Goal: Information Seeking & Learning: Learn about a topic

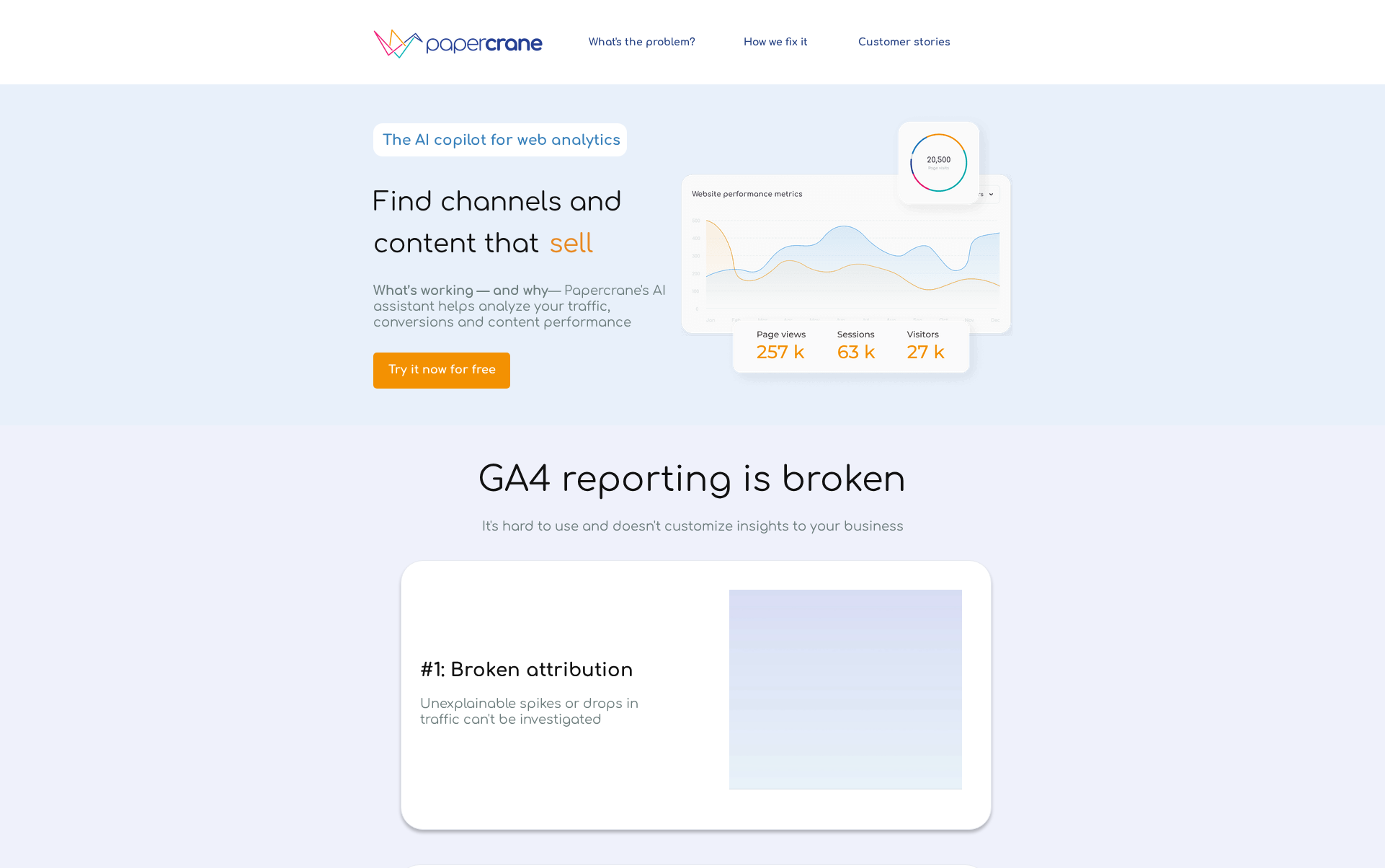
click at [502, 193] on span "Find channels and content that" at bounding box center [497, 222] width 248 height 71
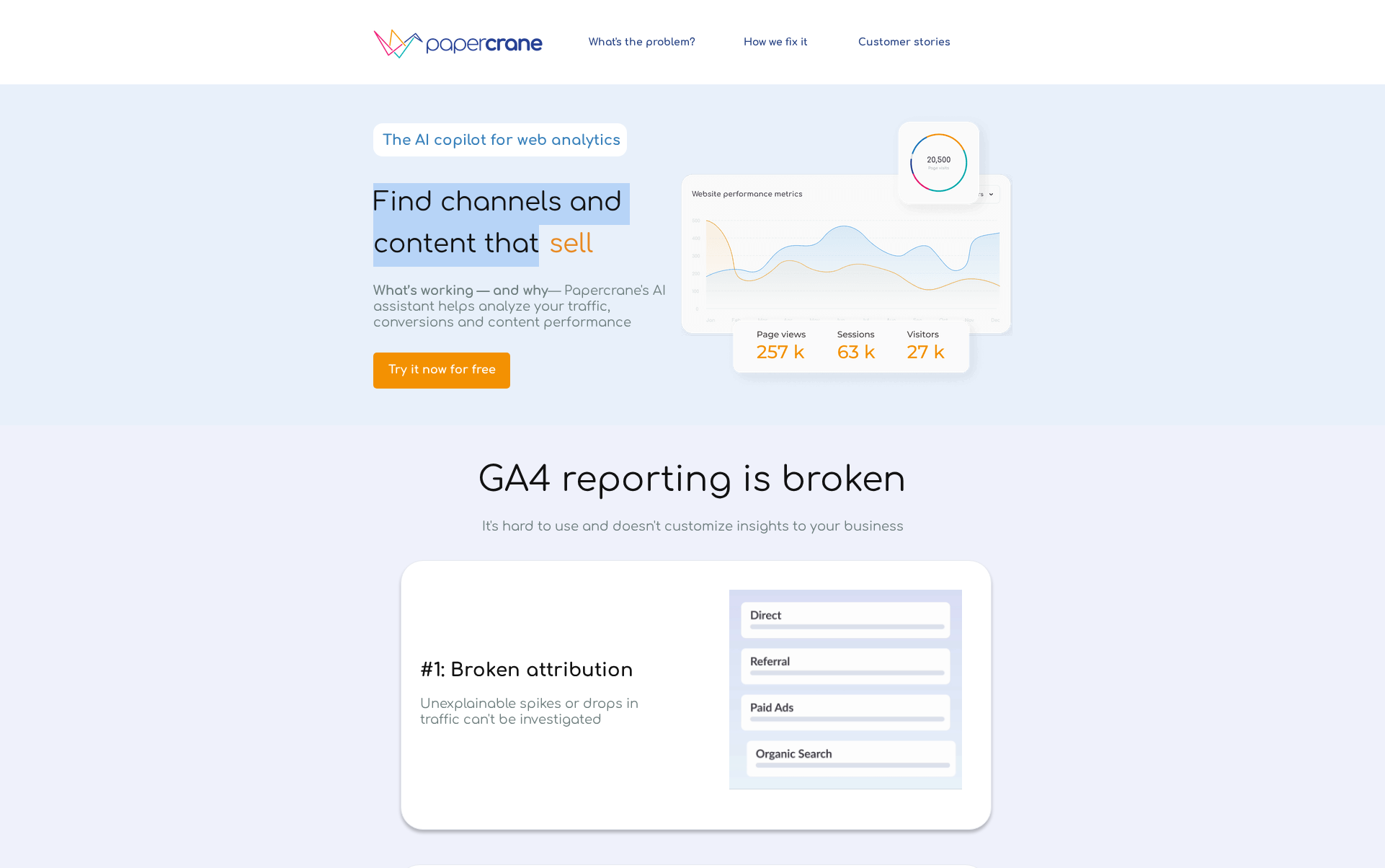
click at [502, 193] on span "Find channels and content that" at bounding box center [497, 222] width 248 height 71
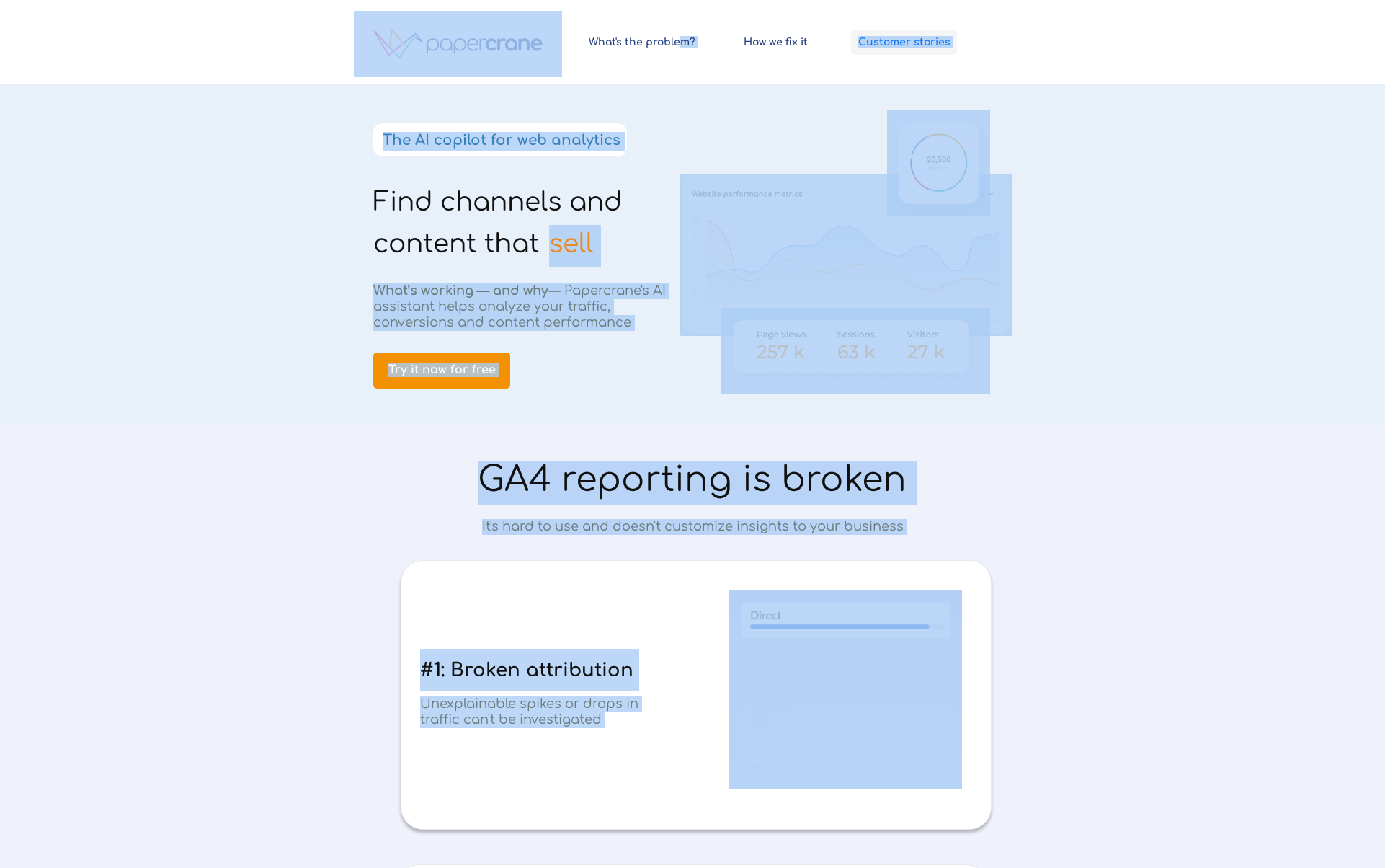
drag, startPoint x: 1011, startPoint y: 37, endPoint x: 911, endPoint y: 46, distance: 100.4
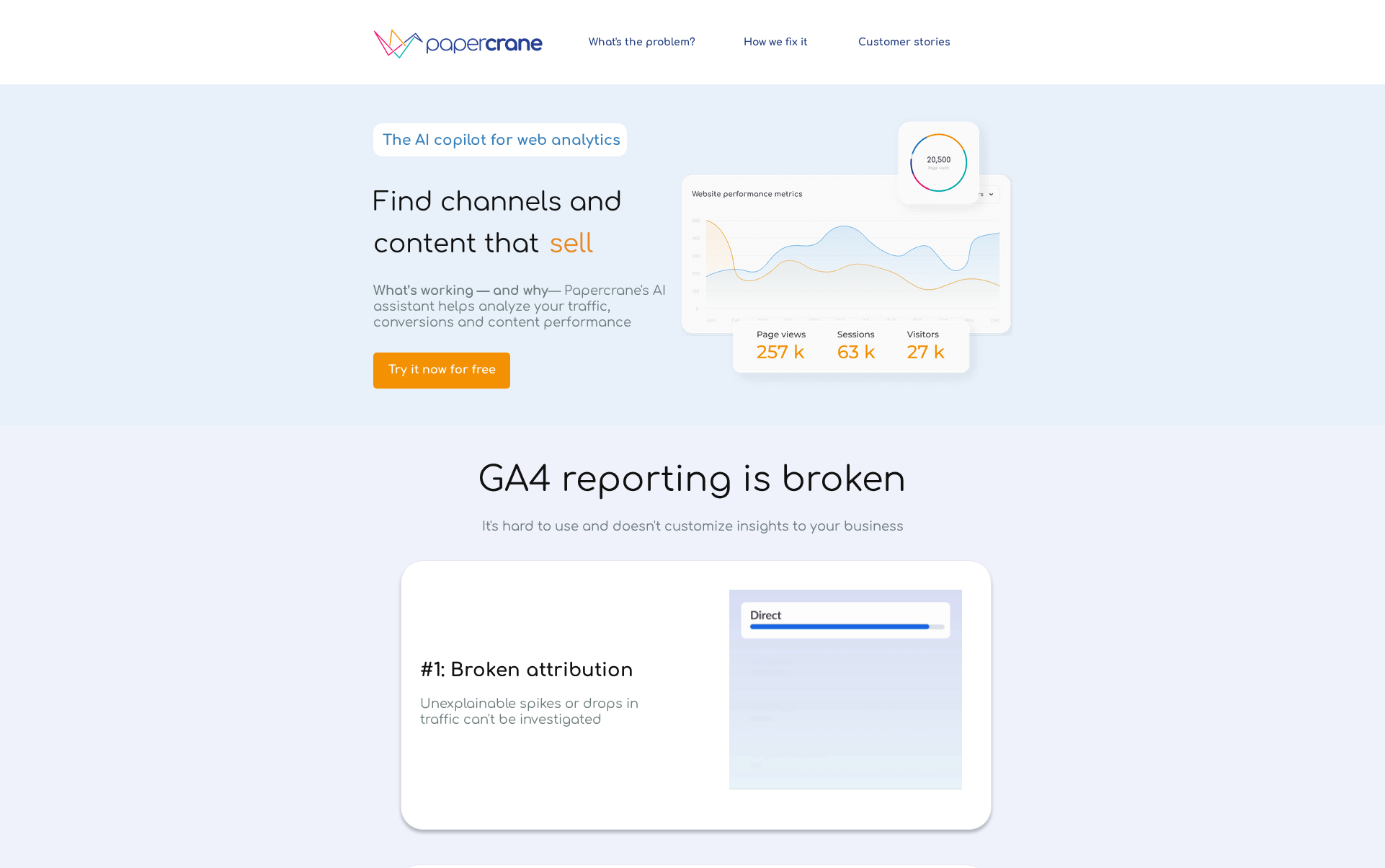
click at [1070, 48] on div at bounding box center [692, 42] width 1385 height 84
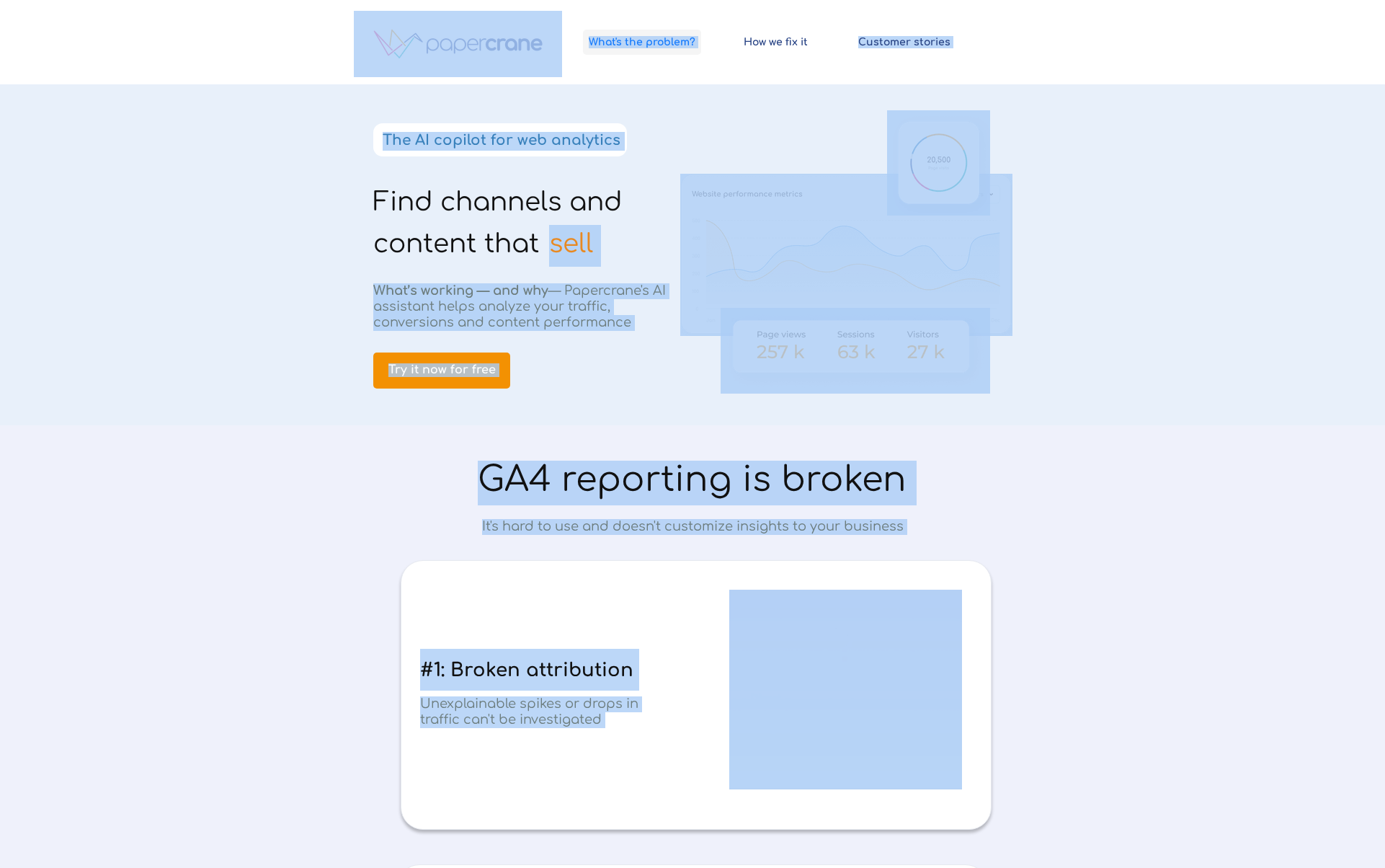
drag, startPoint x: 876, startPoint y: 40, endPoint x: 587, endPoint y: 43, distance: 289.0
click at [1046, 43] on div at bounding box center [692, 42] width 1385 height 84
drag, startPoint x: 1047, startPoint y: 43, endPoint x: 695, endPoint y: 38, distance: 352.0
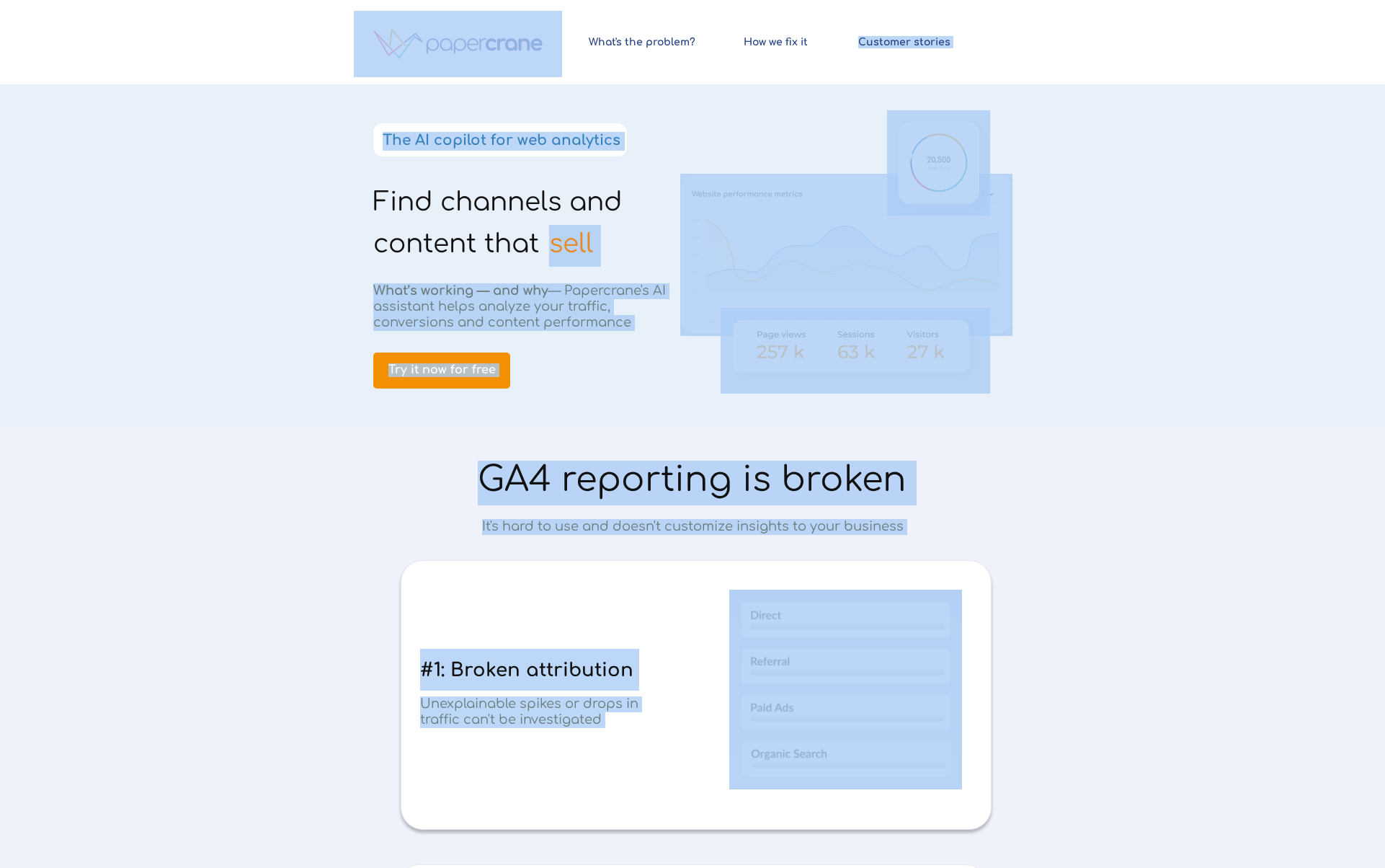
click at [1054, 38] on div at bounding box center [692, 42] width 1385 height 84
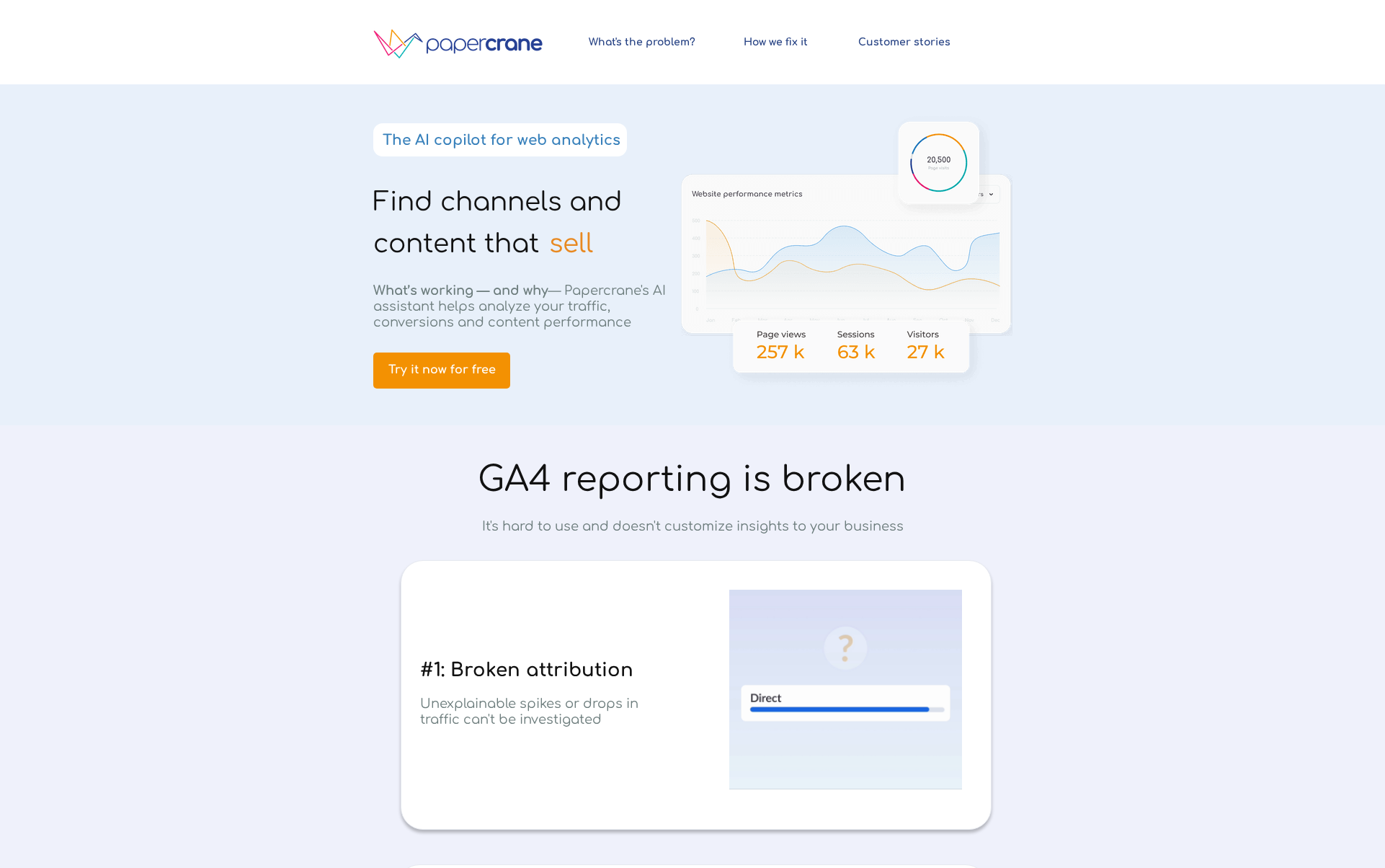
click at [578, 37] on div at bounding box center [692, 42] width 678 height 84
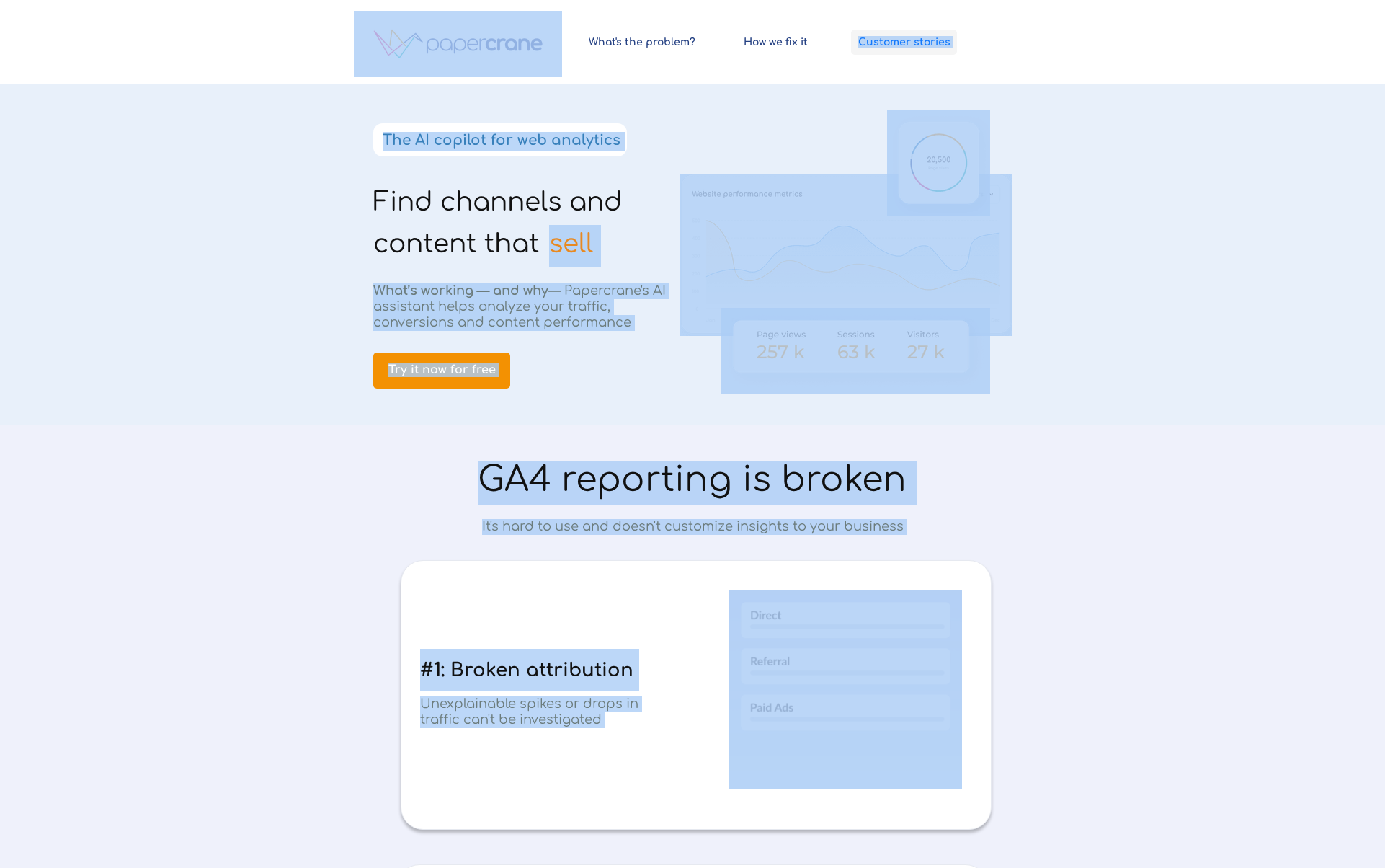
drag, startPoint x: 605, startPoint y: 39, endPoint x: 911, endPoint y: 37, distance: 306.0
click at [976, 36] on div at bounding box center [692, 42] width 678 height 84
drag, startPoint x: 991, startPoint y: 37, endPoint x: 643, endPoint y: 38, distance: 348.0
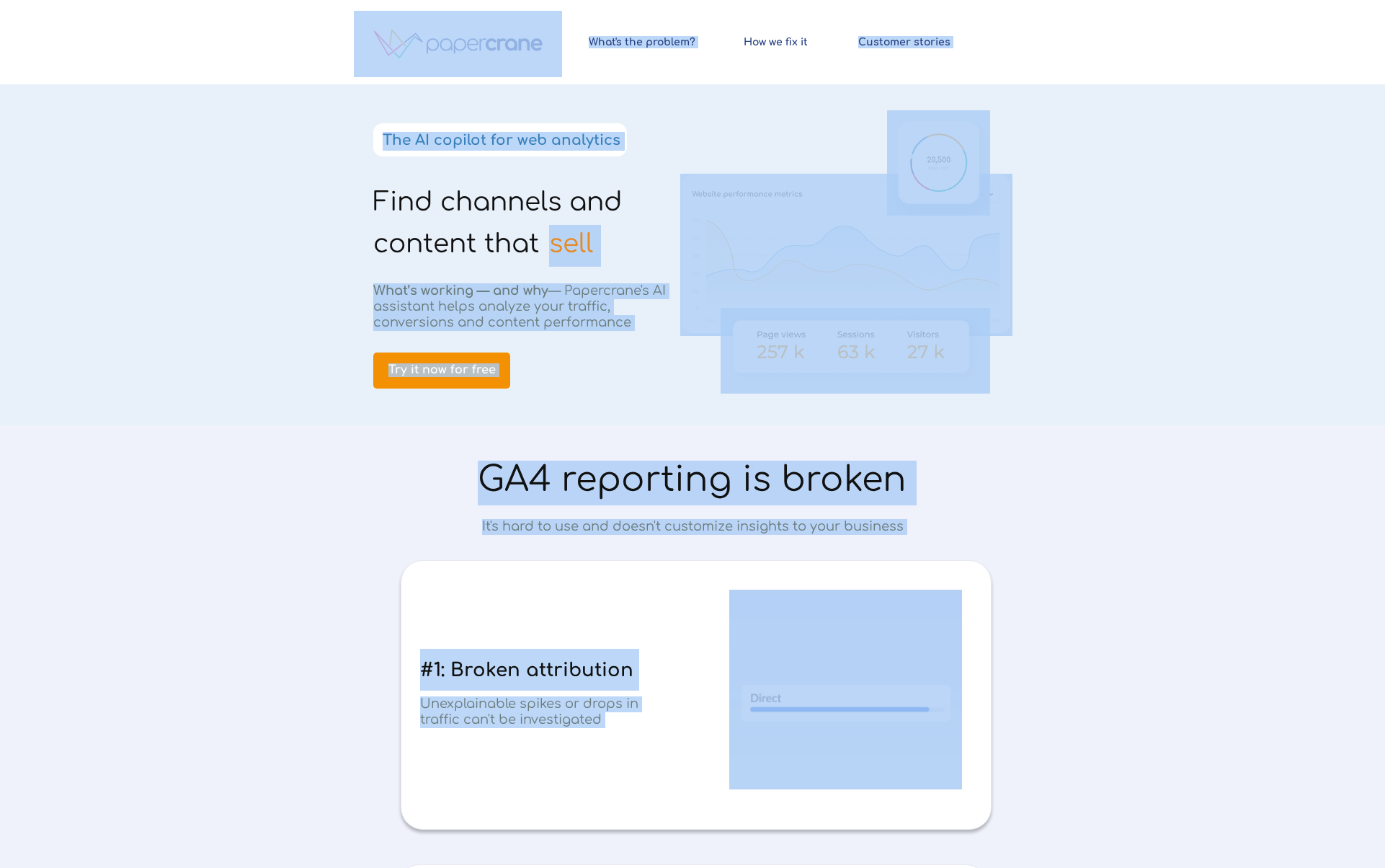
click at [698, 73] on div at bounding box center [692, 42] width 678 height 84
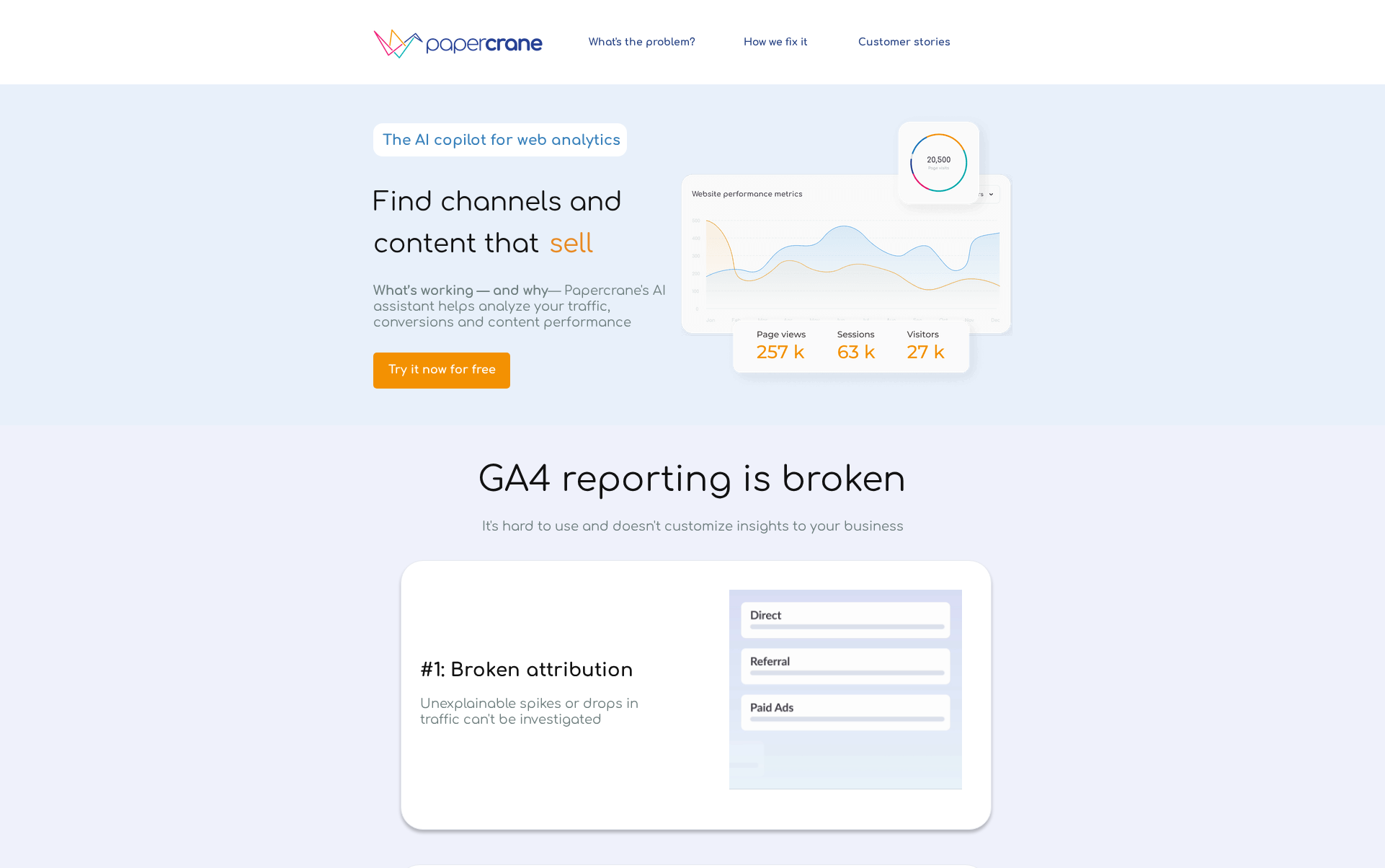
click at [467, 187] on span "Find channels and content that" at bounding box center [497, 222] width 248 height 71
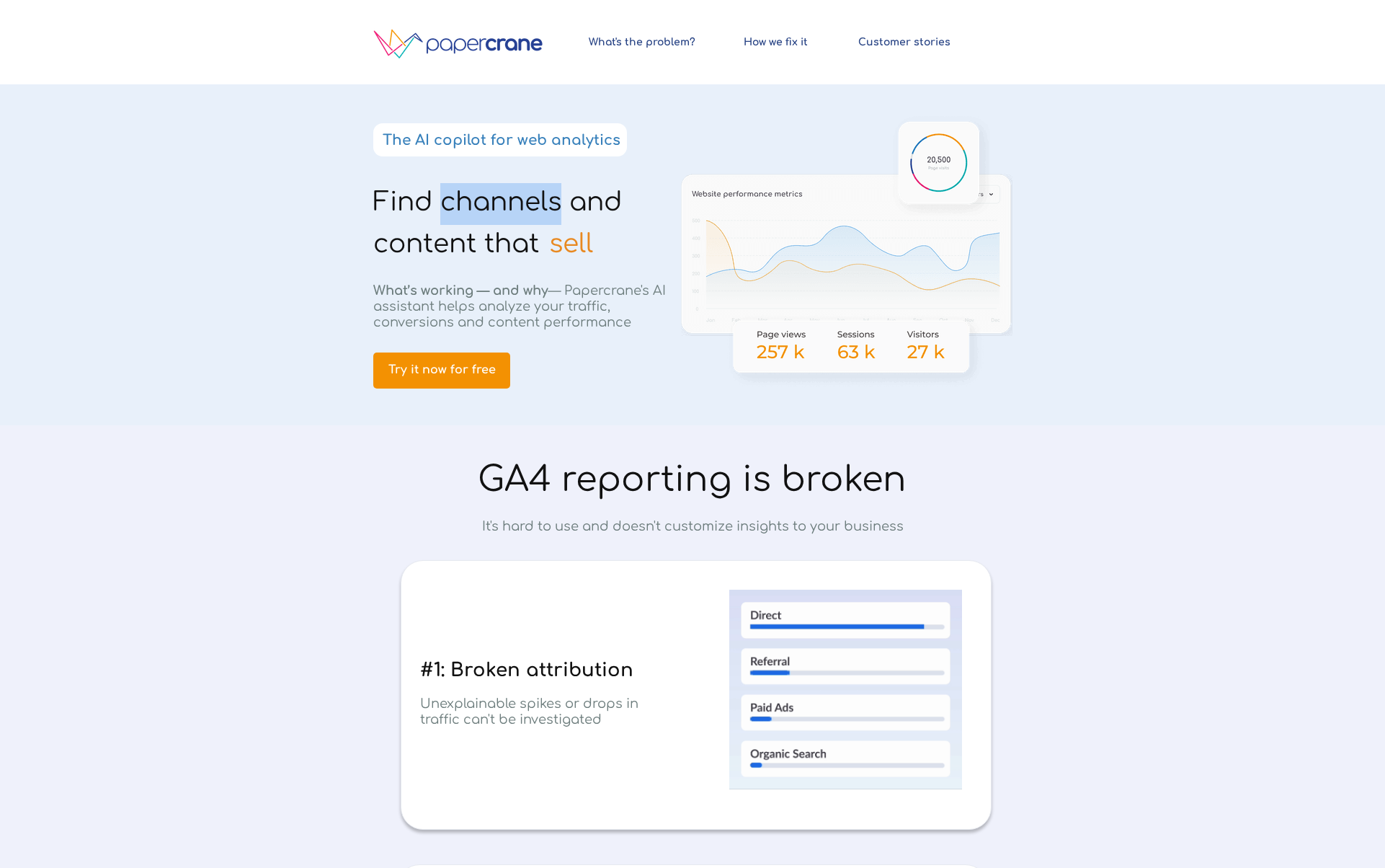
click at [467, 187] on span "Find channels and content that" at bounding box center [497, 222] width 248 height 71
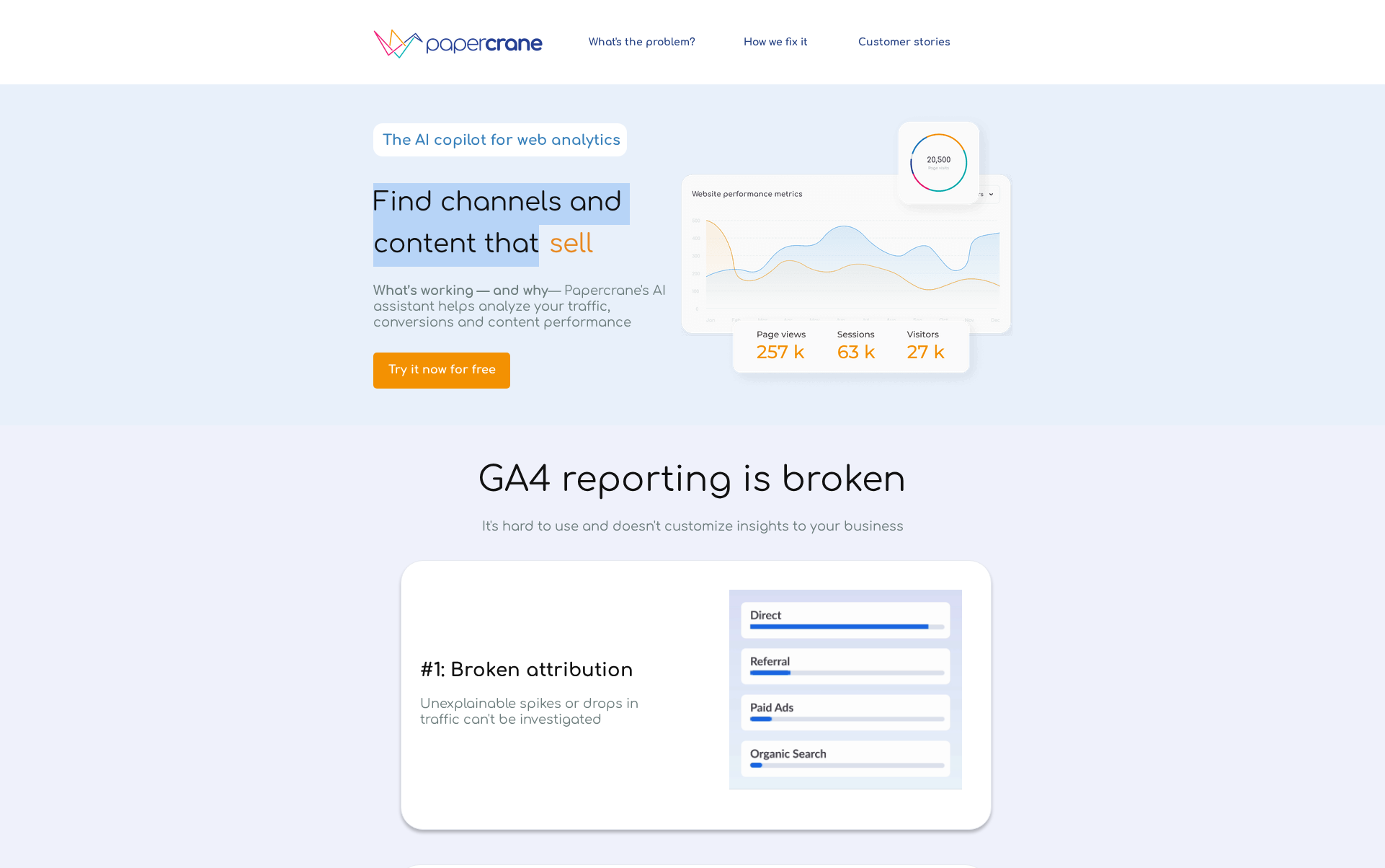
click at [467, 187] on span "Find channels and content that" at bounding box center [497, 222] width 248 height 71
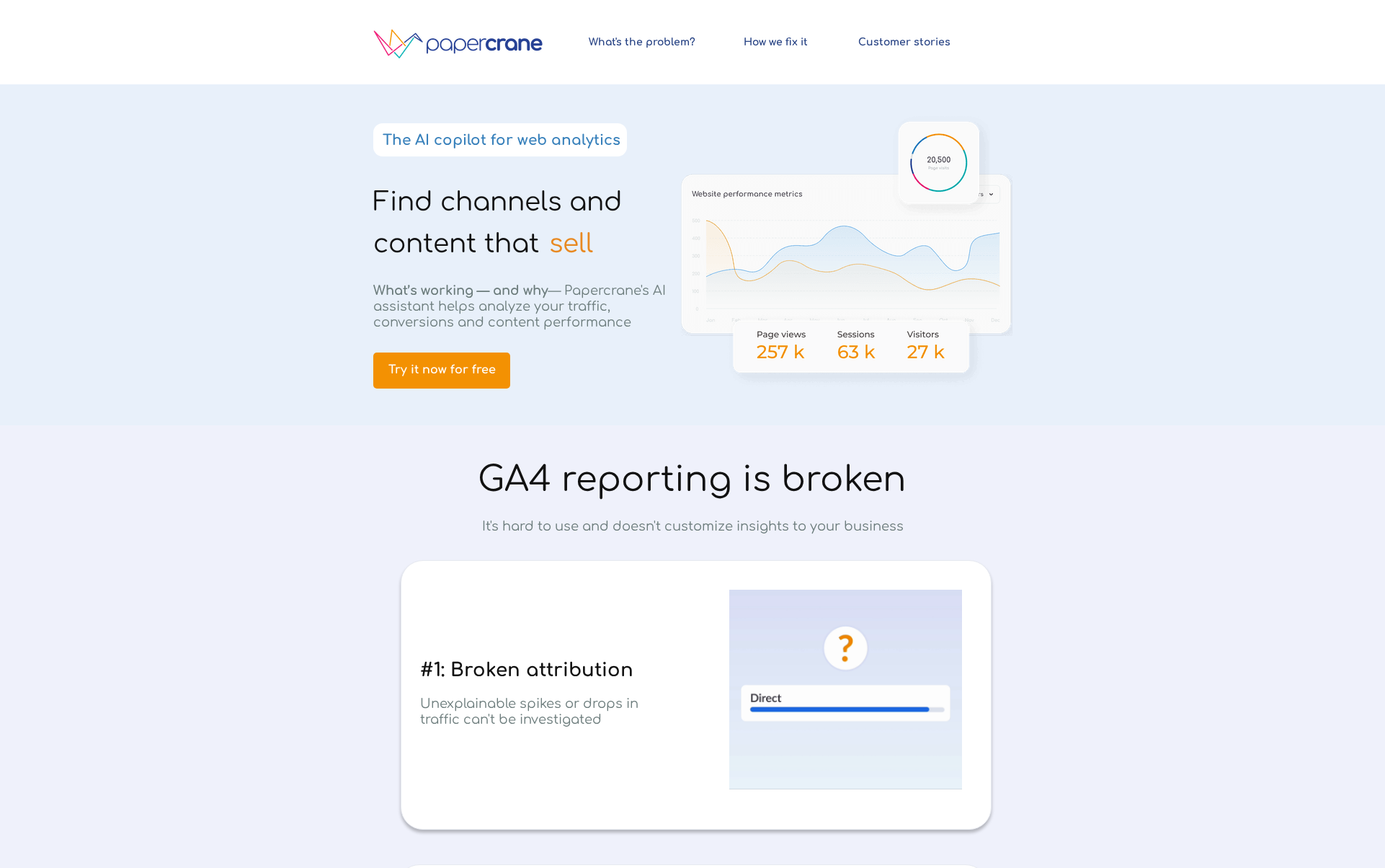
click at [585, 106] on div at bounding box center [692, 254] width 678 height 341
click at [573, 135] on strong "The AI copilot for web analytics" at bounding box center [502, 139] width 238 height 16
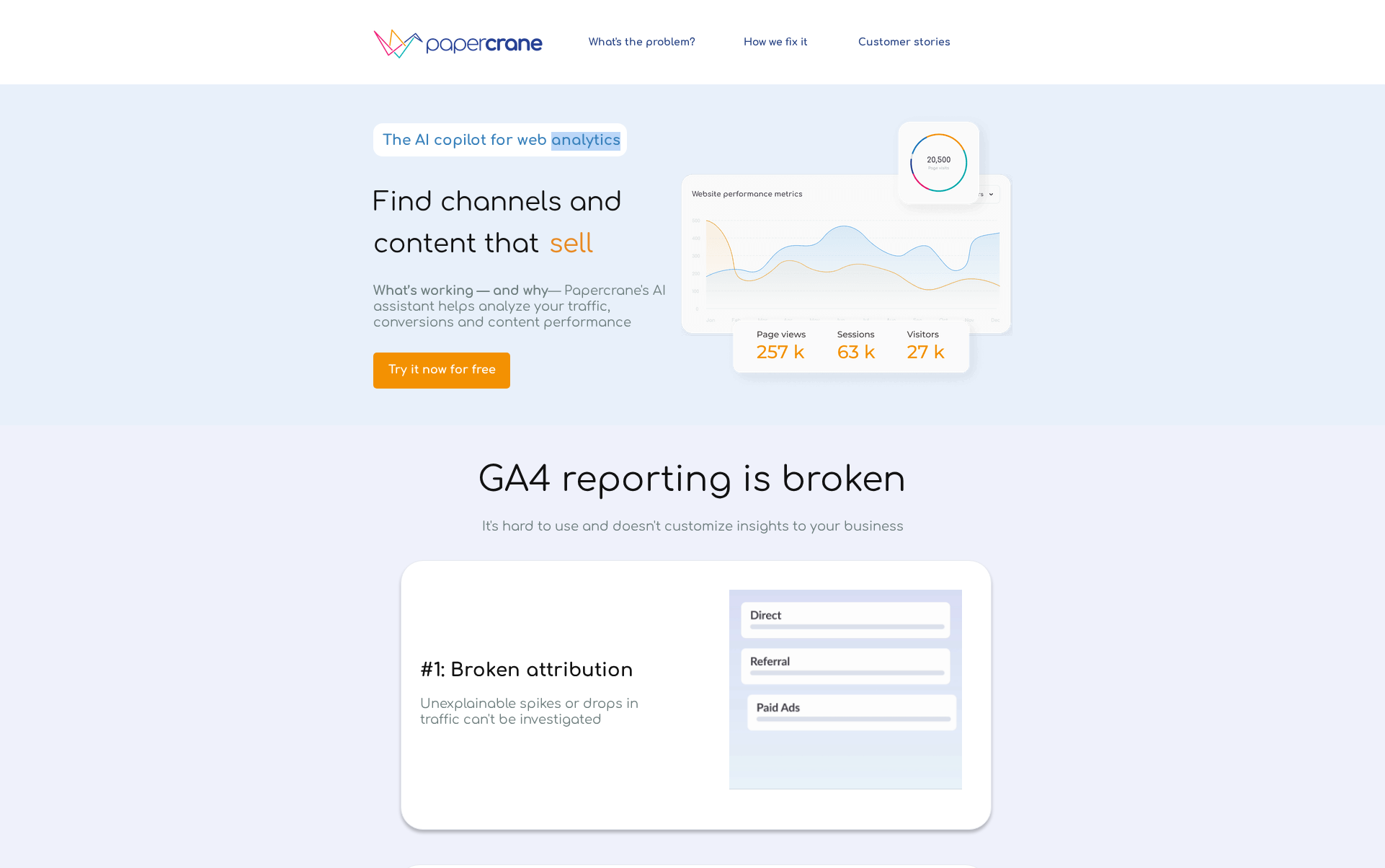
click at [573, 135] on strong "The AI copilot for web analytics" at bounding box center [502, 139] width 238 height 16
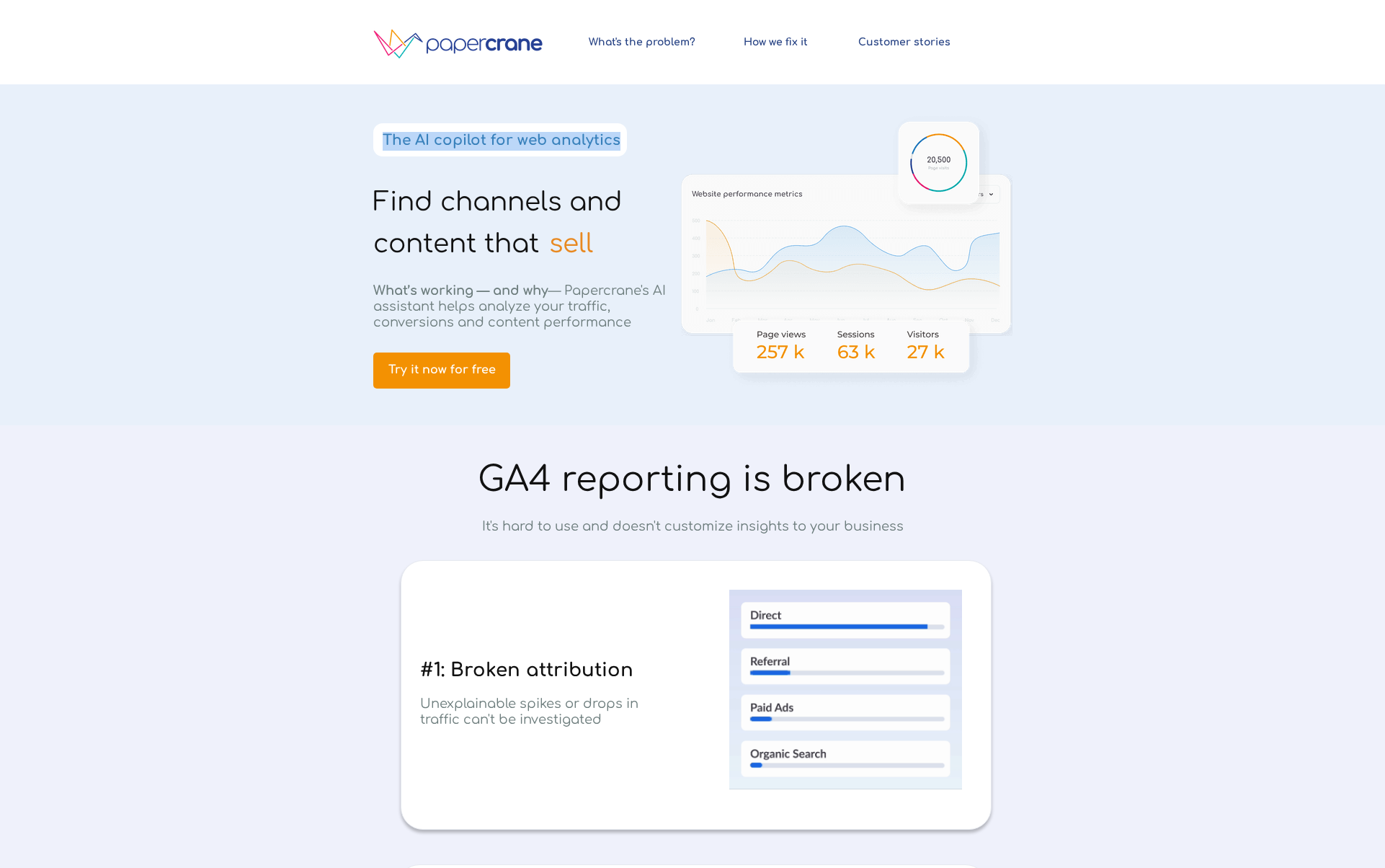
click at [573, 135] on strong "The AI copilot for web analytics" at bounding box center [502, 139] width 238 height 16
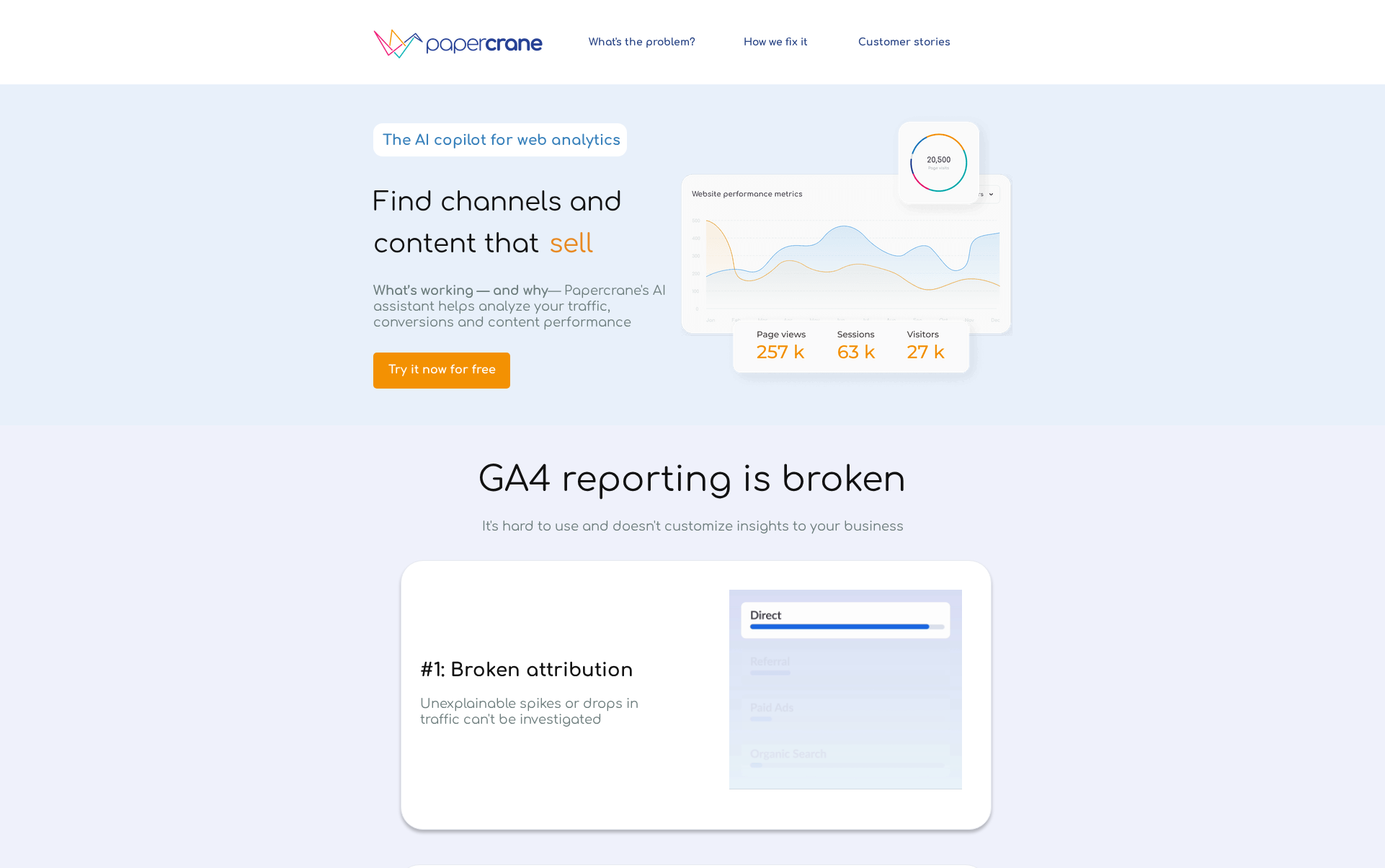
click at [356, 139] on div at bounding box center [692, 254] width 678 height 341
click at [408, 139] on strong "The AI copilot for web analytics" at bounding box center [502, 139] width 238 height 16
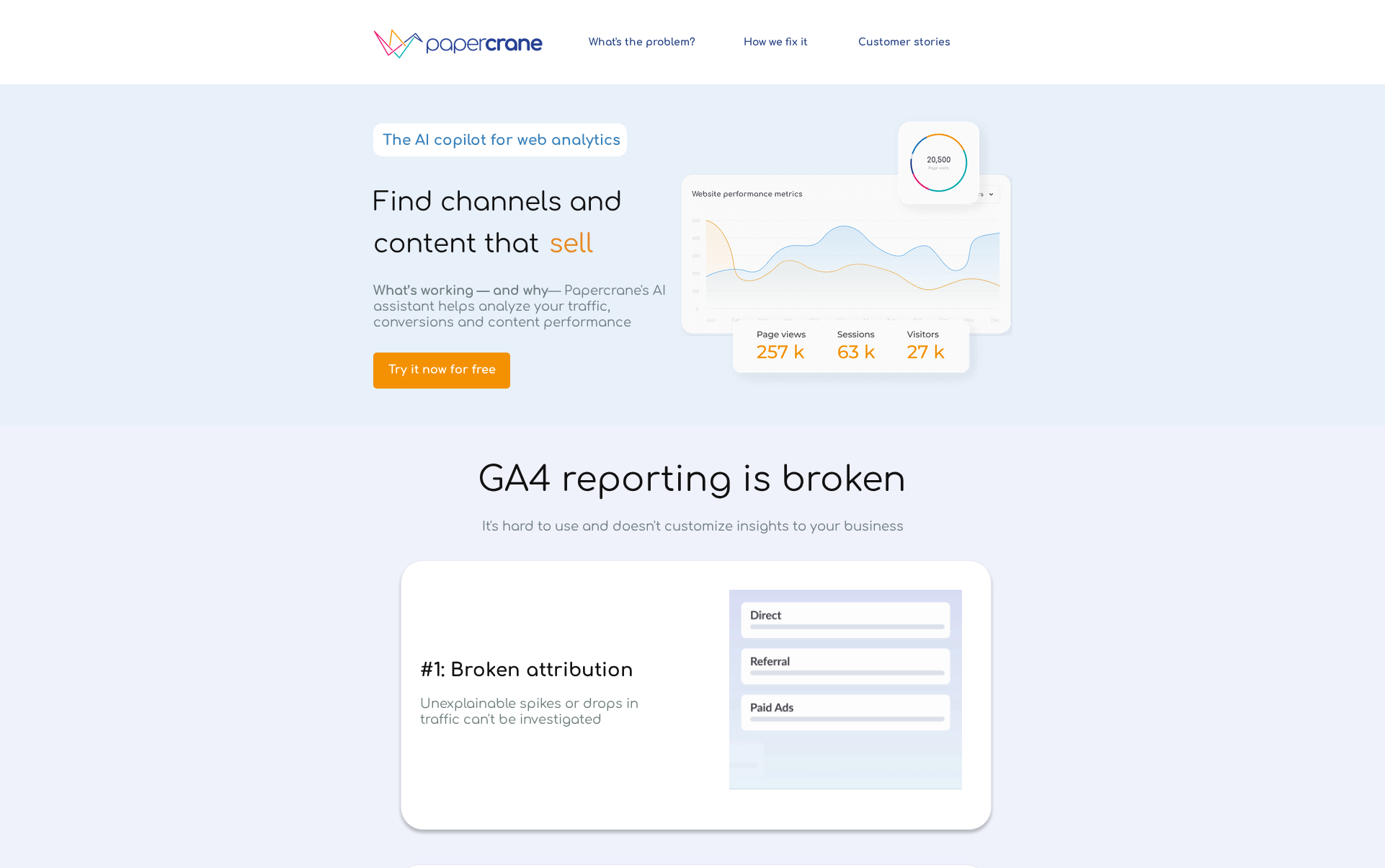
click at [413, 224] on h1 "Find channels and content that" at bounding box center [514, 224] width 283 height 83
click at [414, 224] on h1 "Find channels and content that" at bounding box center [514, 224] width 283 height 83
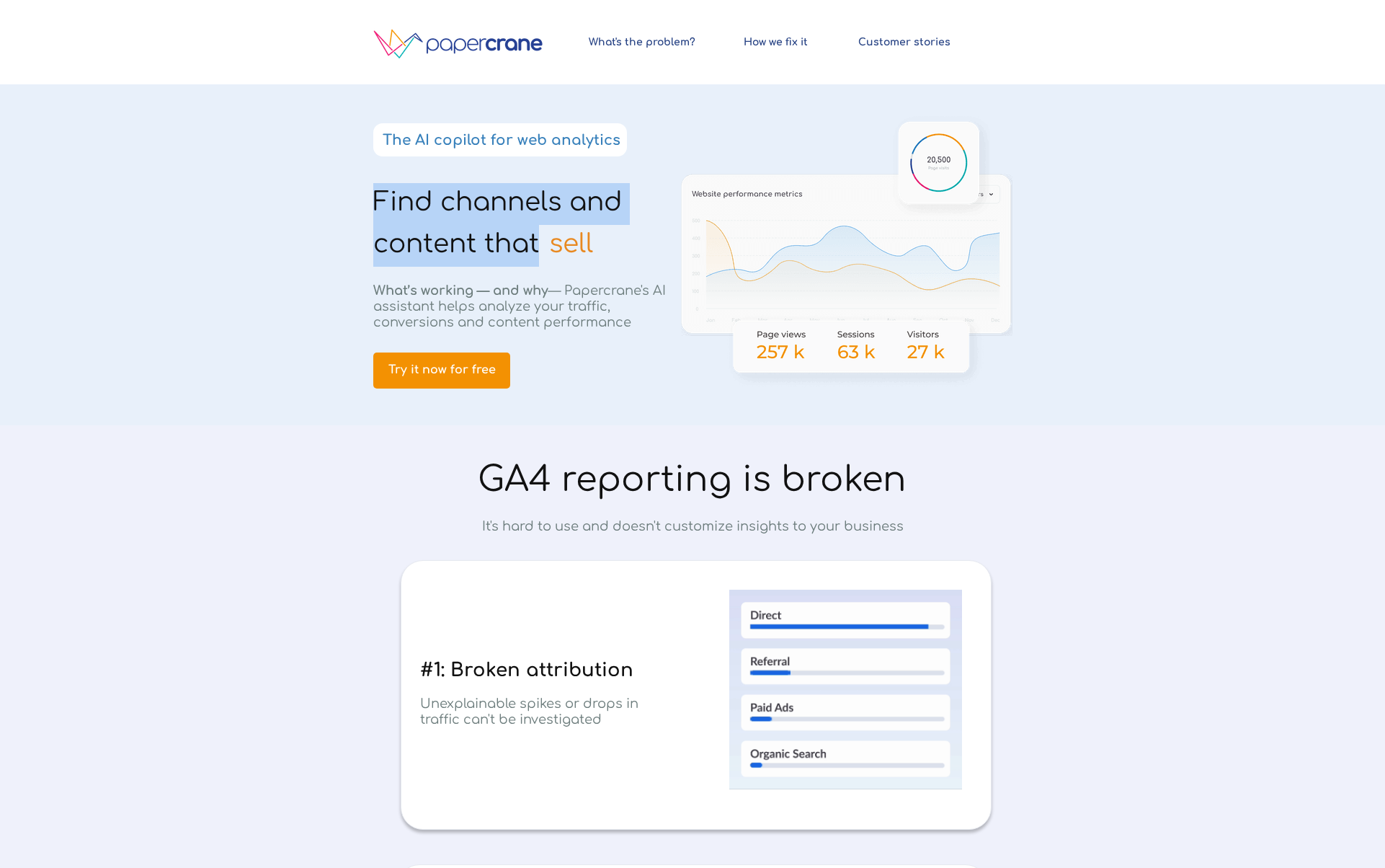
click at [414, 223] on h1 "Find channels and content that" at bounding box center [514, 224] width 283 height 83
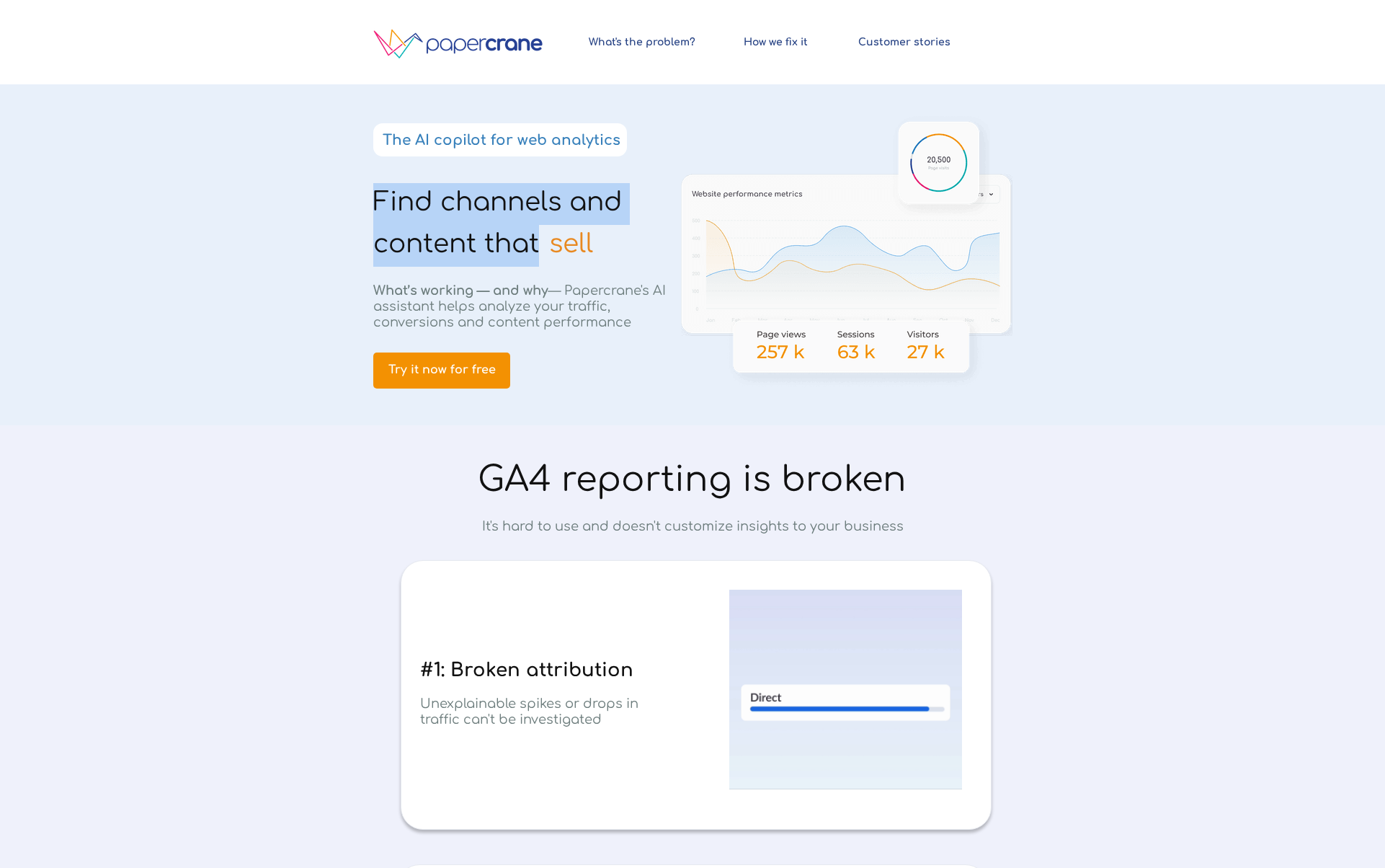
click at [553, 205] on span "Find channels and content that" at bounding box center [497, 222] width 248 height 71
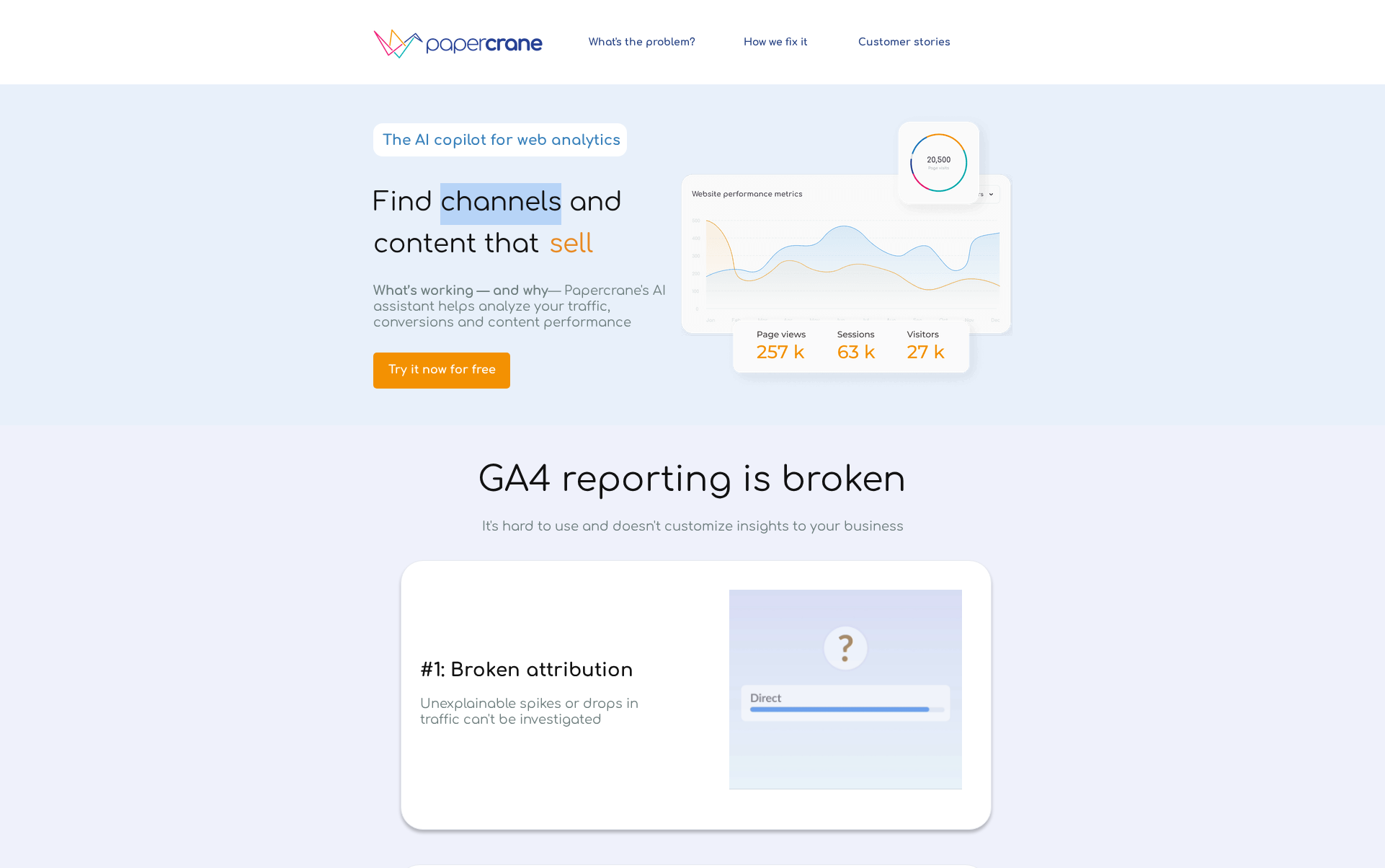
click at [553, 205] on span "Find channels and content that" at bounding box center [497, 222] width 248 height 71
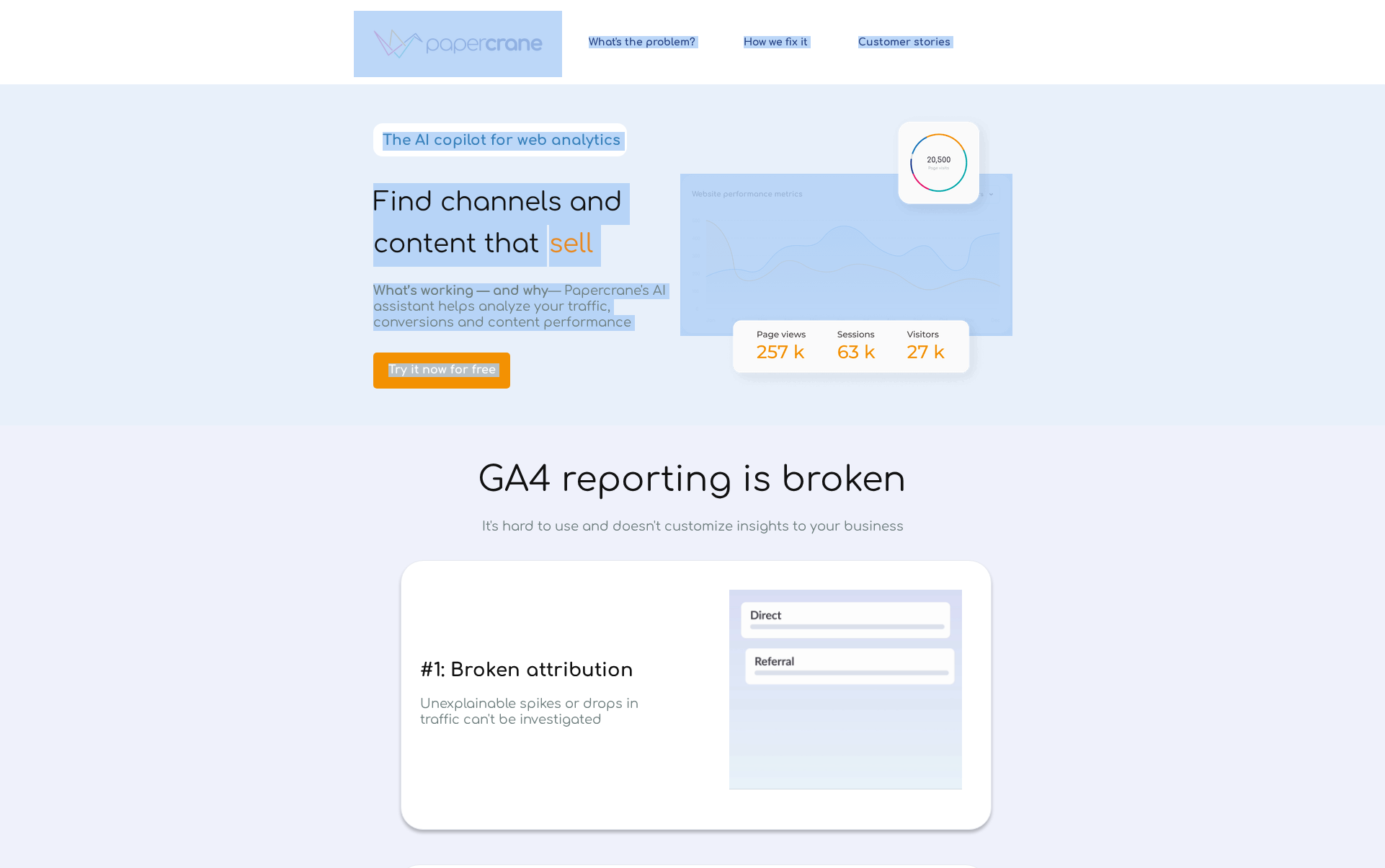
drag, startPoint x: 553, startPoint y: 205, endPoint x: 605, endPoint y: 239, distance: 62.1
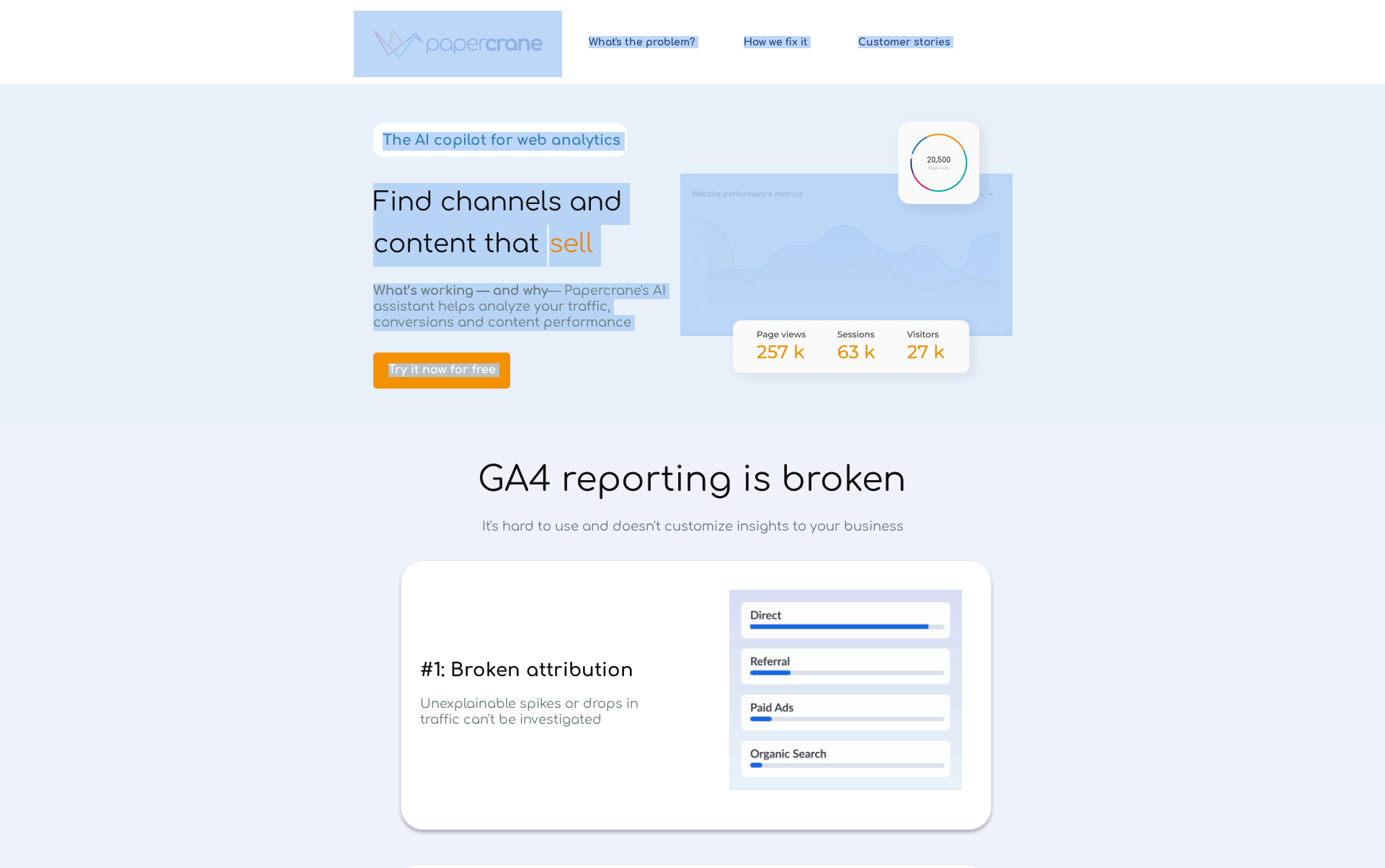
click at [604, 0] on div "Find channels and content that © 2024 PapercraneAI. All rights reserved How we …" at bounding box center [692, 0] width 678 height 0
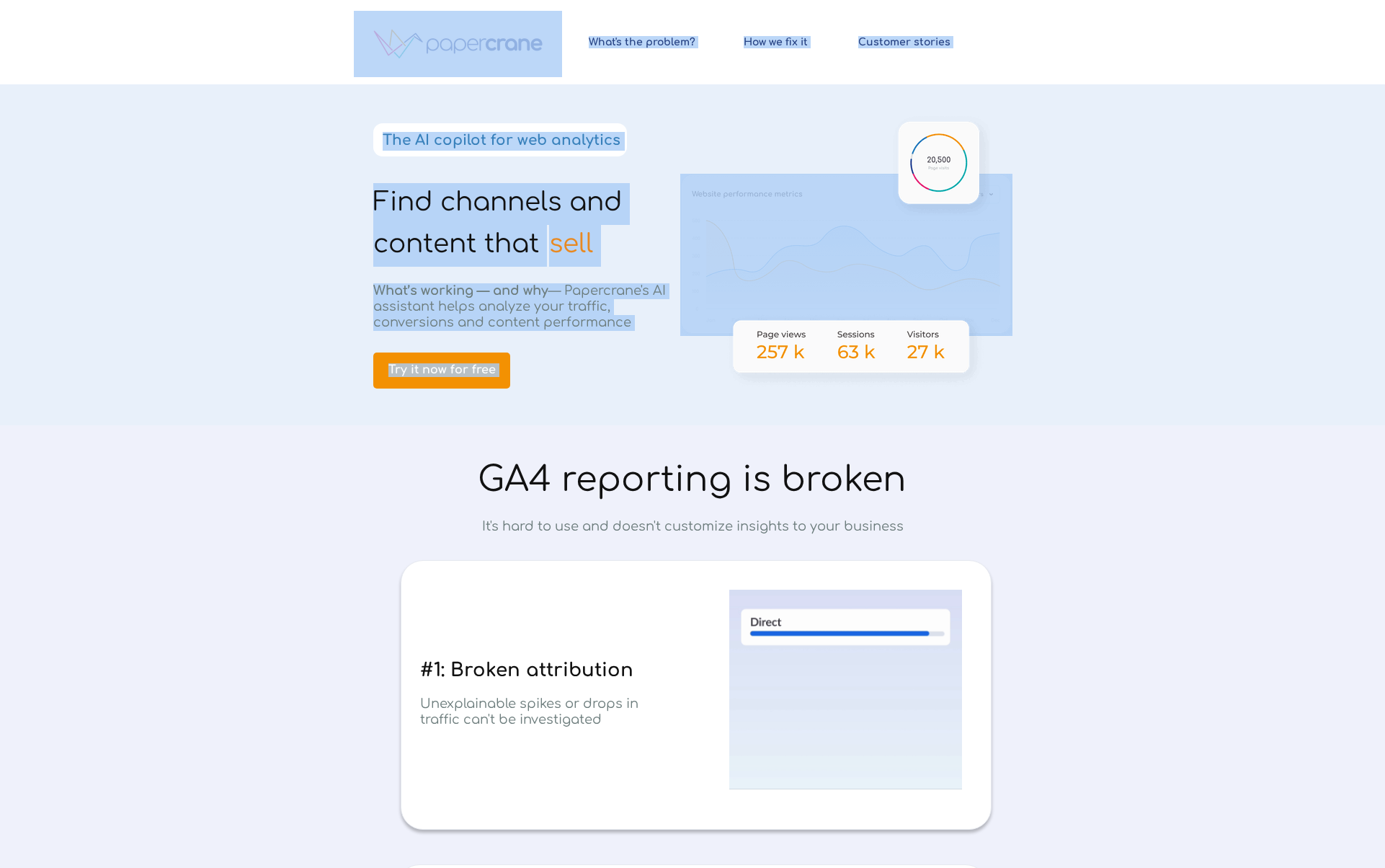
click at [607, 244] on h1 "sell" at bounding box center [604, 246] width 110 height 42
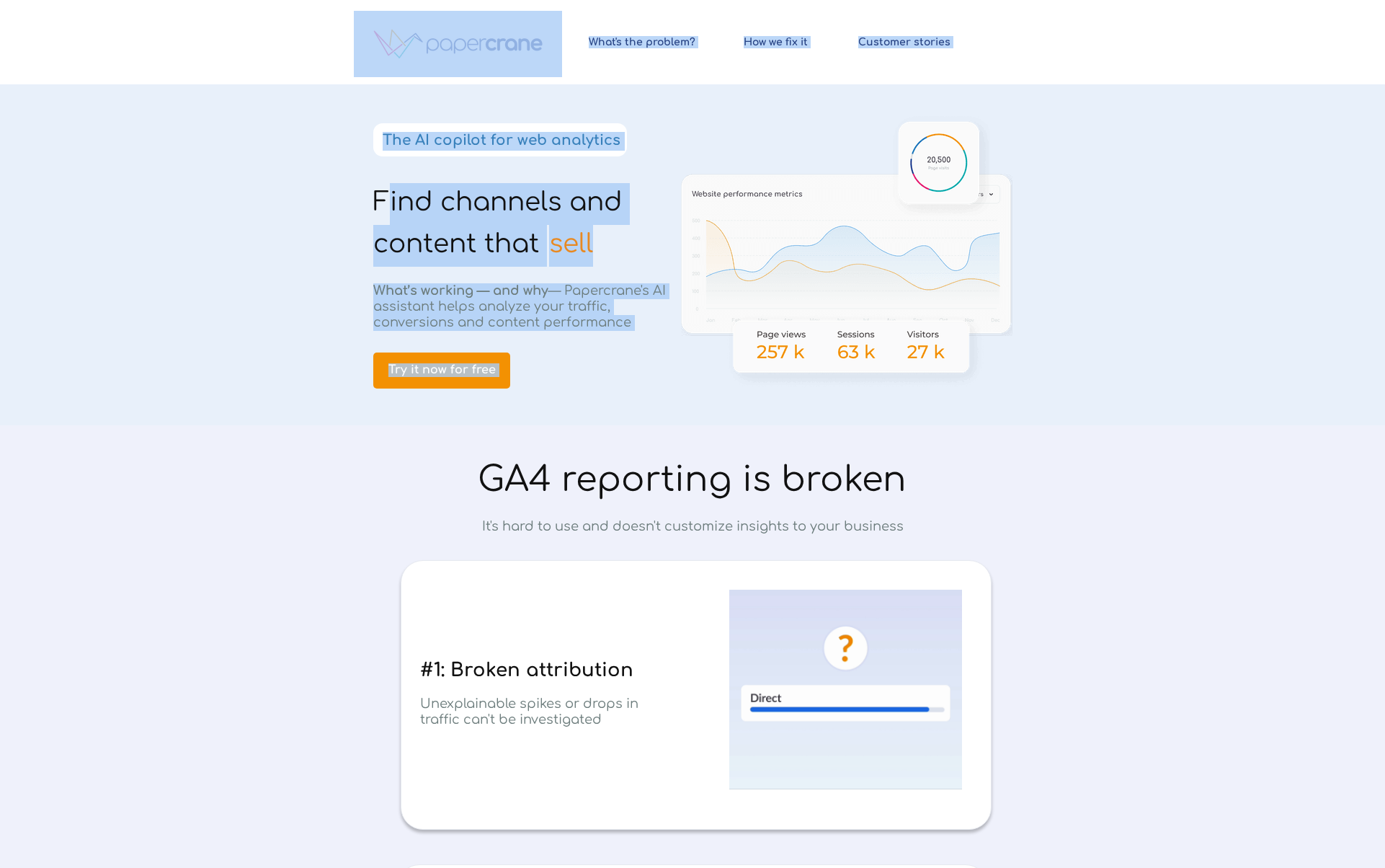
drag, startPoint x: 576, startPoint y: 247, endPoint x: 383, endPoint y: 196, distance: 199.6
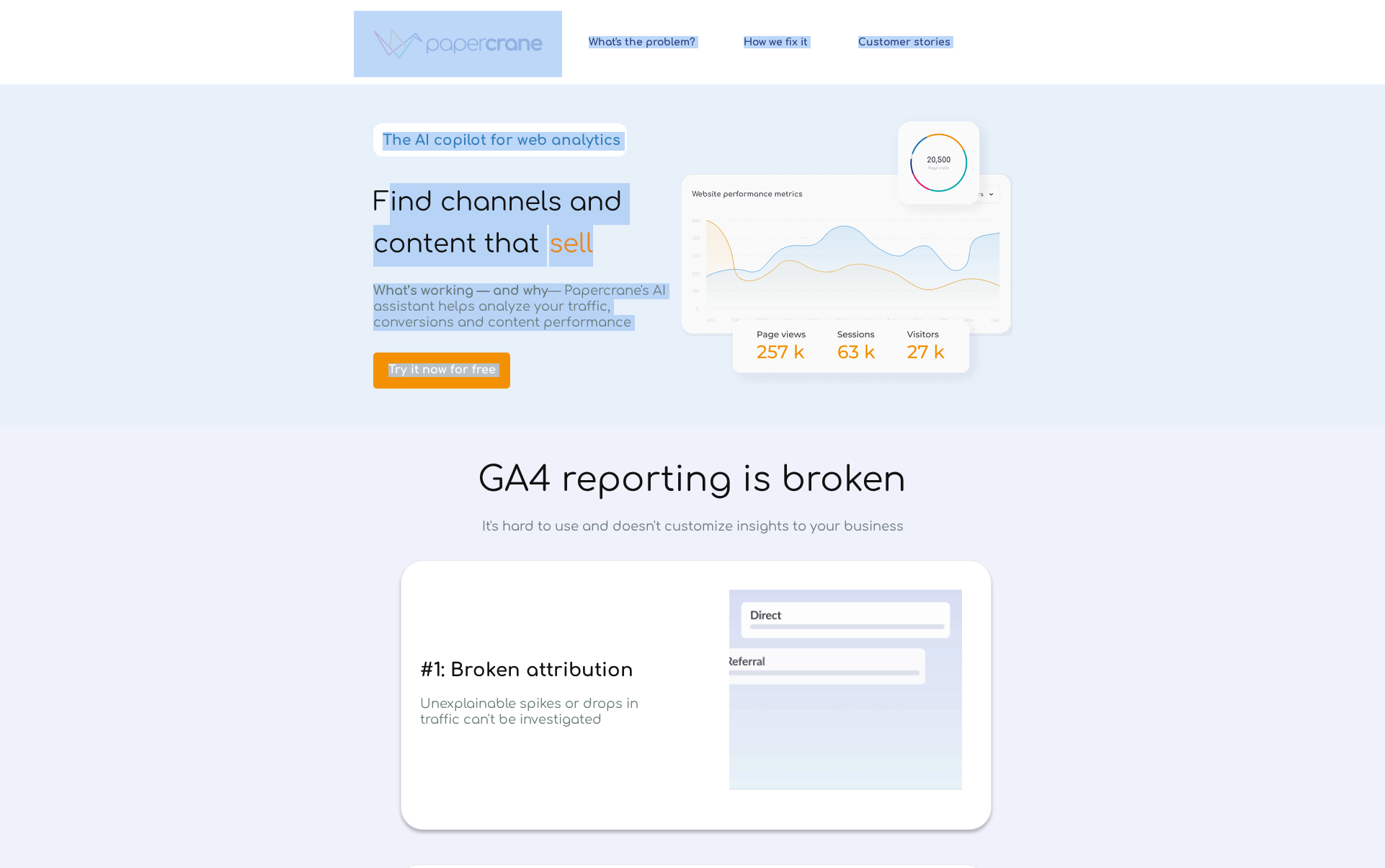
click at [383, 0] on div "Find channels and content that © 2024 PapercraneAI. All rights reserved How we …" at bounding box center [692, 0] width 678 height 0
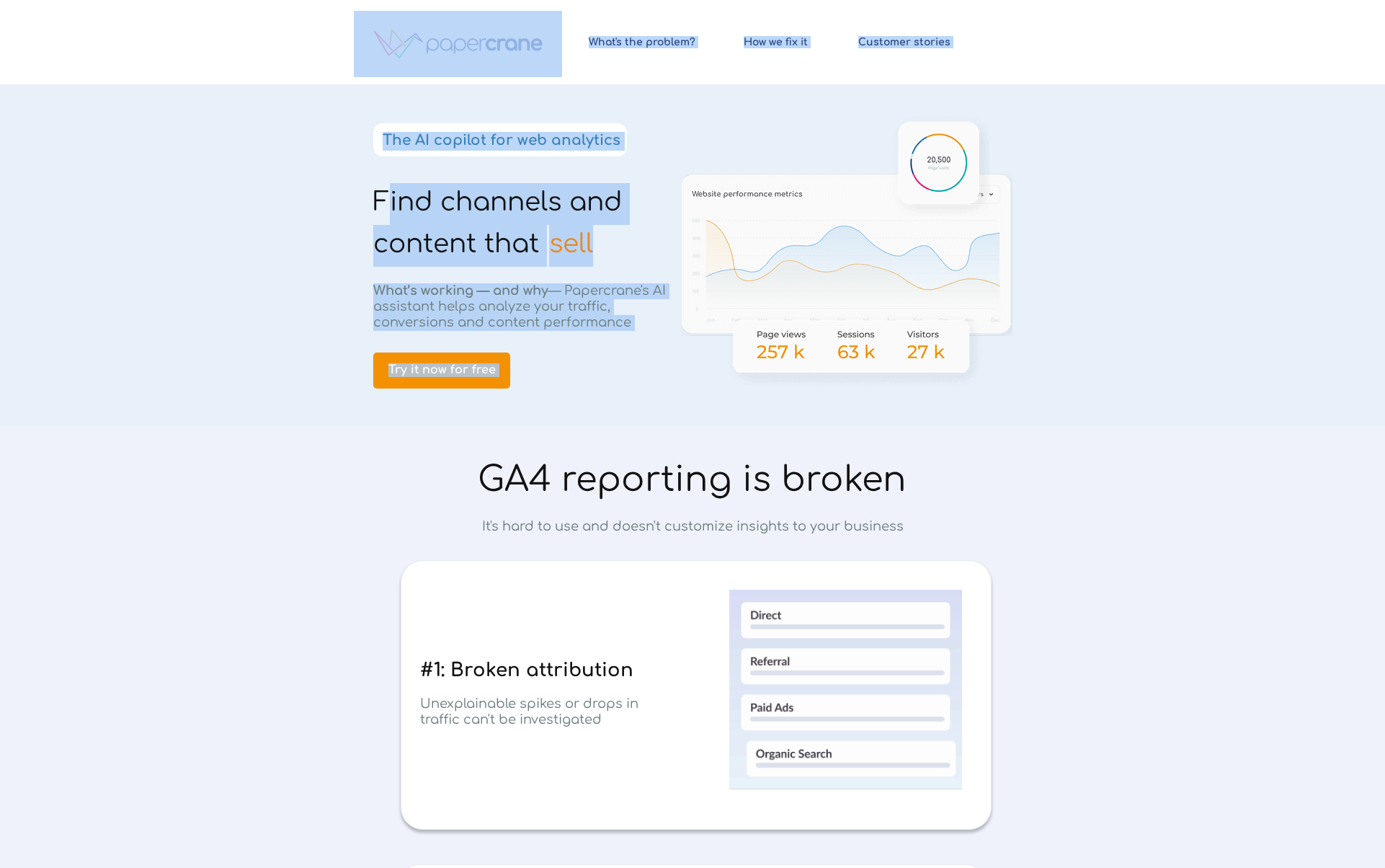
click at [383, 196] on span "Find channels and content that" at bounding box center [497, 222] width 248 height 71
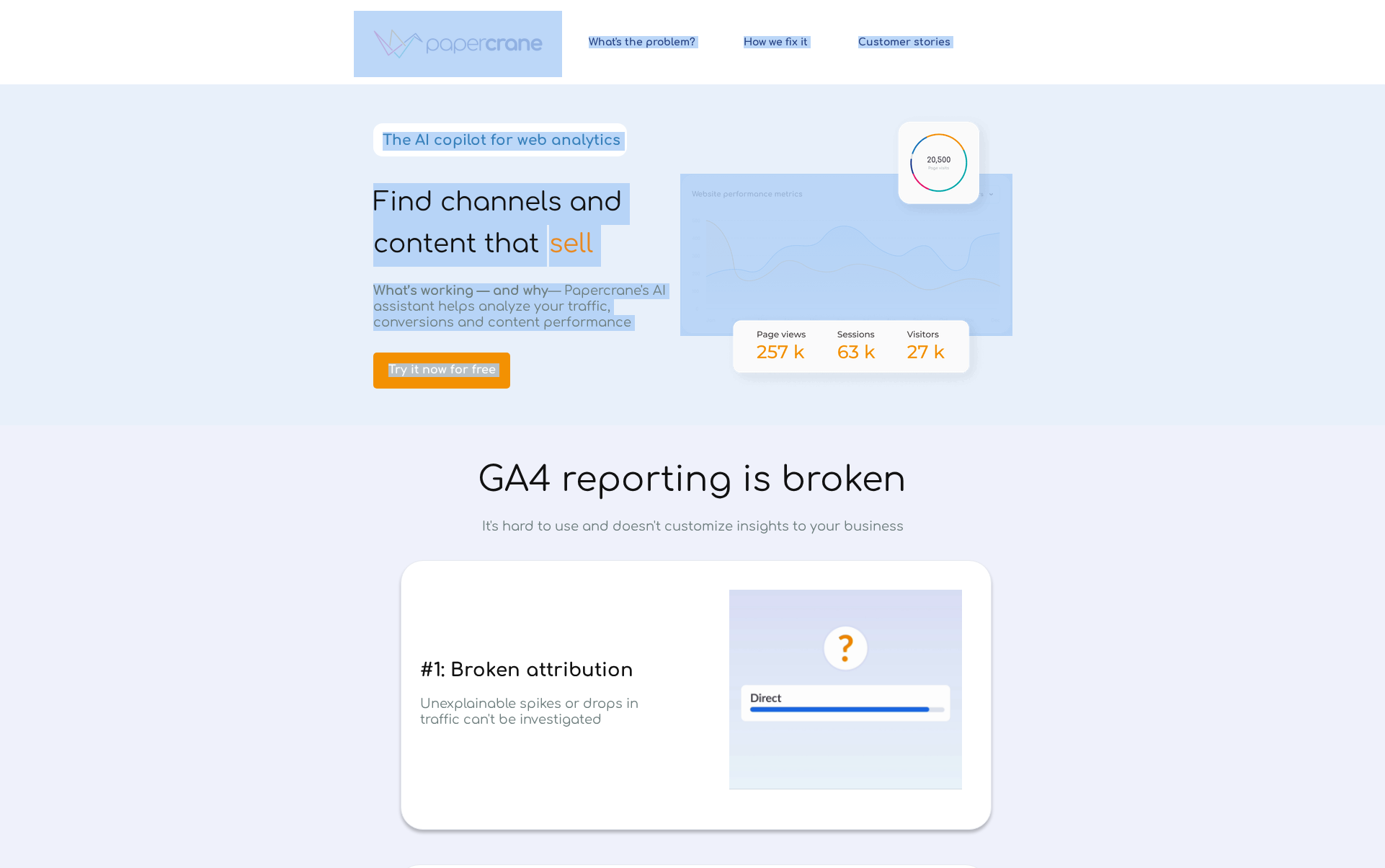
drag, startPoint x: 383, startPoint y: 195, endPoint x: 594, endPoint y: 237, distance: 215.1
click at [593, 0] on div "Find channels and content that © 2024 PapercraneAI. All rights reserved How we …" at bounding box center [692, 0] width 678 height 0
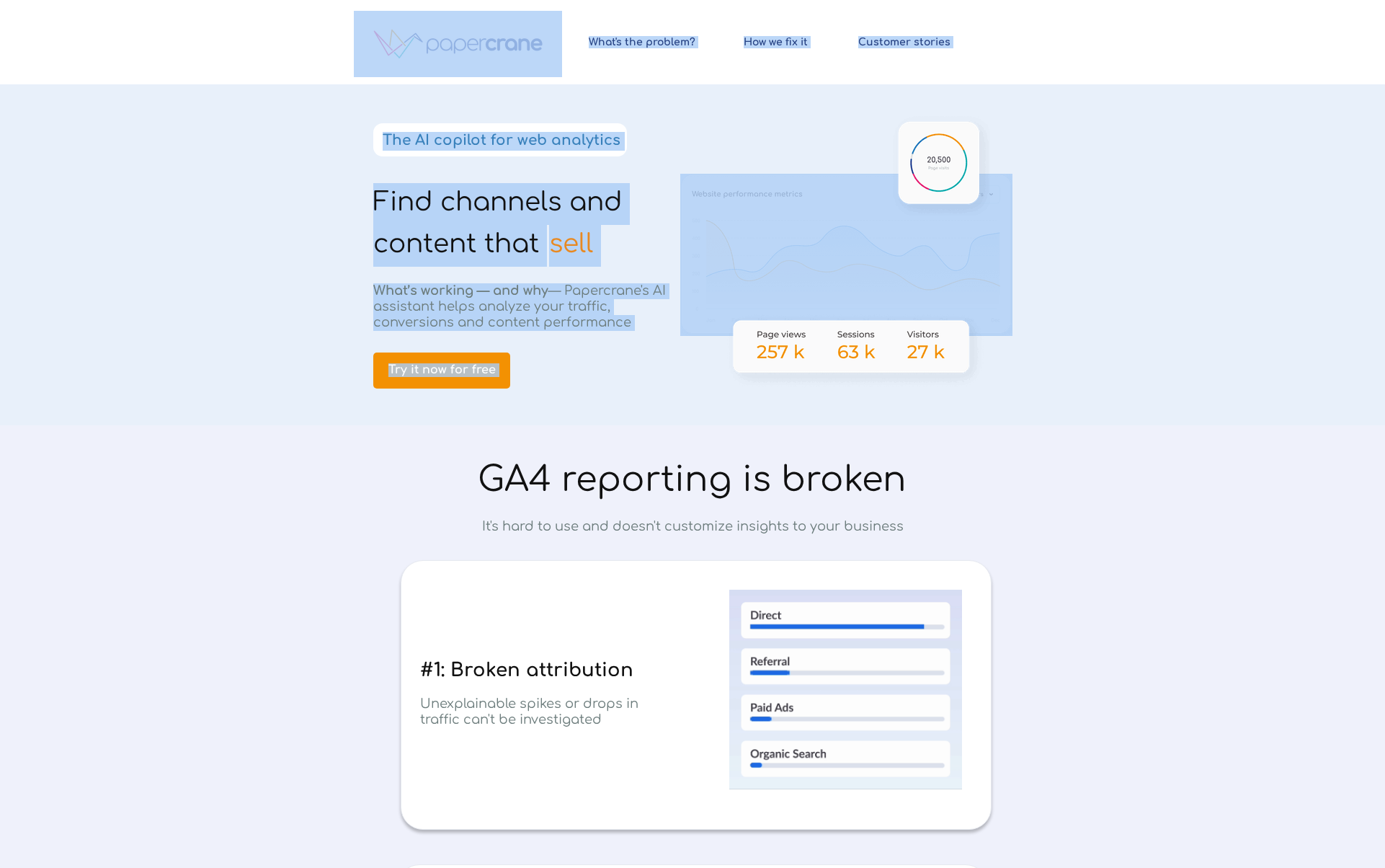
click at [594, 237] on h1 "sell" at bounding box center [604, 246] width 110 height 42
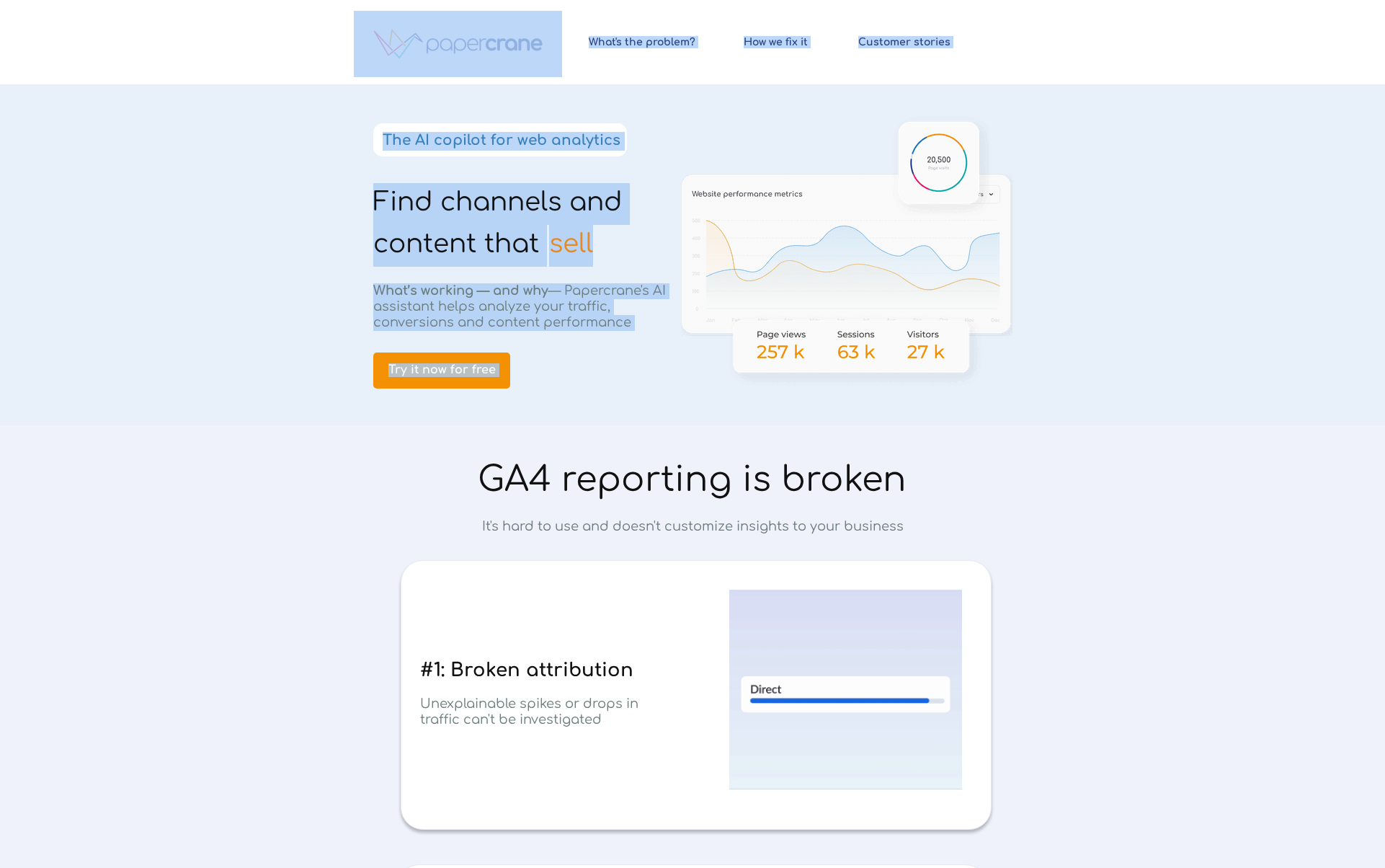
drag, startPoint x: 591, startPoint y: 238, endPoint x: 377, endPoint y: 203, distance: 216.8
click at [377, 0] on div "Find channels and content that © 2024 PapercraneAI. All rights reserved How we …" at bounding box center [692, 0] width 678 height 0
click at [375, 203] on span "Find channels and content that" at bounding box center [497, 222] width 248 height 71
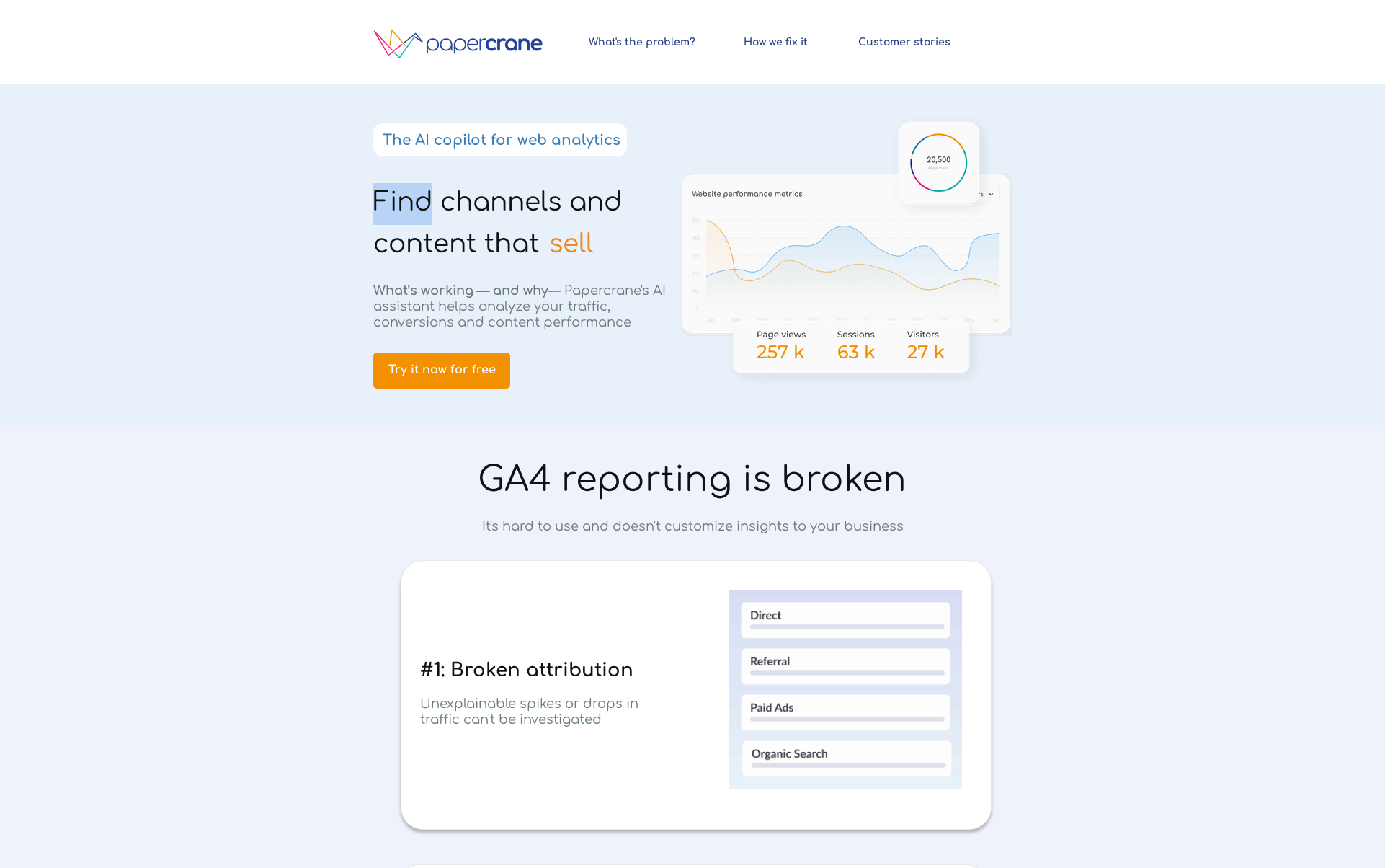
click at [375, 203] on span "Find channels and content that" at bounding box center [497, 222] width 248 height 71
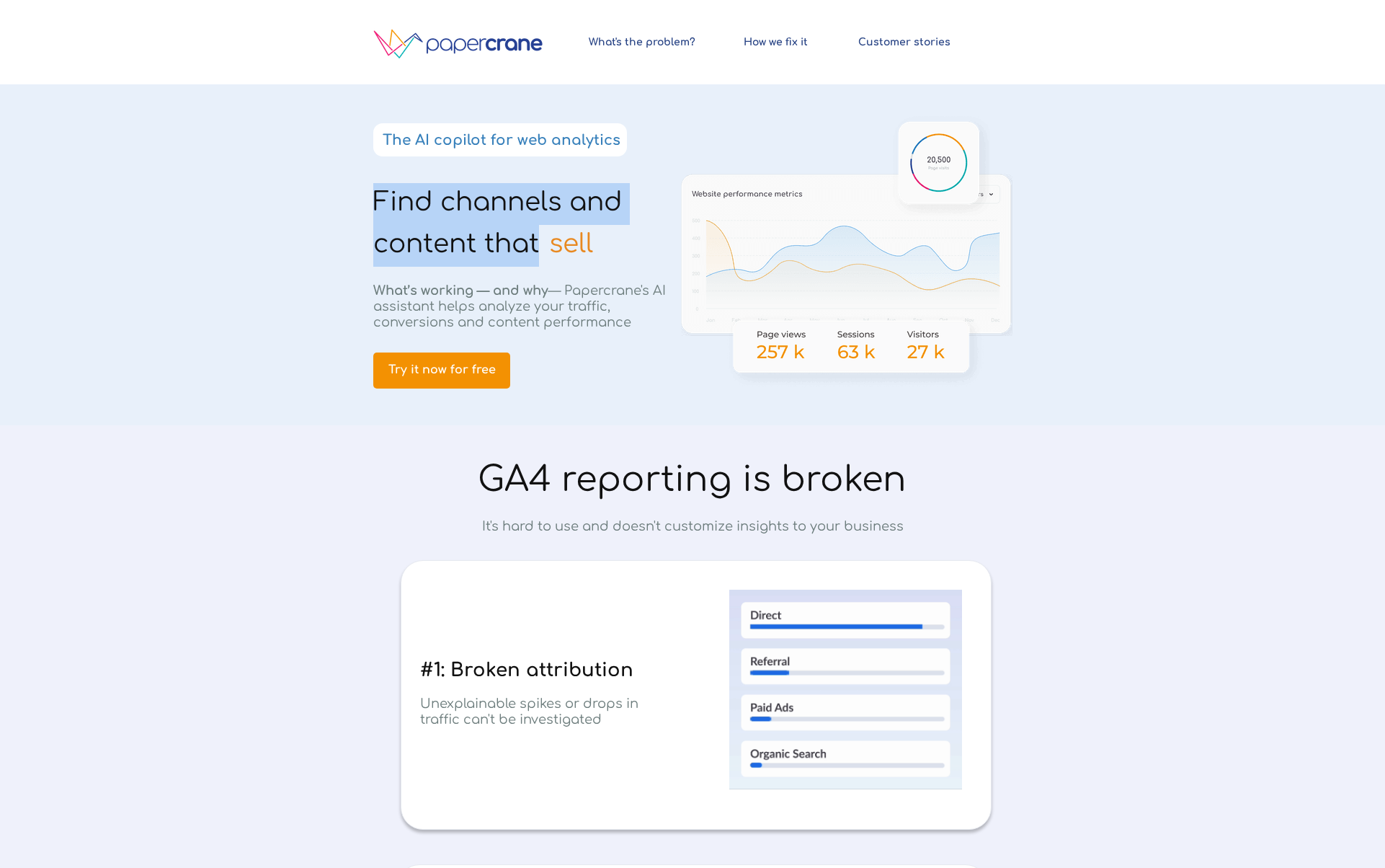
click at [375, 203] on span "Find channels and content that" at bounding box center [497, 222] width 248 height 71
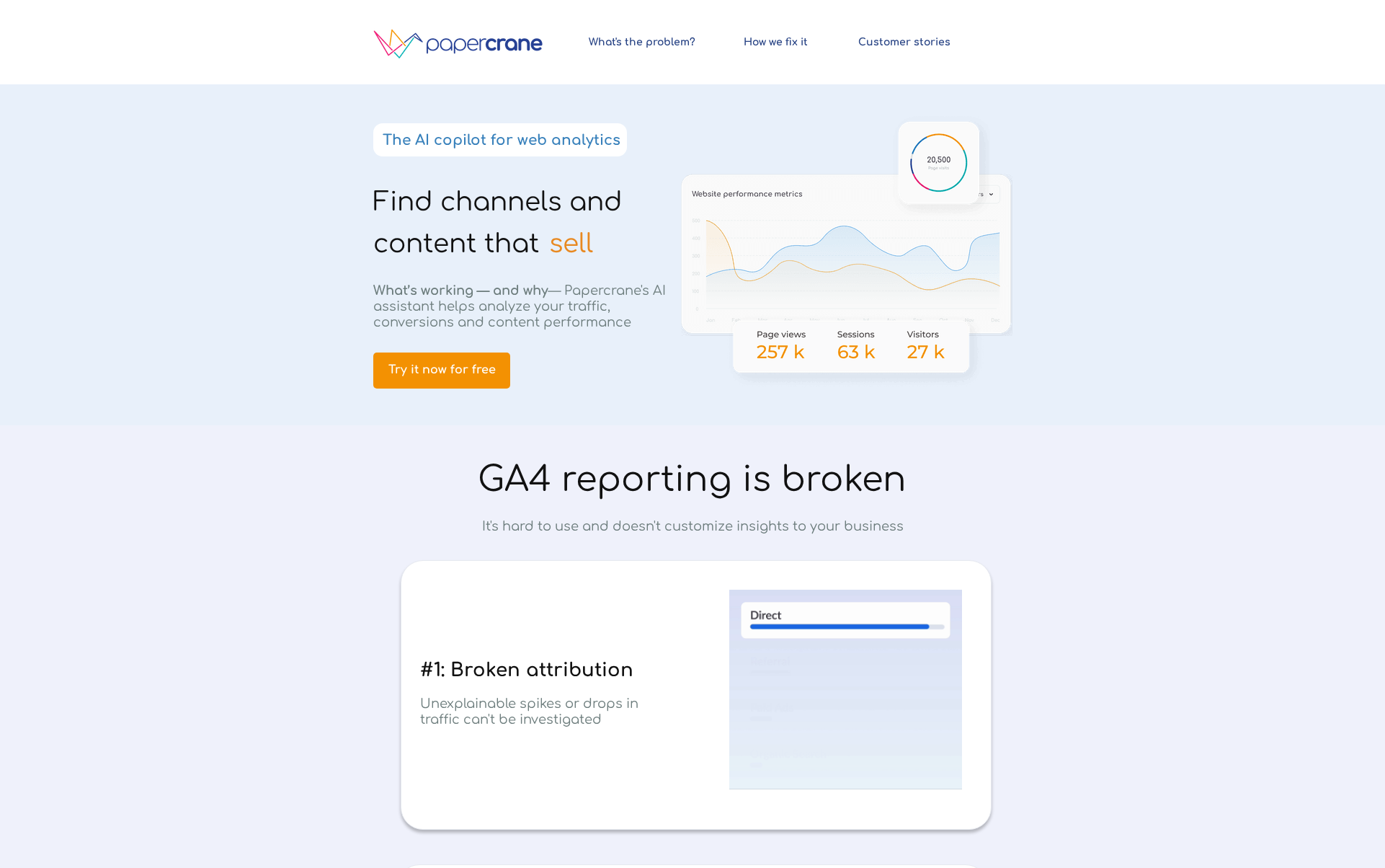
click at [565, 239] on span "sell" at bounding box center [571, 244] width 44 height 29
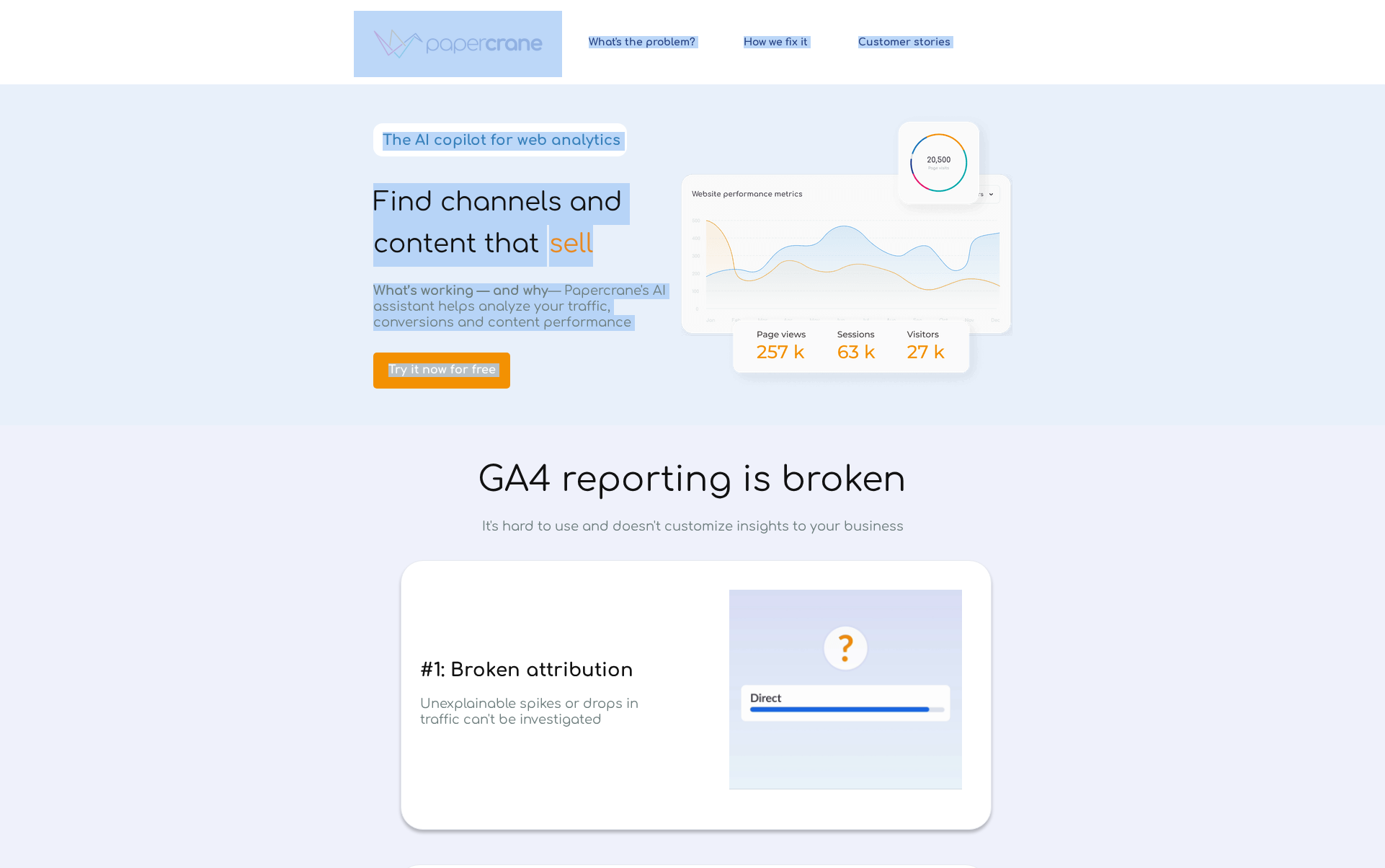
drag, startPoint x: 565, startPoint y: 239, endPoint x: 389, endPoint y: 208, distance: 178.7
click at [389, 0] on div "Find channels and content that © 2024 PapercraneAI. All rights reserved How we …" at bounding box center [692, 0] width 678 height 0
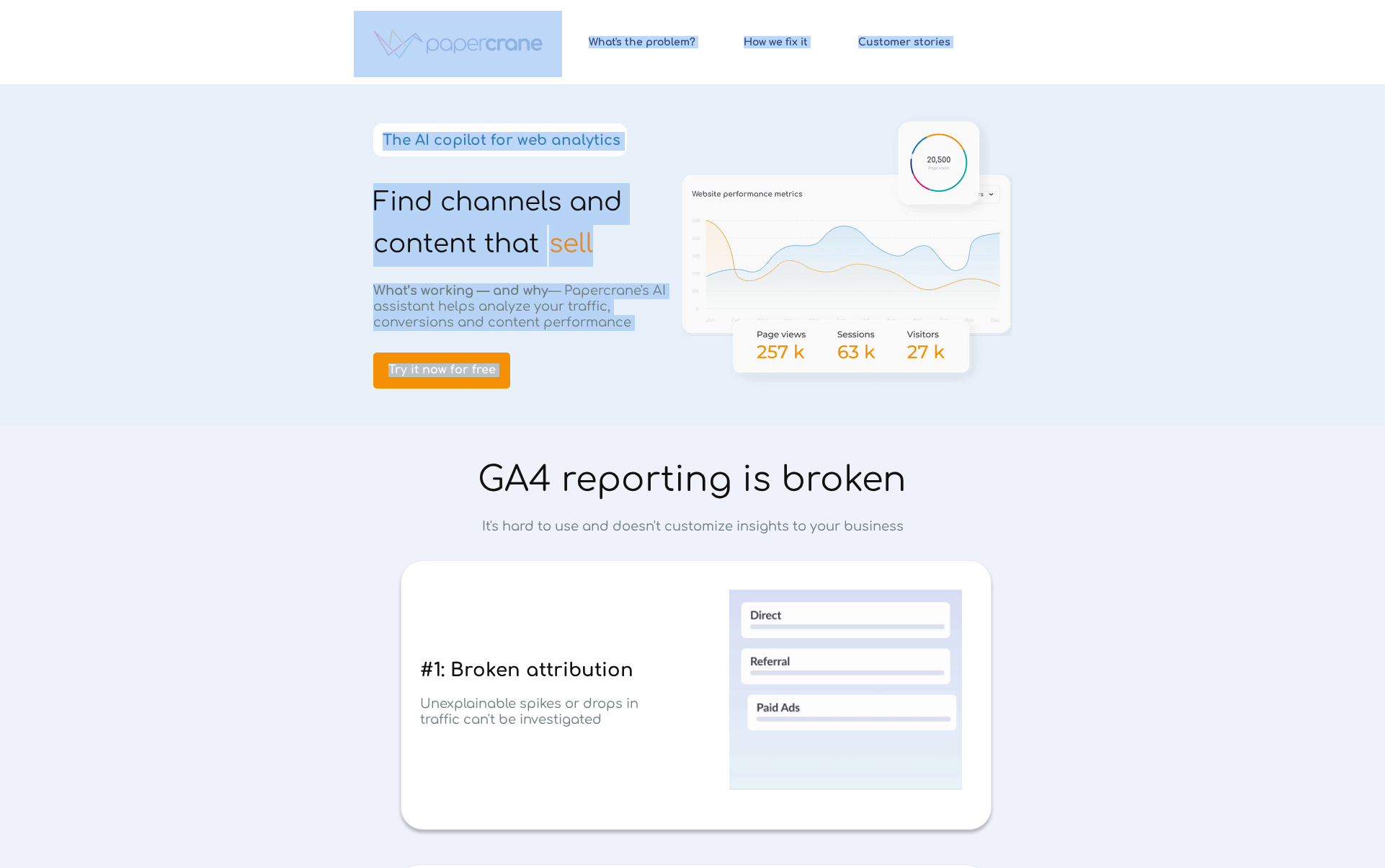
click at [389, 208] on span "Find channels and content that" at bounding box center [497, 222] width 248 height 71
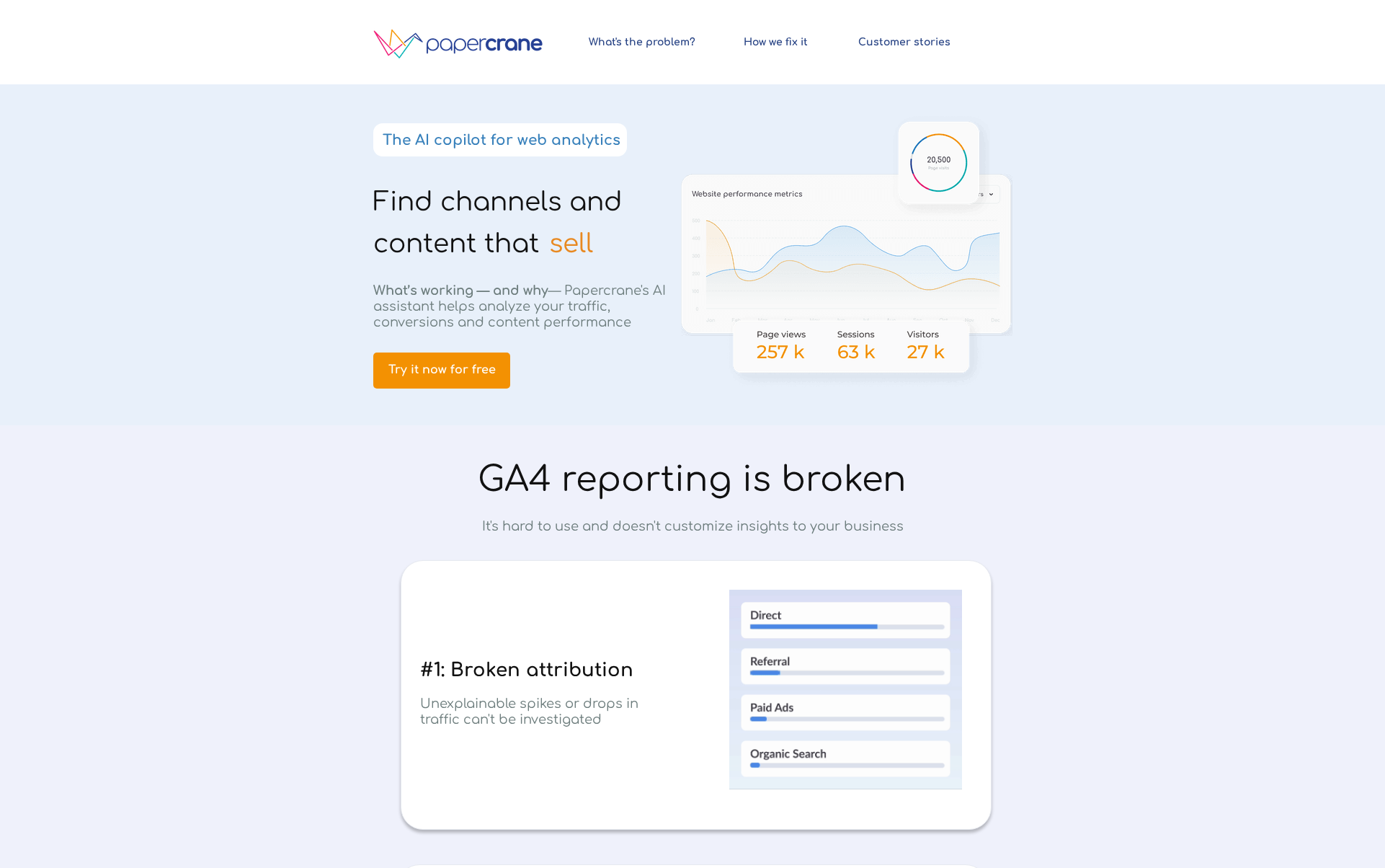
click at [597, 133] on strong "The AI copilot for web analytics" at bounding box center [502, 139] width 238 height 16
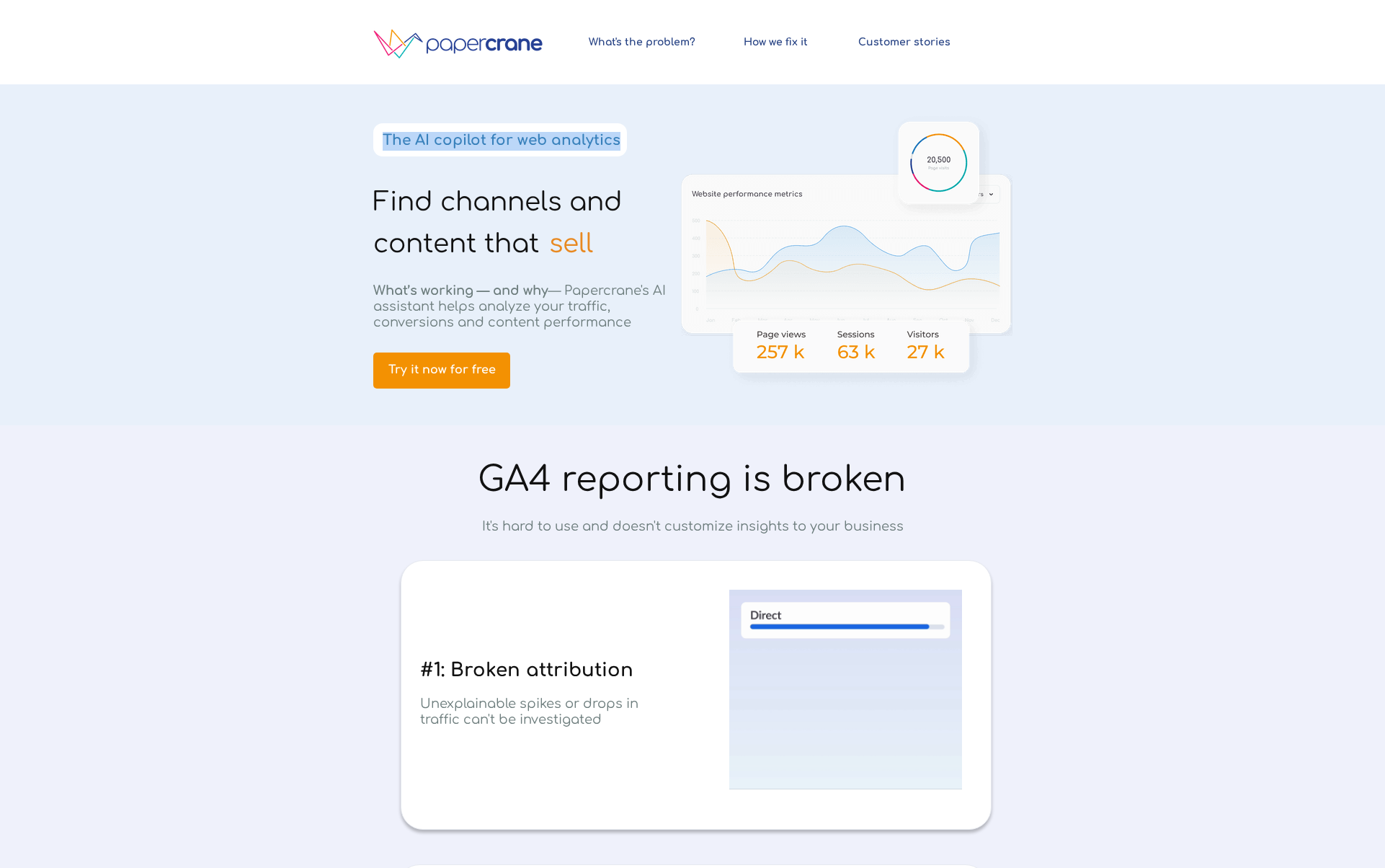
click at [597, 133] on strong "The AI copilot for web analytics" at bounding box center [502, 139] width 238 height 16
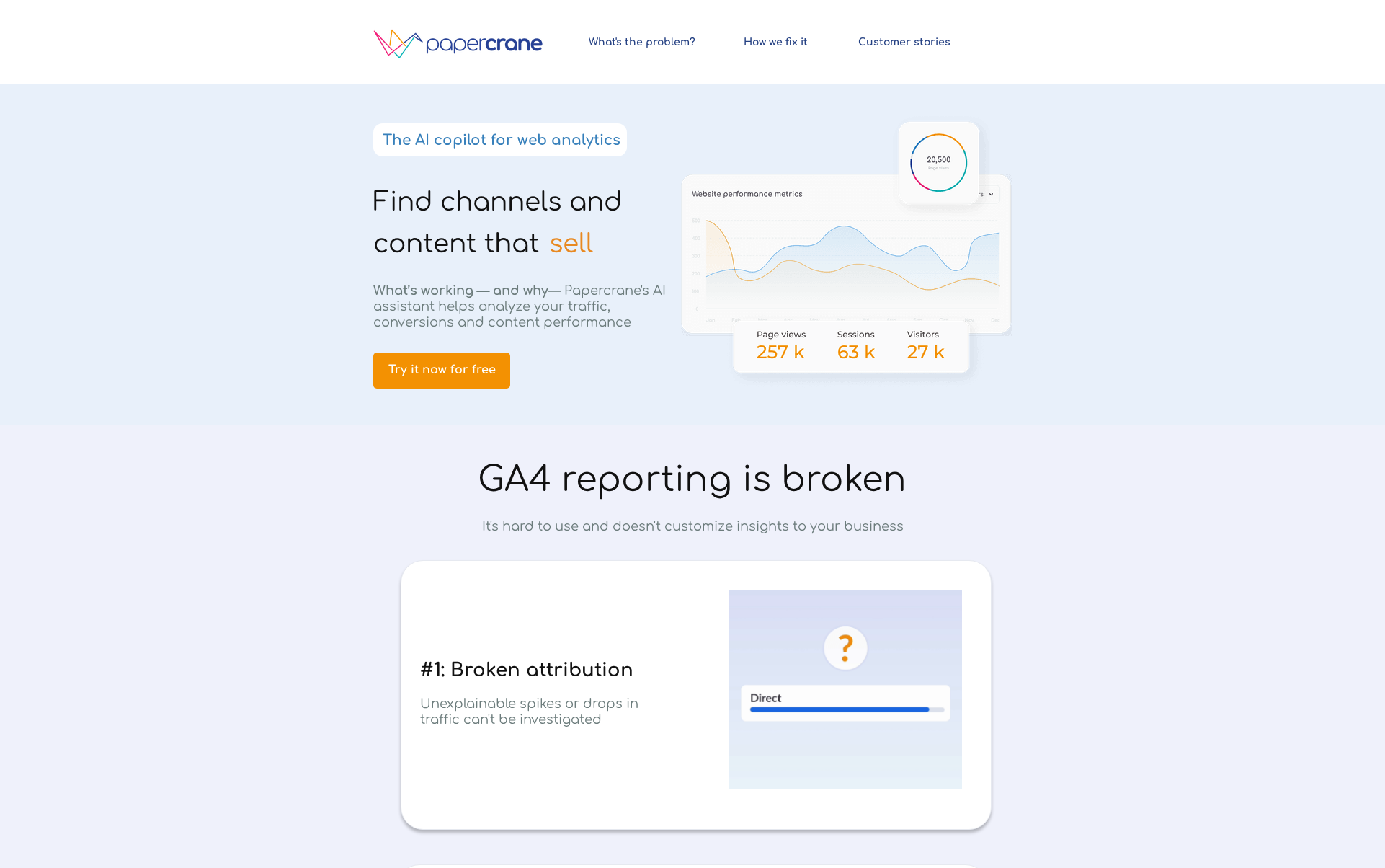
click at [474, 199] on span "Find channels and content that" at bounding box center [497, 222] width 248 height 71
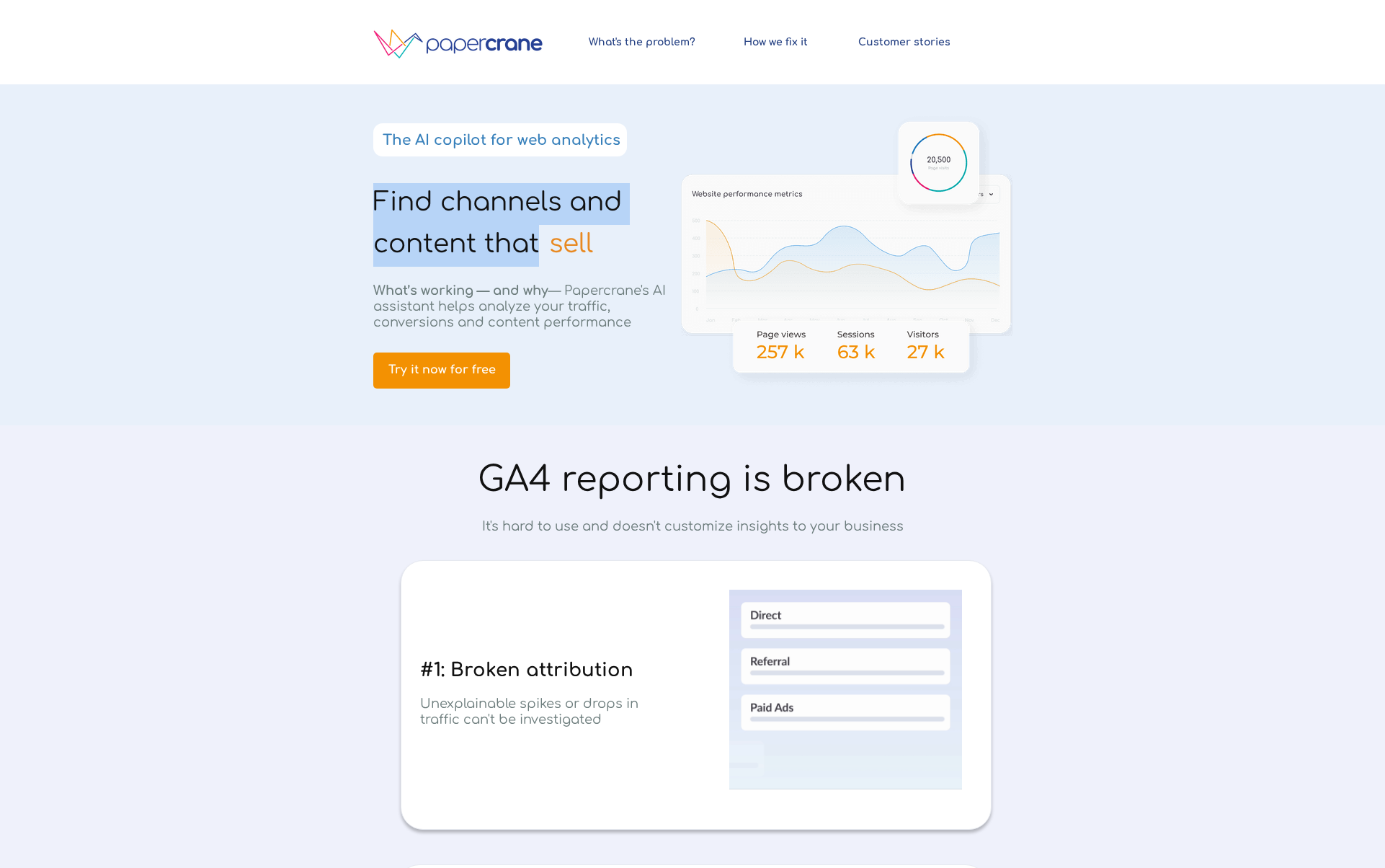
click at [474, 199] on span "Find channels and content that" at bounding box center [497, 222] width 248 height 71
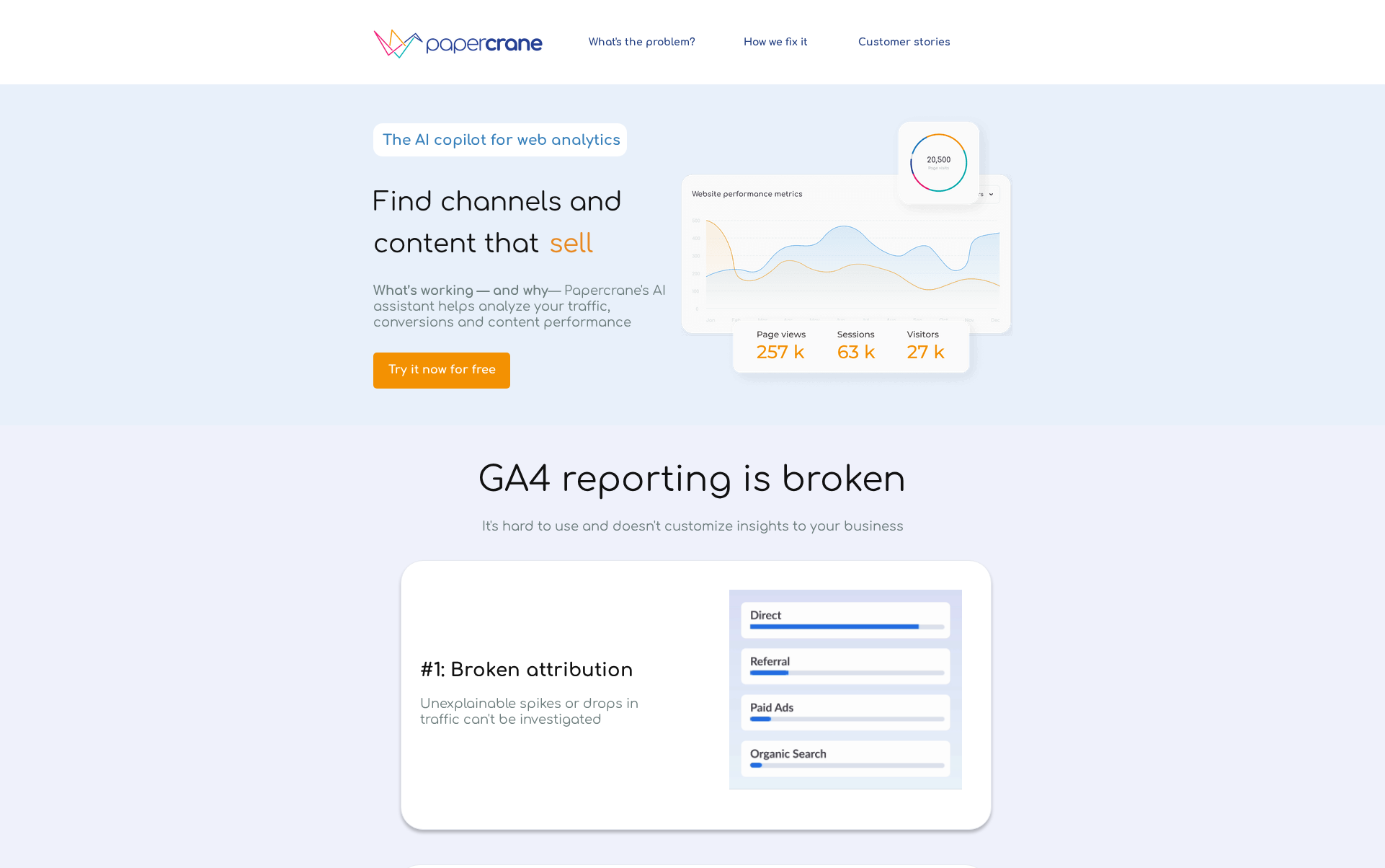
click at [576, 243] on span "sell" at bounding box center [571, 244] width 44 height 29
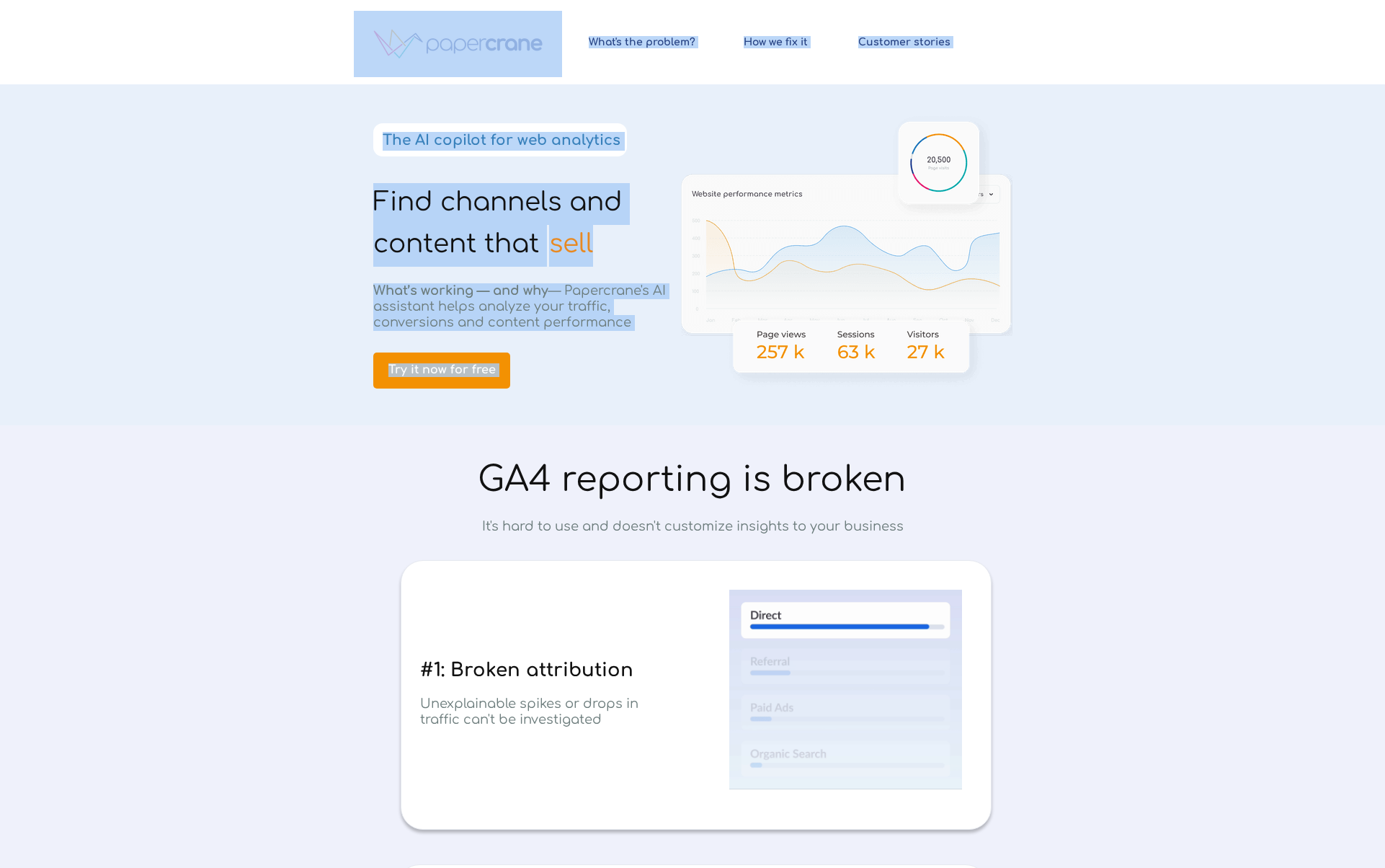
drag, startPoint x: 576, startPoint y: 244, endPoint x: 404, endPoint y: 206, distance: 176.1
click at [404, 0] on div "Find channels and content that © 2024 PapercraneAI. All rights reserved How we …" at bounding box center [692, 0] width 678 height 0
click at [404, 204] on span "Find channels and content that" at bounding box center [497, 222] width 248 height 71
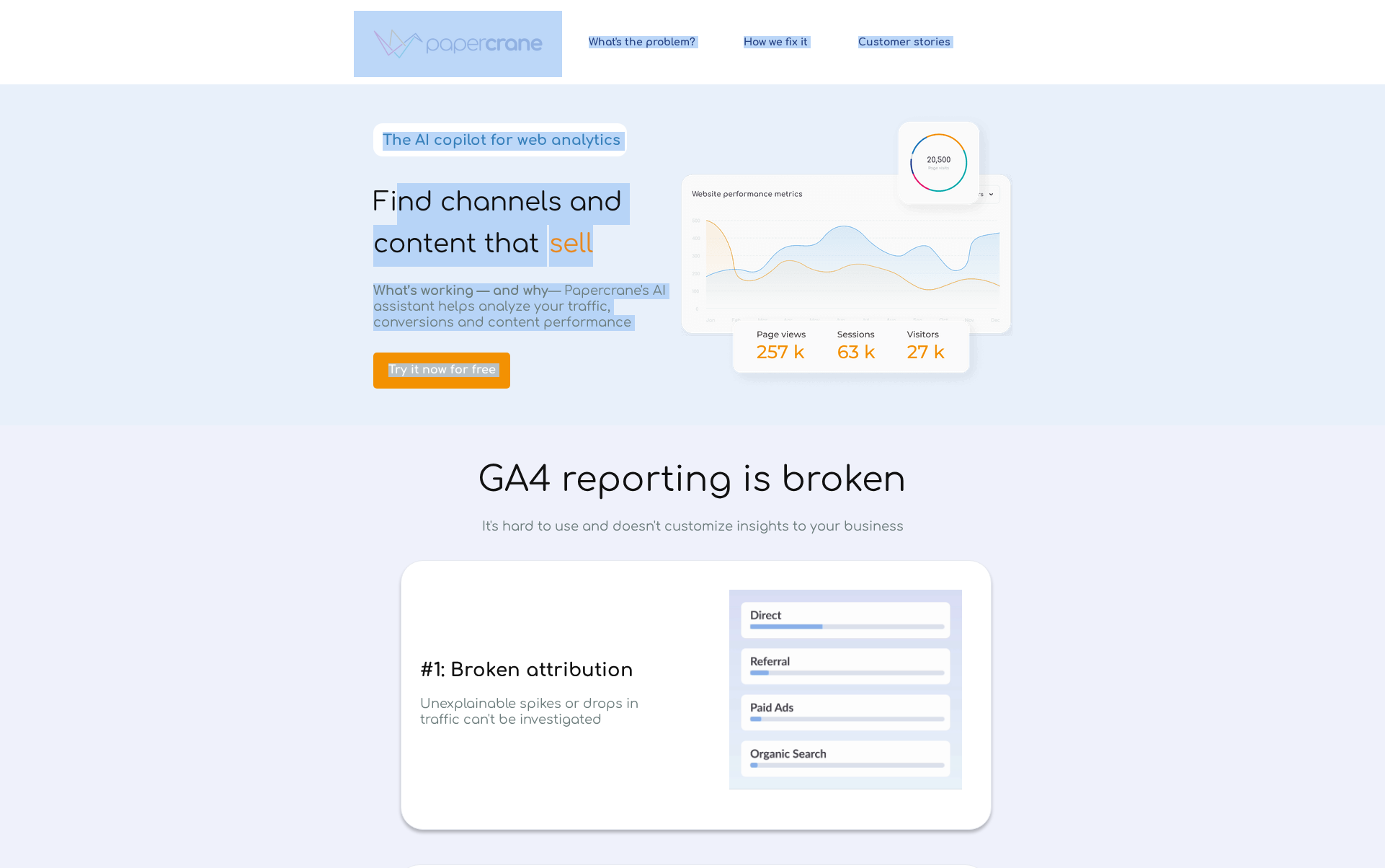
drag, startPoint x: 406, startPoint y: 201, endPoint x: 593, endPoint y: 239, distance: 190.8
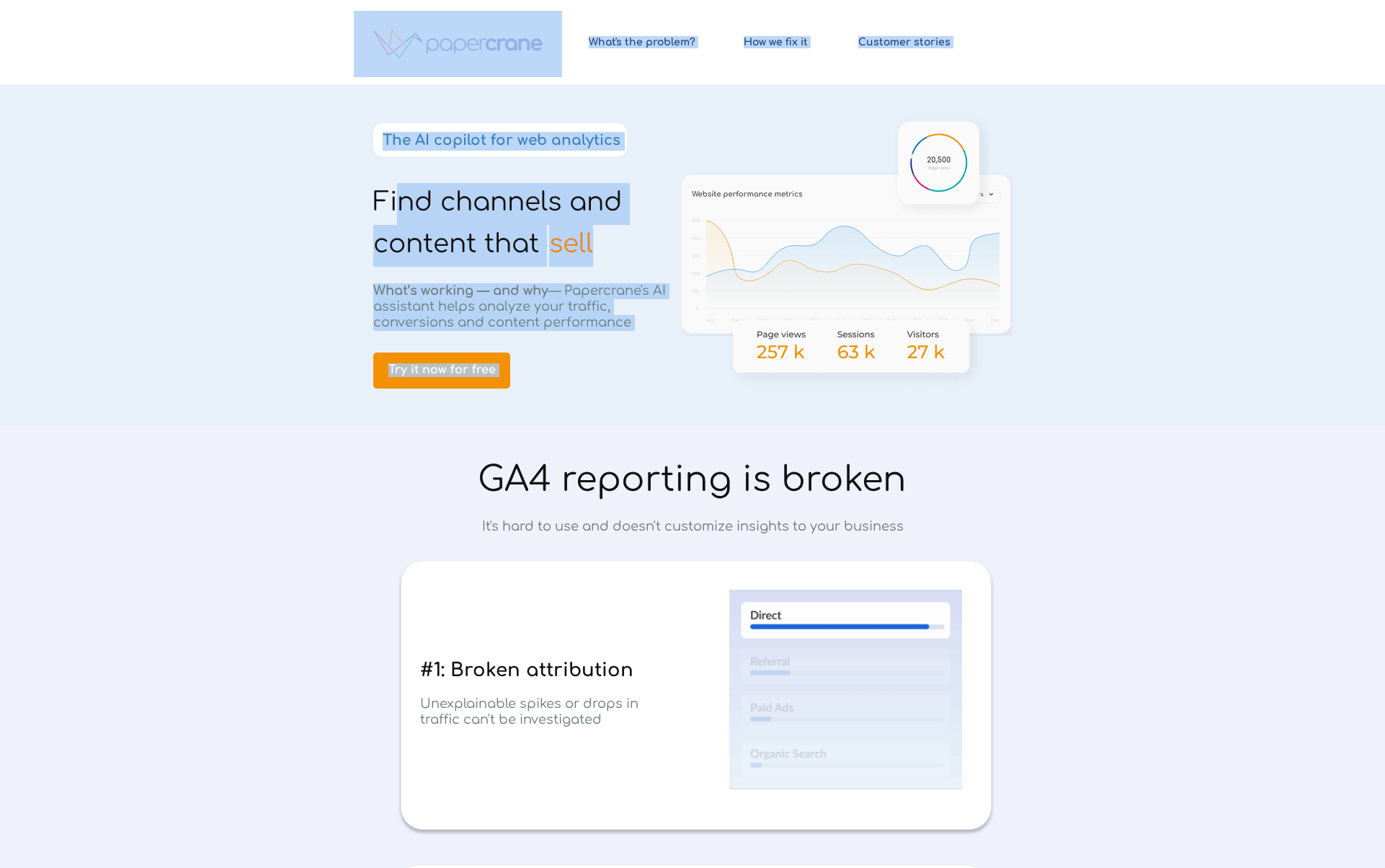
click at [593, 0] on div "Find channels and content that © 2024 PapercraneAI. All rights reserved How we …" at bounding box center [692, 0] width 678 height 0
click at [593, 239] on span "sell" at bounding box center [571, 244] width 44 height 29
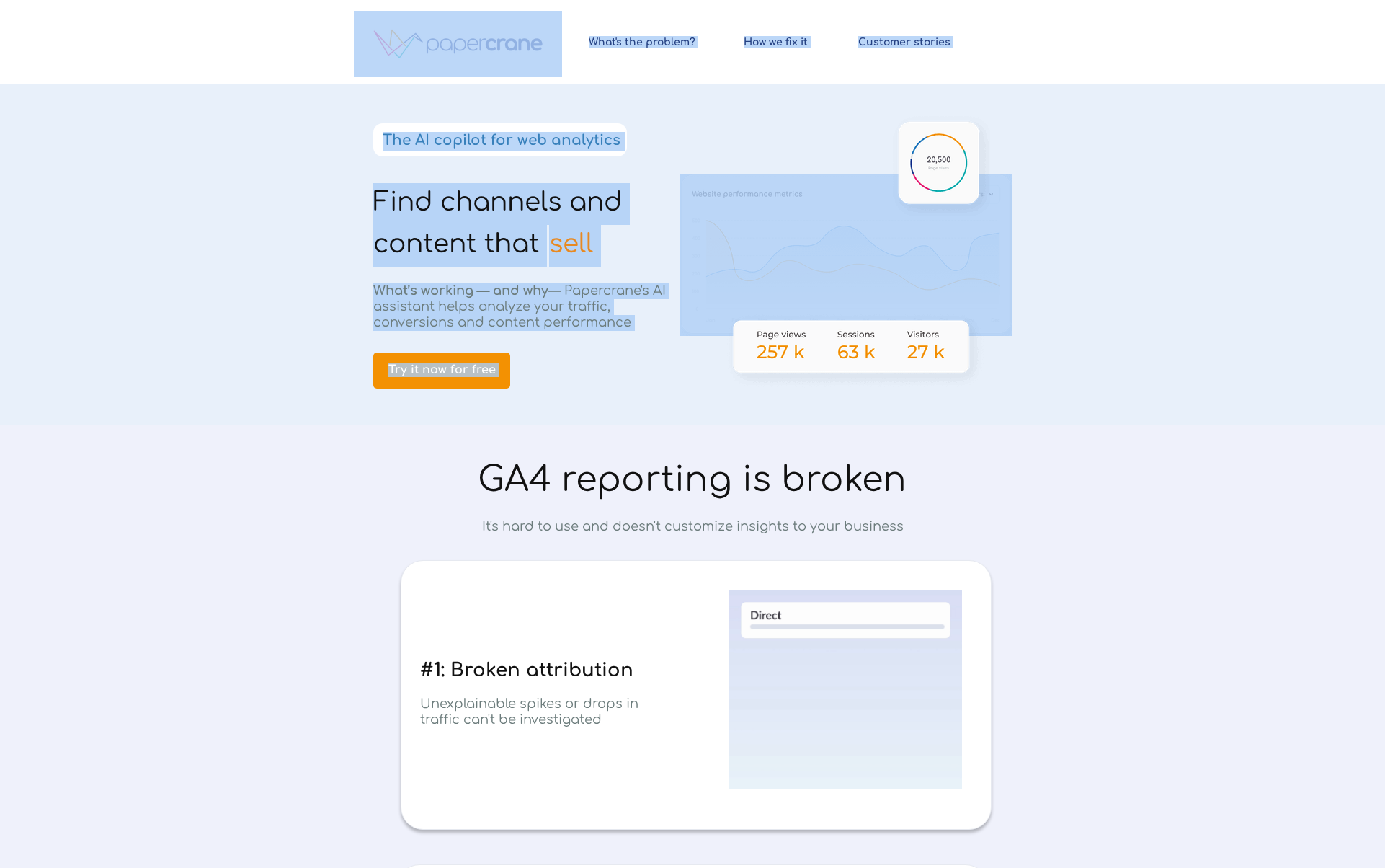
drag, startPoint x: 593, startPoint y: 239, endPoint x: 392, endPoint y: 196, distance: 205.5
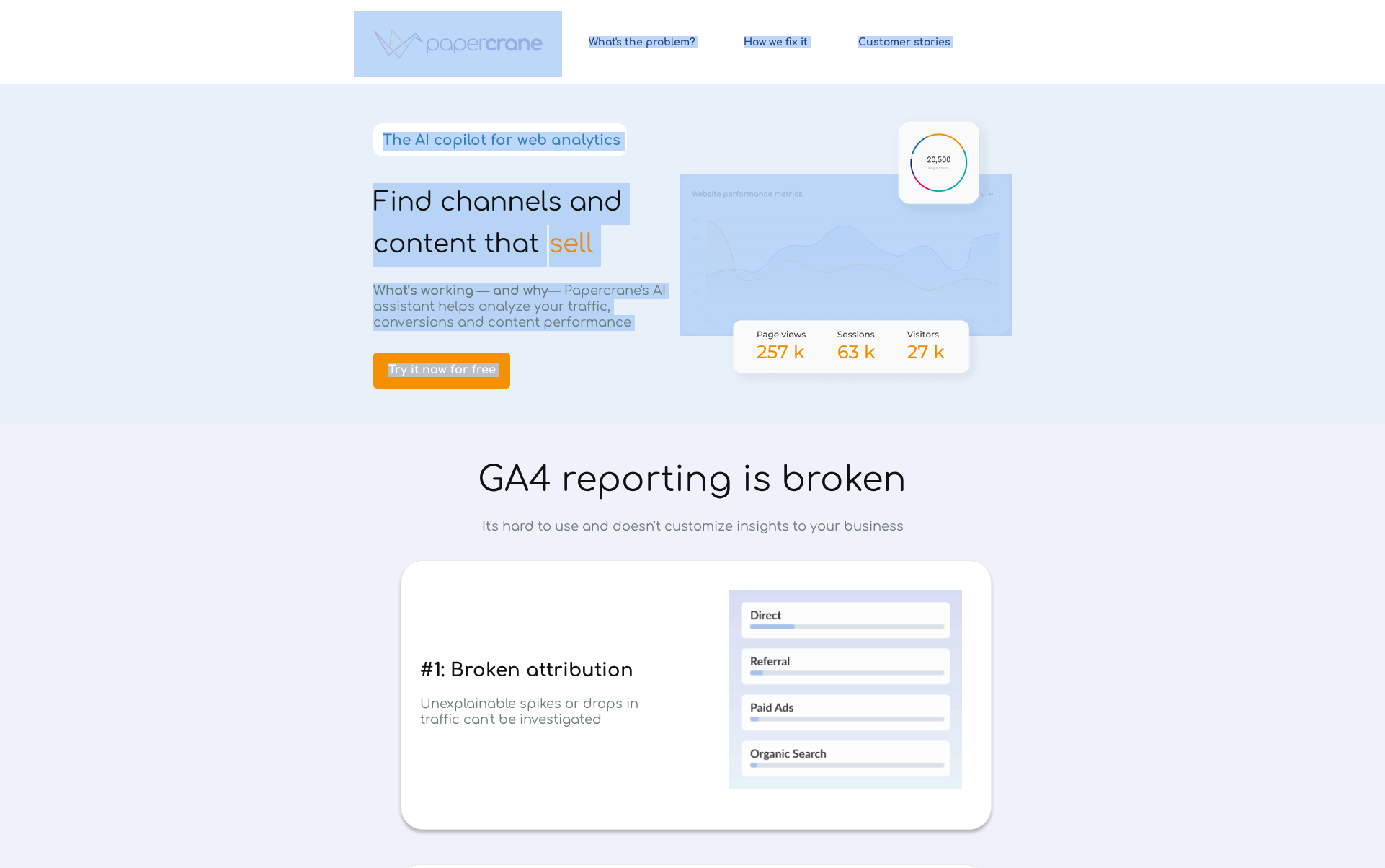
click at [393, 0] on div "Find channels and content that © 2024 PapercraneAI. All rights reserved How we …" at bounding box center [692, 0] width 678 height 0
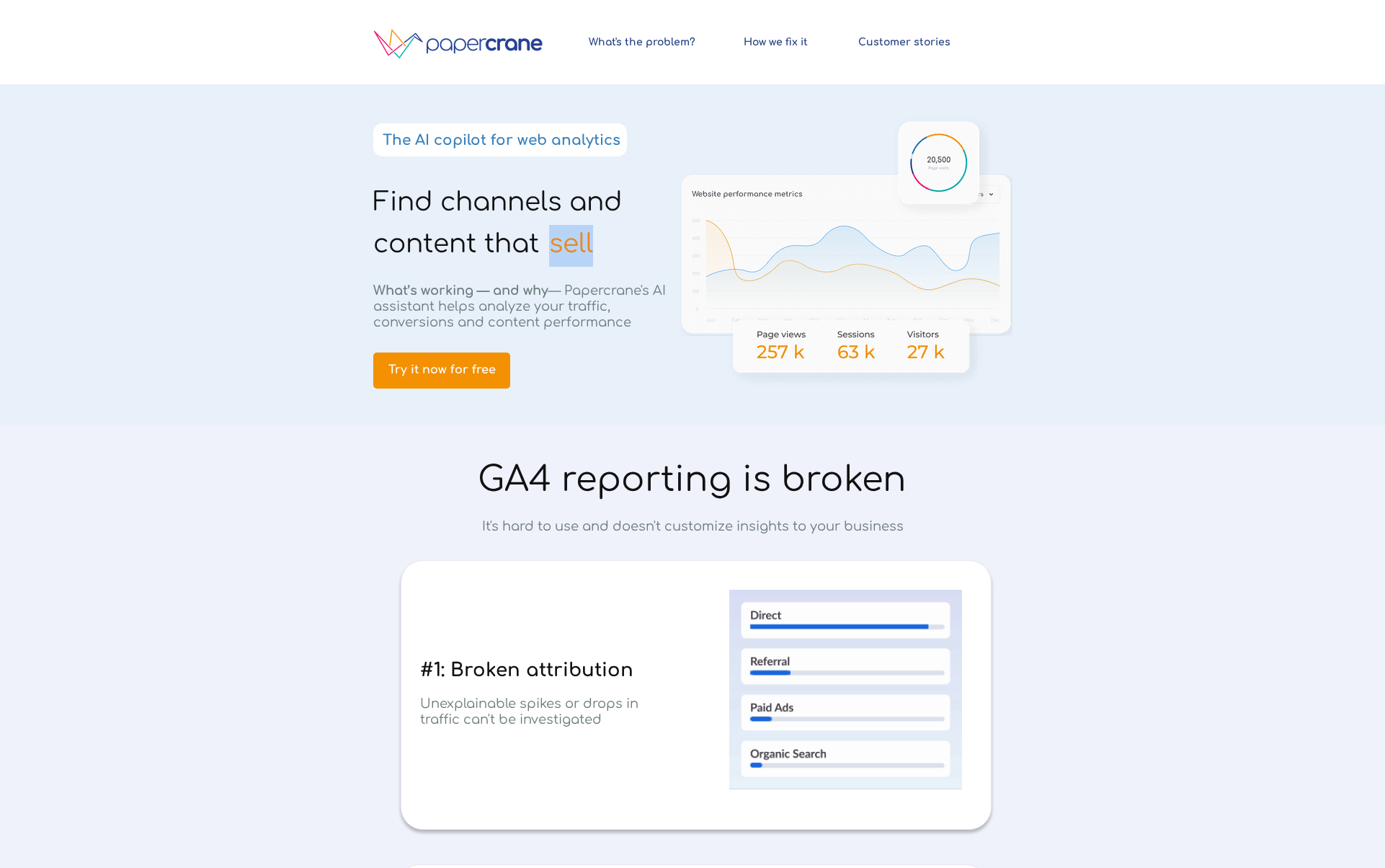
click at [553, 234] on span "sell" at bounding box center [571, 244] width 44 height 29
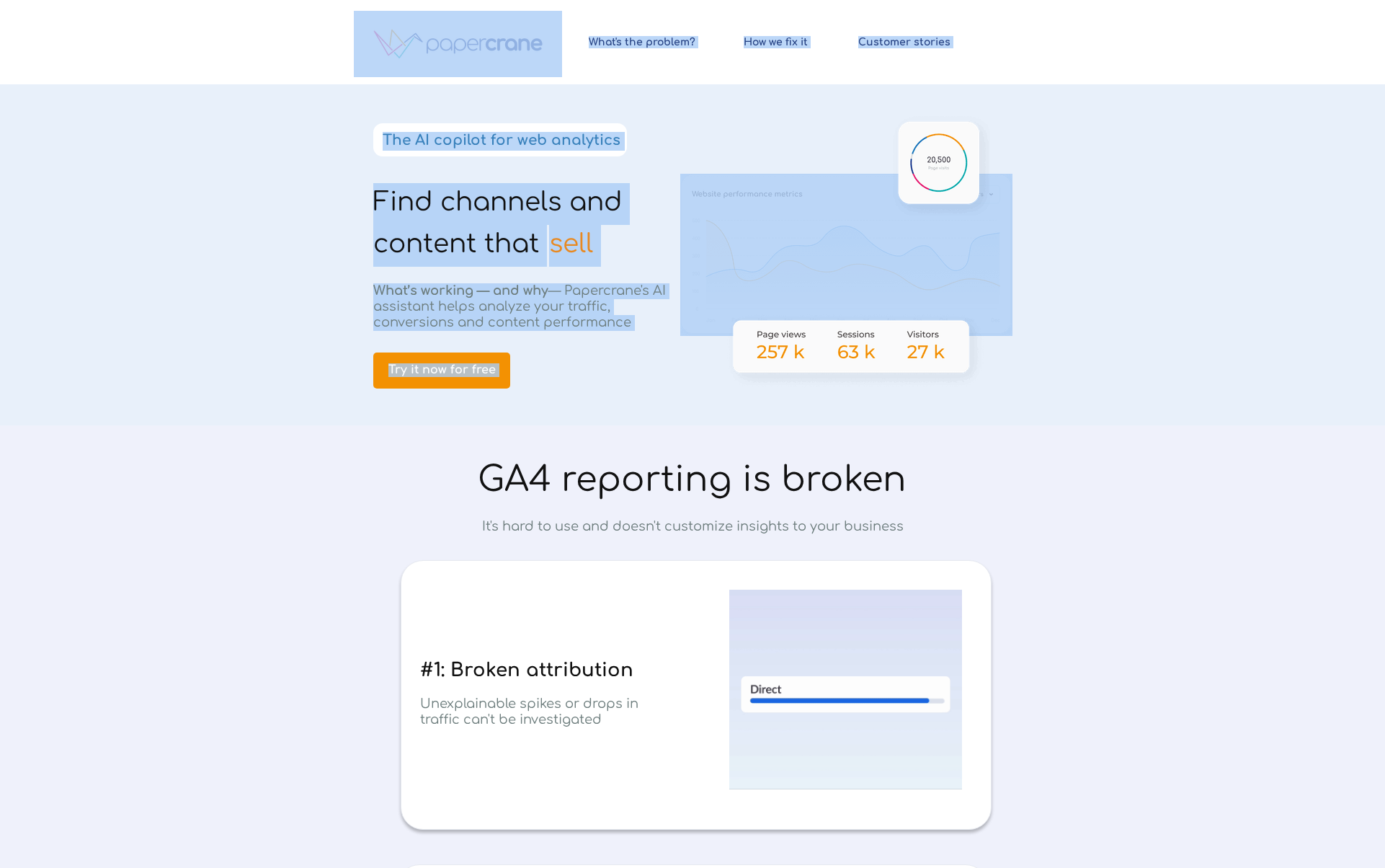
drag, startPoint x: 604, startPoint y: 242, endPoint x: 380, endPoint y: 202, distance: 227.5
click at [380, 0] on div "Find channels and content that © 2024 PapercraneAI. All rights reserved How we …" at bounding box center [692, 0] width 678 height 0
click at [380, 202] on span "Find channels and content that" at bounding box center [497, 222] width 248 height 71
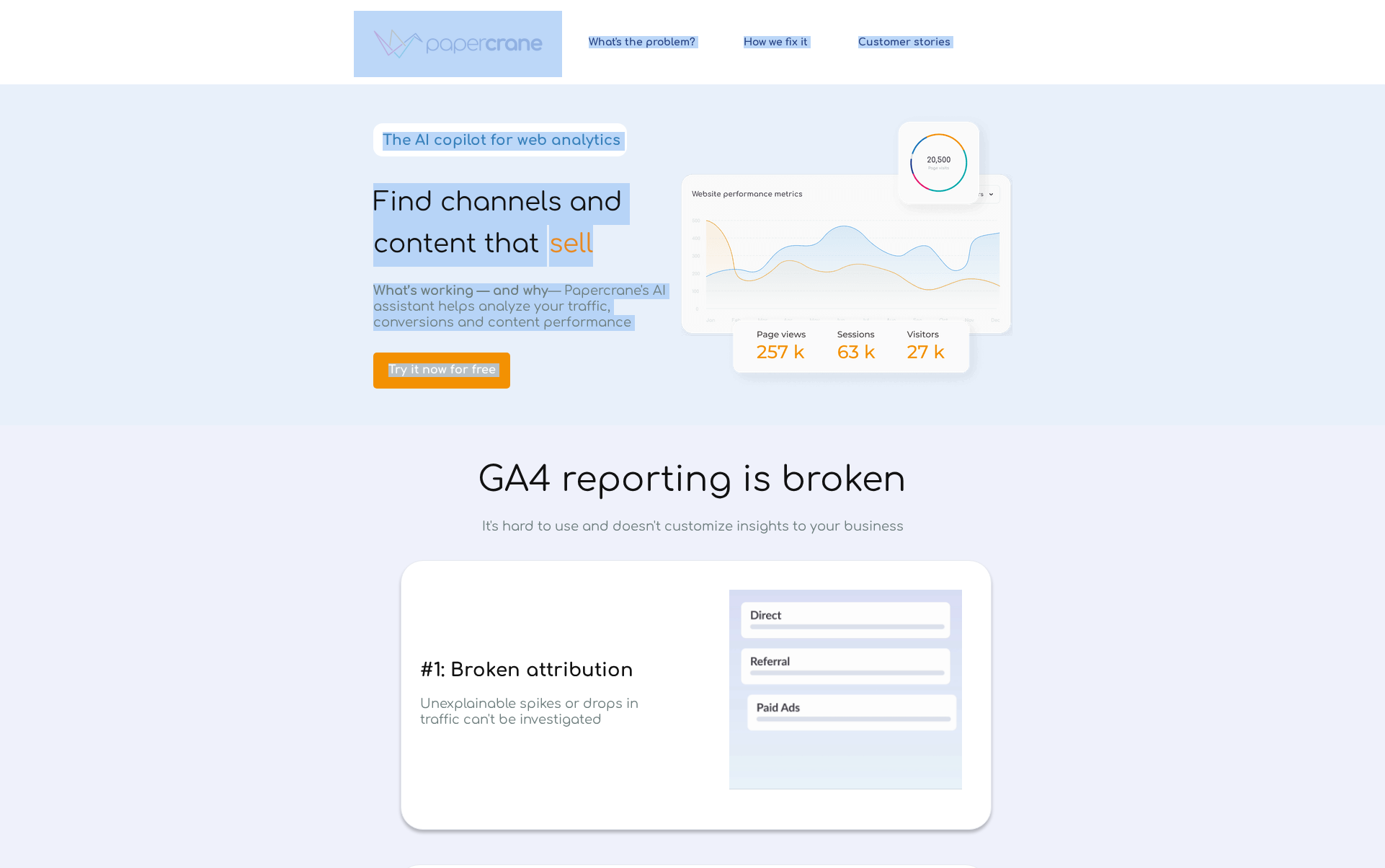
drag, startPoint x: 380, startPoint y: 202, endPoint x: 578, endPoint y: 241, distance: 201.8
click at [578, 0] on div "Find channels and content that © 2024 PapercraneAI. All rights reserved How we …" at bounding box center [692, 0] width 678 height 0
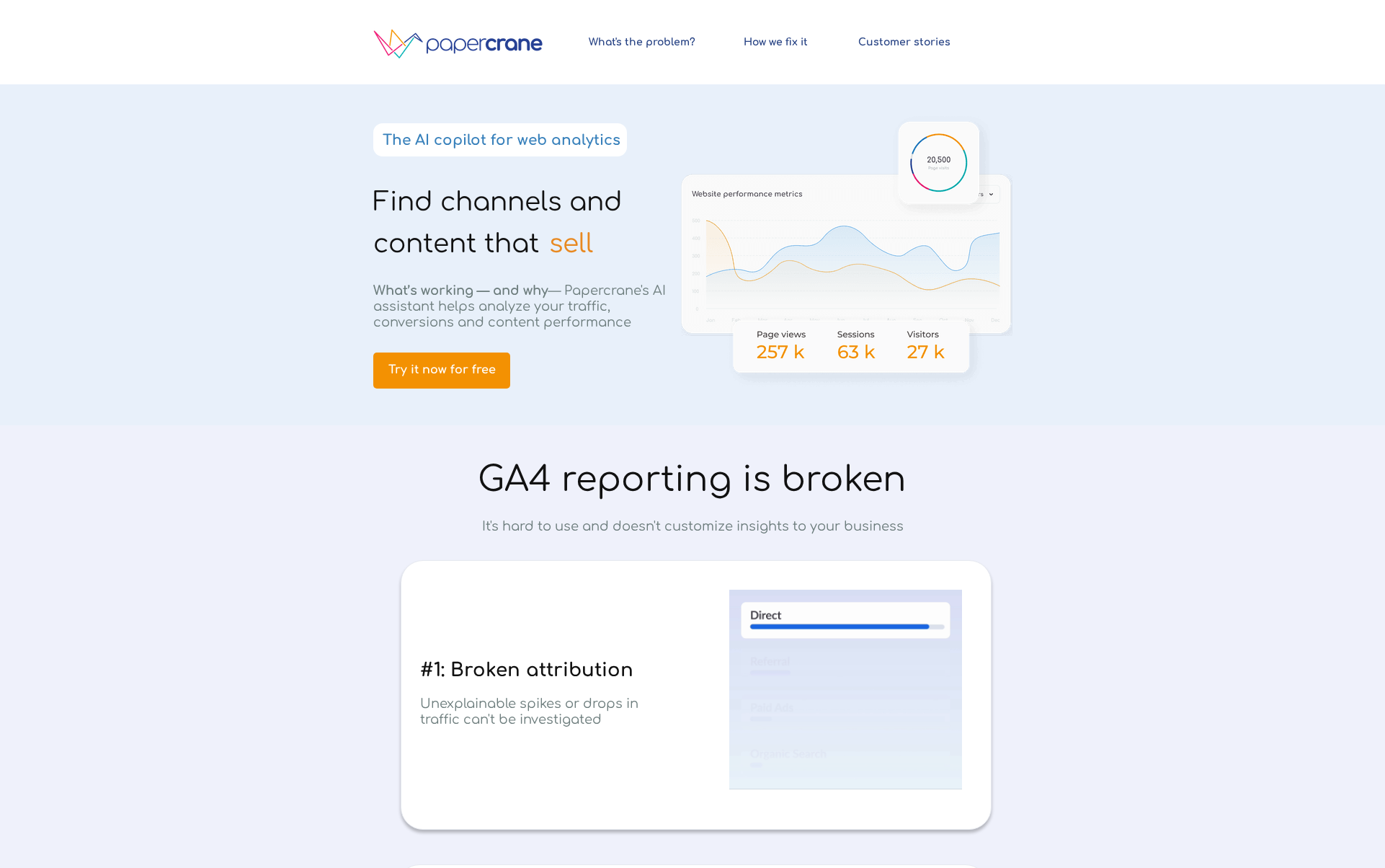
click at [583, 241] on span "sell" at bounding box center [571, 244] width 44 height 29
click at [679, 41] on span "What's the problem?" at bounding box center [642, 42] width 118 height 12
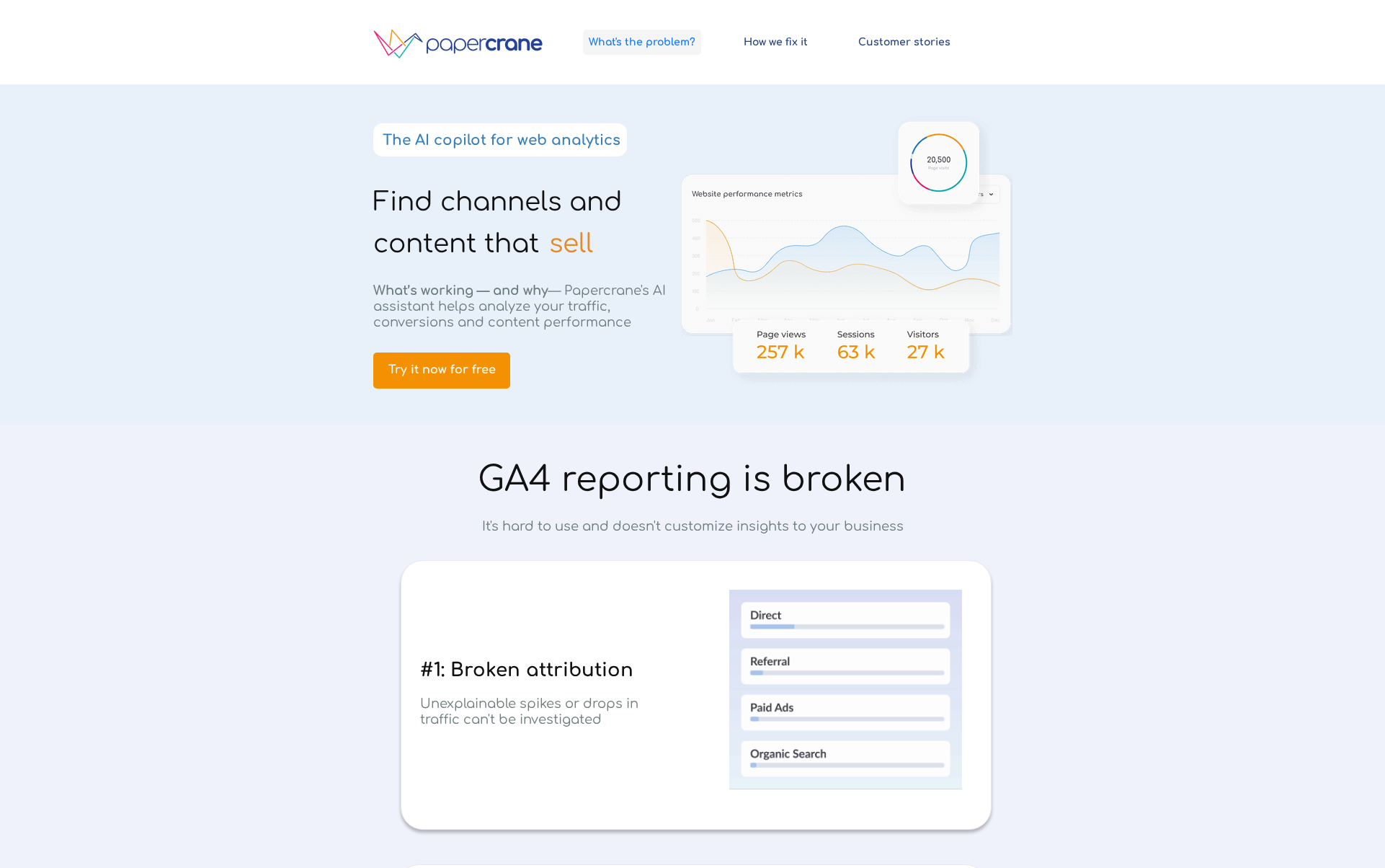
scroll to position [425, 0]
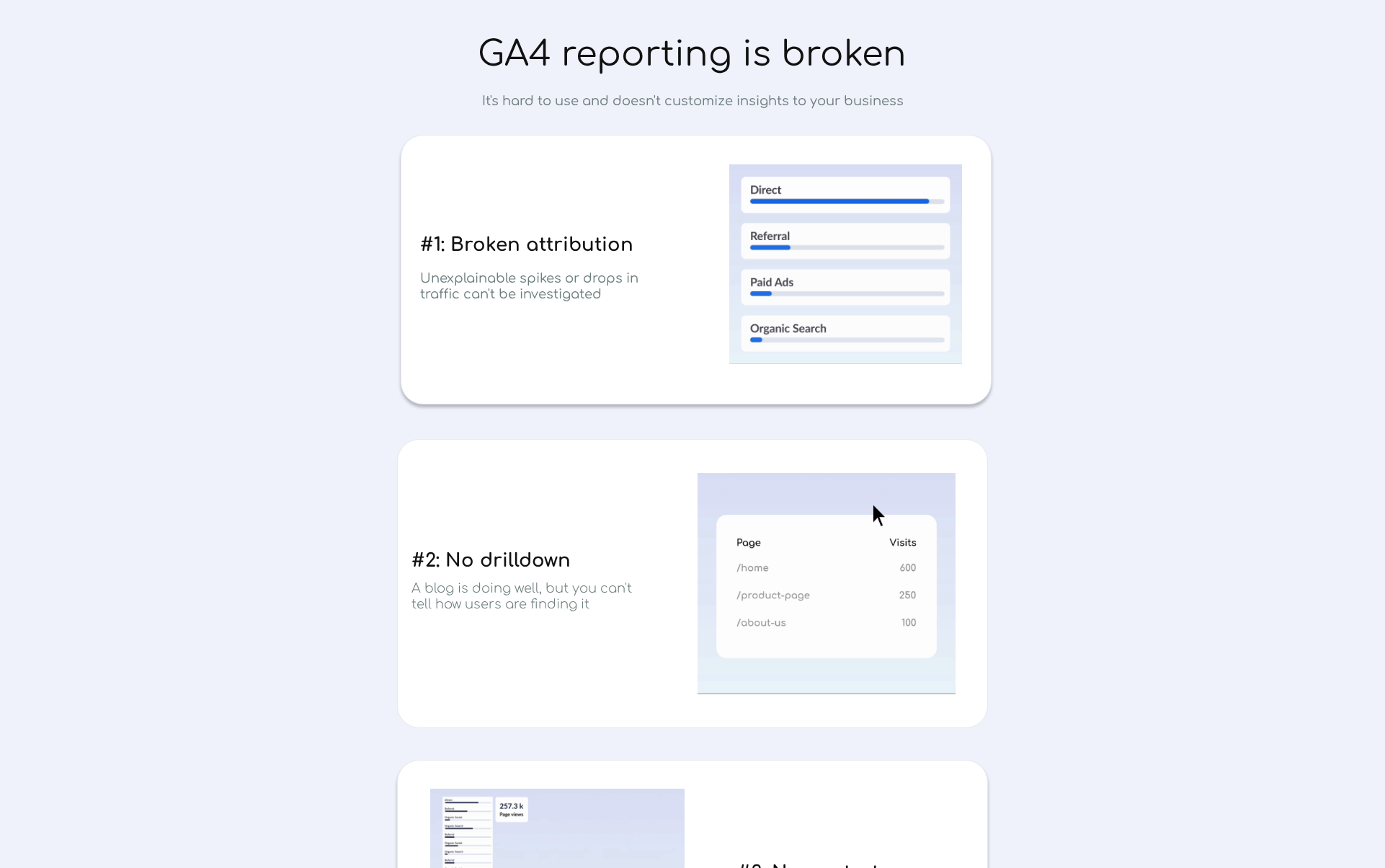
click at [689, 60] on span "GA4 reporting is broken" at bounding box center [692, 54] width 429 height 38
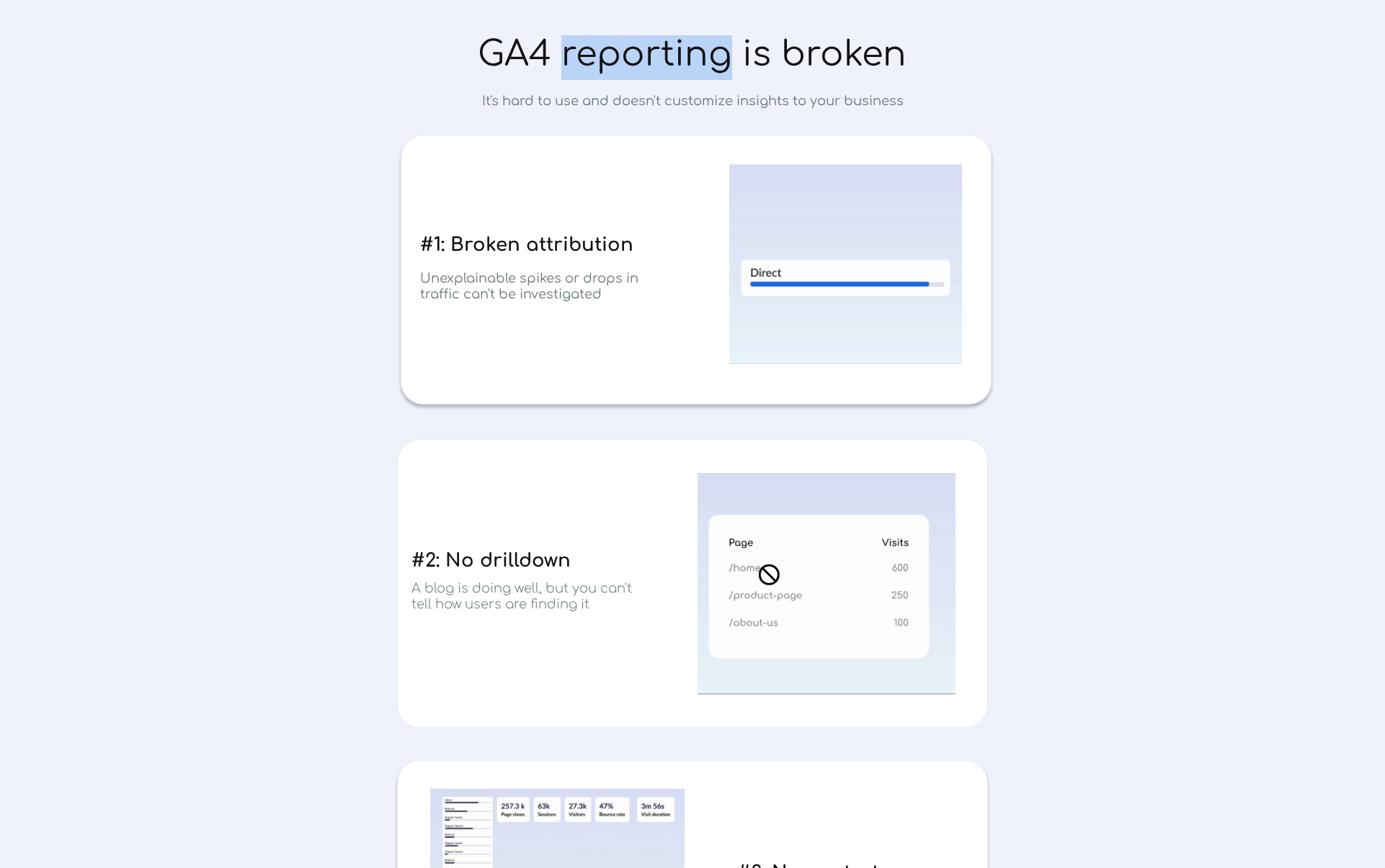
click at [689, 60] on span "GA4 reporting is broken" at bounding box center [692, 54] width 429 height 38
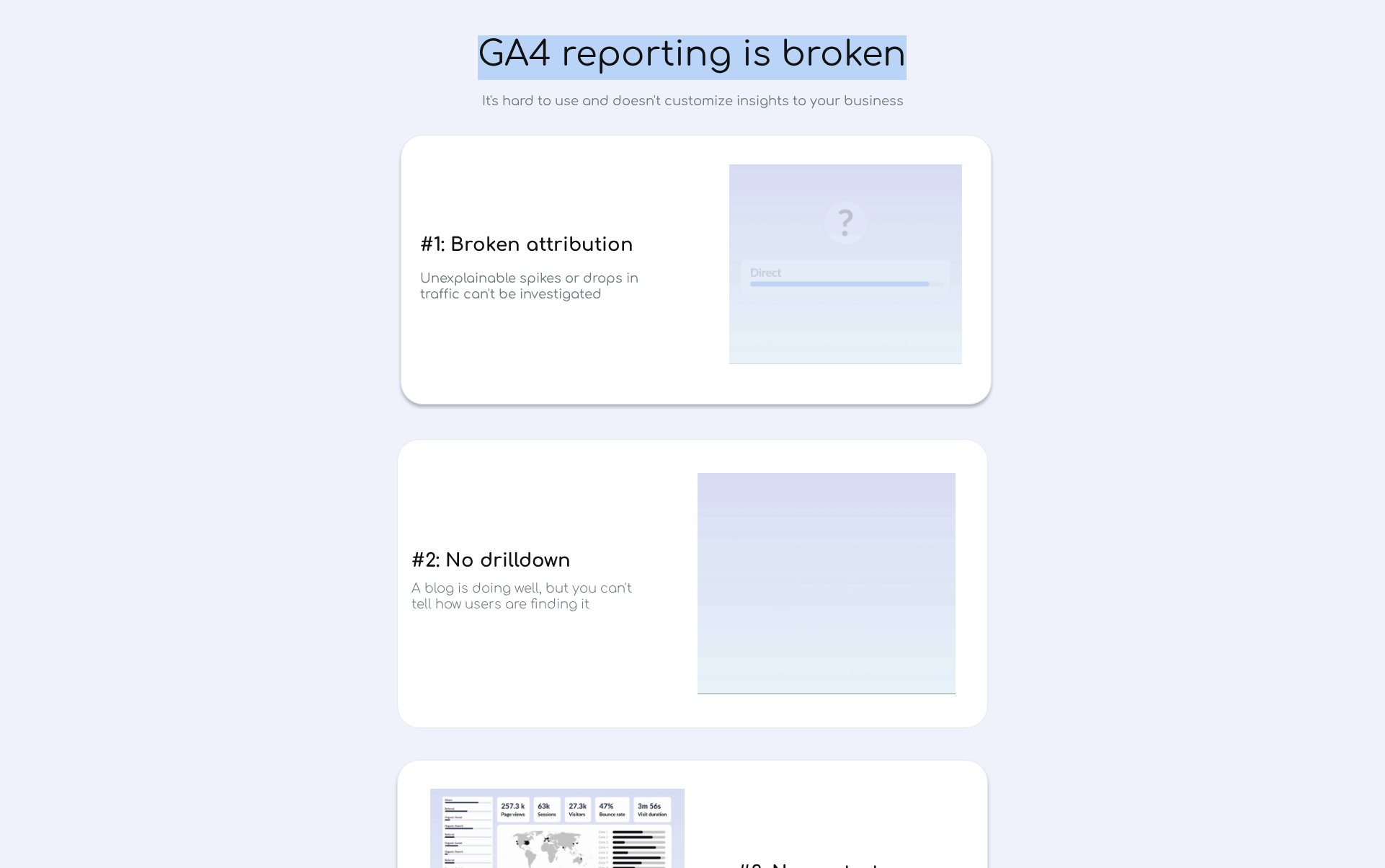
click at [689, 60] on span "GA4 reporting is broken" at bounding box center [692, 54] width 429 height 38
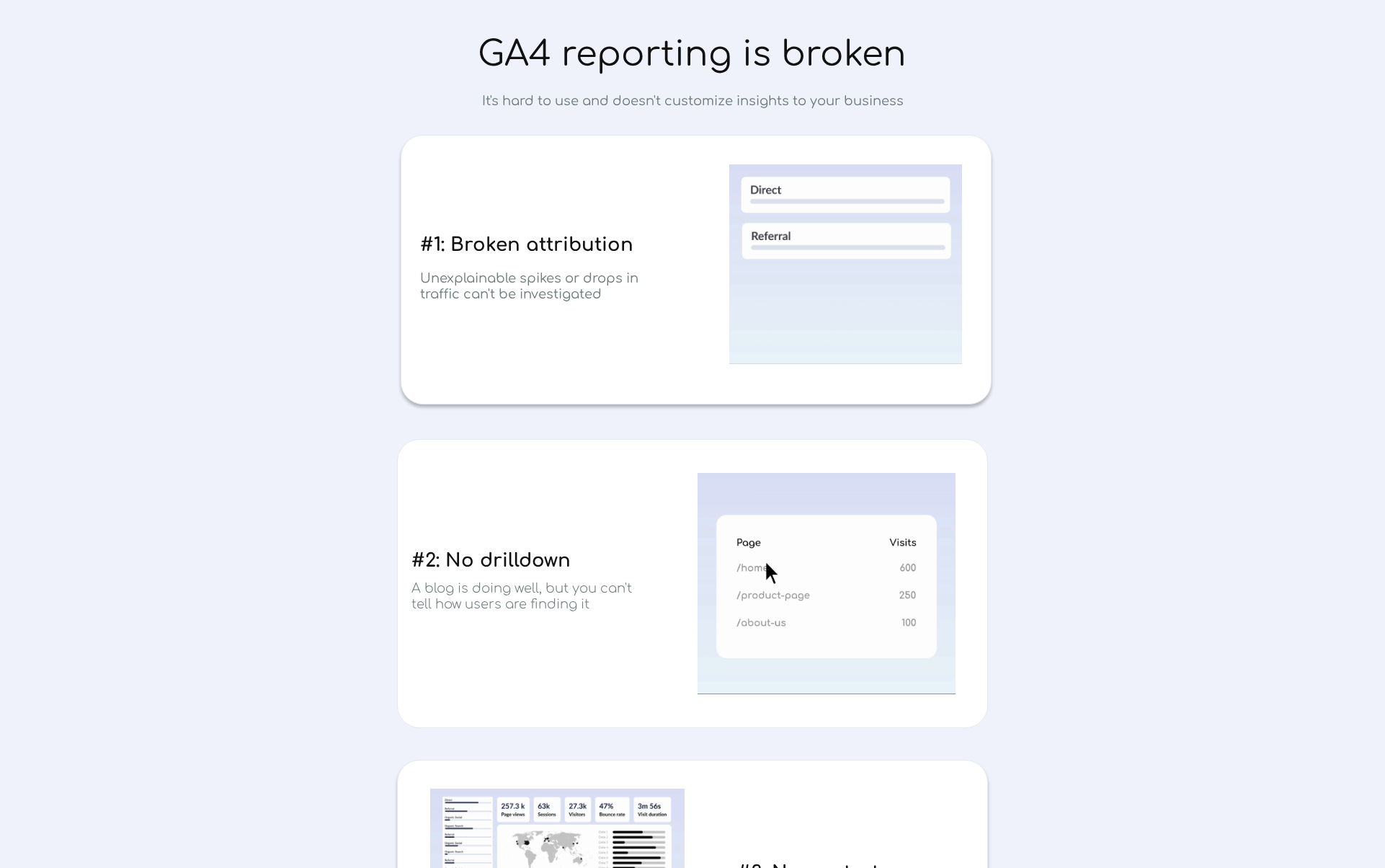
click at [583, 105] on span "It's hard to use and doesn't customize insights to your business" at bounding box center [693, 100] width 422 height 14
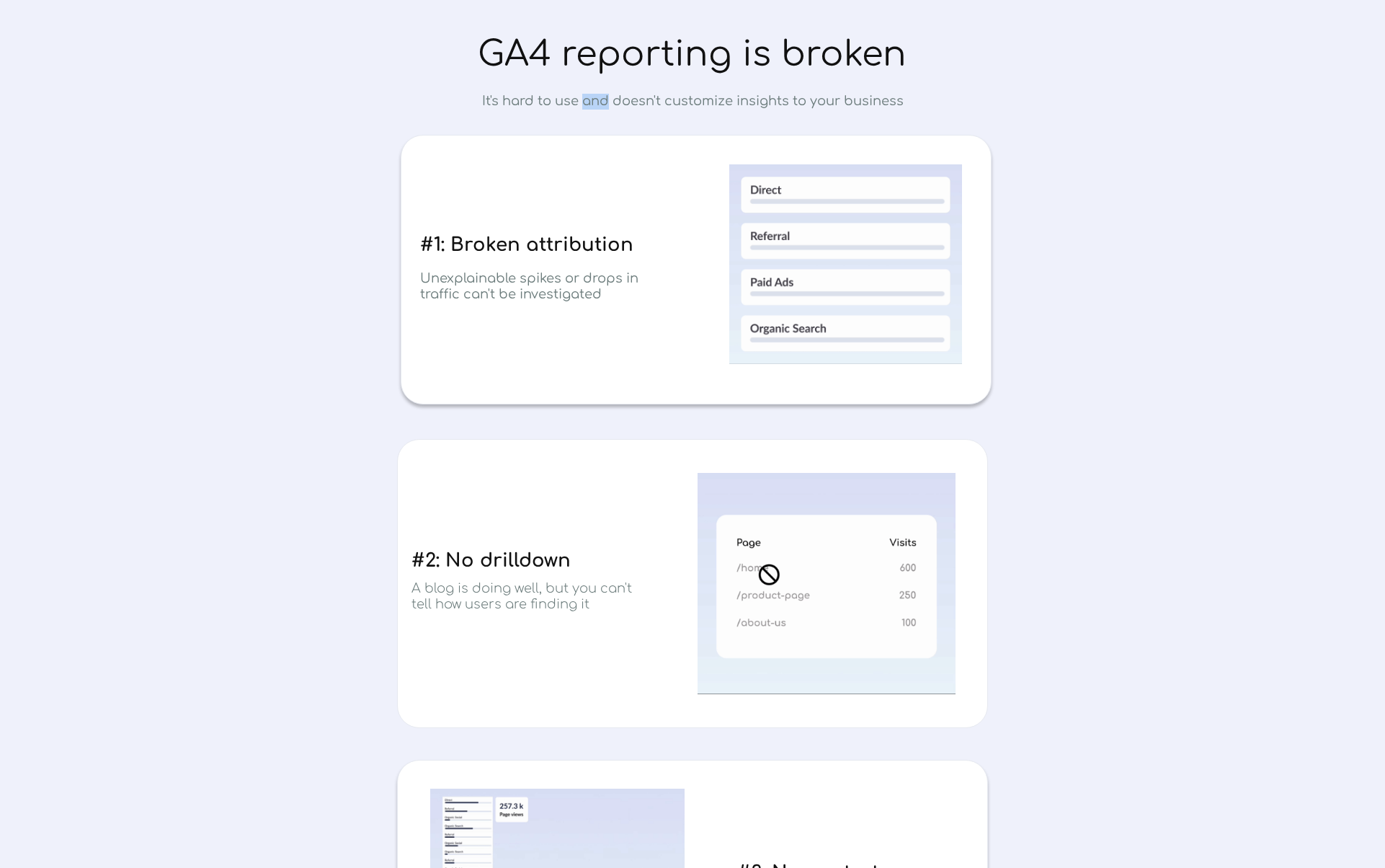
click at [583, 104] on span "It's hard to use and doesn't customize insights to your business" at bounding box center [693, 100] width 422 height 14
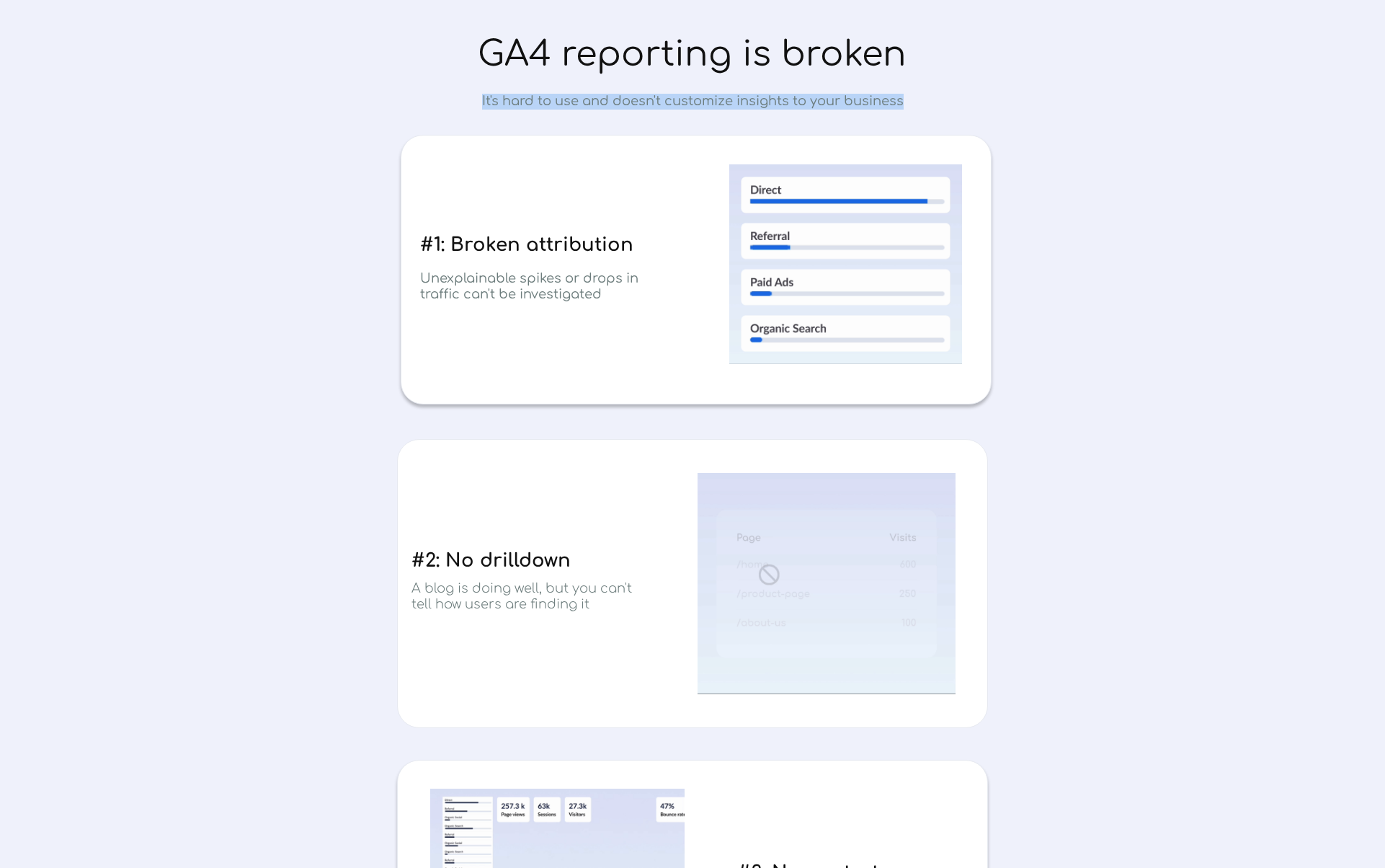
click at [583, 104] on span "It's hard to use and doesn't customize insights to your business" at bounding box center [693, 100] width 422 height 14
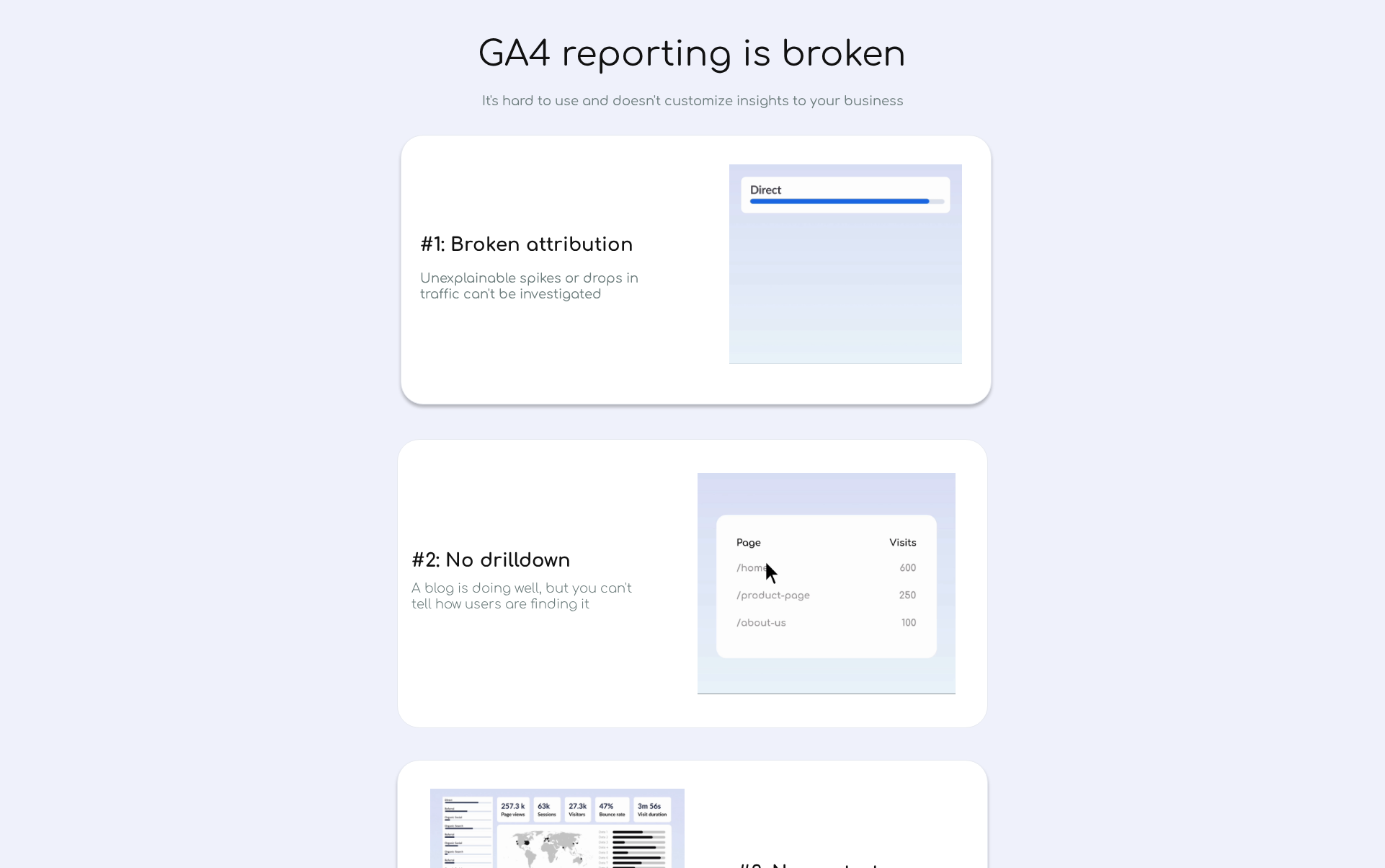
click at [549, 63] on span "GA4 reporting is broken" at bounding box center [692, 54] width 429 height 38
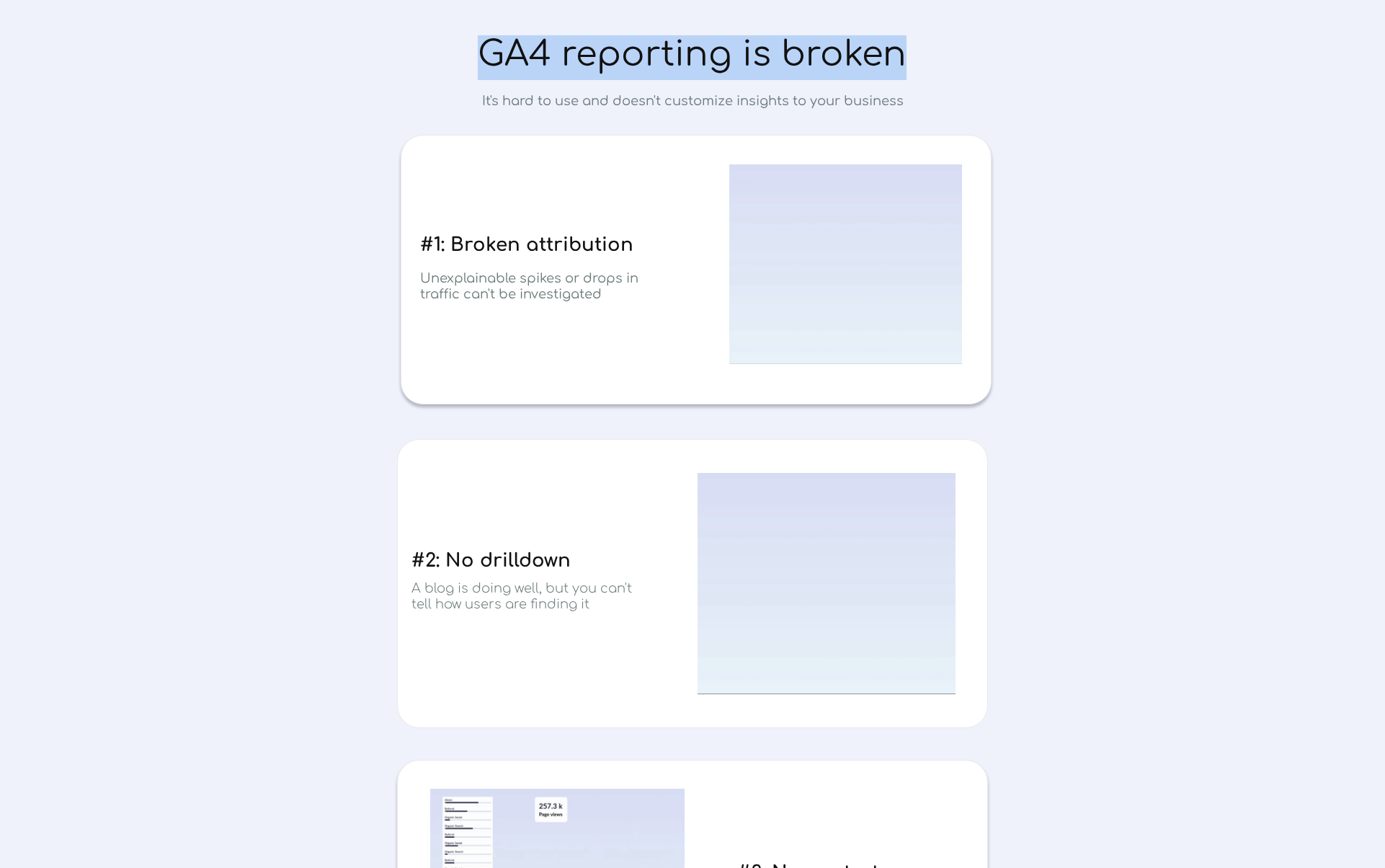
click at [549, 63] on span "GA4 reporting is broken" at bounding box center [692, 54] width 429 height 38
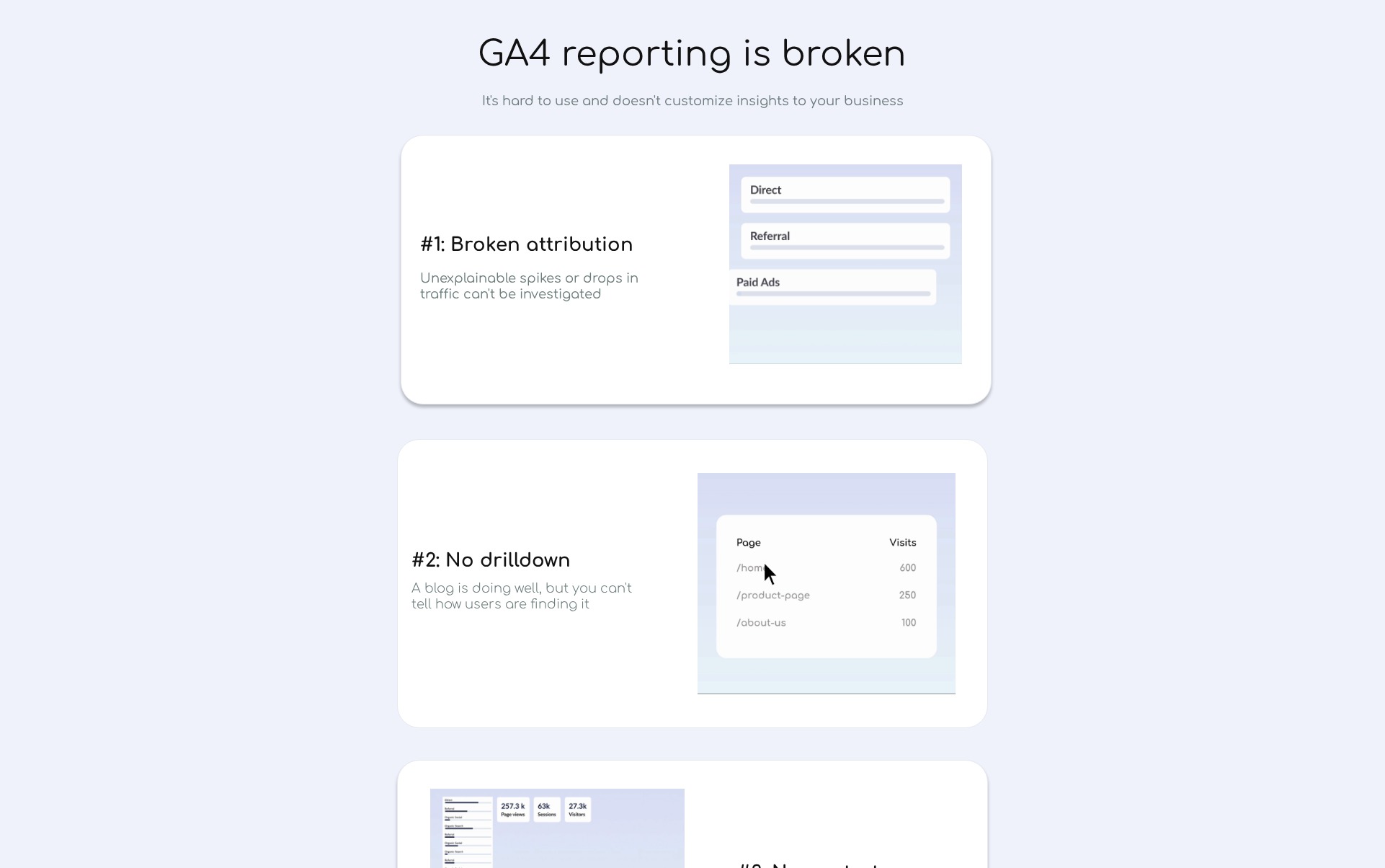
click at [522, 88] on div at bounding box center [692, 546] width 678 height 1092
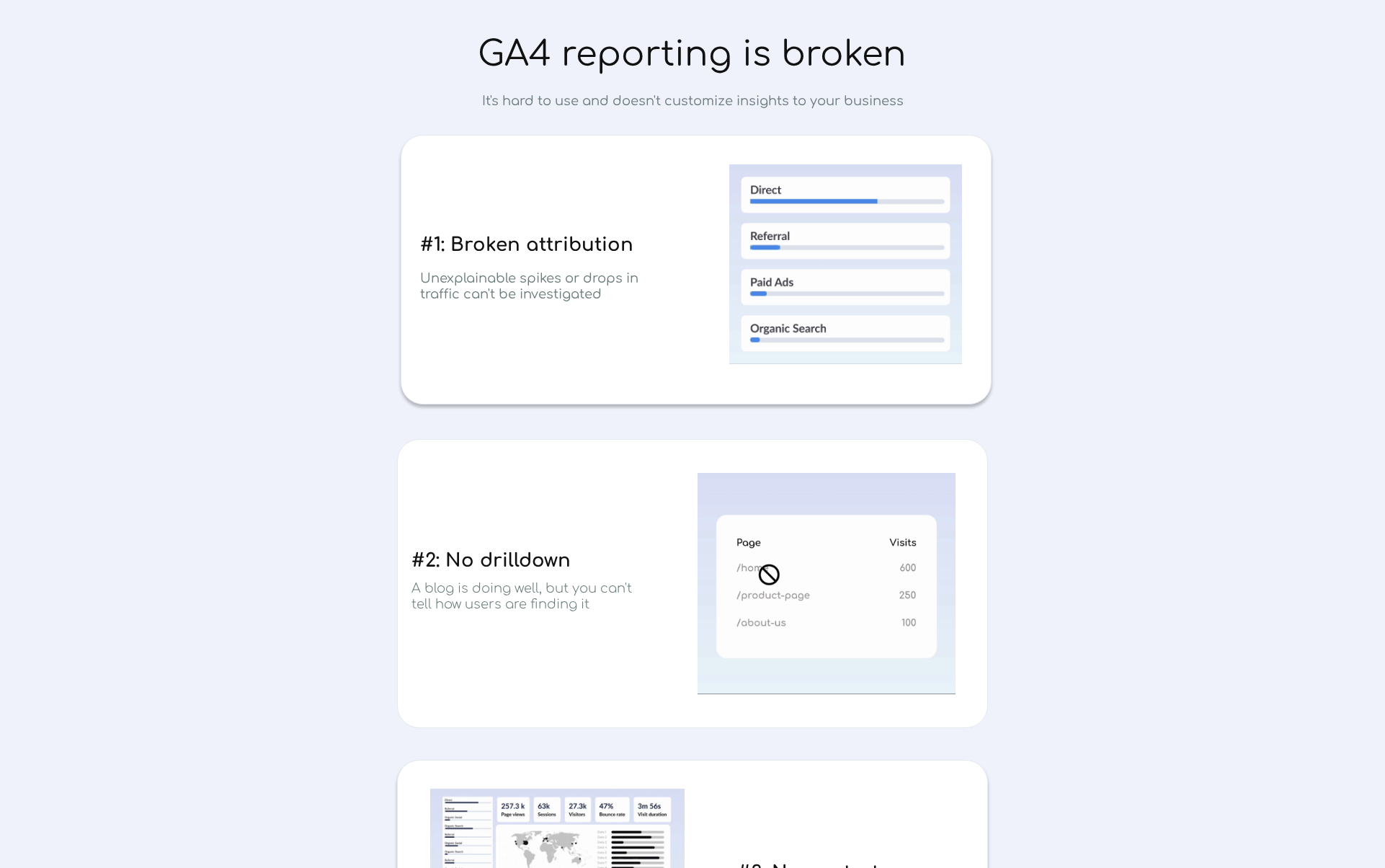
click at [522, 88] on div at bounding box center [692, 546] width 678 height 1092
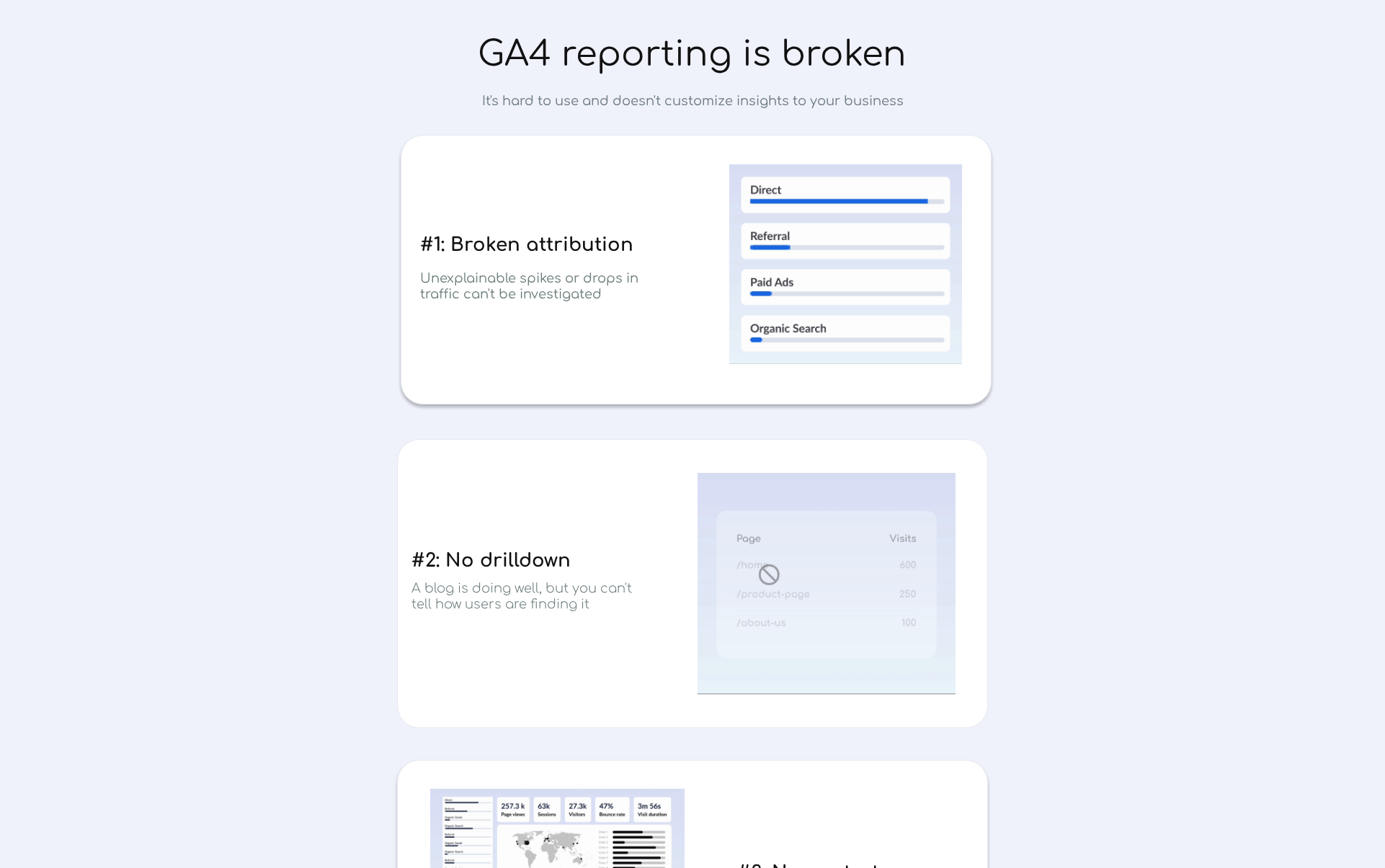
click at [522, 88] on div at bounding box center [692, 546] width 678 height 1092
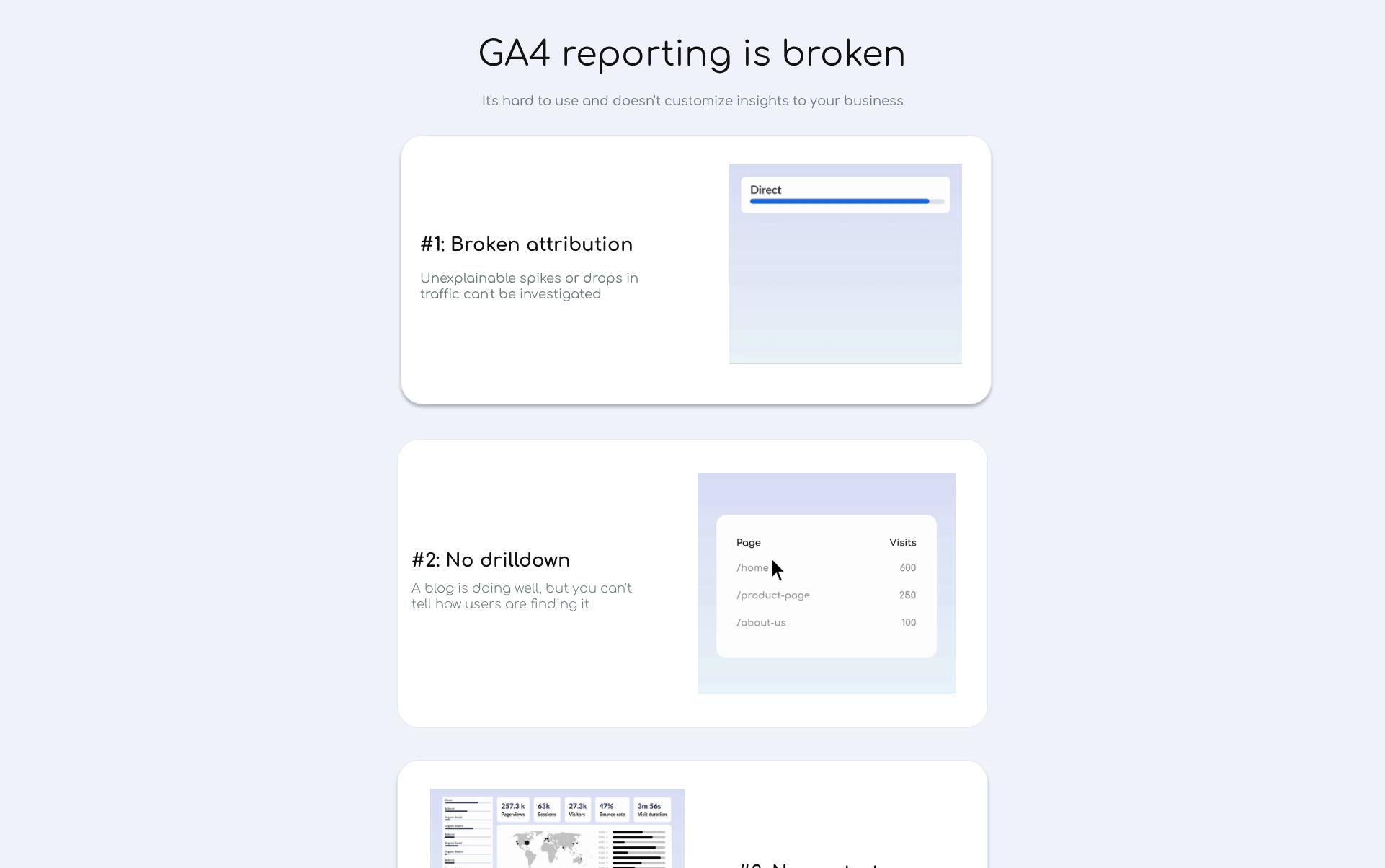
click at [523, 60] on span "GA4 reporting is broken" at bounding box center [692, 54] width 429 height 38
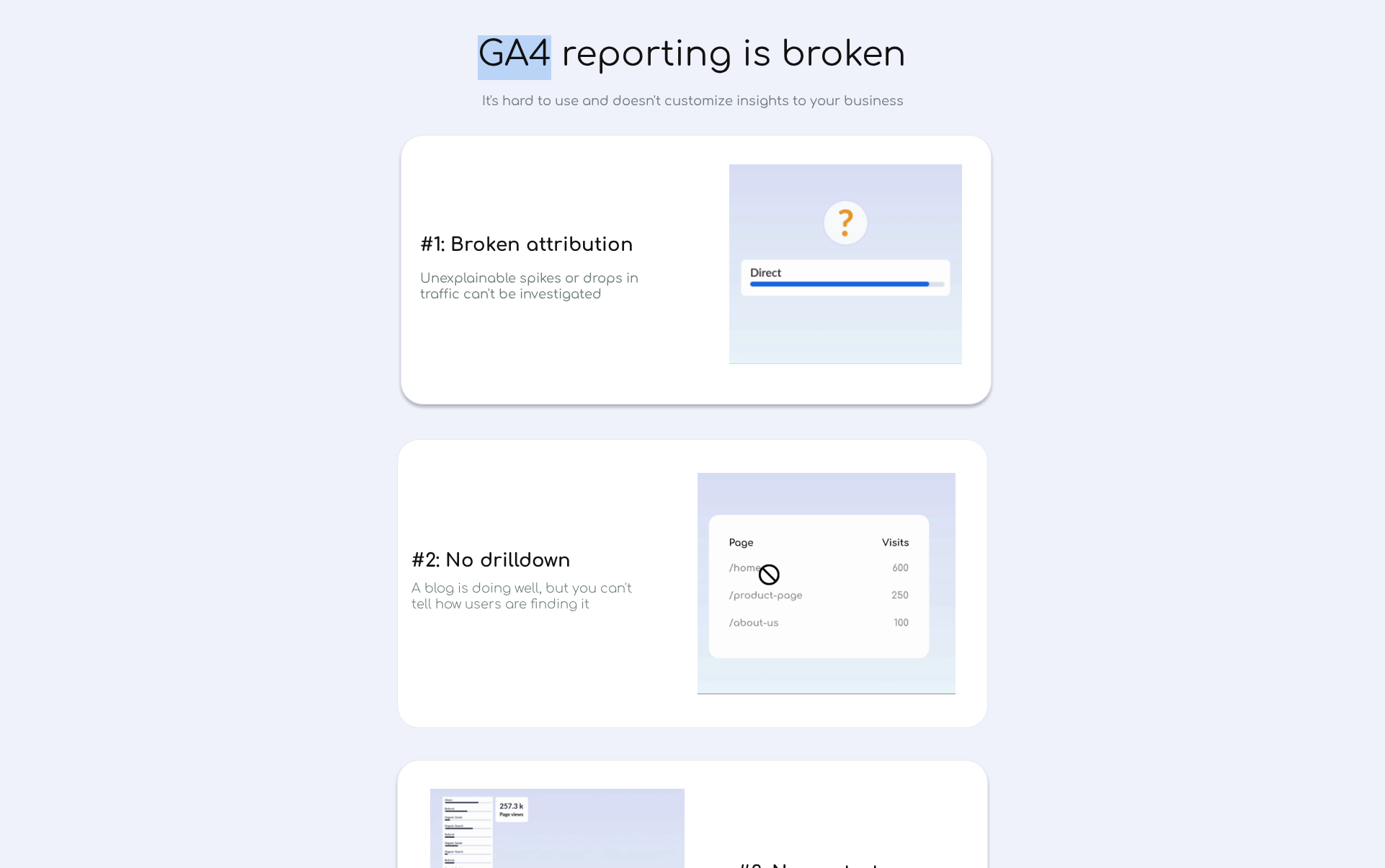
click at [523, 60] on span "GA4 reporting is broken" at bounding box center [692, 54] width 429 height 38
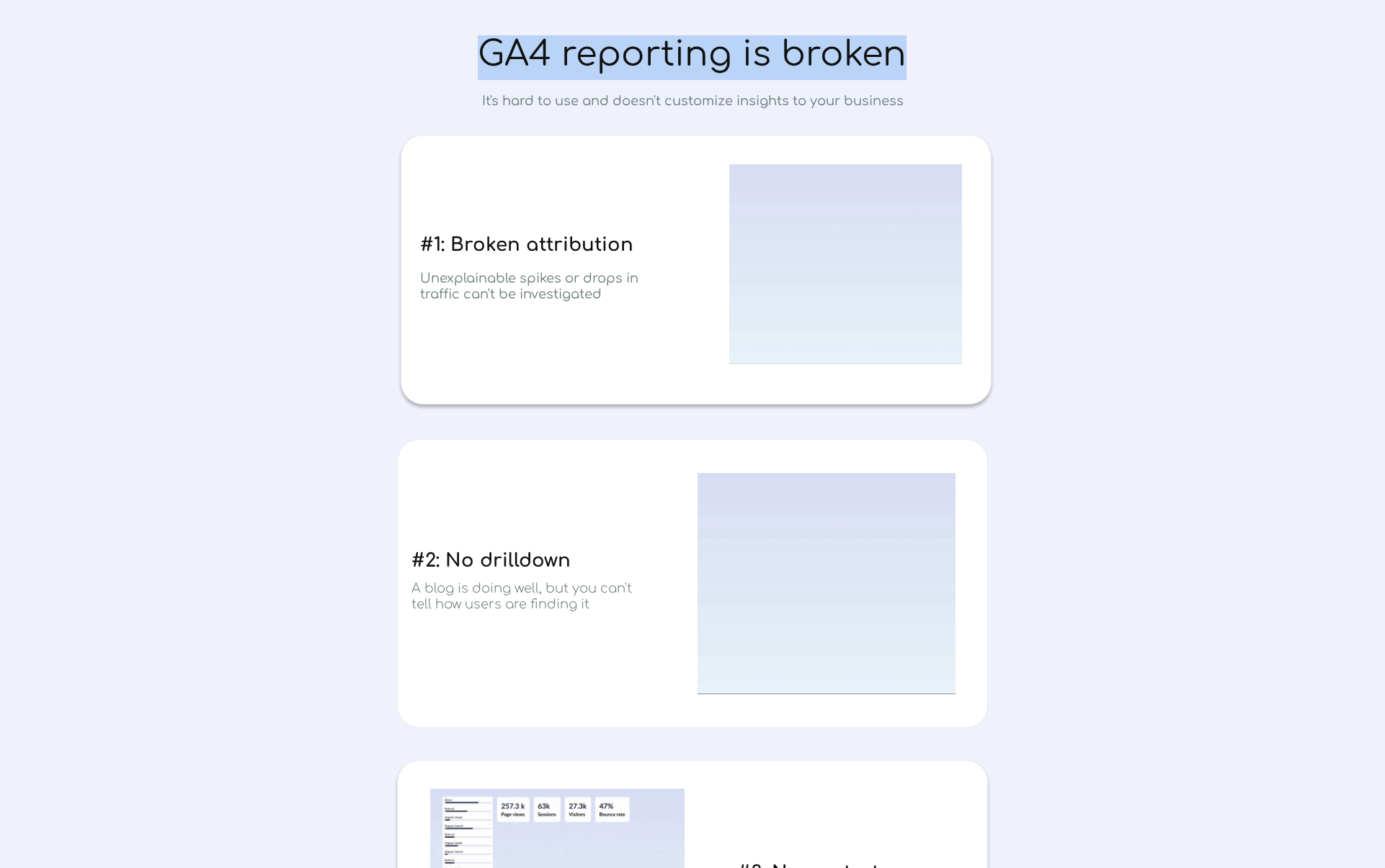
click at [523, 60] on span "GA4 reporting is broken" at bounding box center [692, 54] width 429 height 38
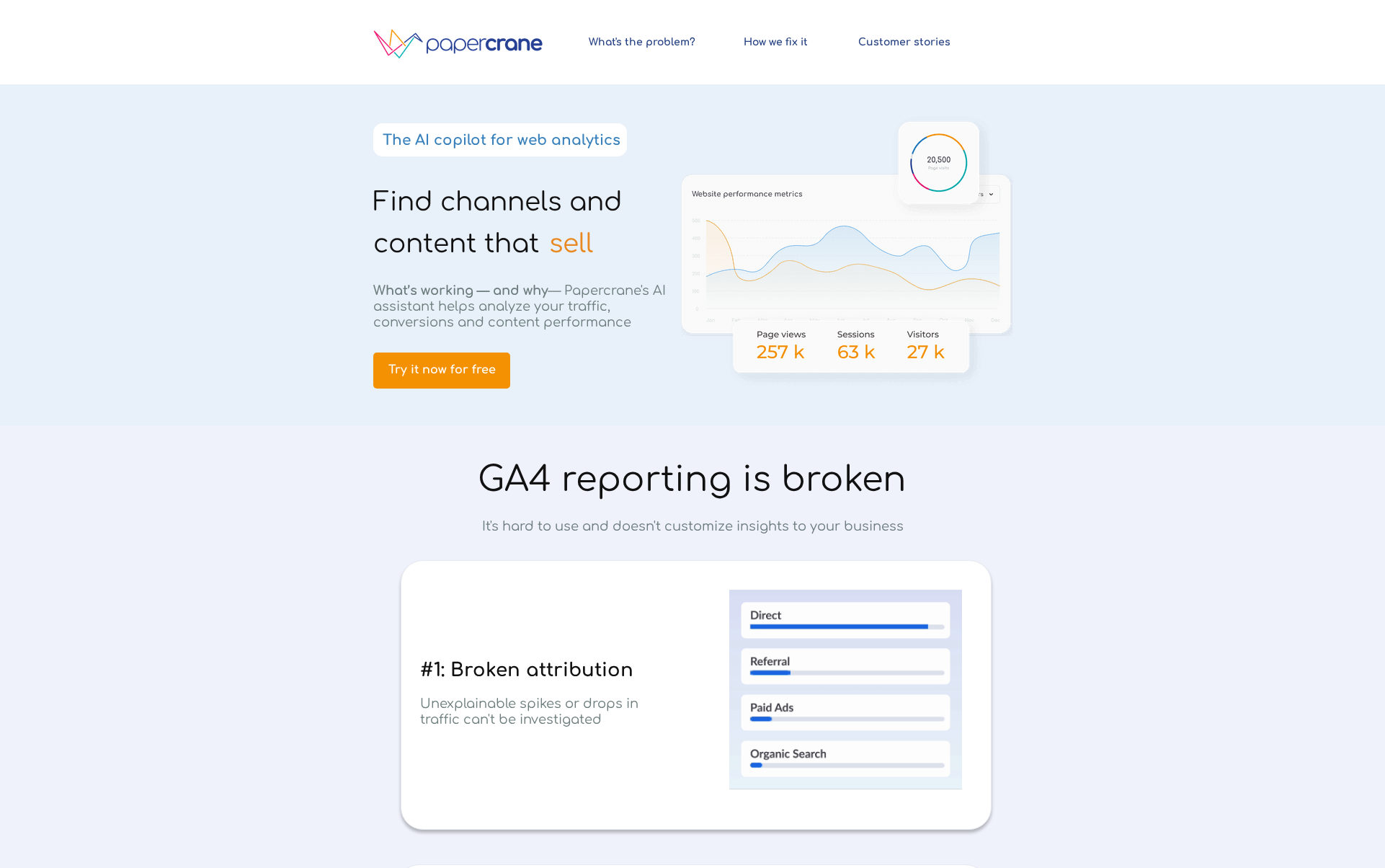
click at [434, 141] on strong "The AI copilot for web analytics" at bounding box center [502, 139] width 238 height 16
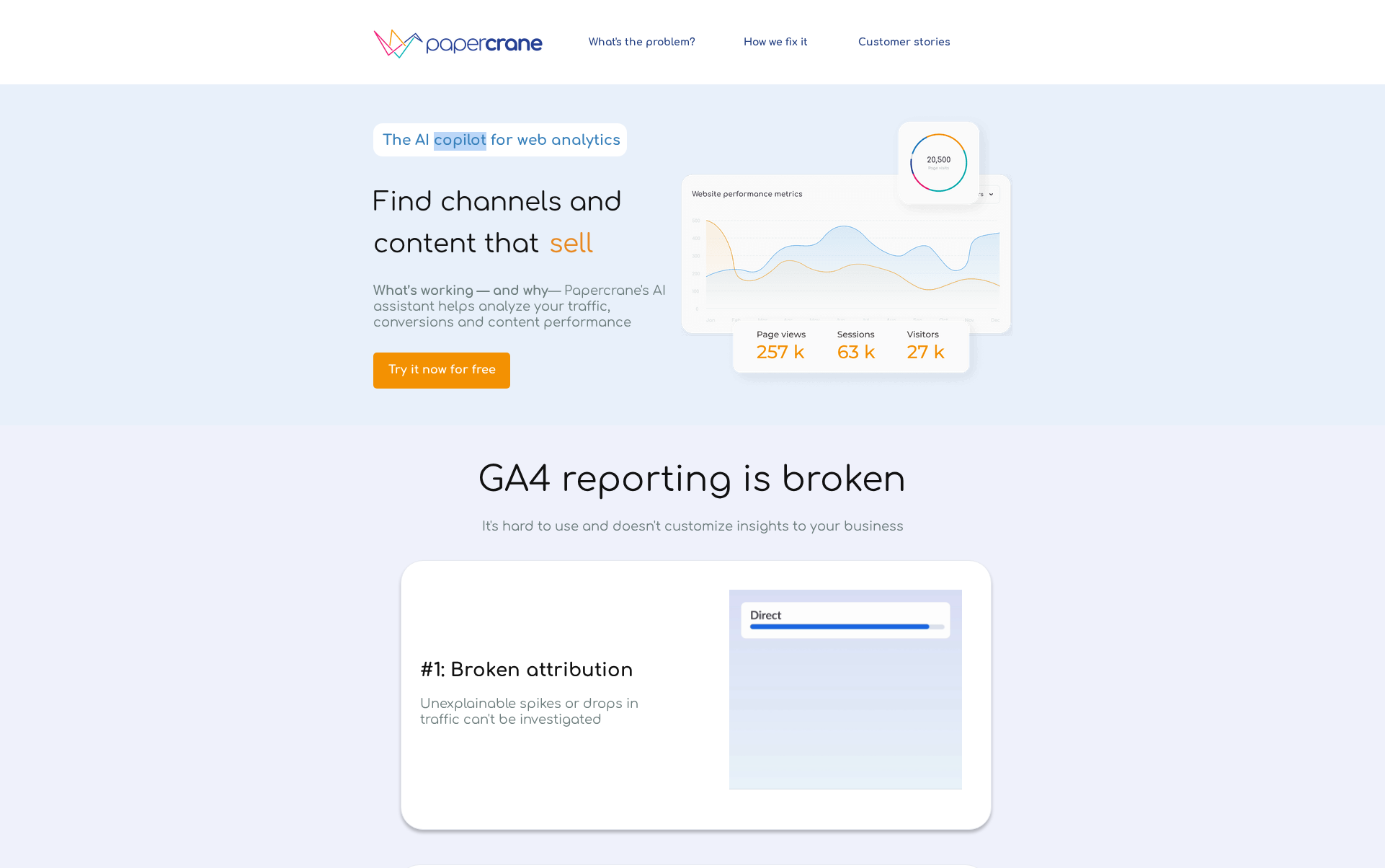
click at [434, 141] on strong "The AI copilot for web analytics" at bounding box center [502, 139] width 238 height 16
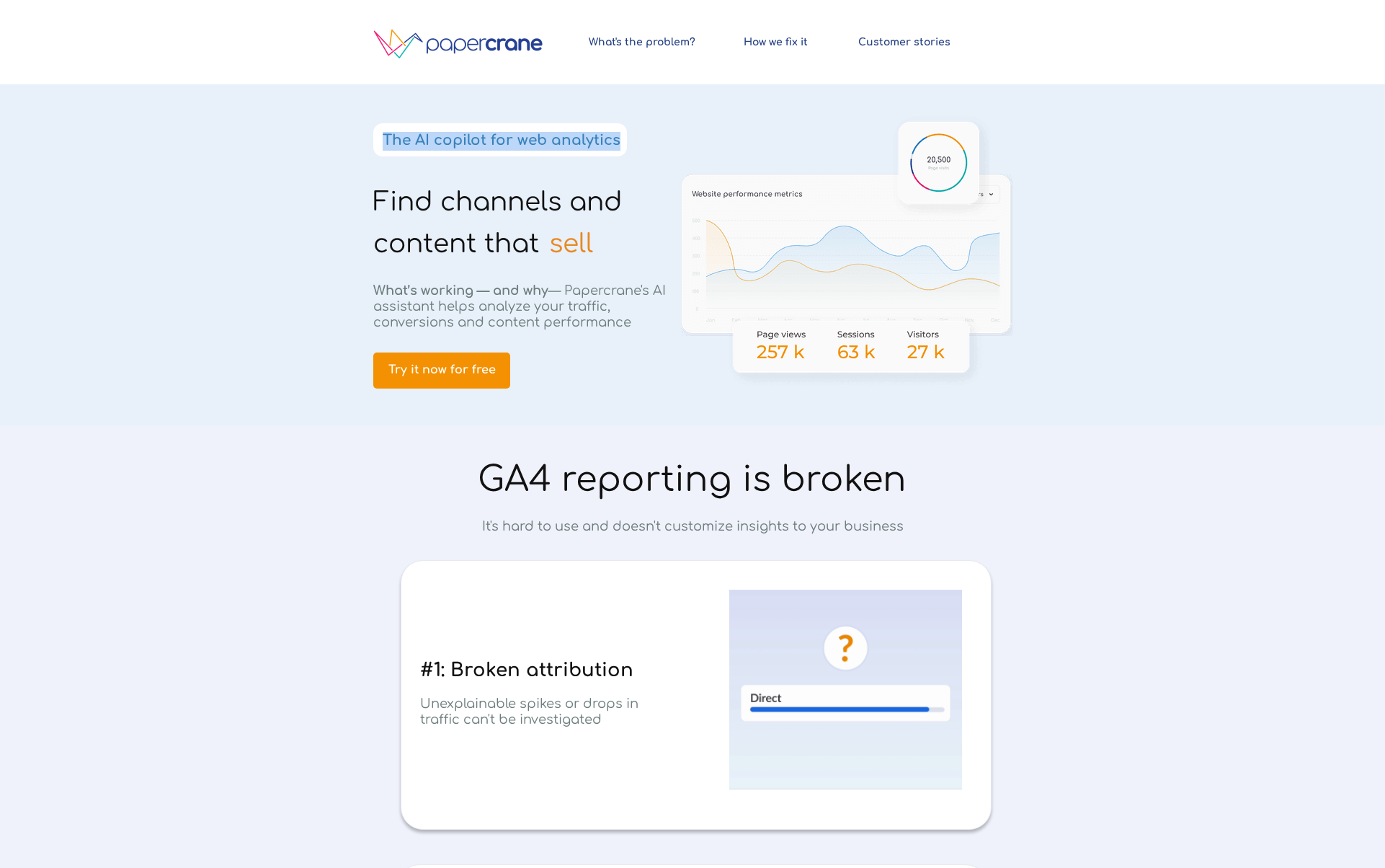
click at [434, 141] on strong "The AI copilot for web analytics" at bounding box center [502, 139] width 238 height 16
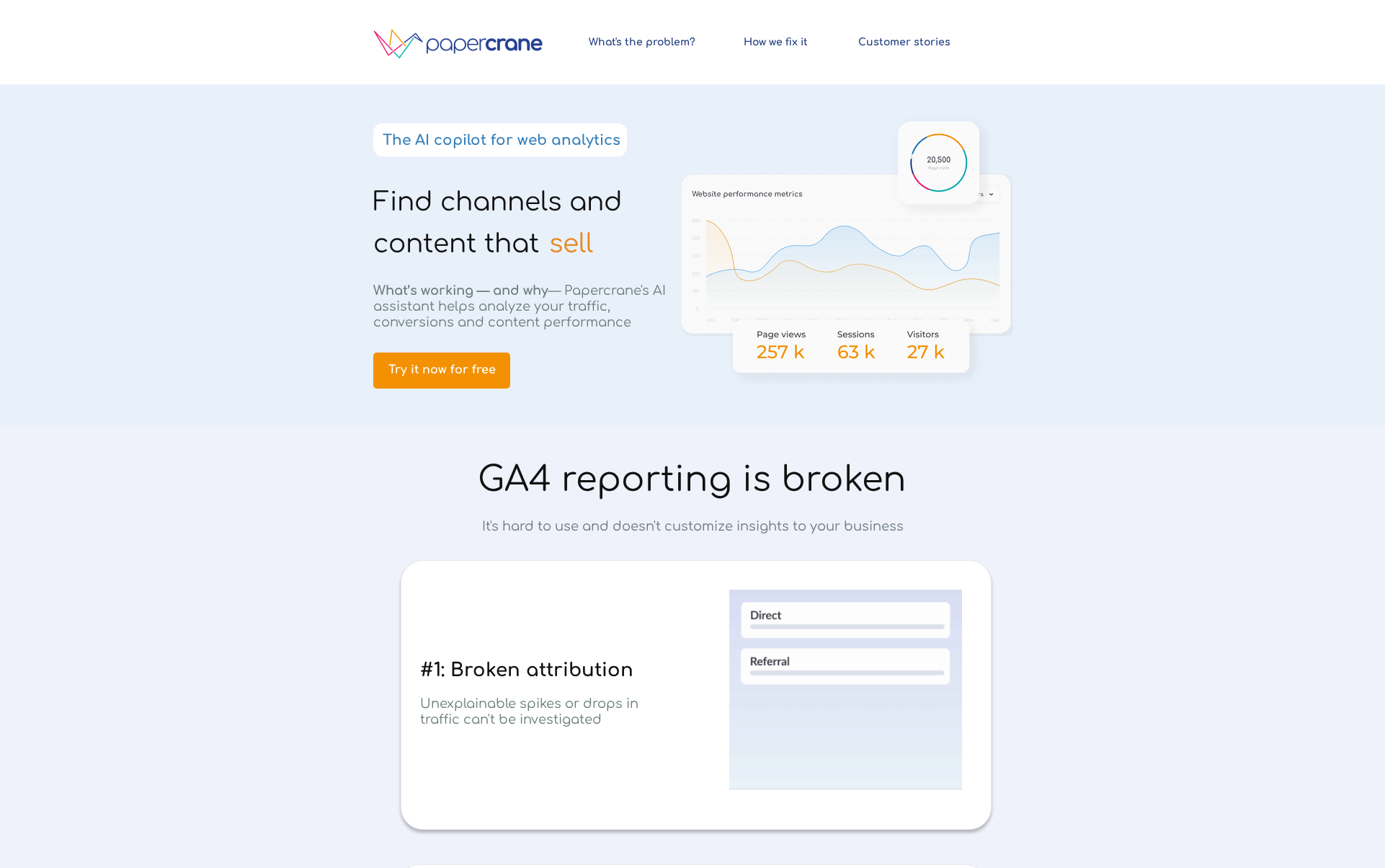
click at [434, 183] on h1 "Find channels and content that" at bounding box center [514, 224] width 283 height 83
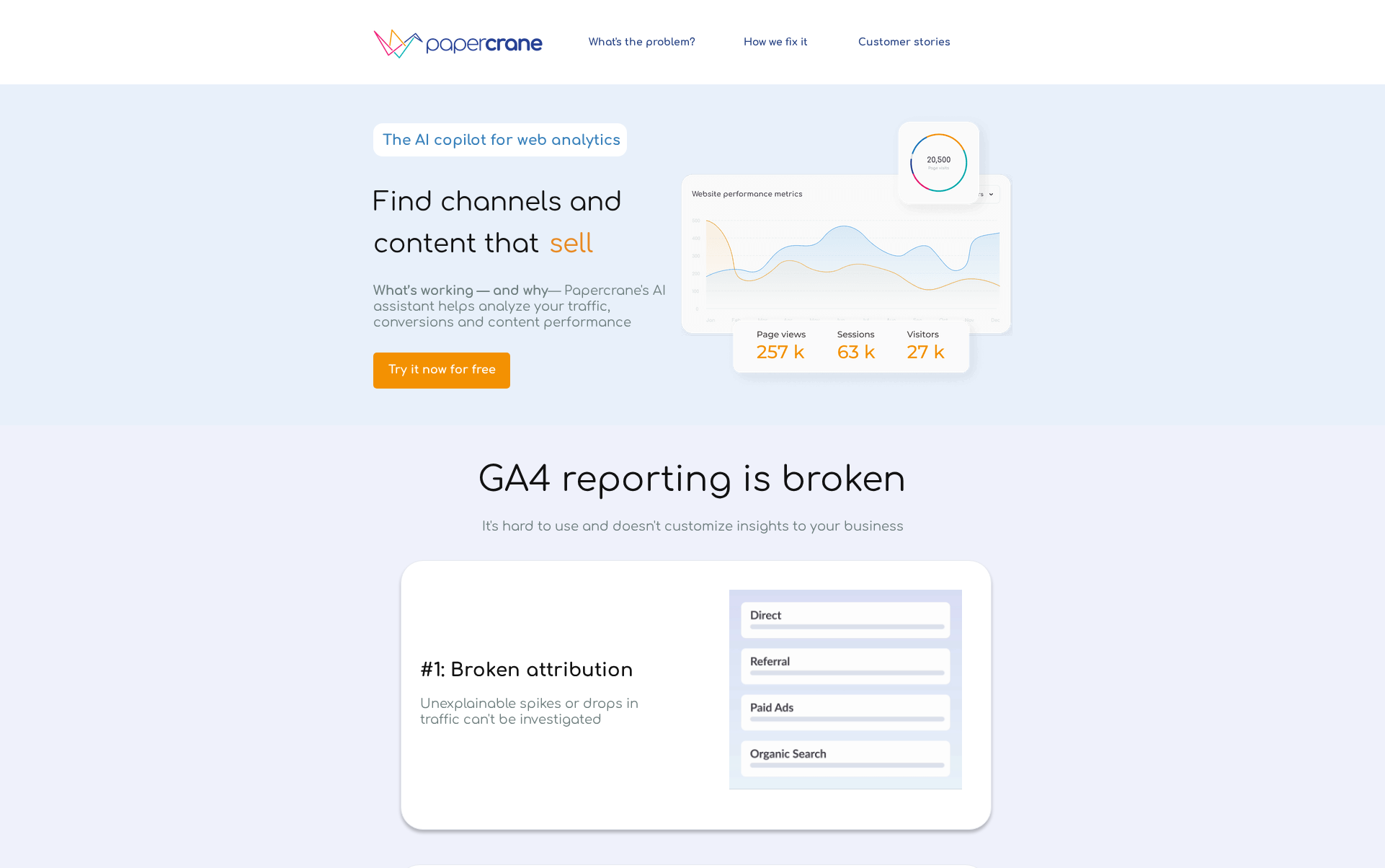
click at [428, 201] on span "Find channels and content that" at bounding box center [497, 222] width 248 height 71
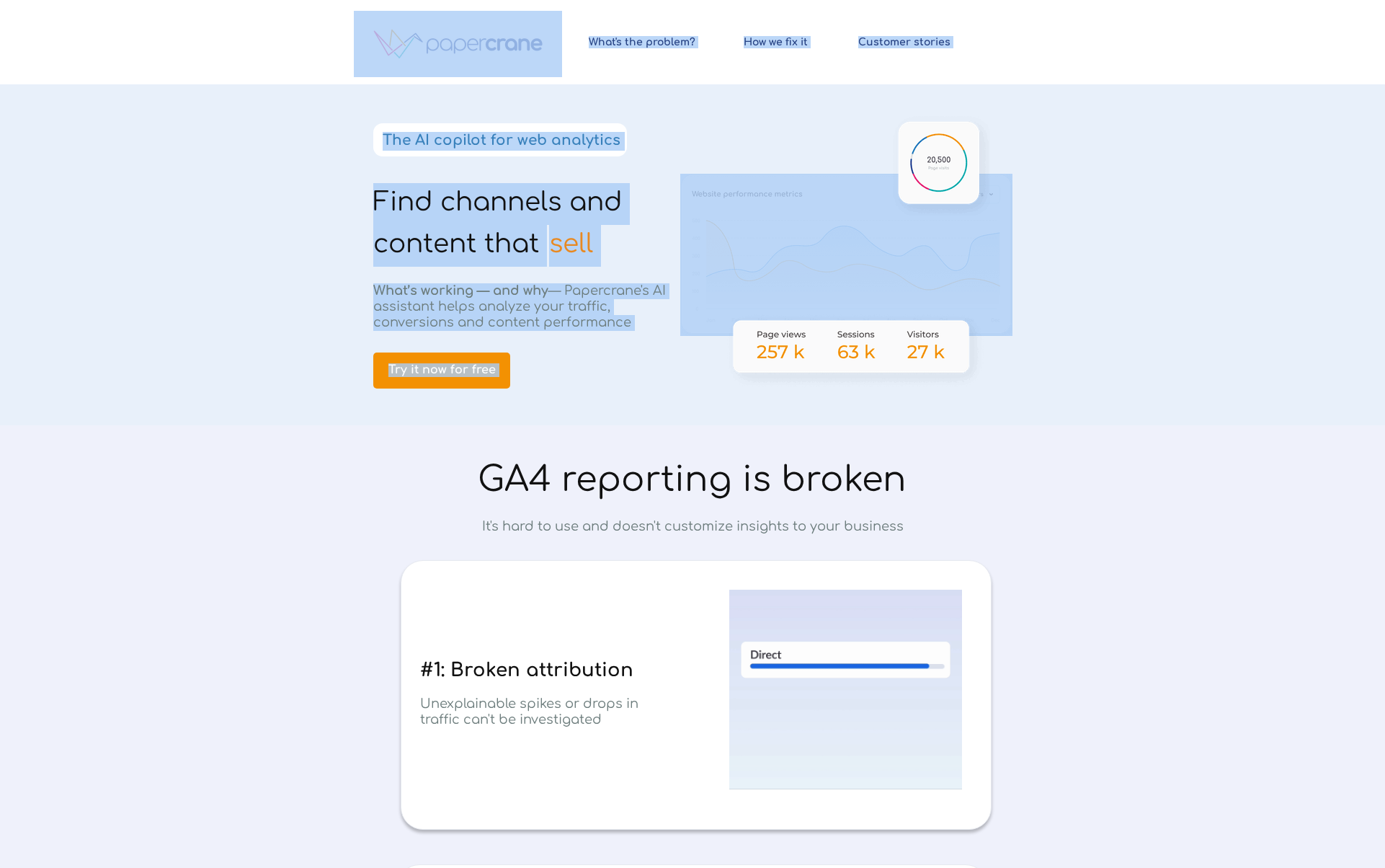
drag, startPoint x: 428, startPoint y: 201, endPoint x: 605, endPoint y: 253, distance: 184.5
click at [607, 0] on div "Find channels and content that © 2024 PapercraneAI. All rights reserved How we …" at bounding box center [692, 0] width 678 height 0
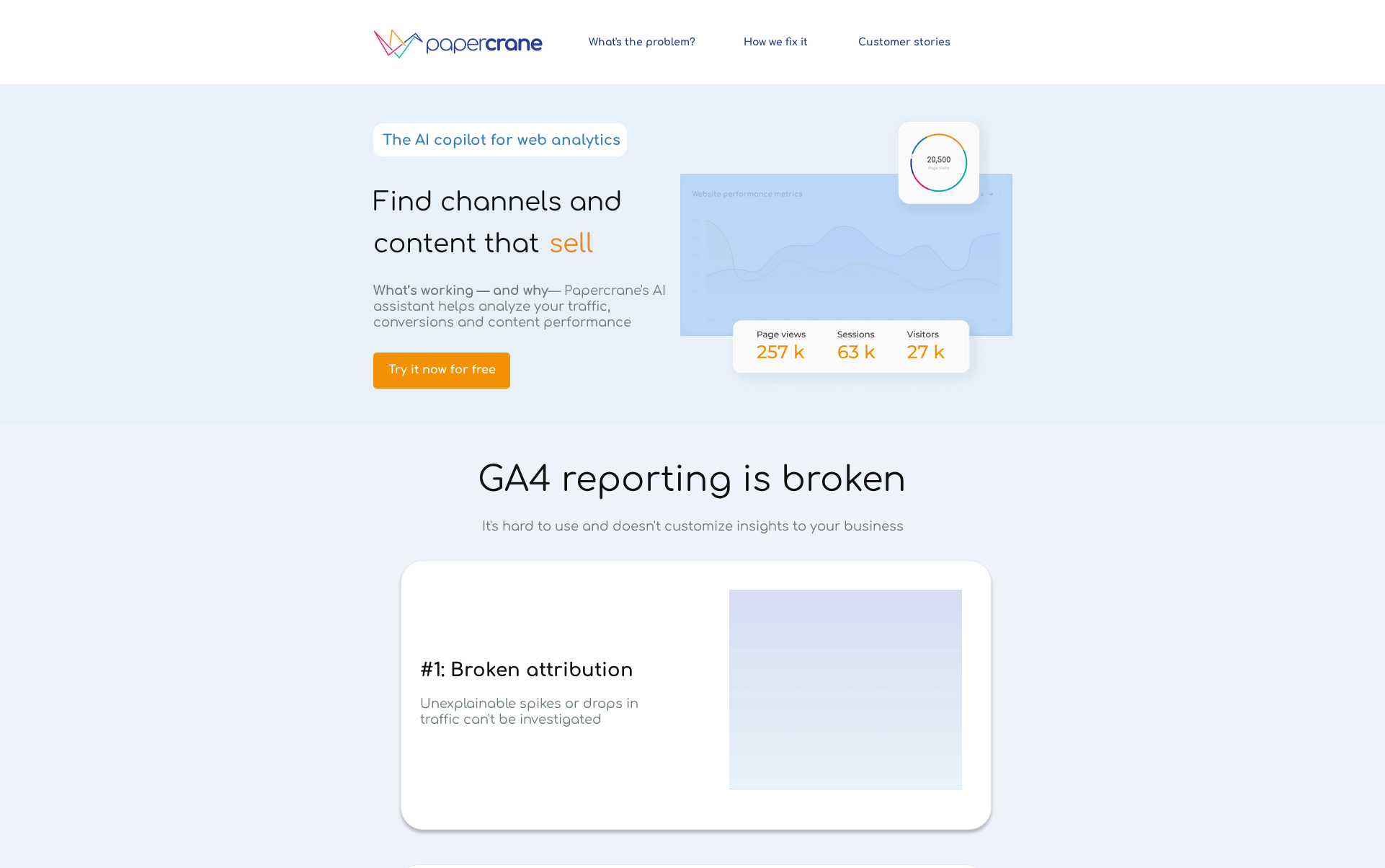
click at [602, 248] on h1 "sell" at bounding box center [604, 246] width 110 height 42
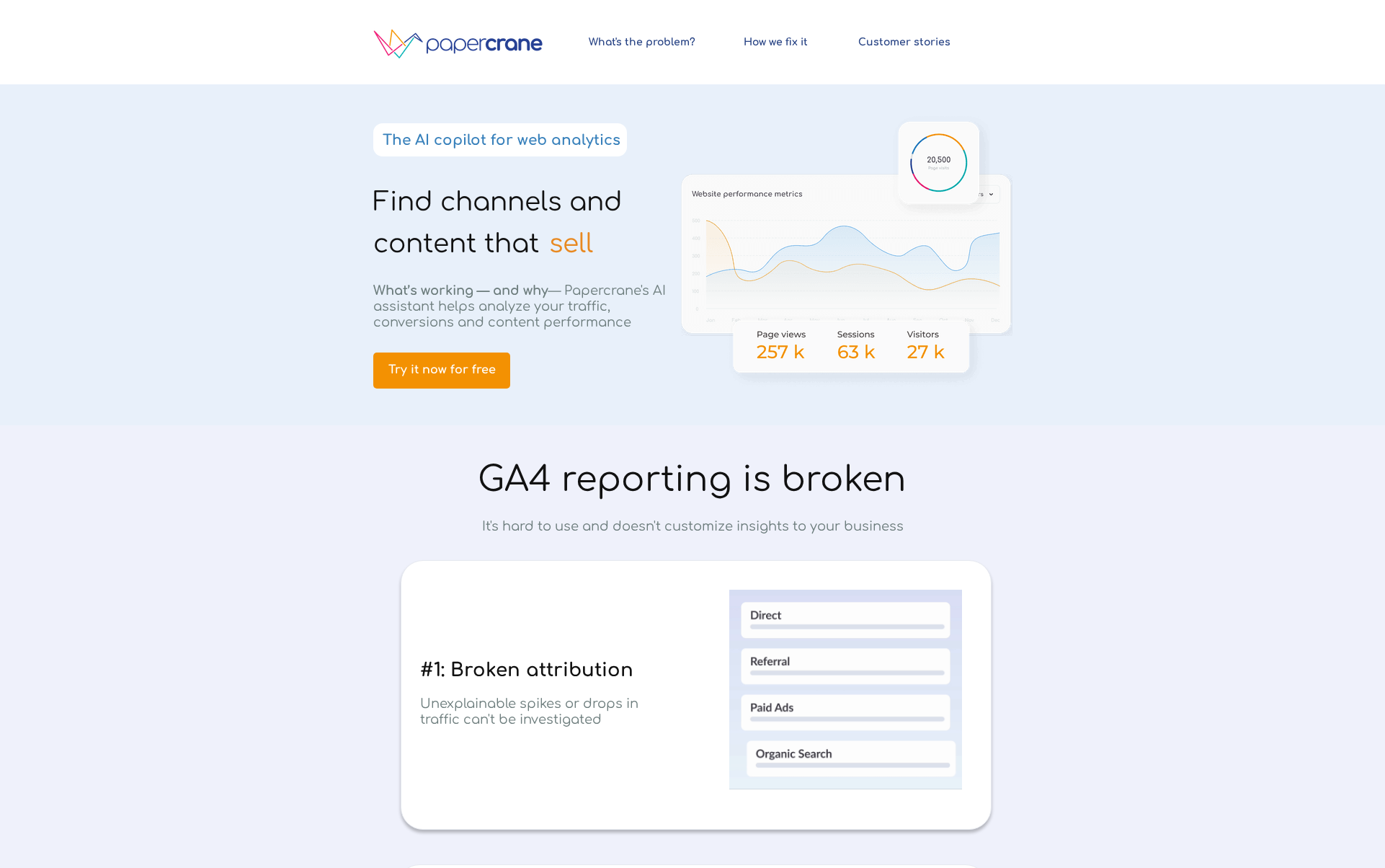
click at [570, 246] on span "sell" at bounding box center [571, 244] width 44 height 29
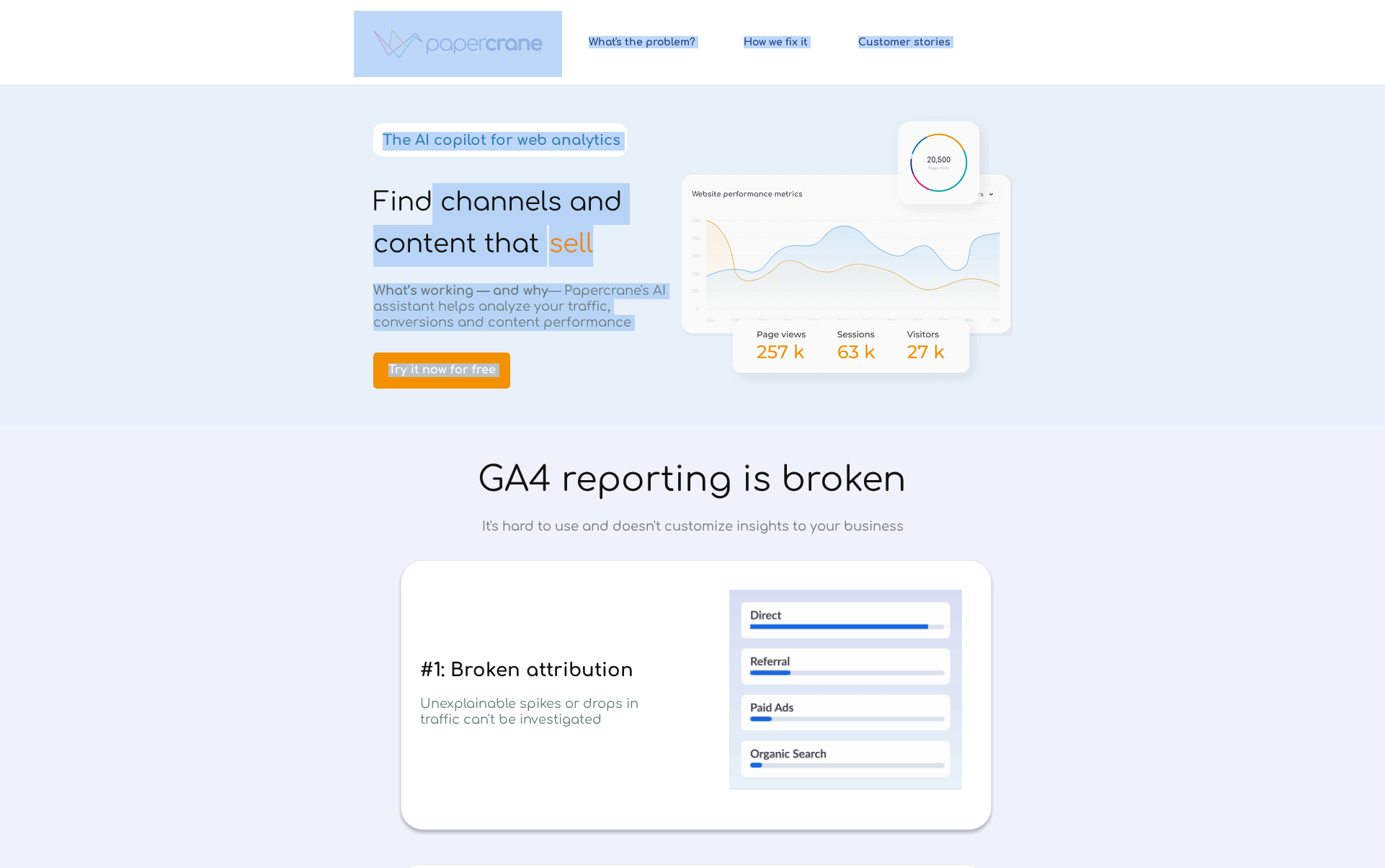
drag, startPoint x: 570, startPoint y: 246, endPoint x: 423, endPoint y: 213, distance: 150.7
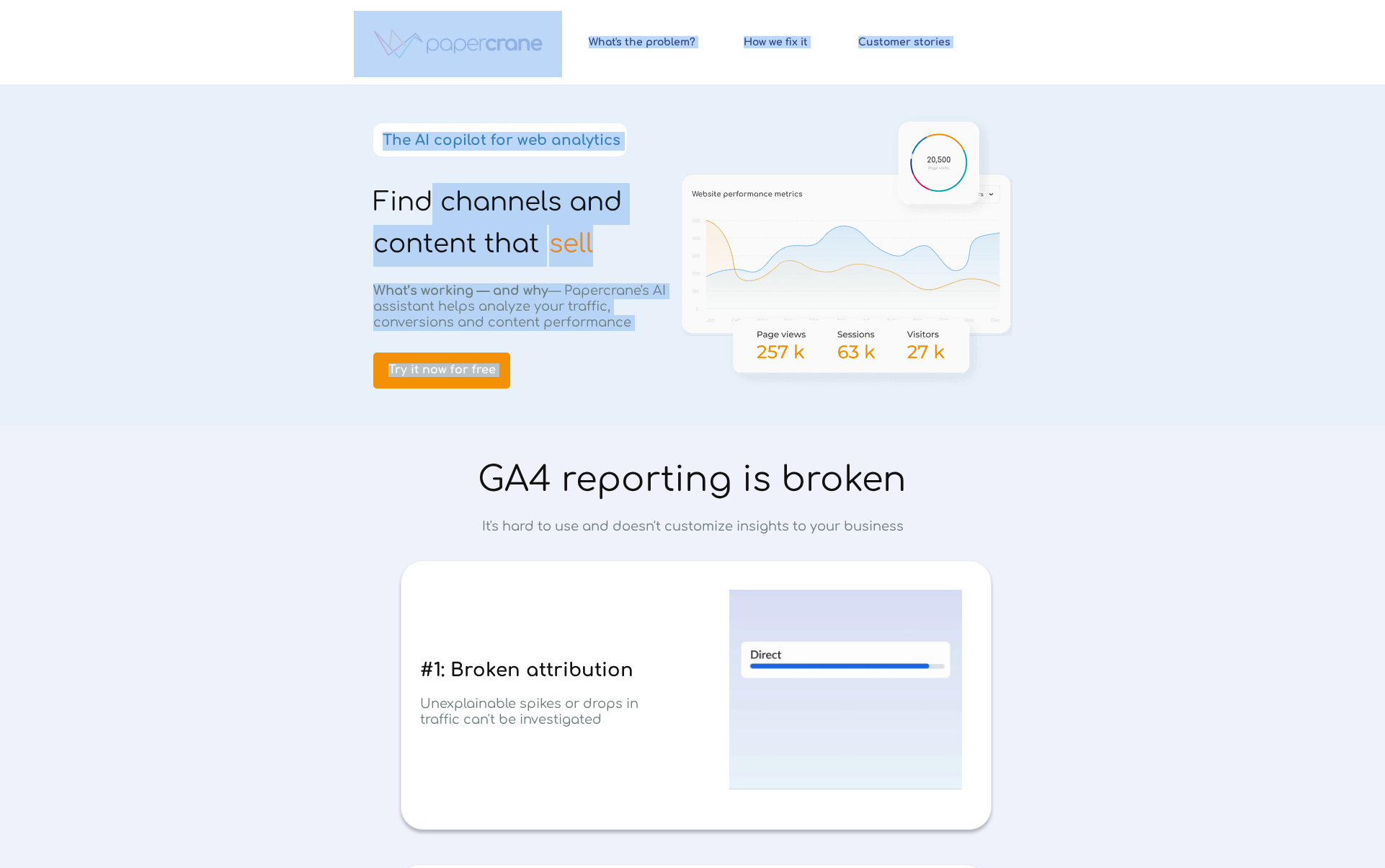
click at [429, 0] on div "Find channels and content that © 2024 PapercraneAI. All rights reserved How we …" at bounding box center [692, 0] width 678 height 0
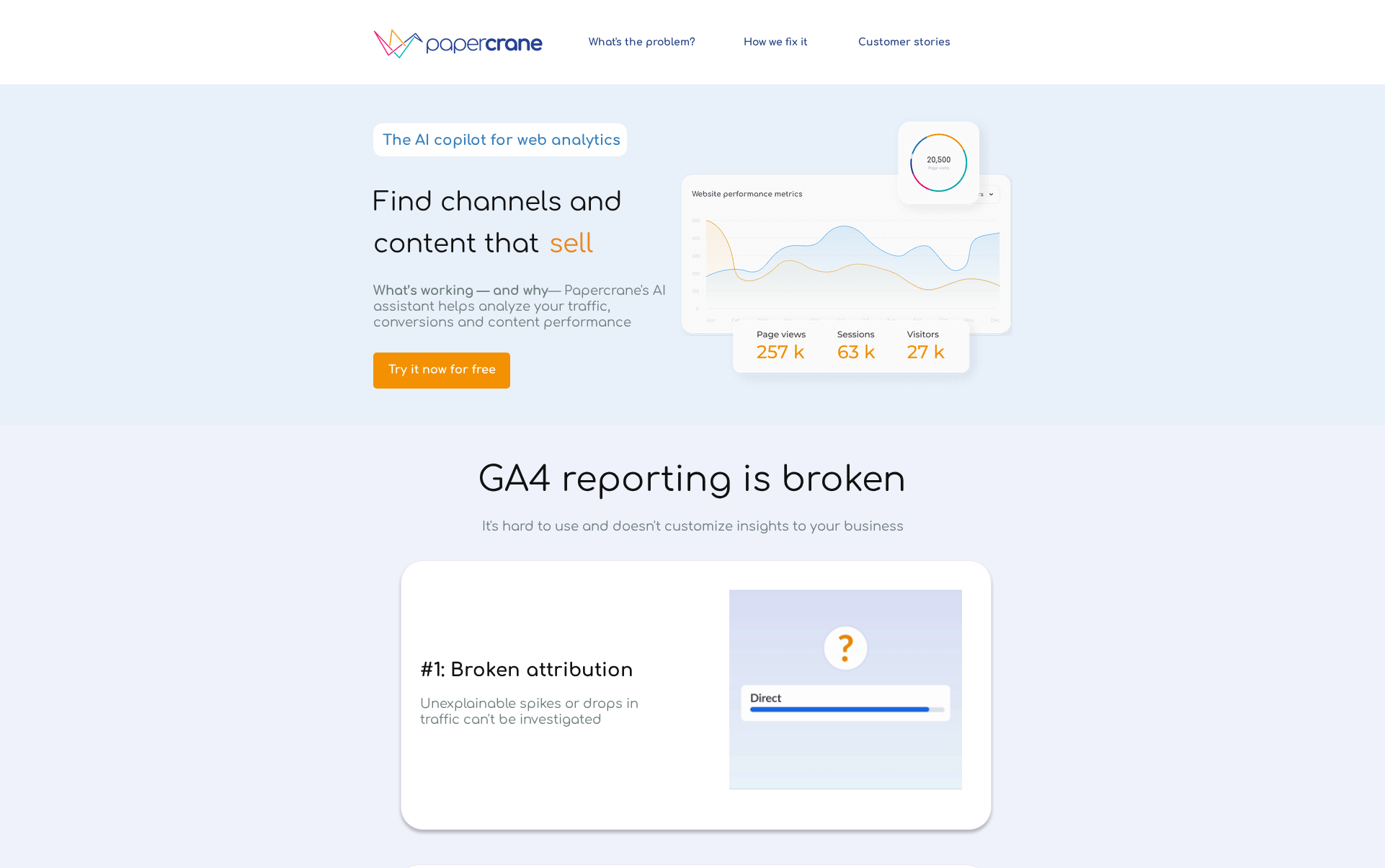
click at [410, 206] on span "Find channels and content that" at bounding box center [497, 222] width 248 height 71
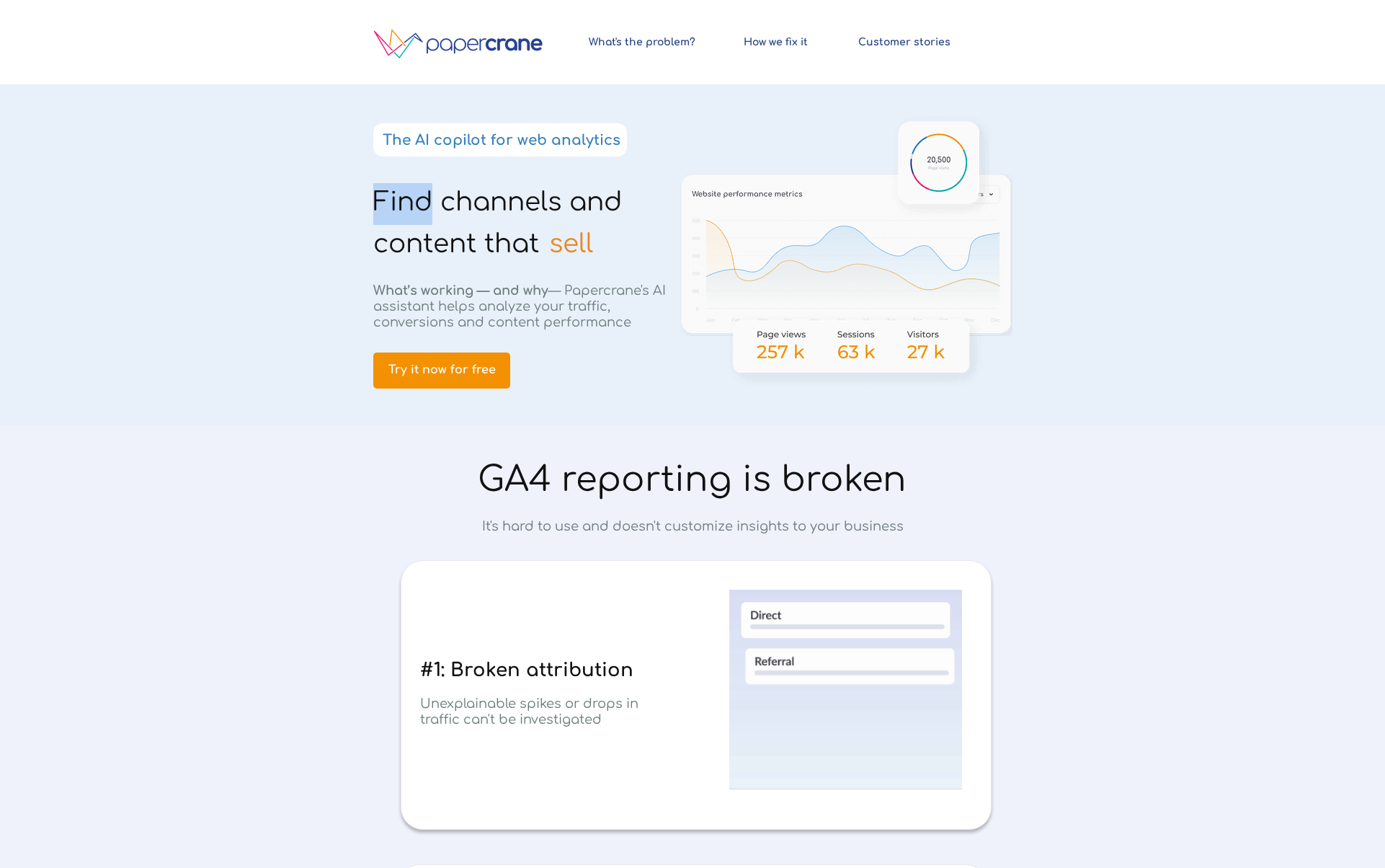
click at [410, 206] on span "Find channels and content that" at bounding box center [497, 222] width 248 height 71
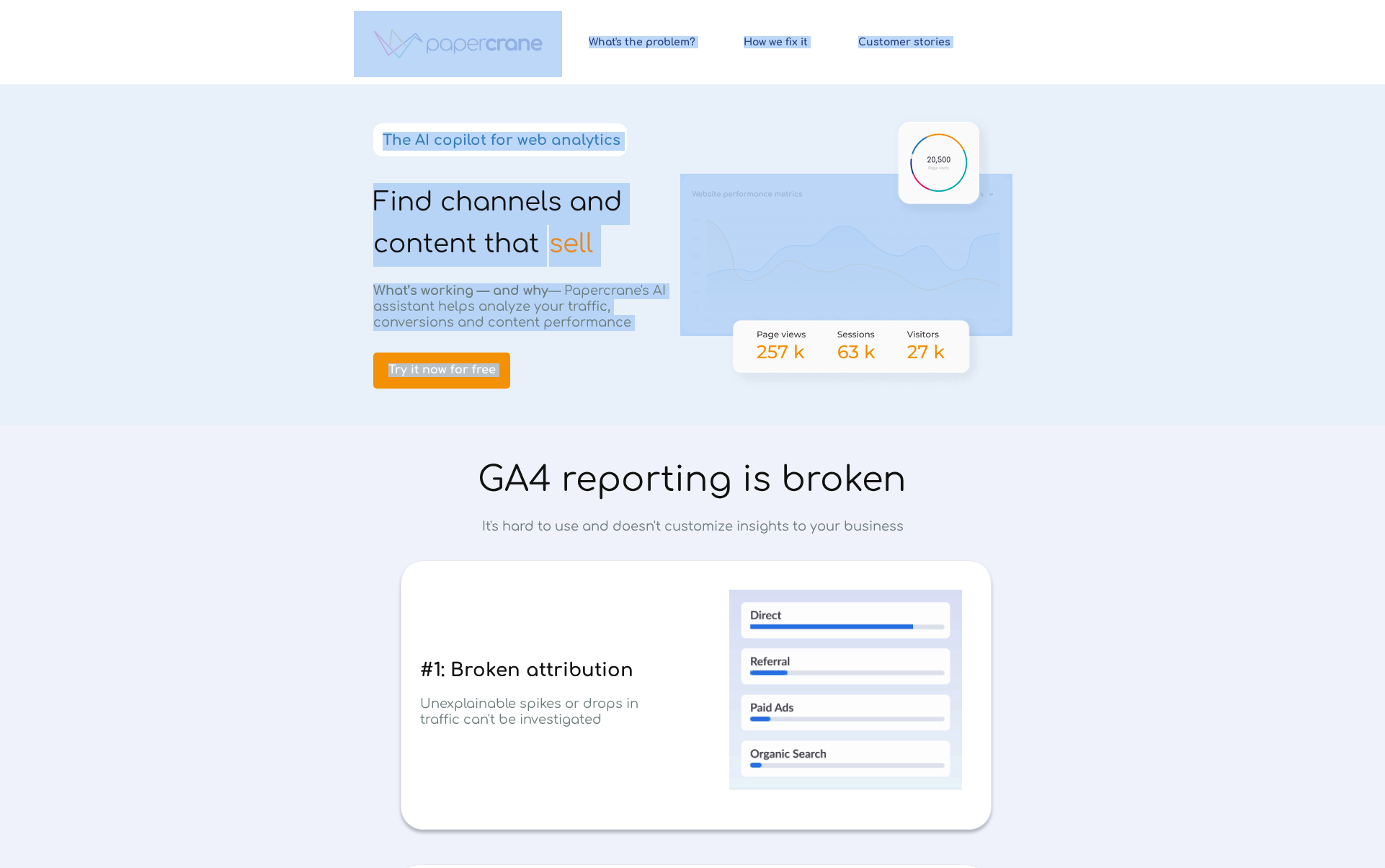
drag, startPoint x: 410, startPoint y: 206, endPoint x: 563, endPoint y: 229, distance: 154.7
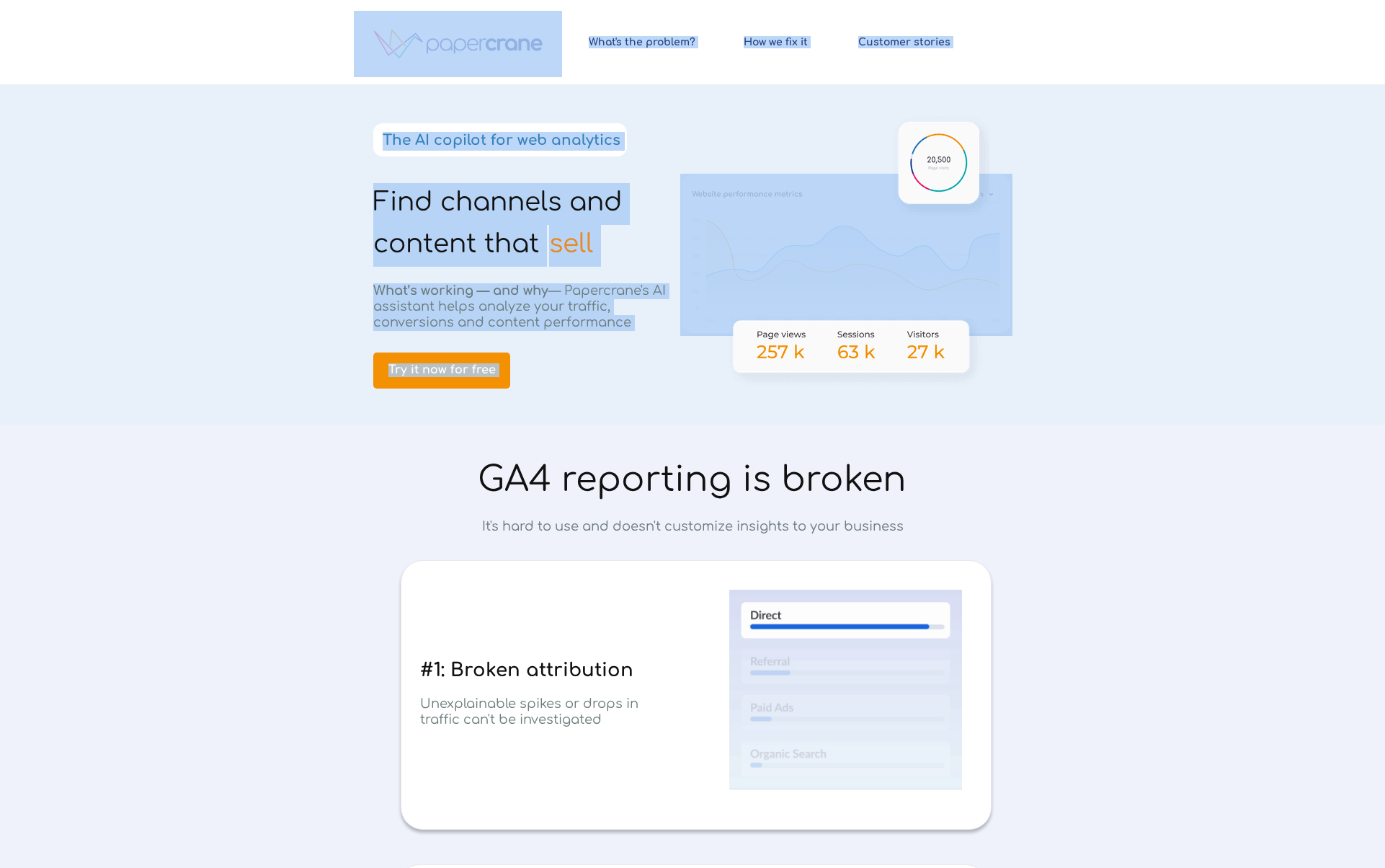
click at [562, 0] on div "Find channels and content that © 2024 PapercraneAI. All rights reserved How we …" at bounding box center [692, 0] width 678 height 0
click at [564, 230] on span "sell" at bounding box center [571, 244] width 44 height 29
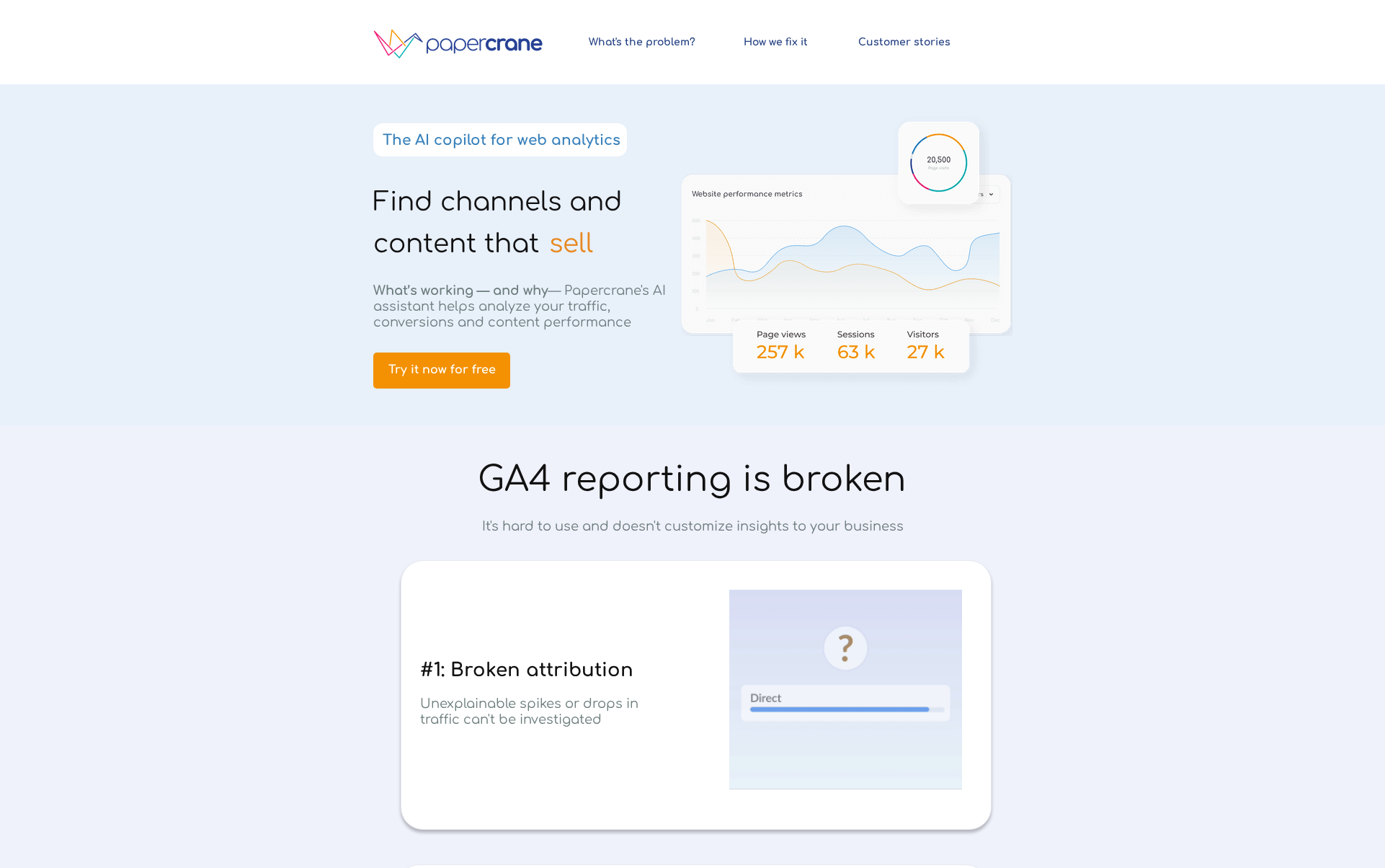
click at [578, 247] on span "sell" at bounding box center [571, 244] width 44 height 29
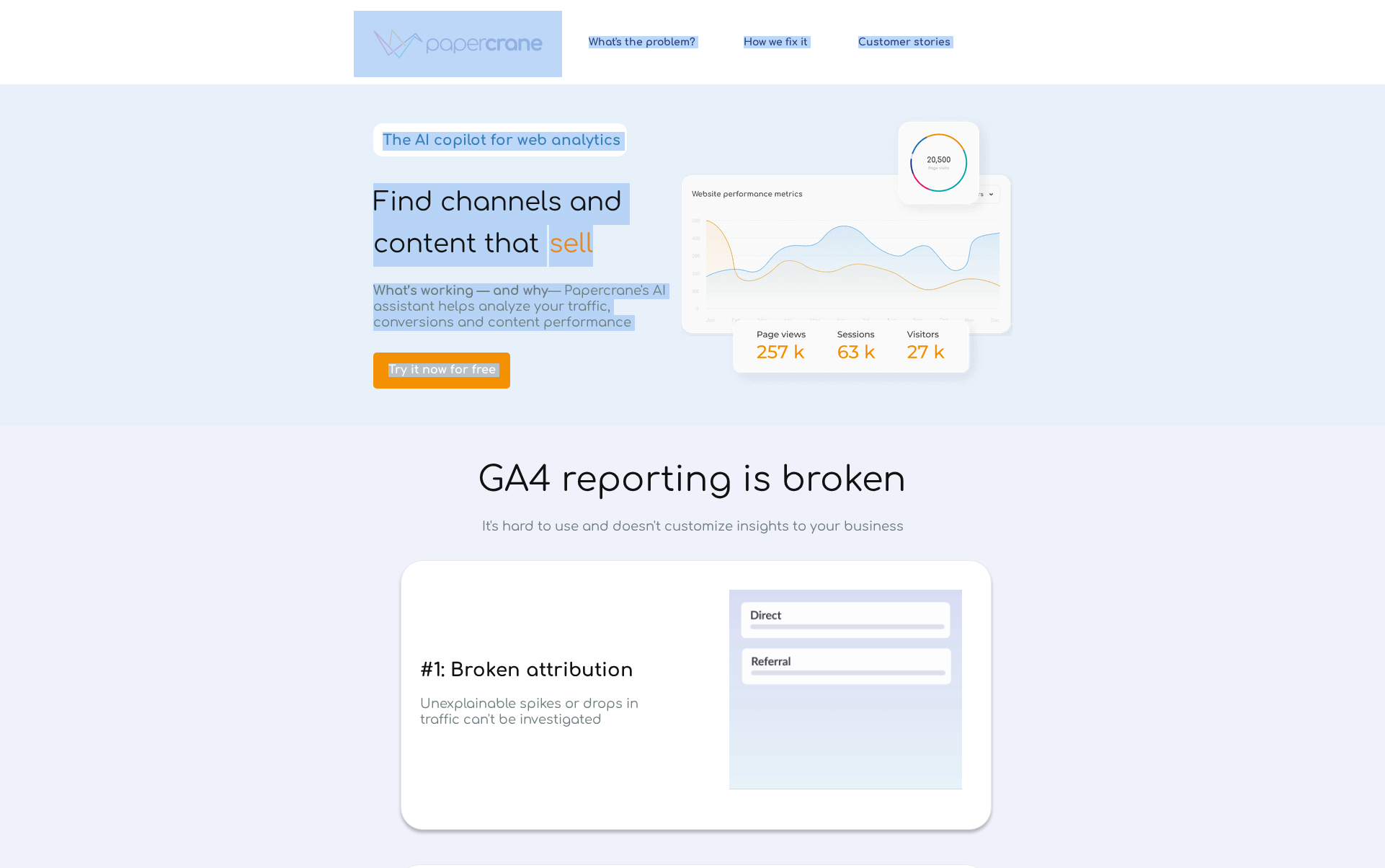
drag, startPoint x: 578, startPoint y: 247, endPoint x: 416, endPoint y: 209, distance: 166.4
click at [417, 0] on div "Find channels and content that © 2024 PapercraneAI. All rights reserved How we …" at bounding box center [692, 0] width 678 height 0
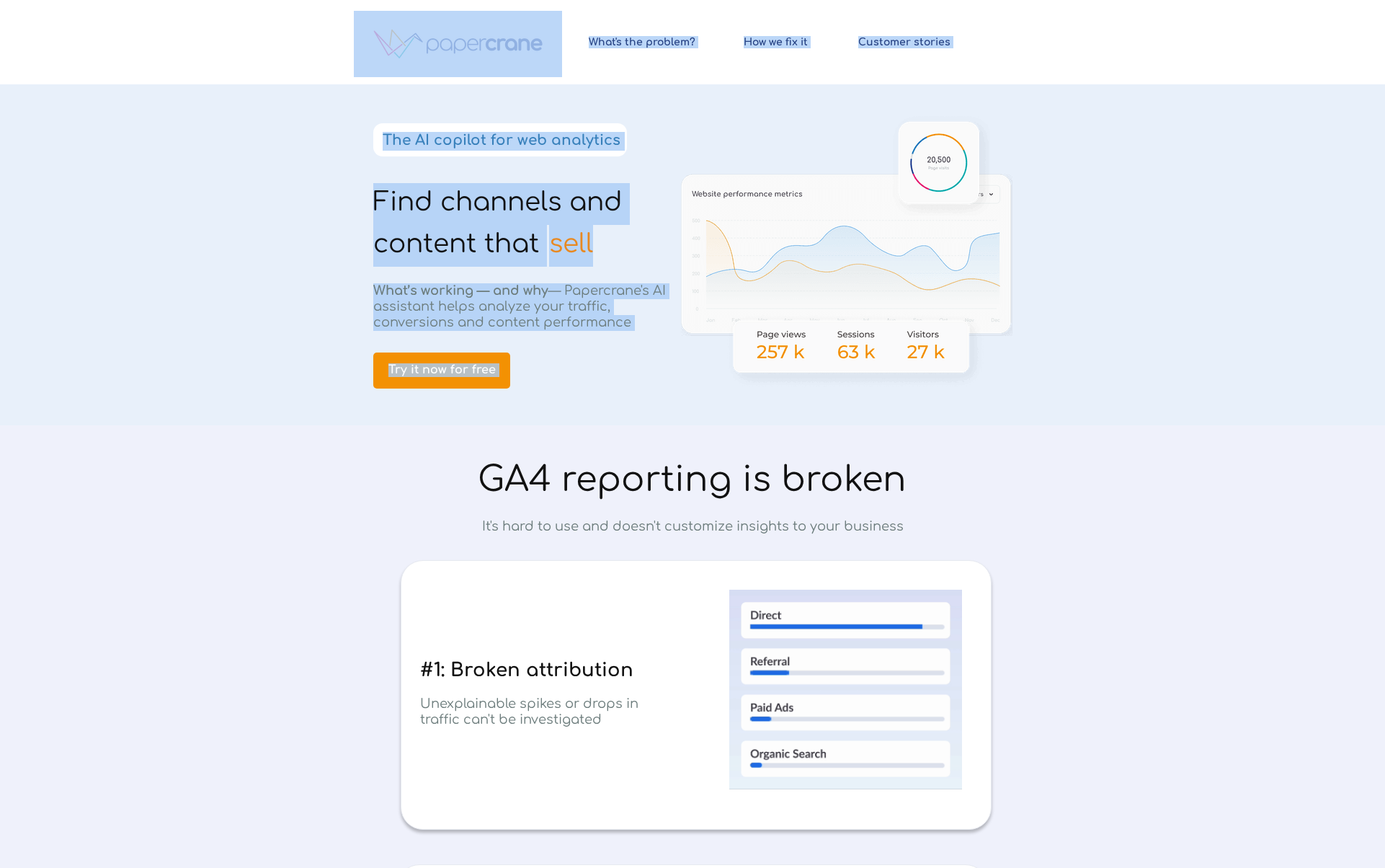
click at [416, 209] on span "Find channels and content that" at bounding box center [497, 222] width 248 height 71
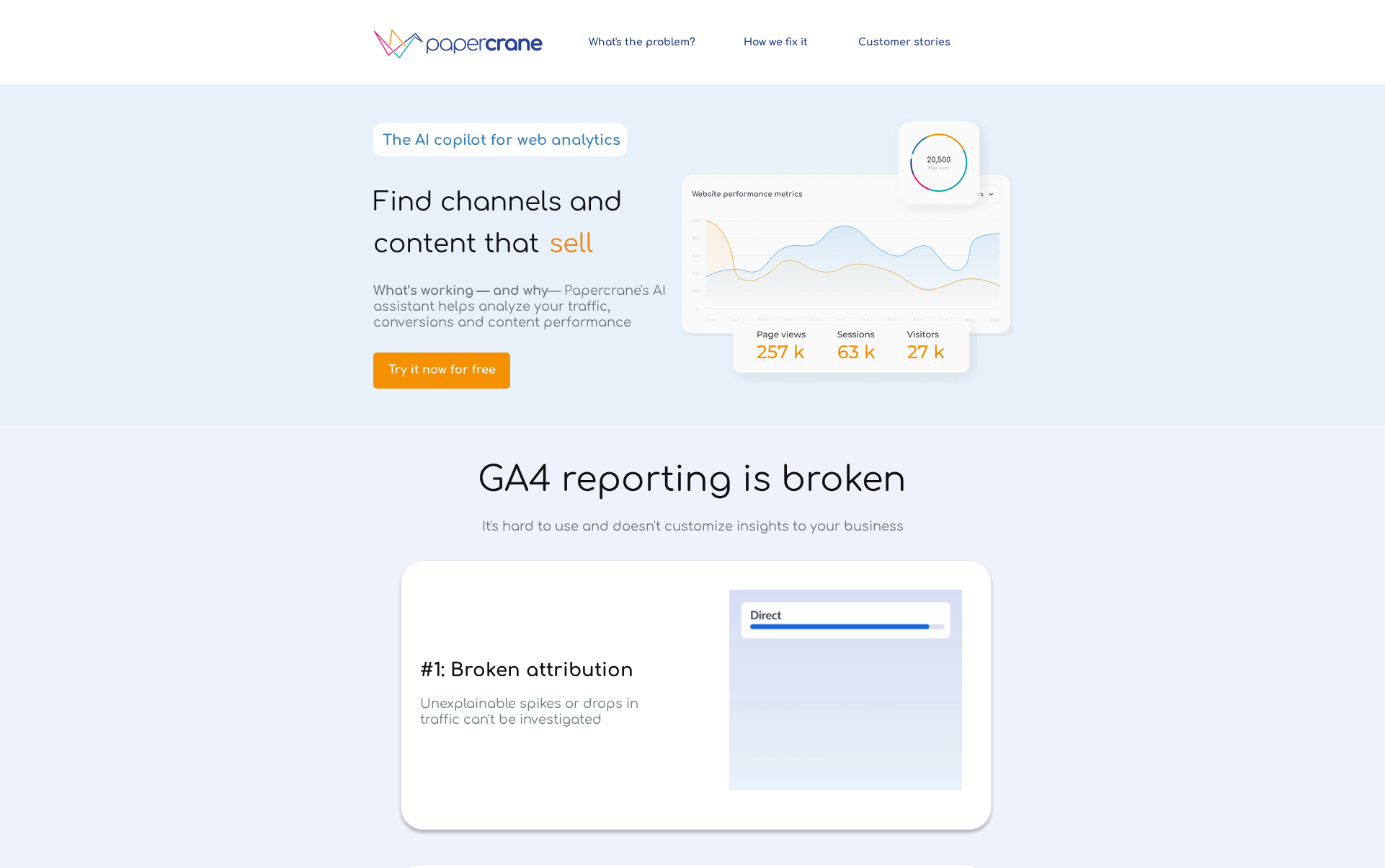
scroll to position [60, 0]
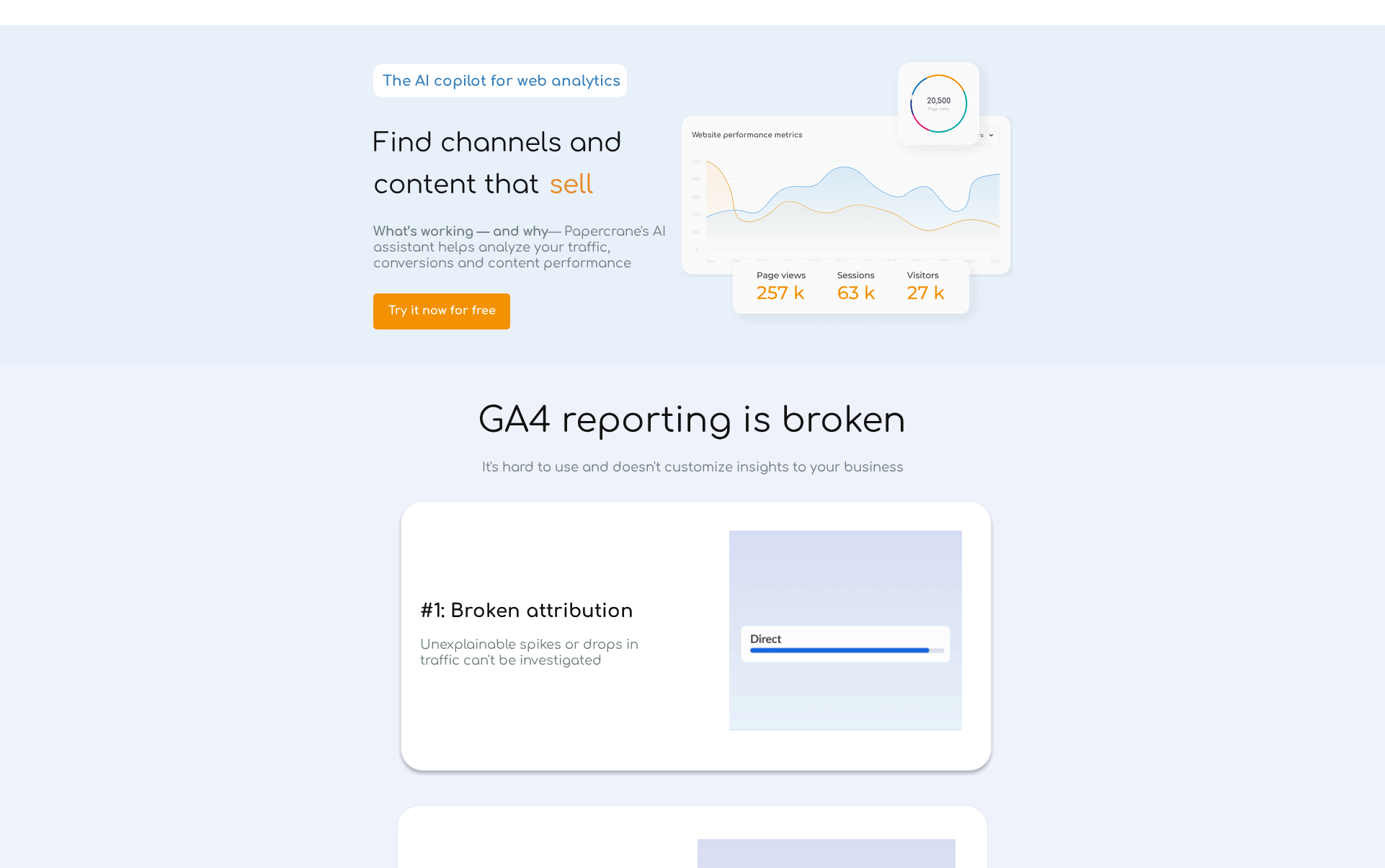
click at [587, 173] on span "sell" at bounding box center [571, 184] width 44 height 29
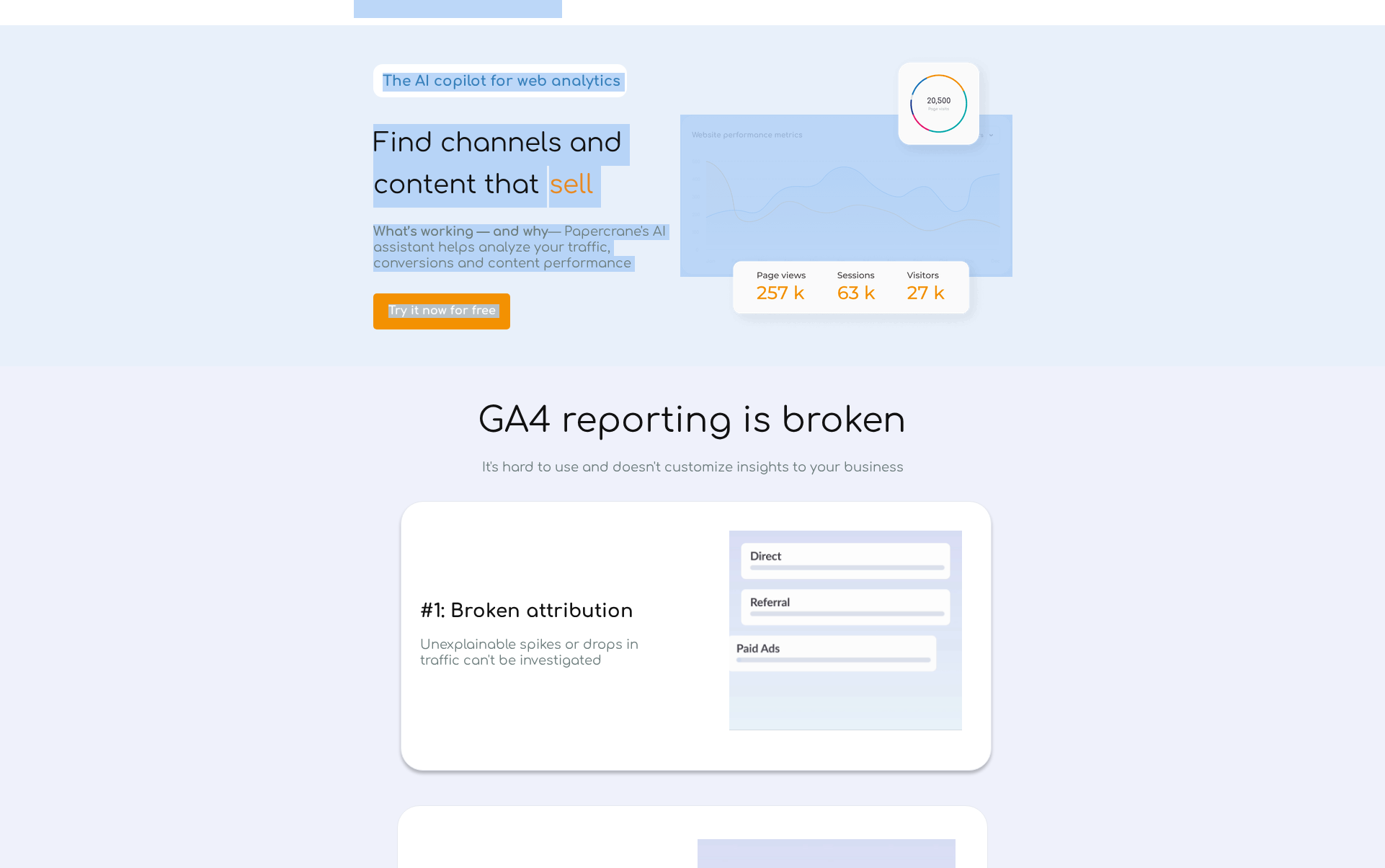
drag, startPoint x: 587, startPoint y: 173, endPoint x: 439, endPoint y: 147, distance: 150.3
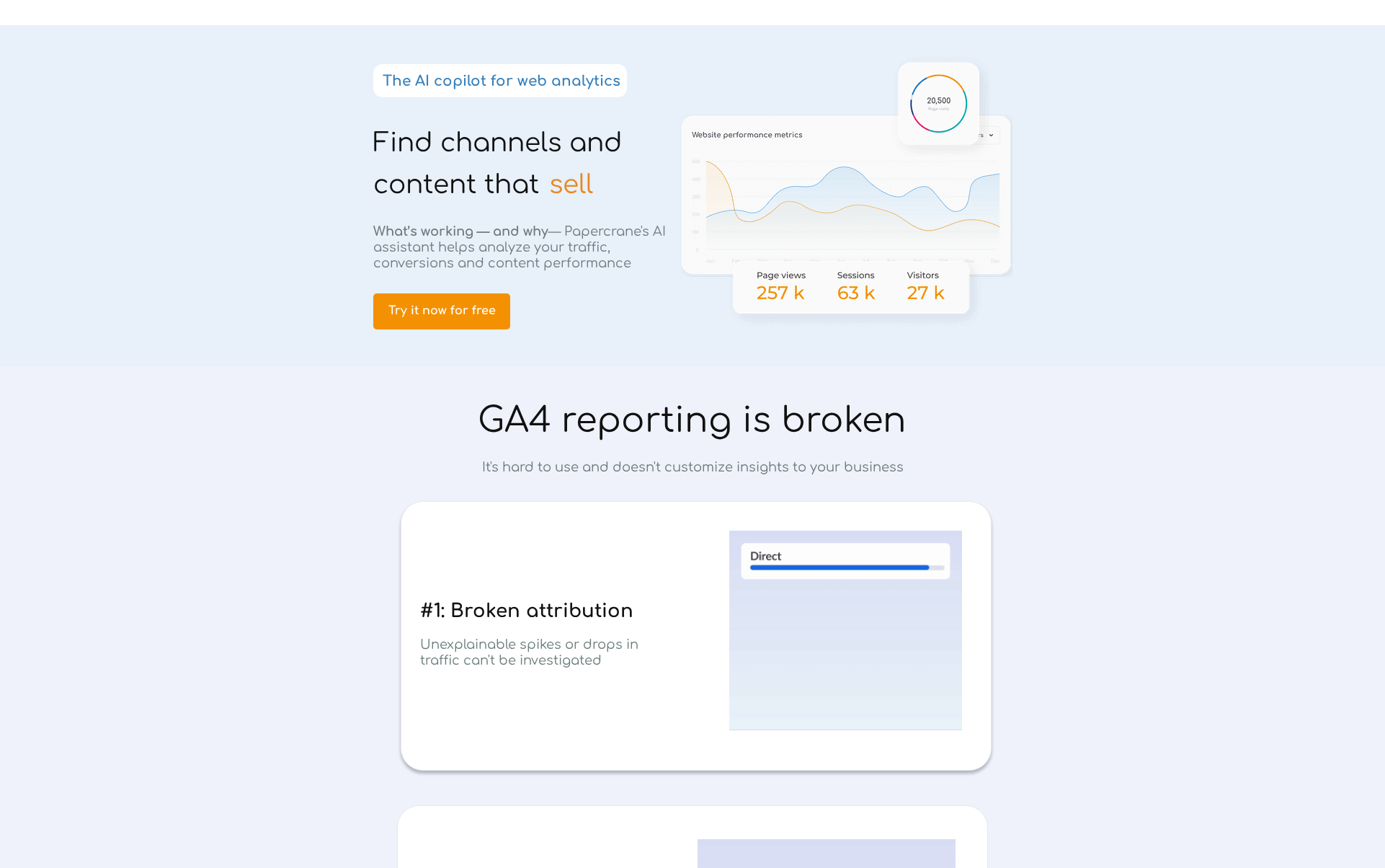
click at [447, 151] on span "Find channels and content that" at bounding box center [497, 163] width 248 height 71
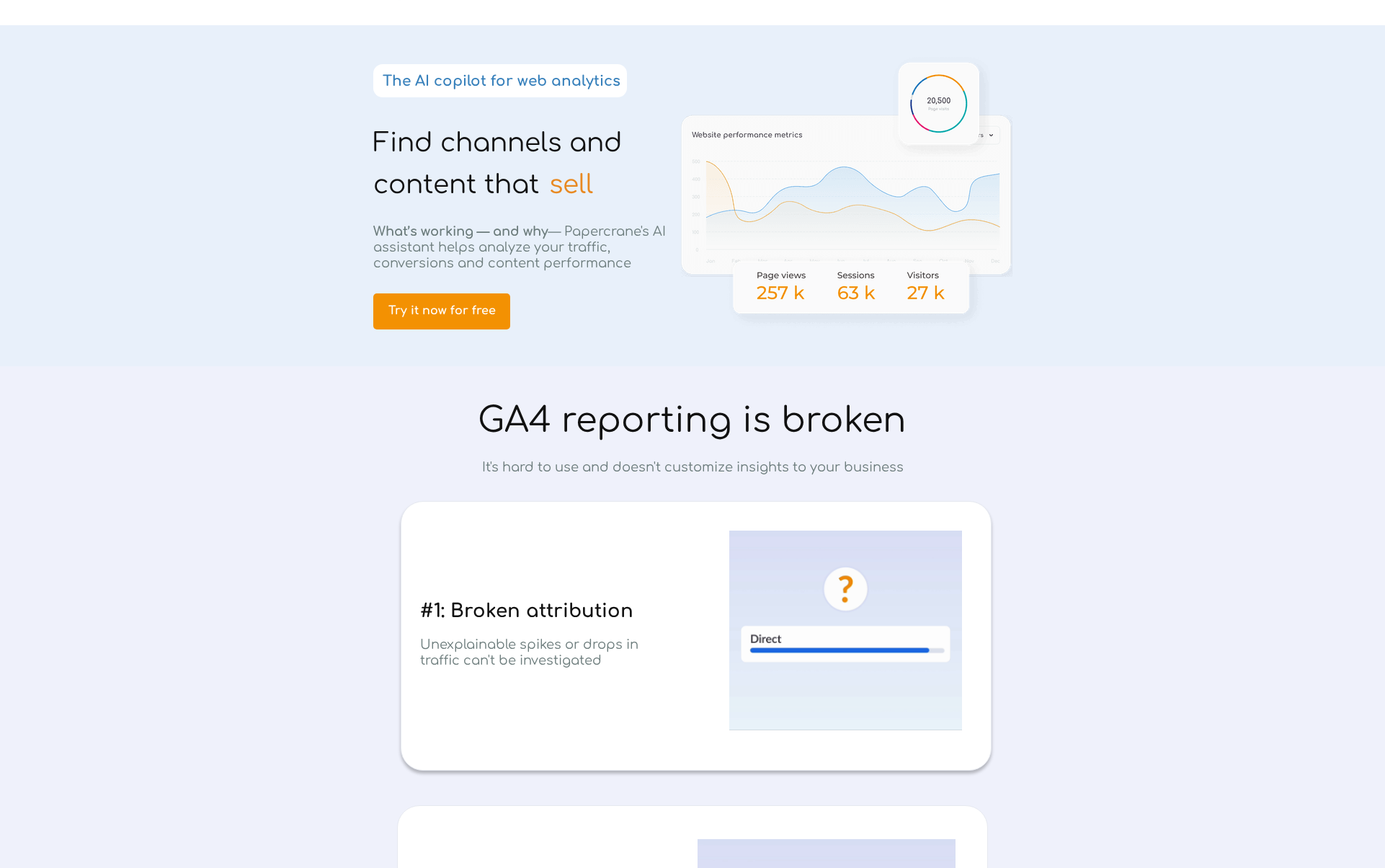
click at [580, 184] on span "sell" at bounding box center [571, 184] width 44 height 29
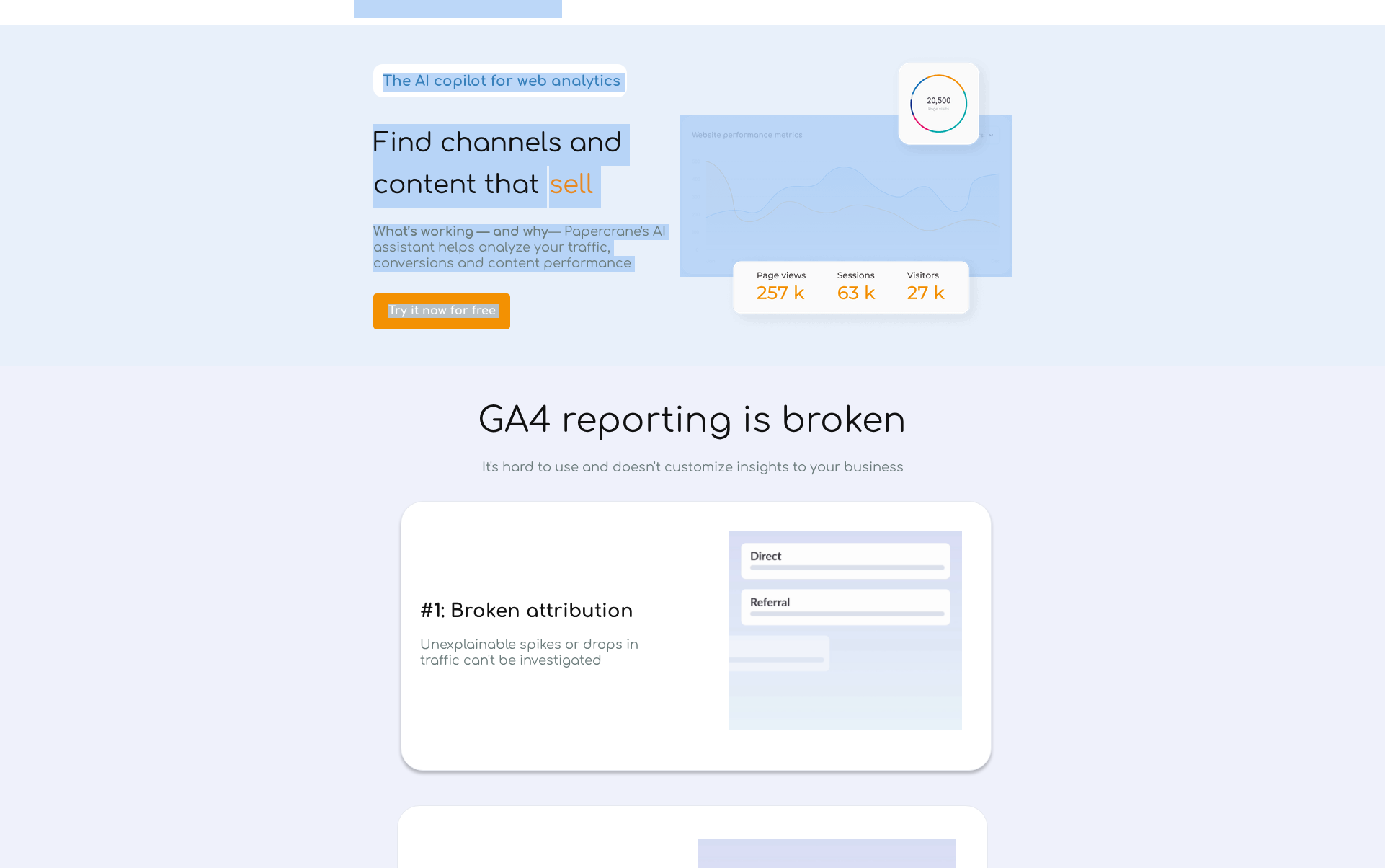
drag, startPoint x: 580, startPoint y: 184, endPoint x: 443, endPoint y: 144, distance: 142.7
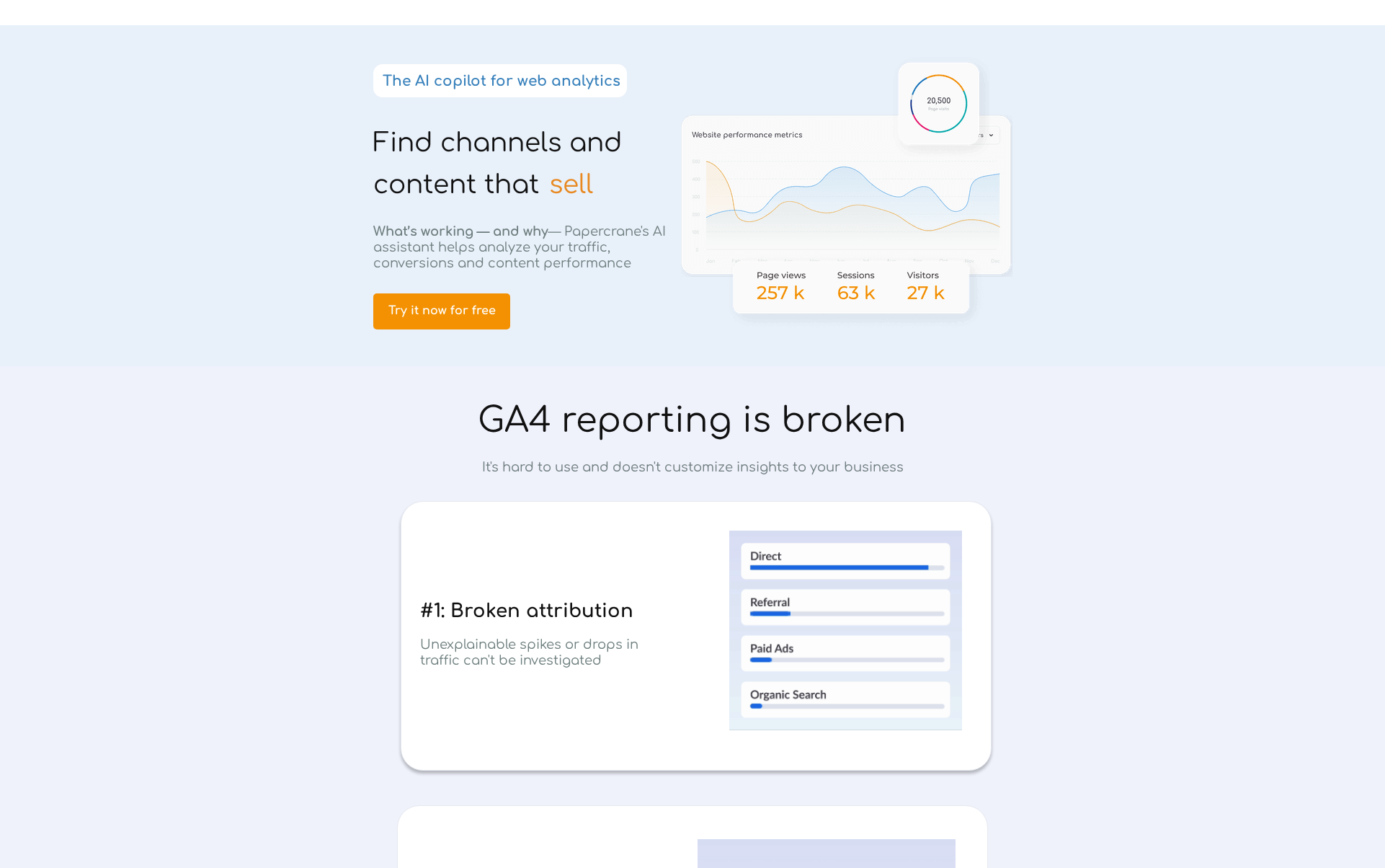
click at [528, 168] on h1 "Find channels and content that" at bounding box center [514, 166] width 283 height 83
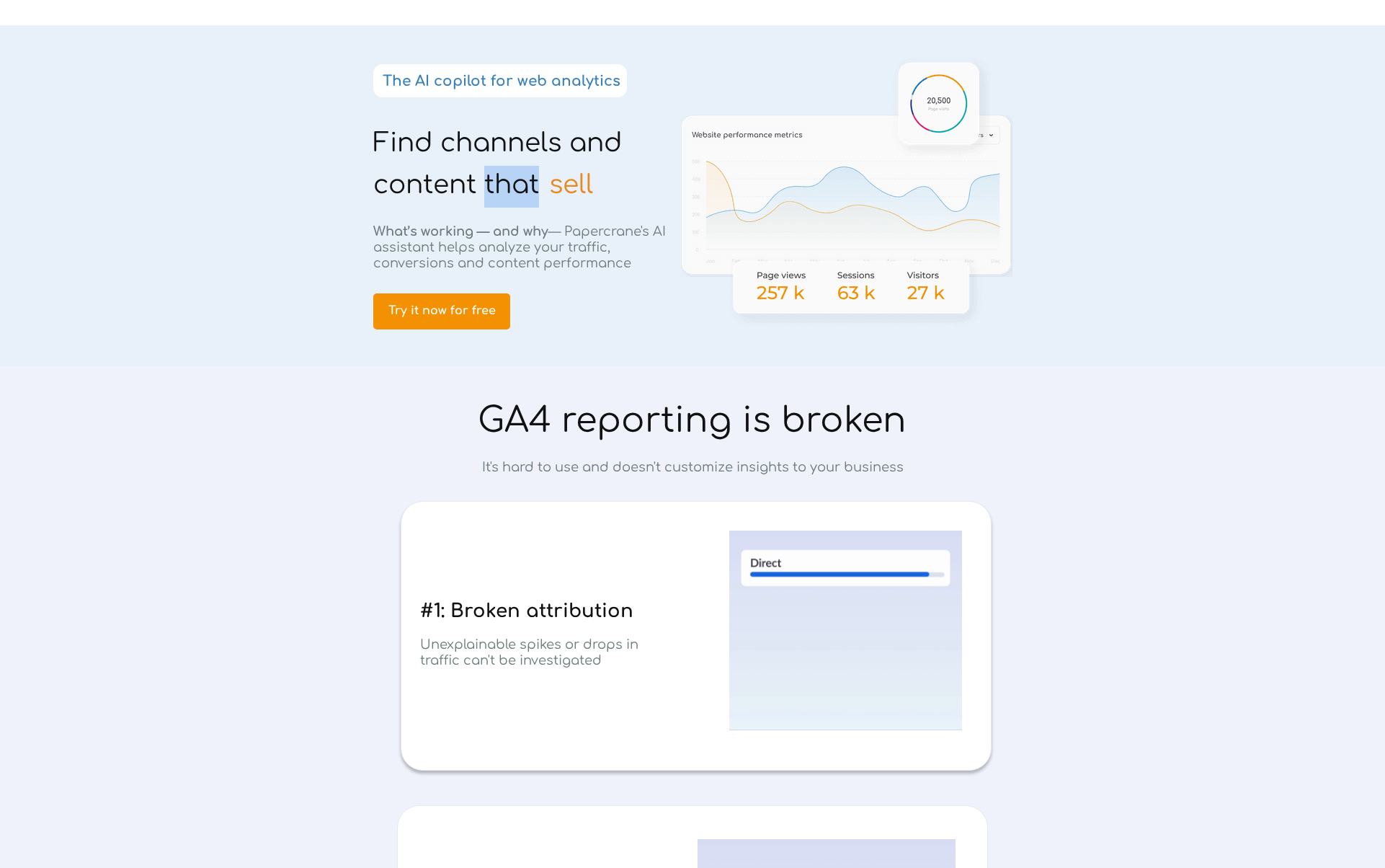
click at [528, 168] on h1 "Find channels and content that" at bounding box center [514, 166] width 283 height 83
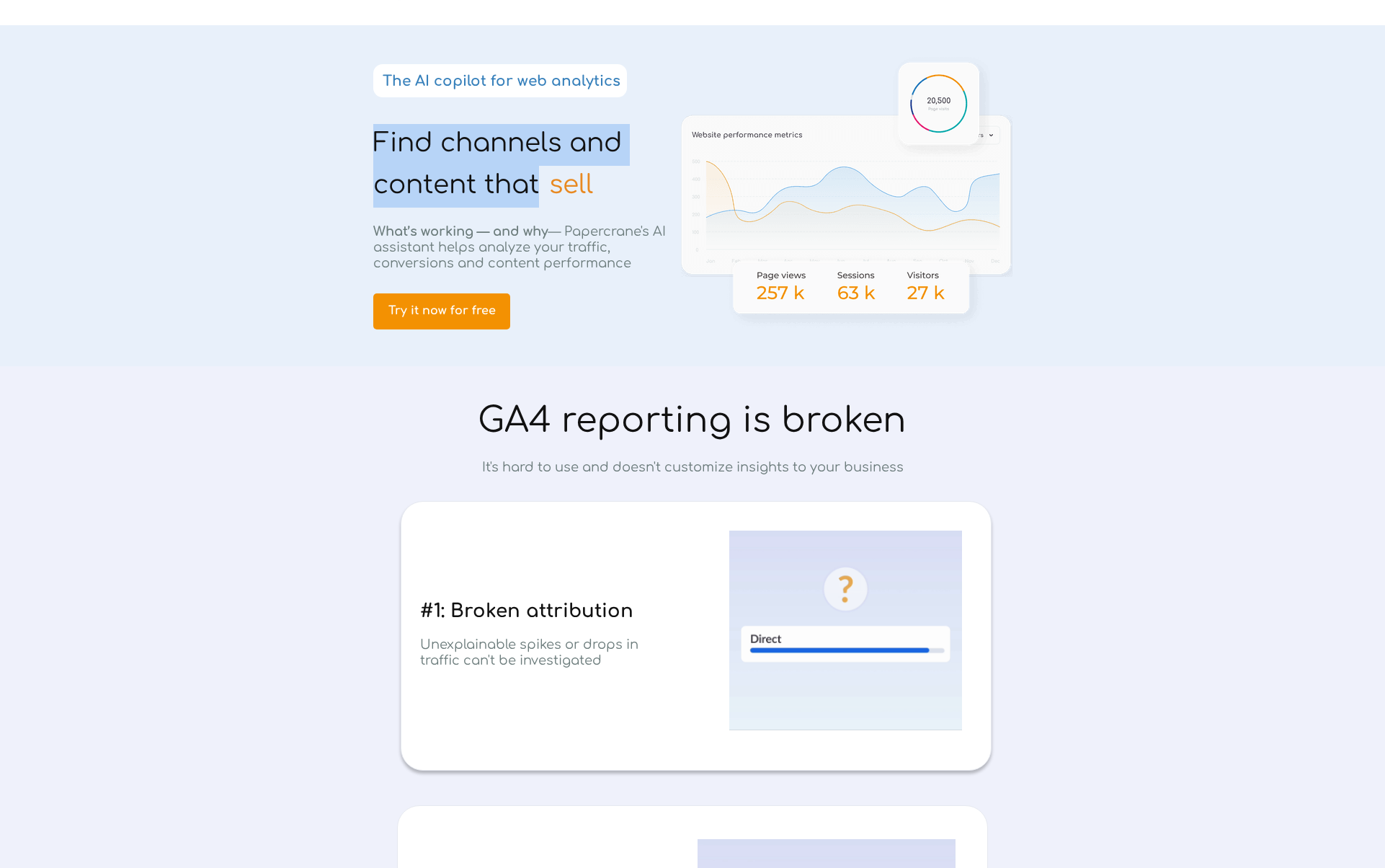
click at [528, 168] on h1 "Find channels and content that" at bounding box center [514, 166] width 283 height 83
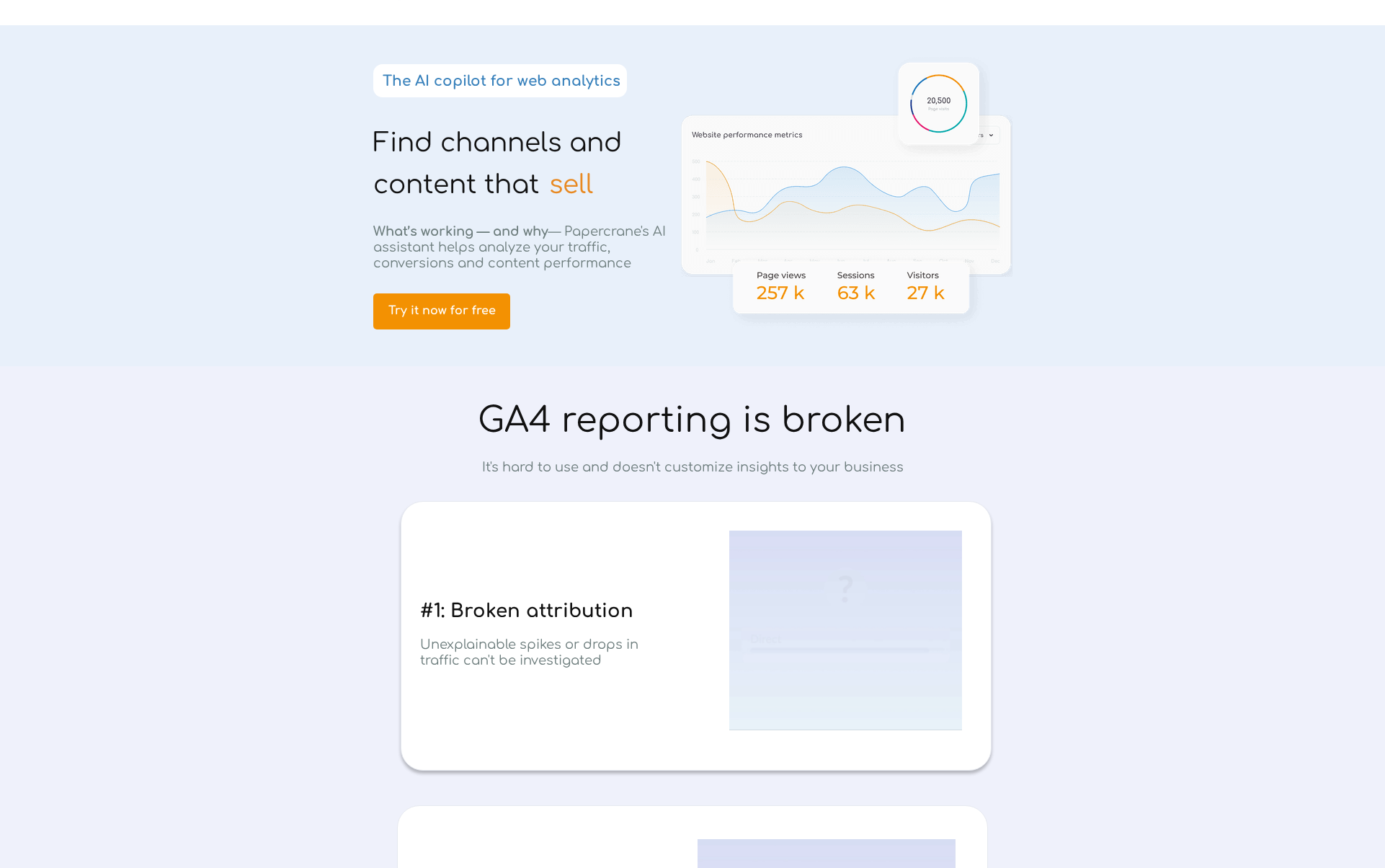
click at [574, 174] on span "sell" at bounding box center [571, 184] width 44 height 29
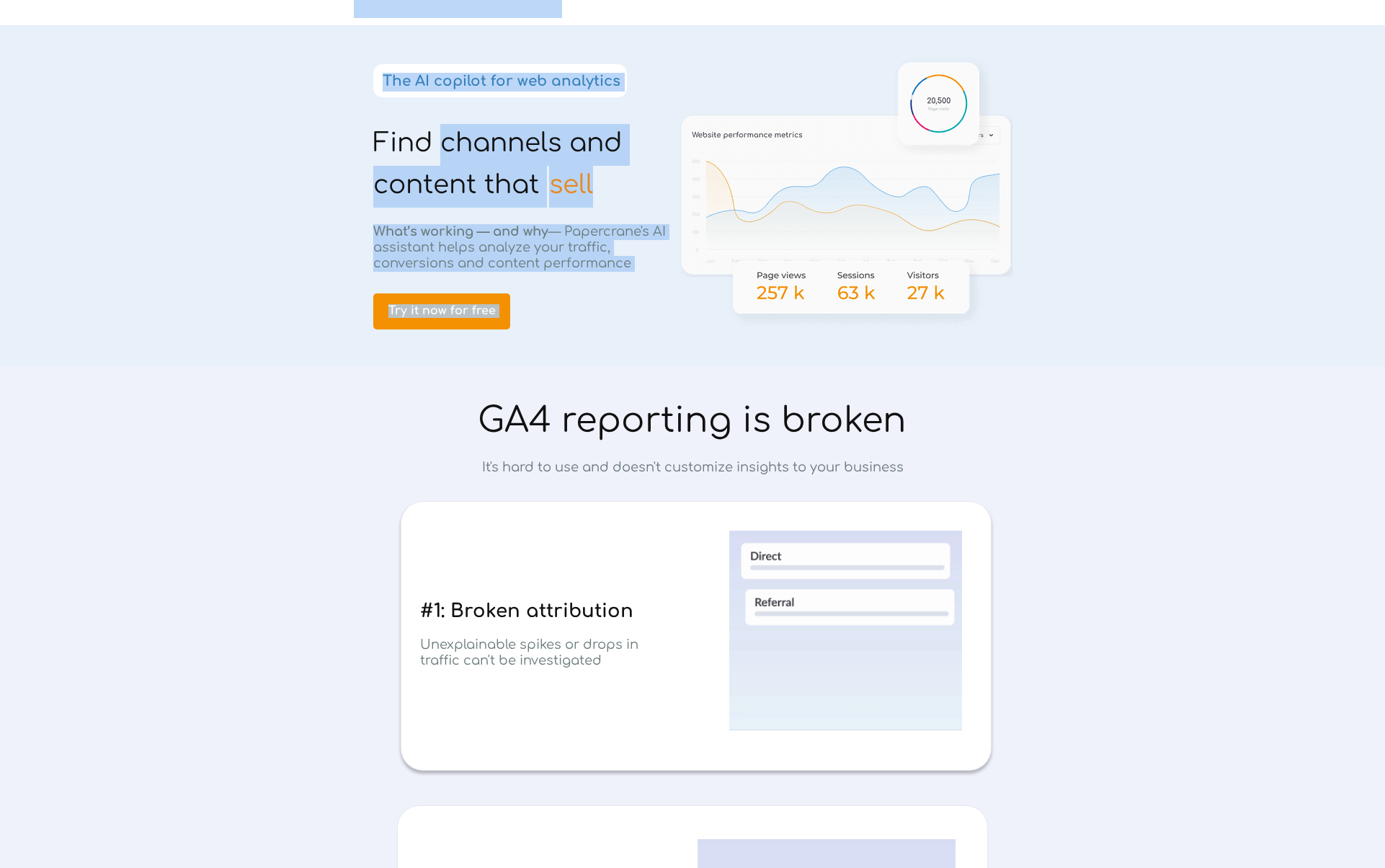
drag, startPoint x: 574, startPoint y: 174, endPoint x: 457, endPoint y: 141, distance: 121.6
click at [457, 141] on span "Find channels and content that" at bounding box center [497, 163] width 248 height 71
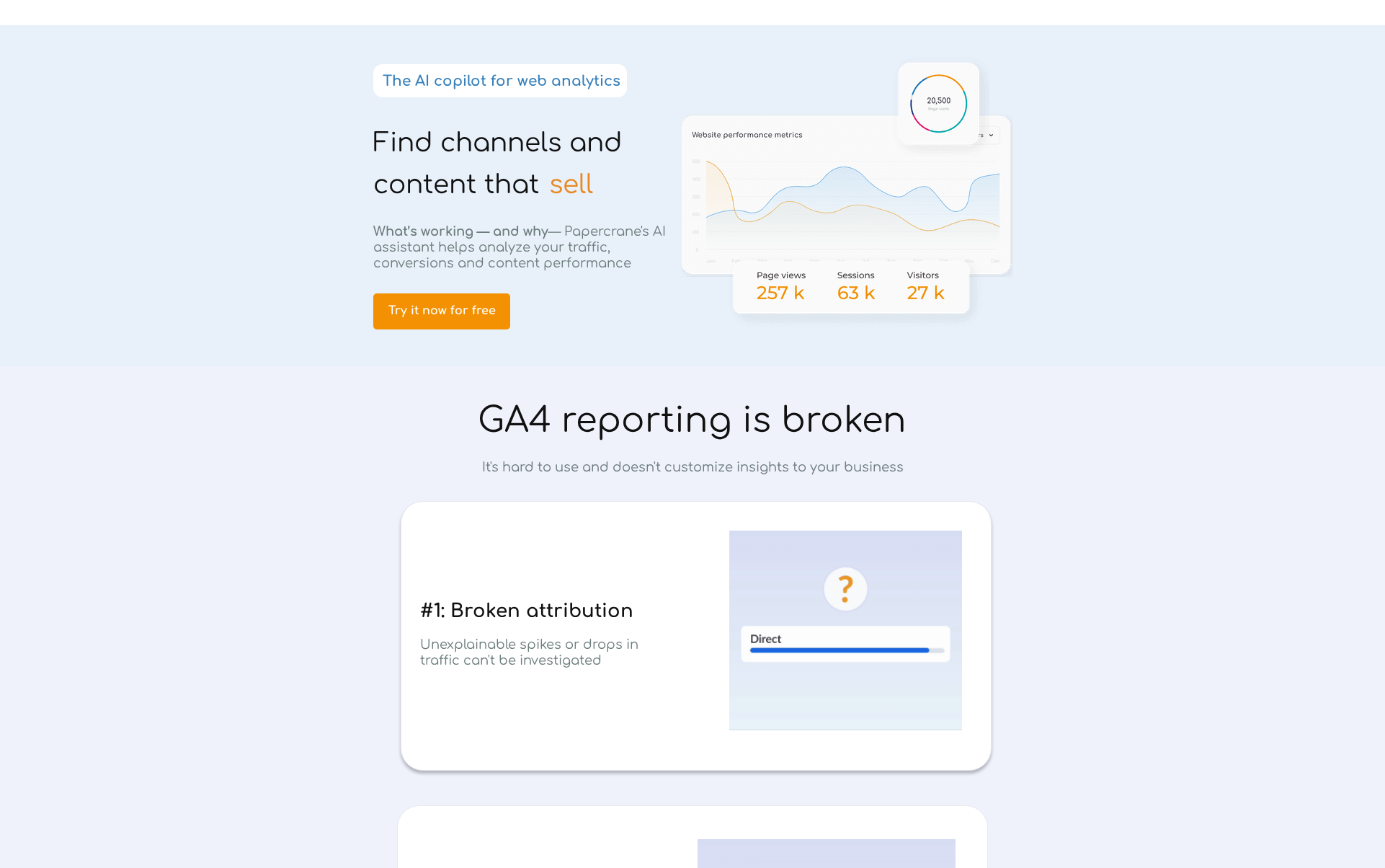
click at [476, 143] on span "Find channels and content that" at bounding box center [497, 163] width 248 height 71
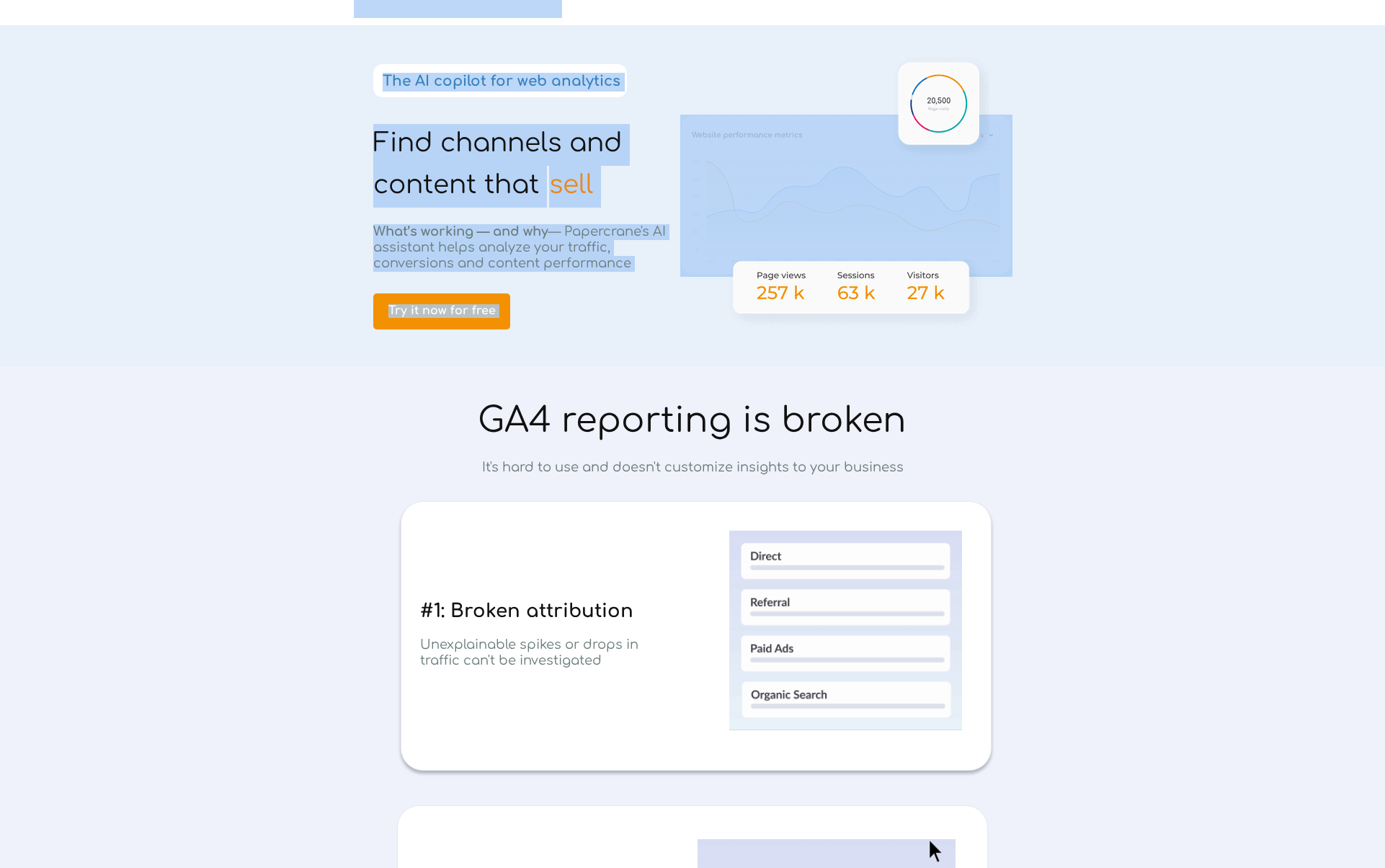
drag, startPoint x: 476, startPoint y: 143, endPoint x: 570, endPoint y: 189, distance: 104.7
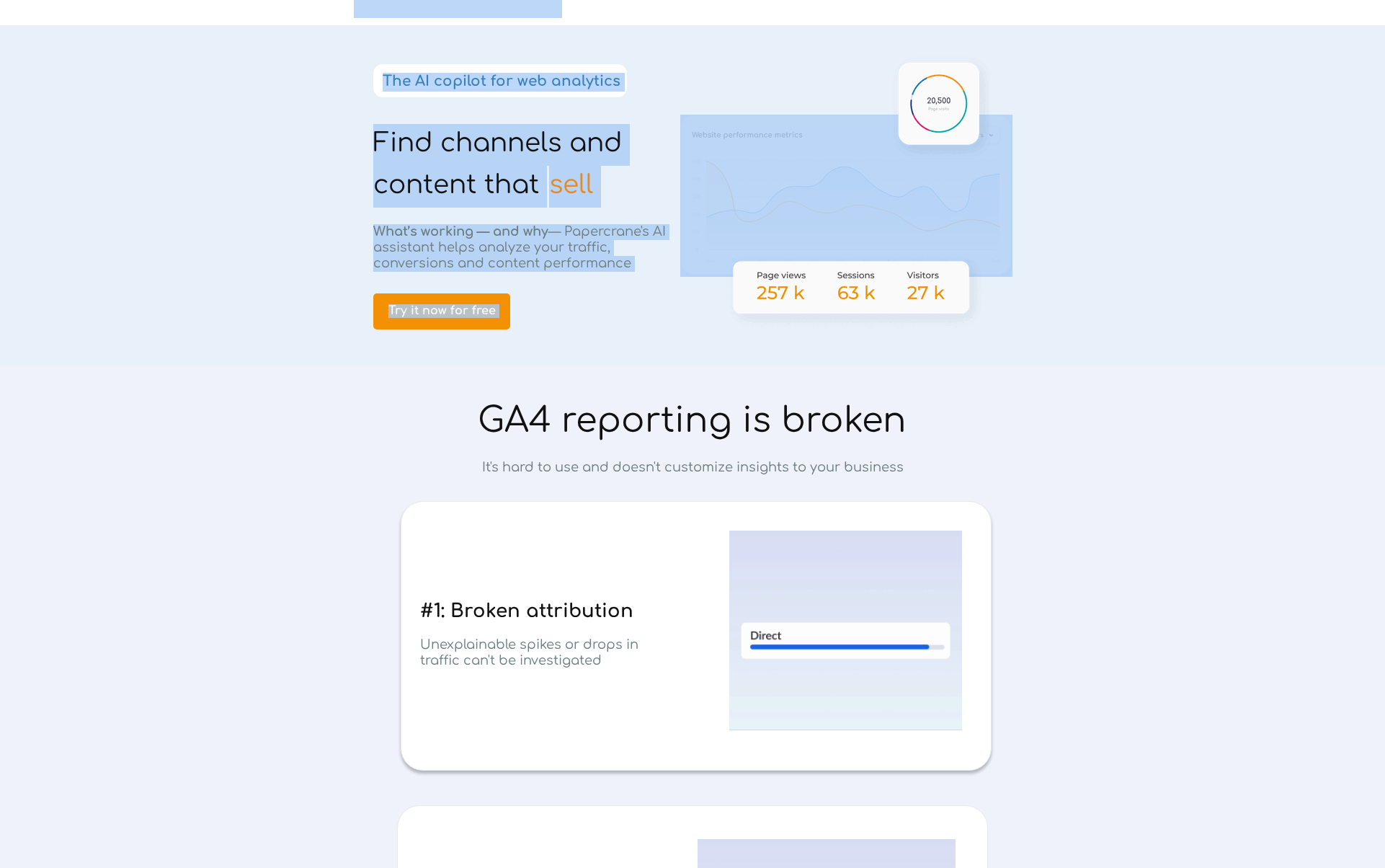
click at [574, 188] on span "sell" at bounding box center [571, 184] width 44 height 29
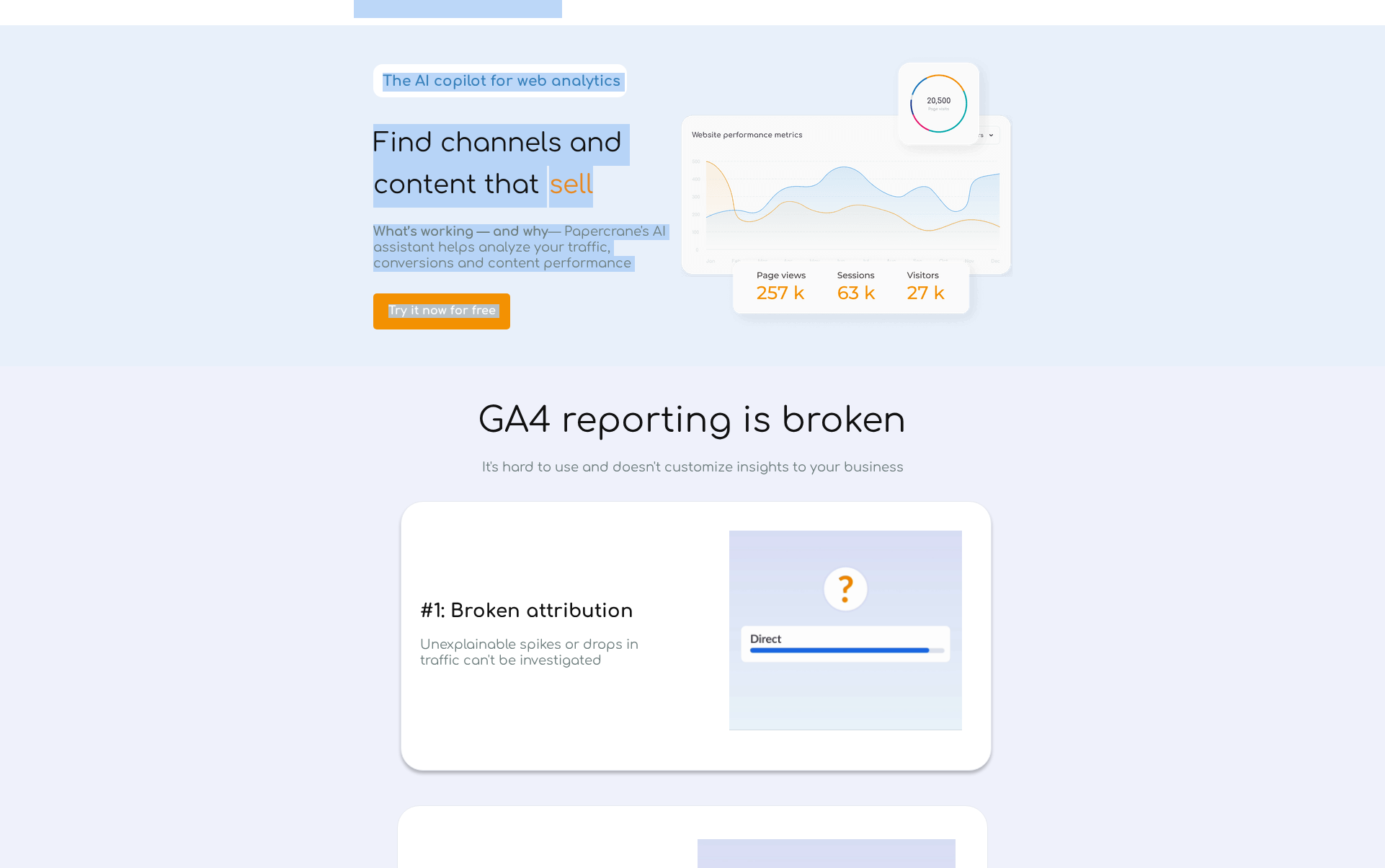
drag, startPoint x: 559, startPoint y: 183, endPoint x: 403, endPoint y: 135, distance: 163.2
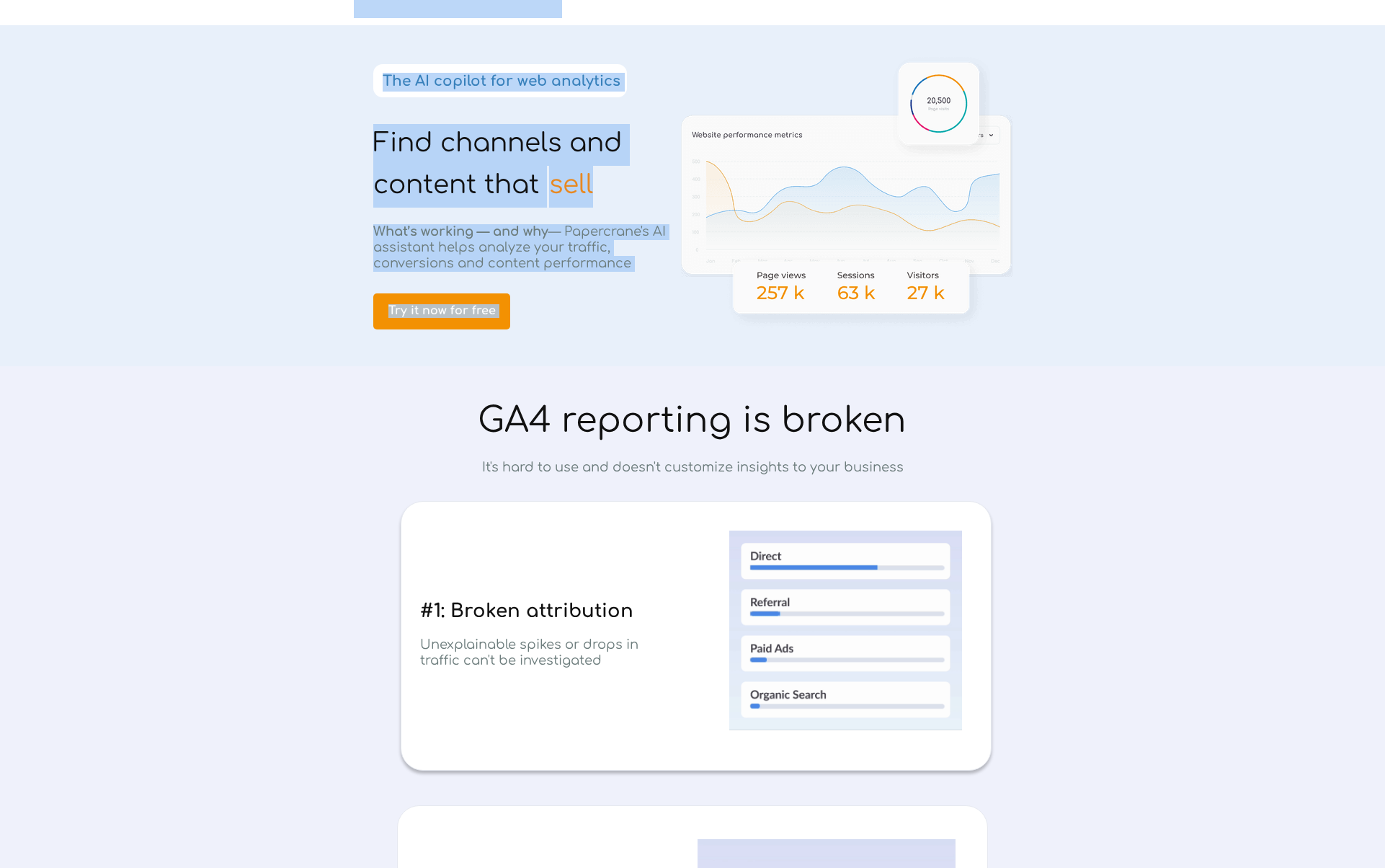
click at [401, 135] on span "Find channels and content that" at bounding box center [497, 163] width 248 height 71
drag, startPoint x: 401, startPoint y: 135, endPoint x: 581, endPoint y: 173, distance: 184.0
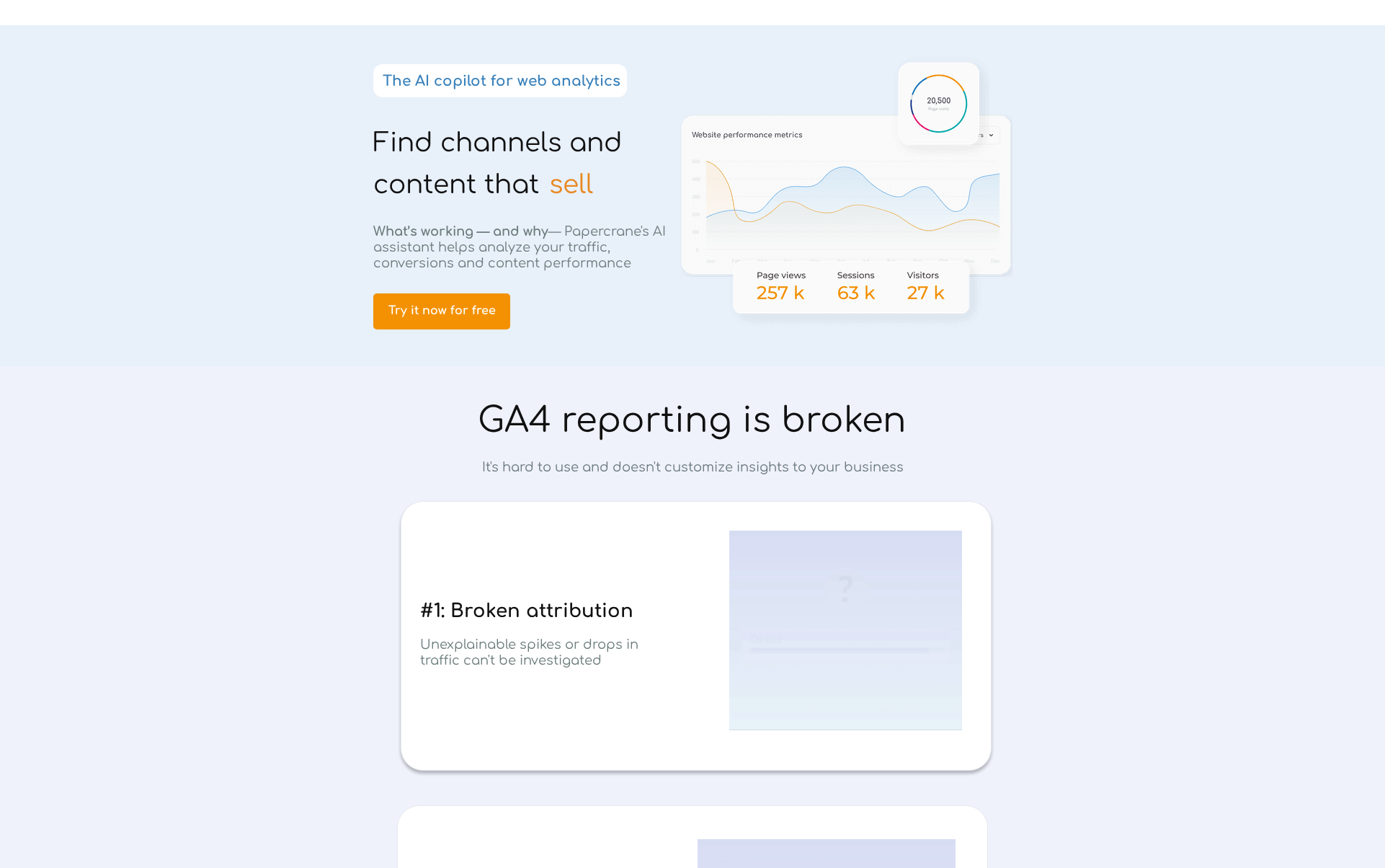
drag, startPoint x: 580, startPoint y: 179, endPoint x: 589, endPoint y: 184, distance: 10.3
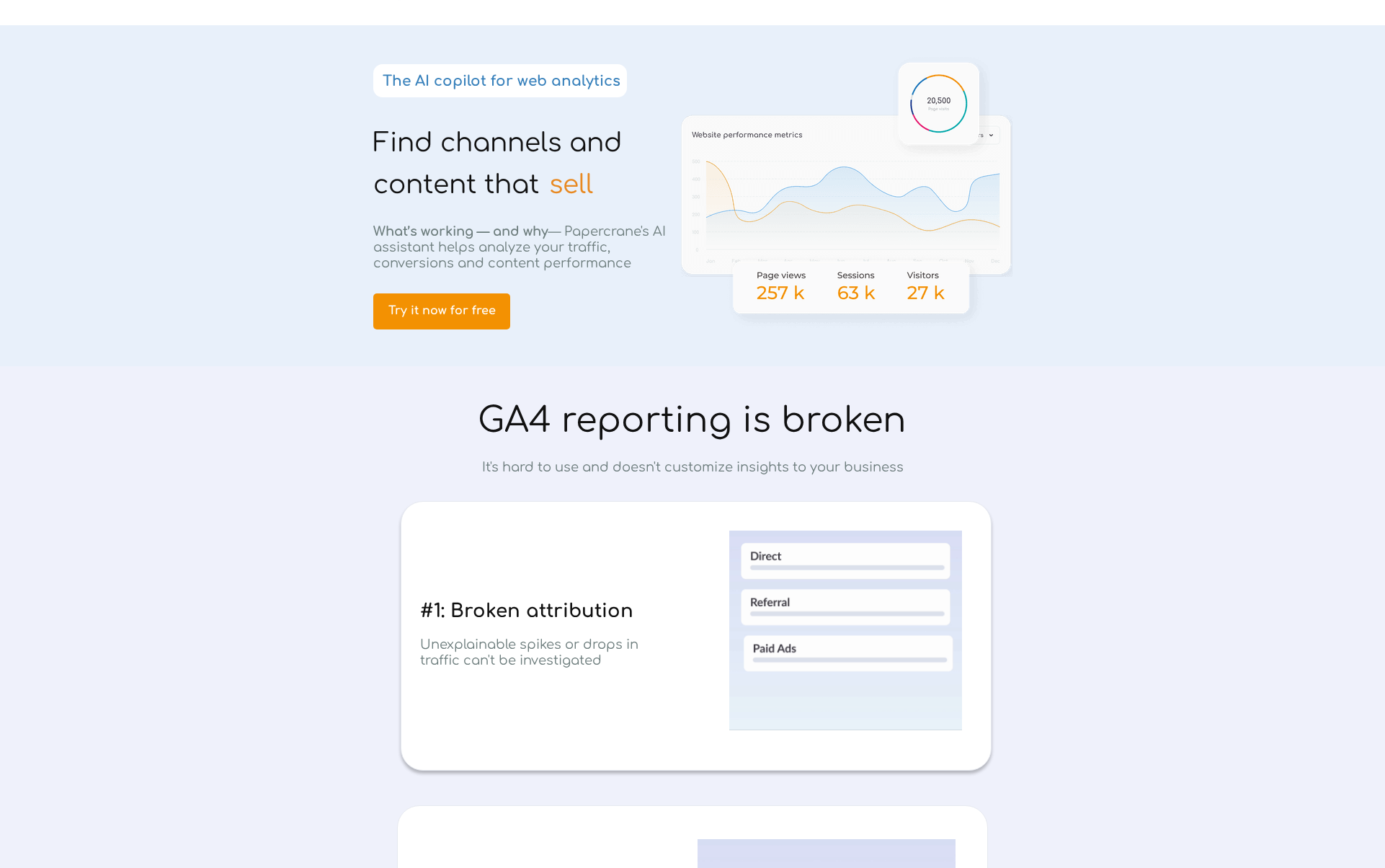
click at [580, 179] on span "sell" at bounding box center [571, 184] width 44 height 29
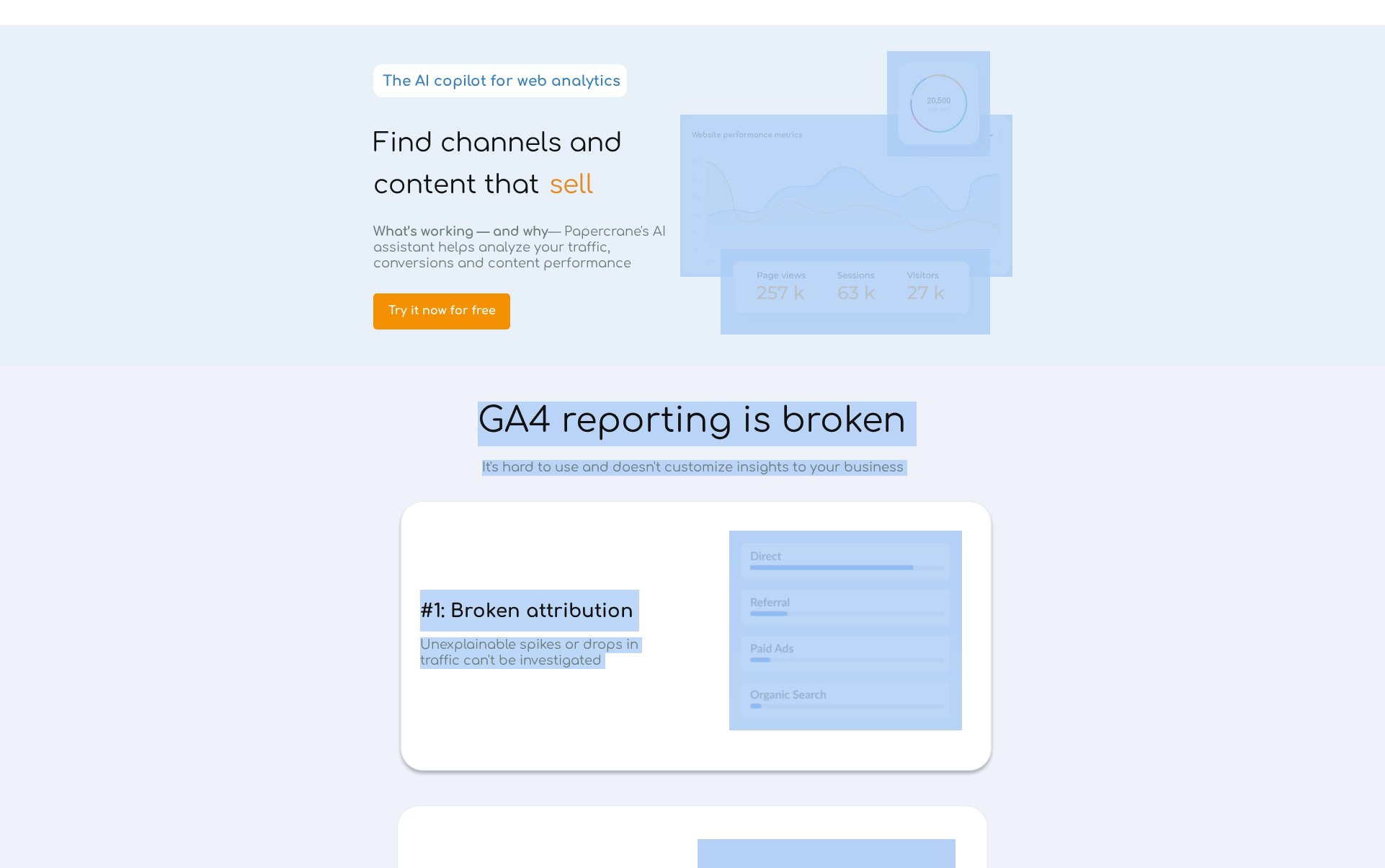
drag, startPoint x: 601, startPoint y: 186, endPoint x: 371, endPoint y: 139, distance: 234.8
click at [371, 139] on div at bounding box center [692, 196] width 678 height 341
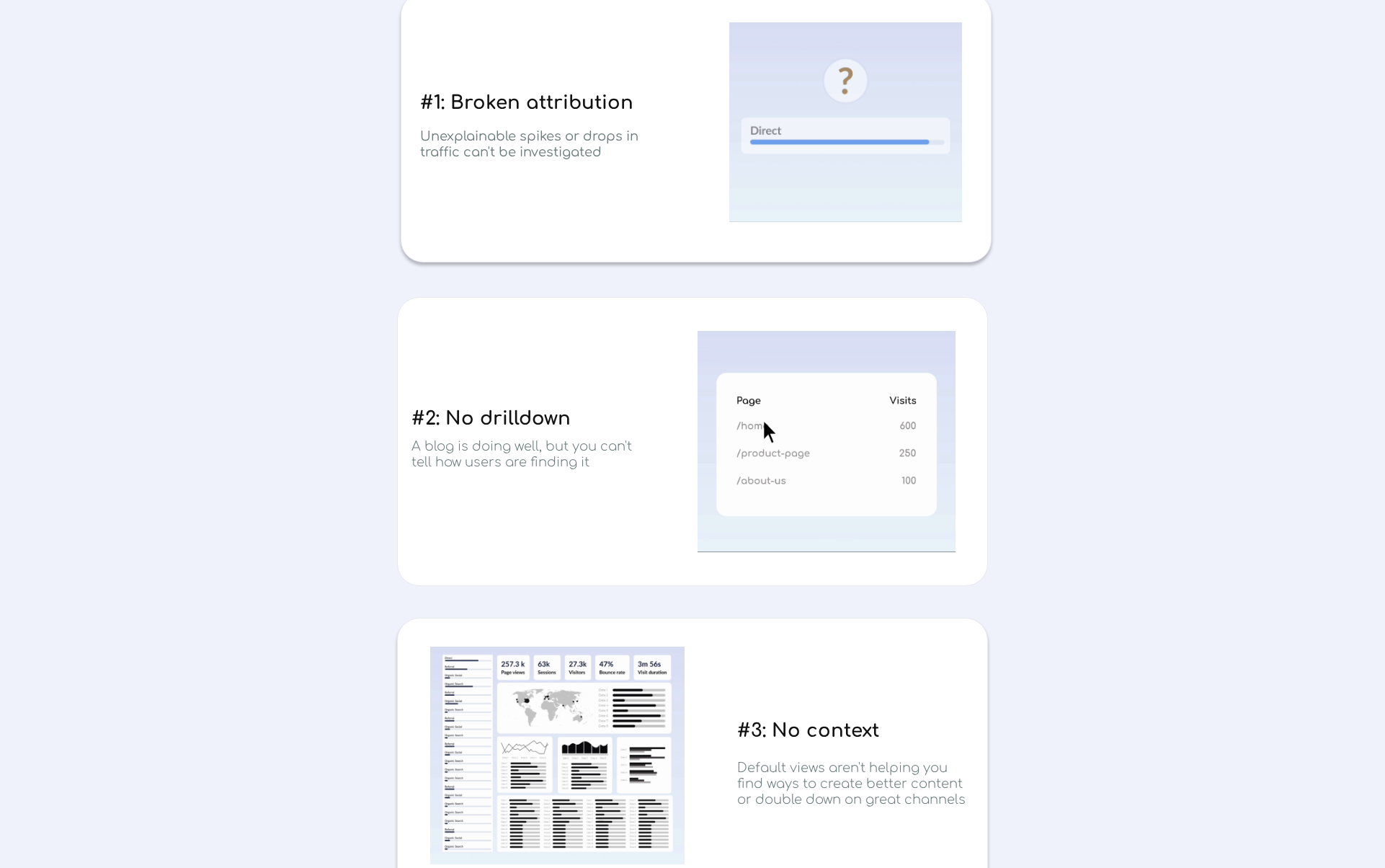
scroll to position [710, 0]
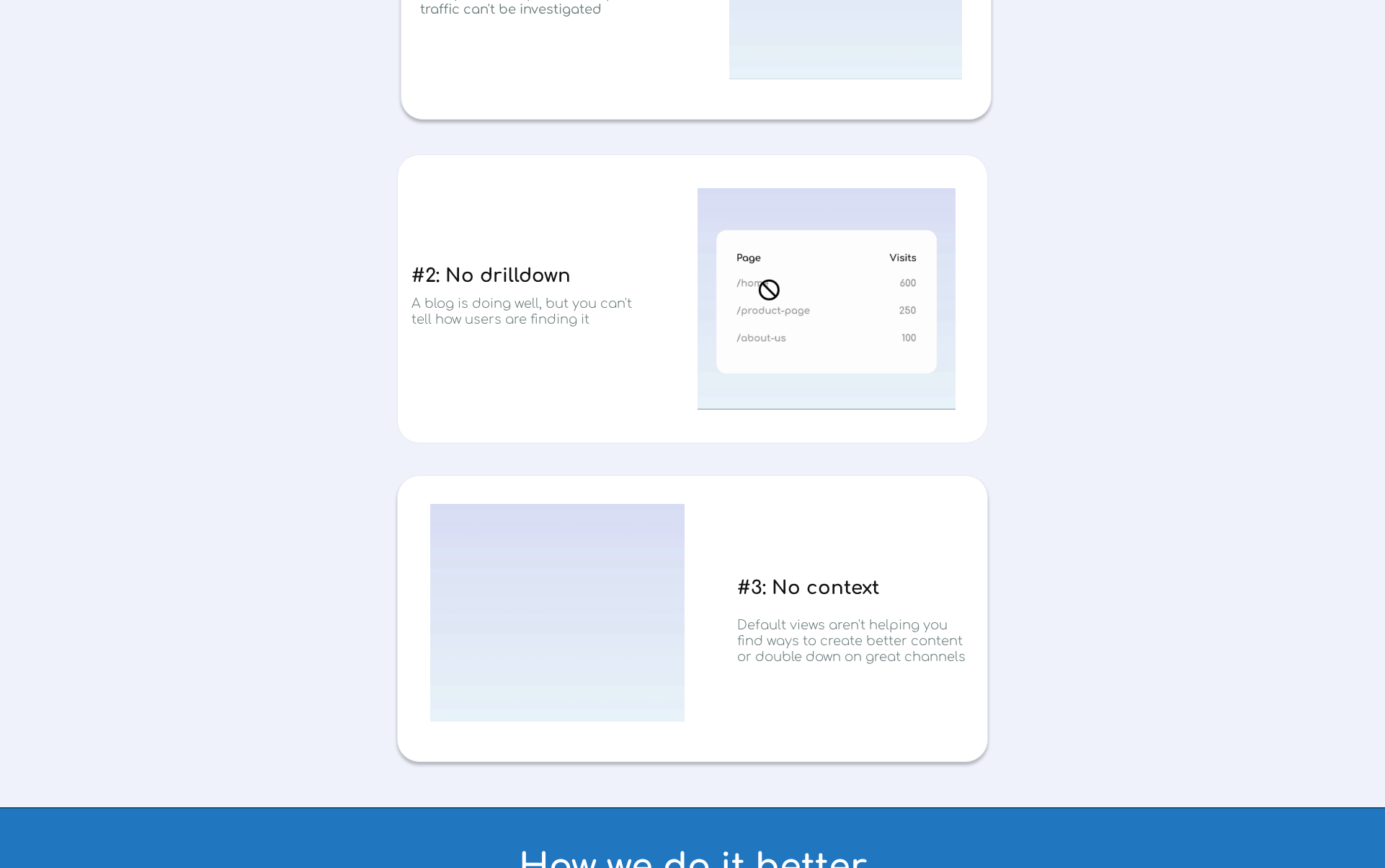
click at [552, 273] on span "#2: No drilldown" at bounding box center [491, 275] width 159 height 21
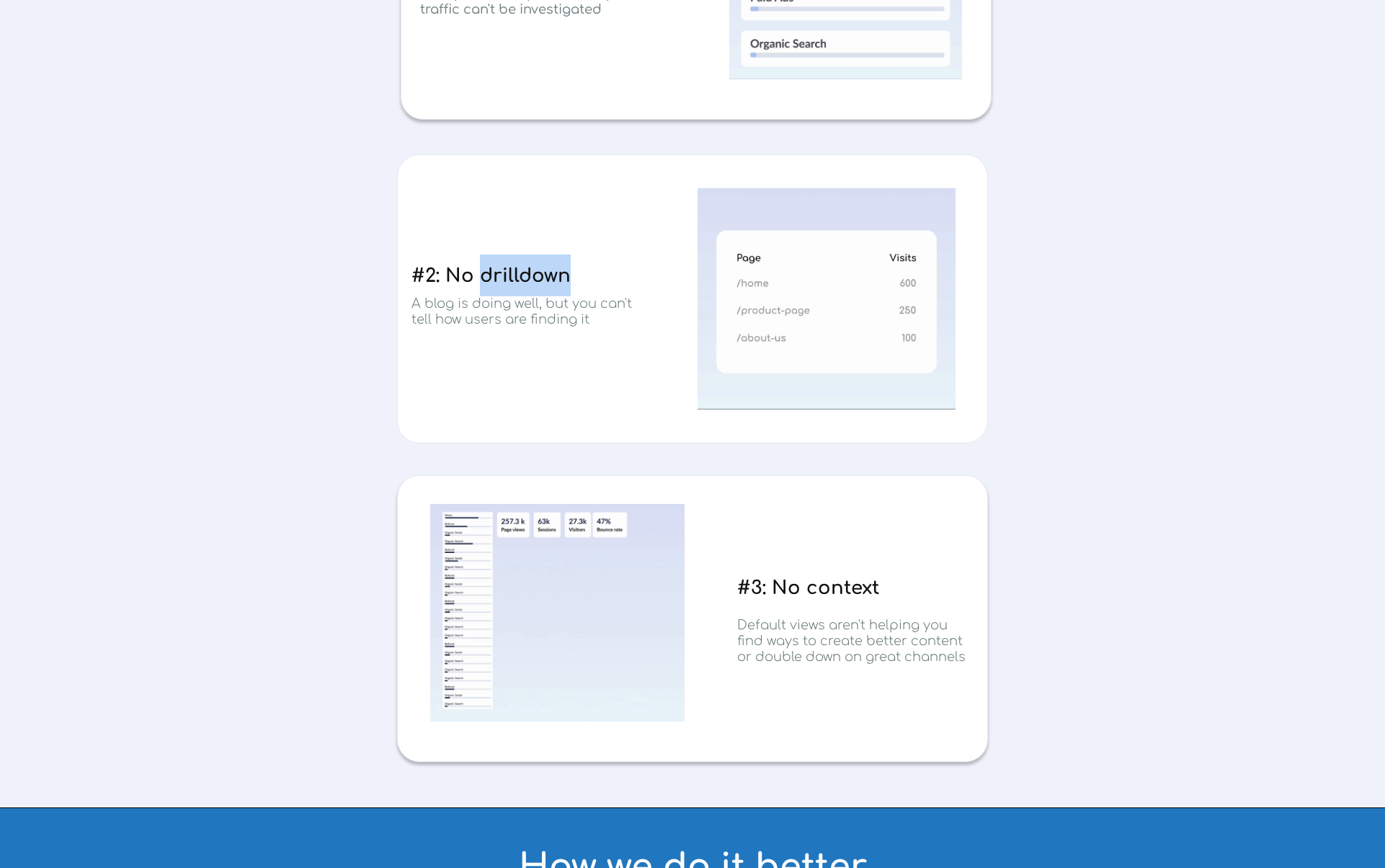
click at [552, 273] on span "#2: No drilldown" at bounding box center [491, 275] width 159 height 21
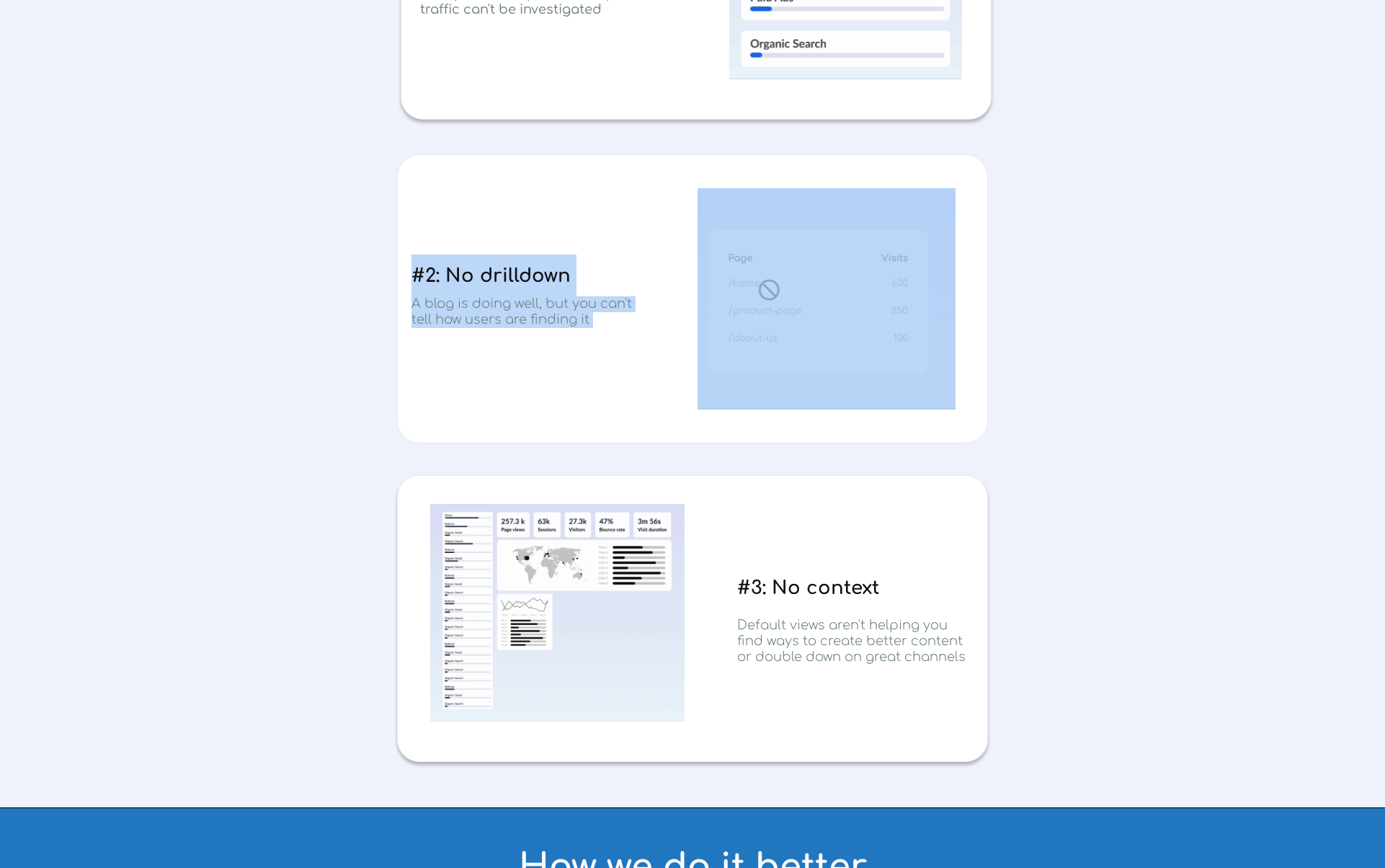
drag, startPoint x: 552, startPoint y: 273, endPoint x: 604, endPoint y: 321, distance: 70.8
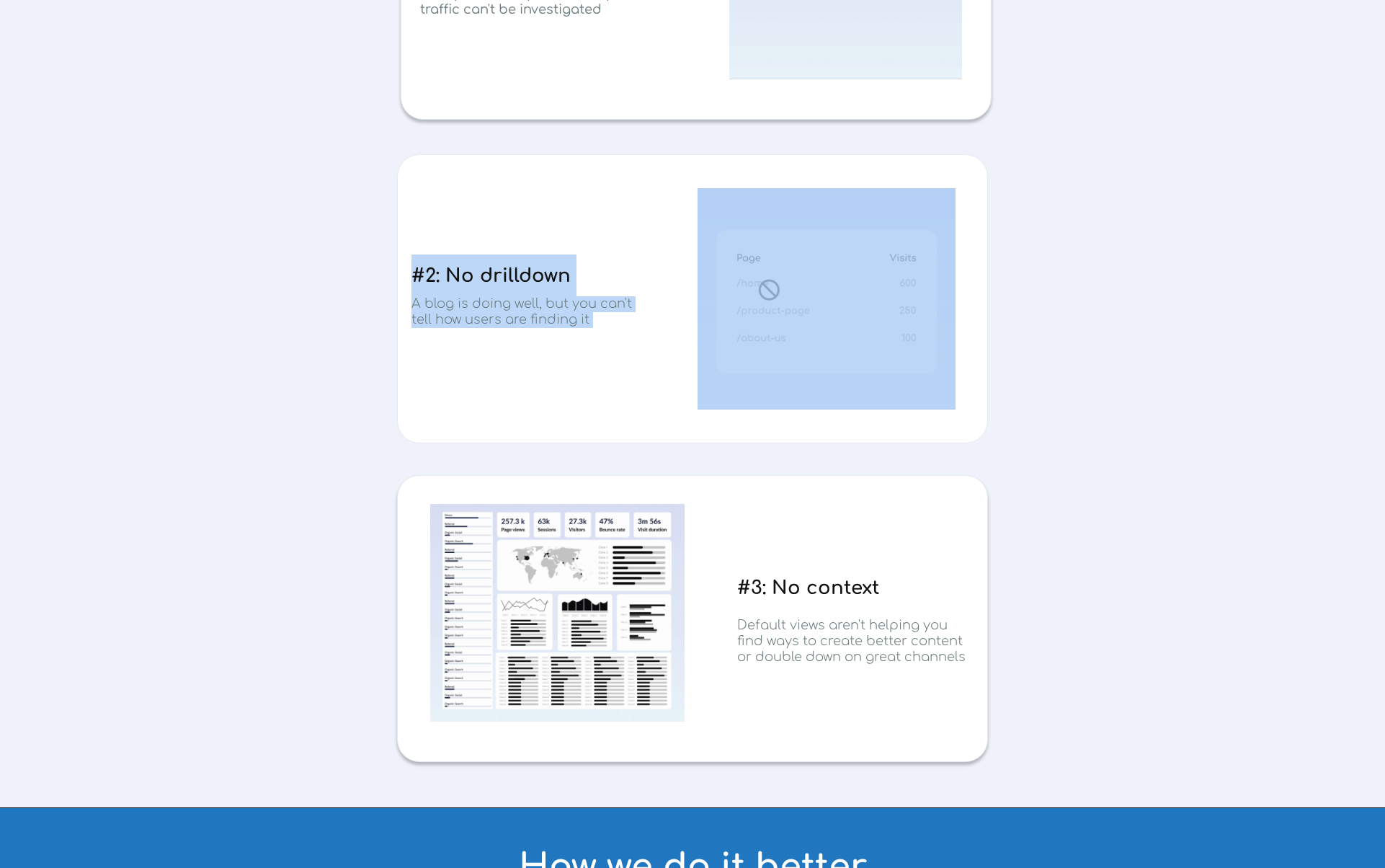
click at [604, 321] on div "#2: No drilldown A blog is doing well, but you can't tell how users are finding…" at bounding box center [692, 298] width 591 height 289
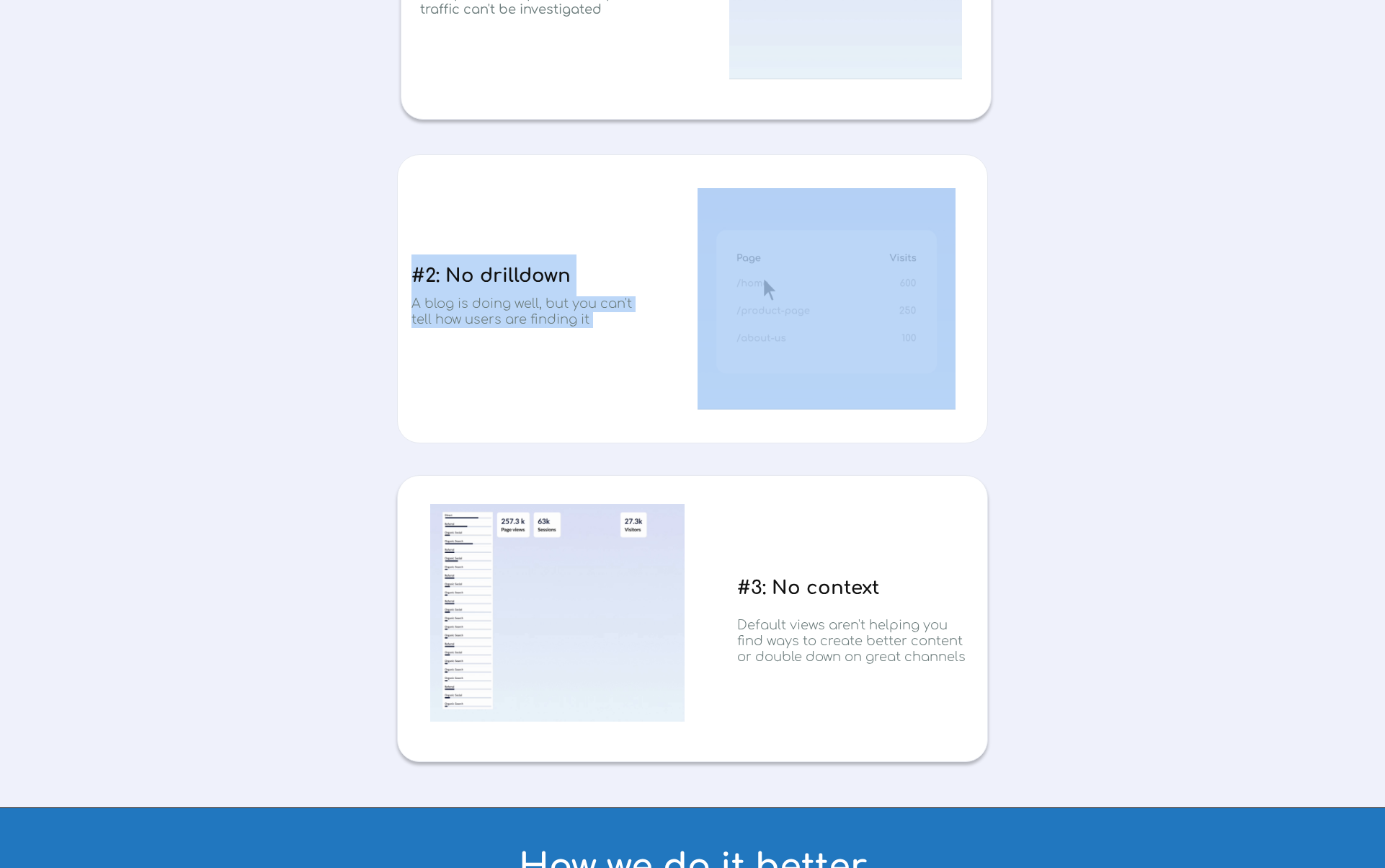
click at [604, 321] on h3 "A blog is doing well, but you can't tell how users are finding it" at bounding box center [529, 311] width 236 height 31
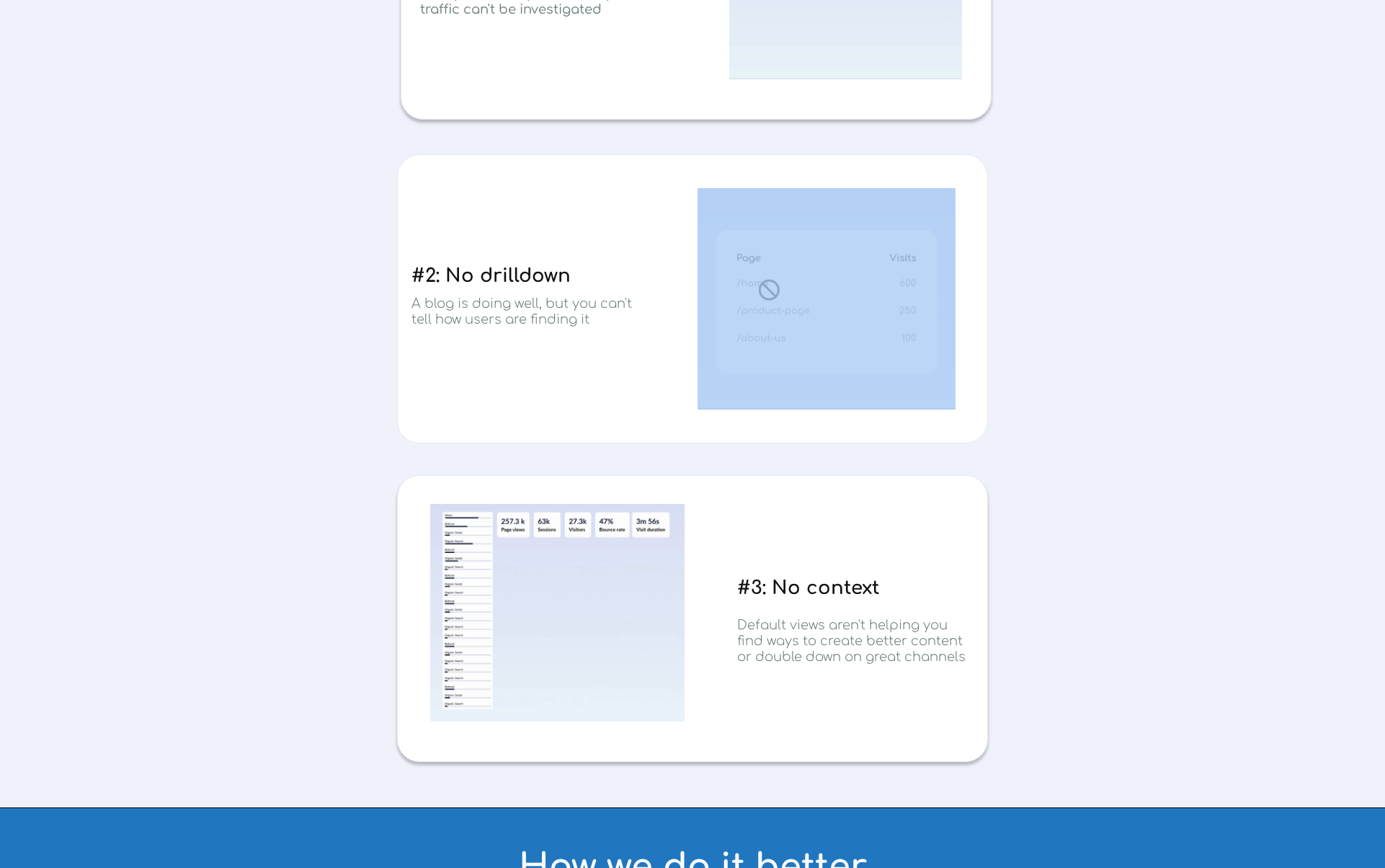
click at [604, 321] on h3 "A blog is doing well, but you can't tell how users are finding it" at bounding box center [529, 311] width 236 height 31
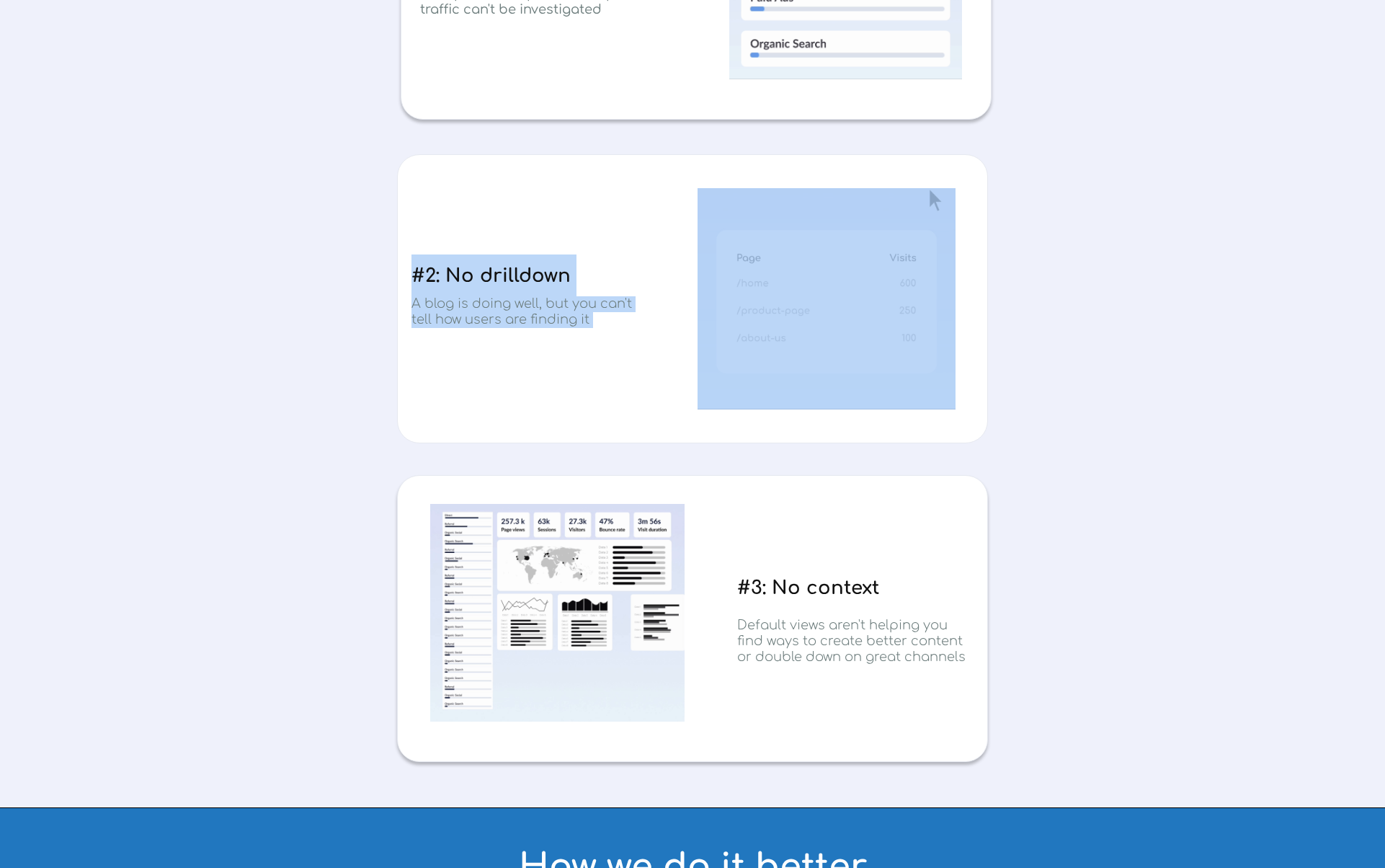
drag, startPoint x: 604, startPoint y: 321, endPoint x: 471, endPoint y: 276, distance: 140.4
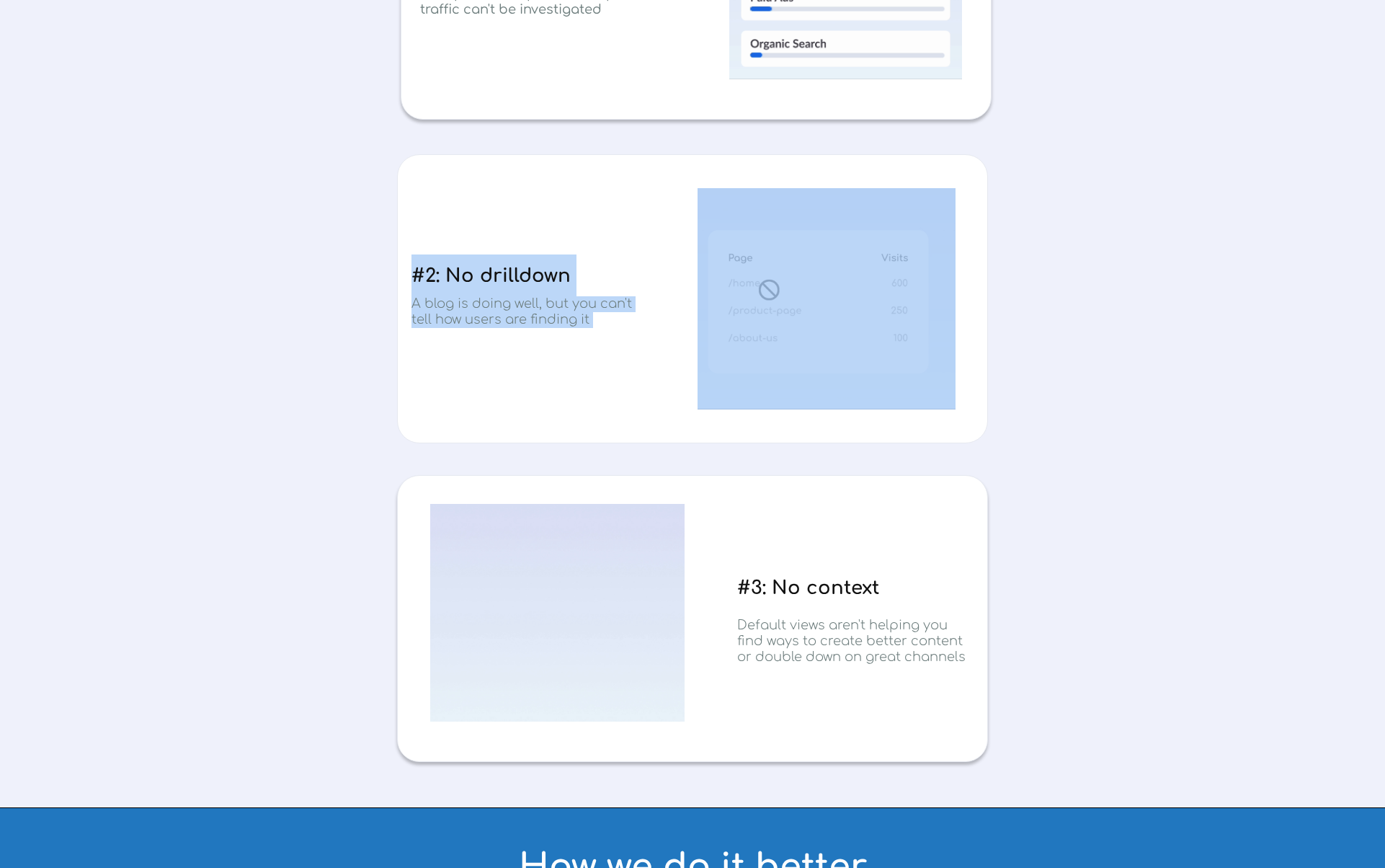
click at [471, 276] on div "#2: No drilldown A blog is doing well, but you can't tell how users are finding…" at bounding box center [692, 298] width 591 height 289
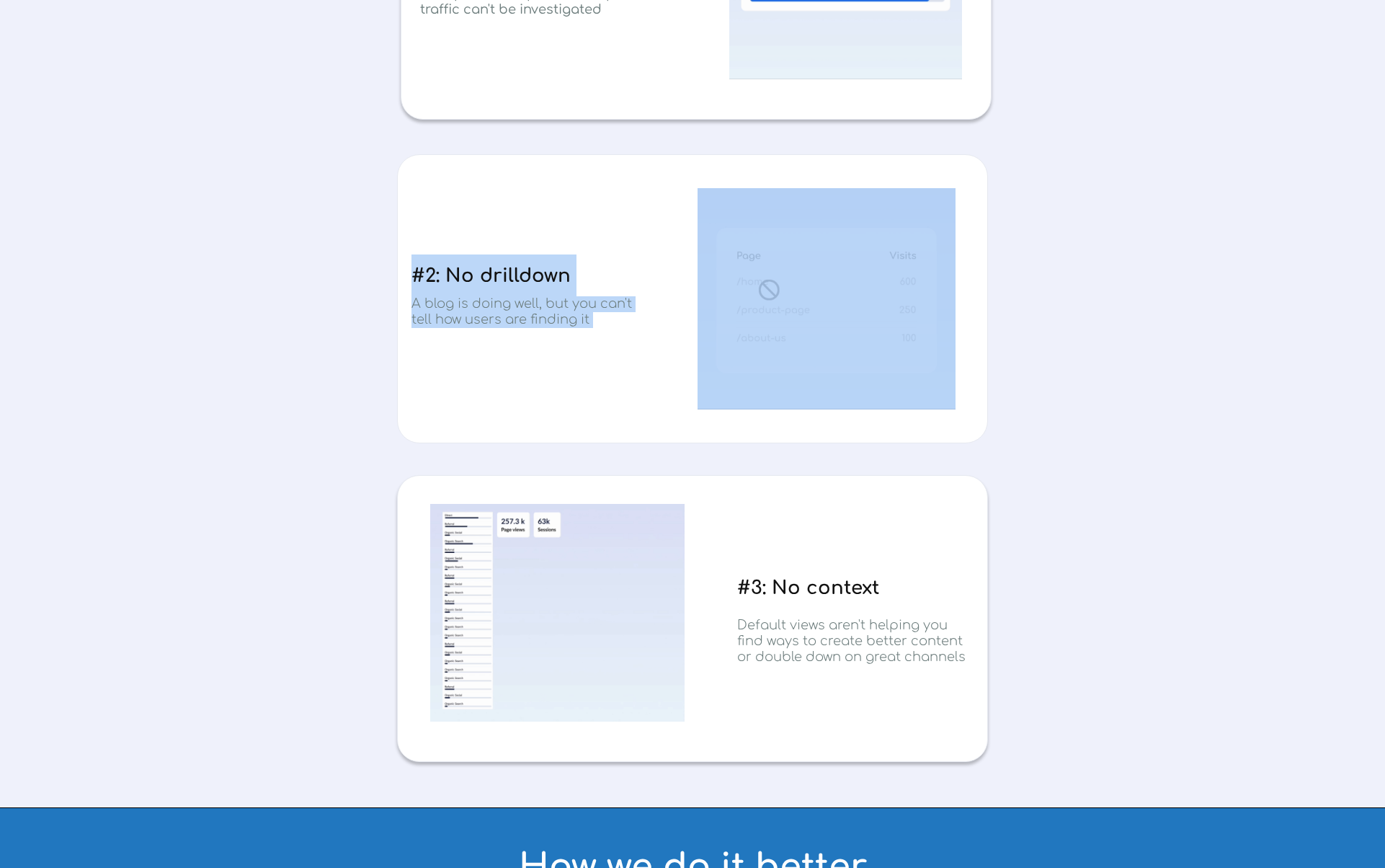
click at [471, 276] on span "#2: No drilldown" at bounding box center [491, 275] width 159 height 21
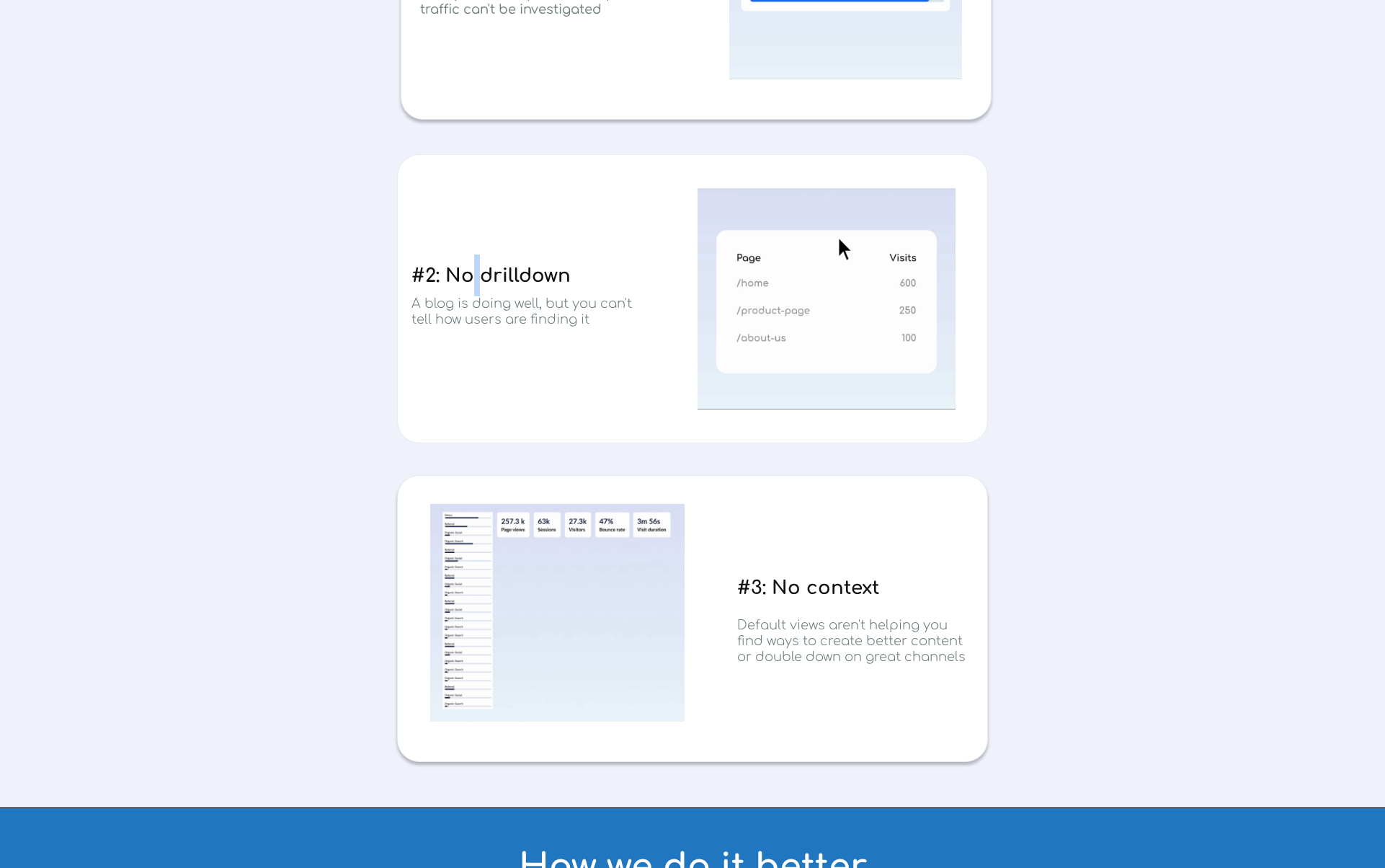
click at [471, 276] on span "#2: No drilldown" at bounding box center [491, 275] width 159 height 21
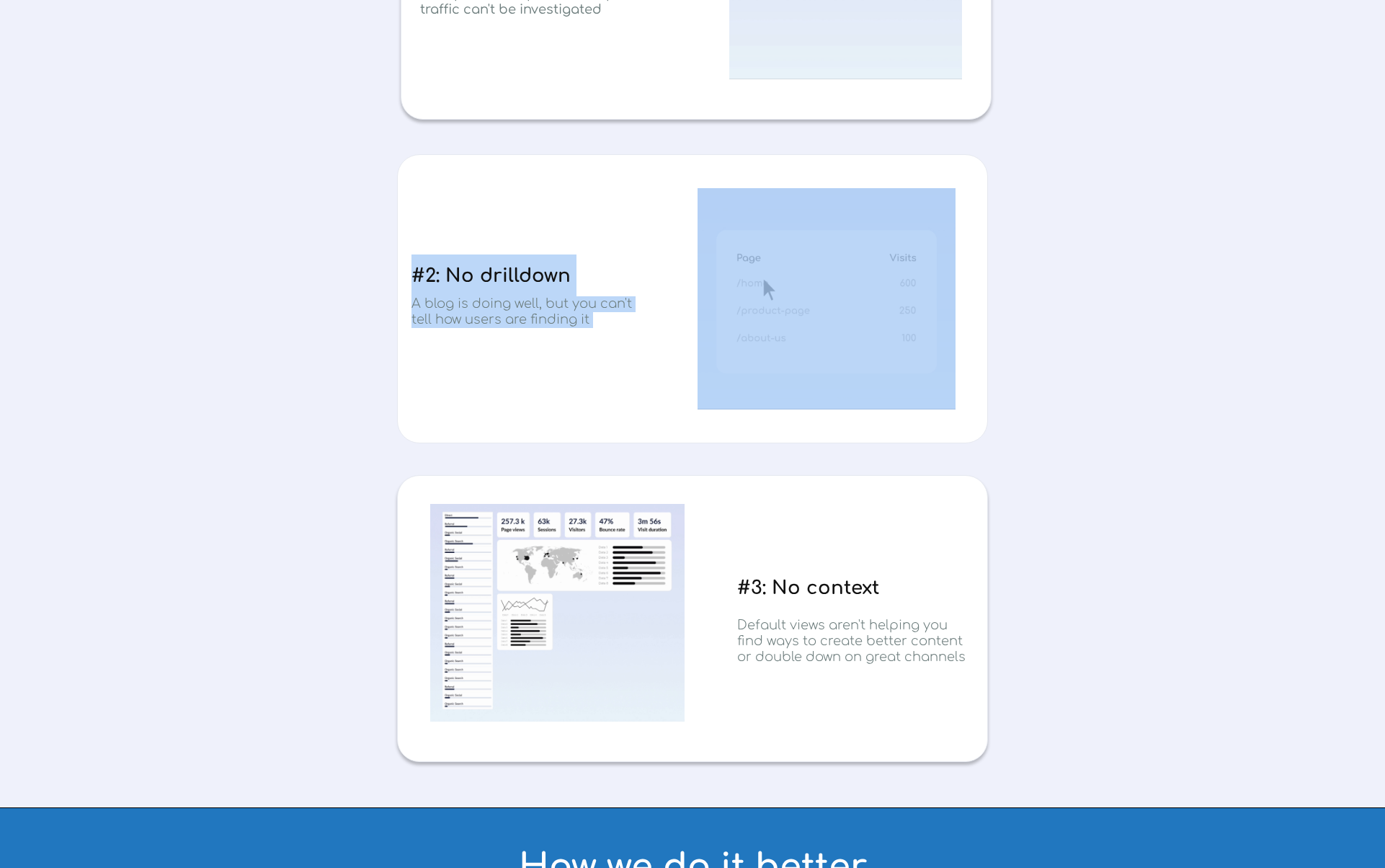
drag, startPoint x: 471, startPoint y: 276, endPoint x: 599, endPoint y: 326, distance: 137.4
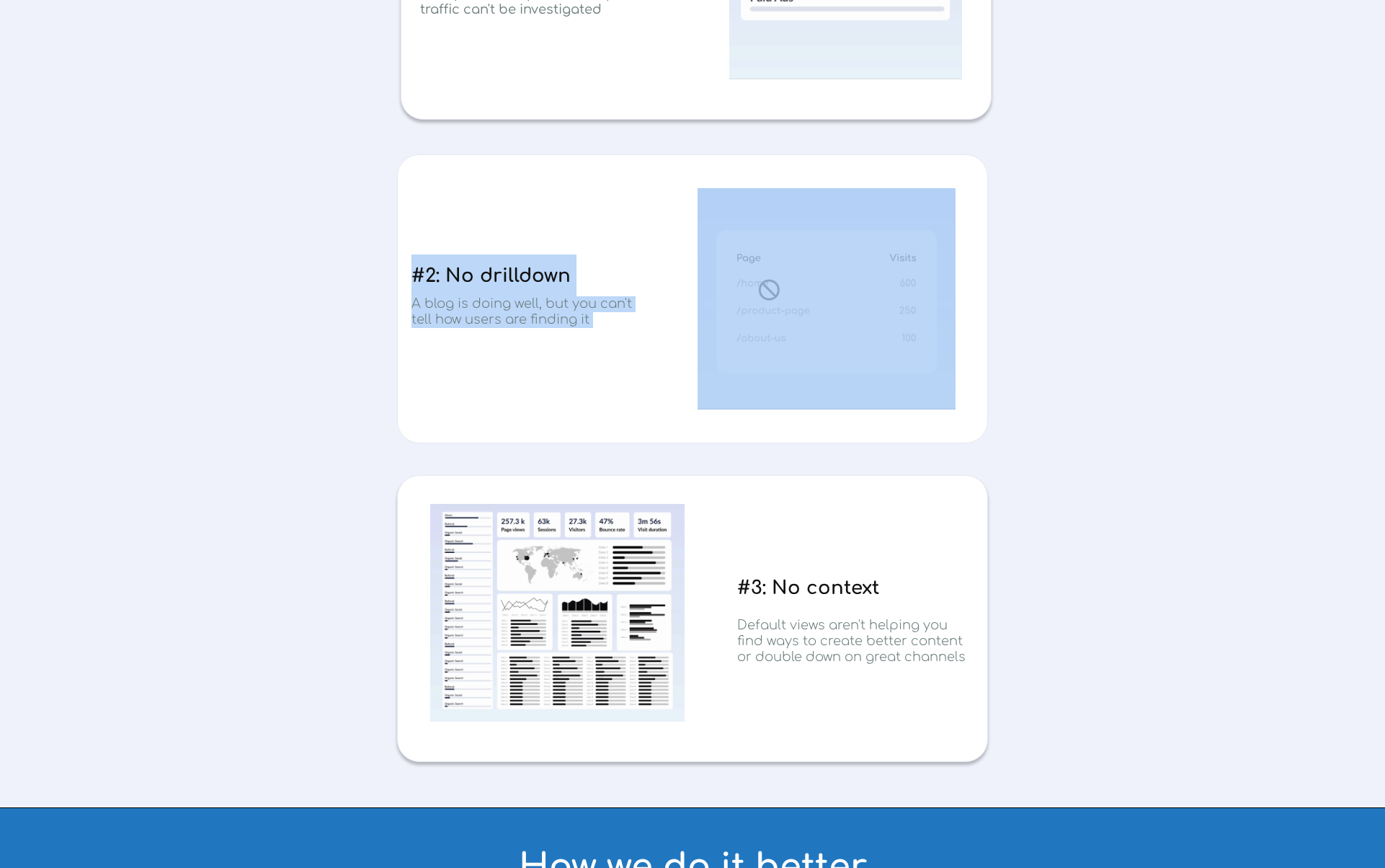
click at [596, 327] on div "#2: No drilldown A blog is doing well, but you can't tell how users are finding…" at bounding box center [692, 298] width 591 height 289
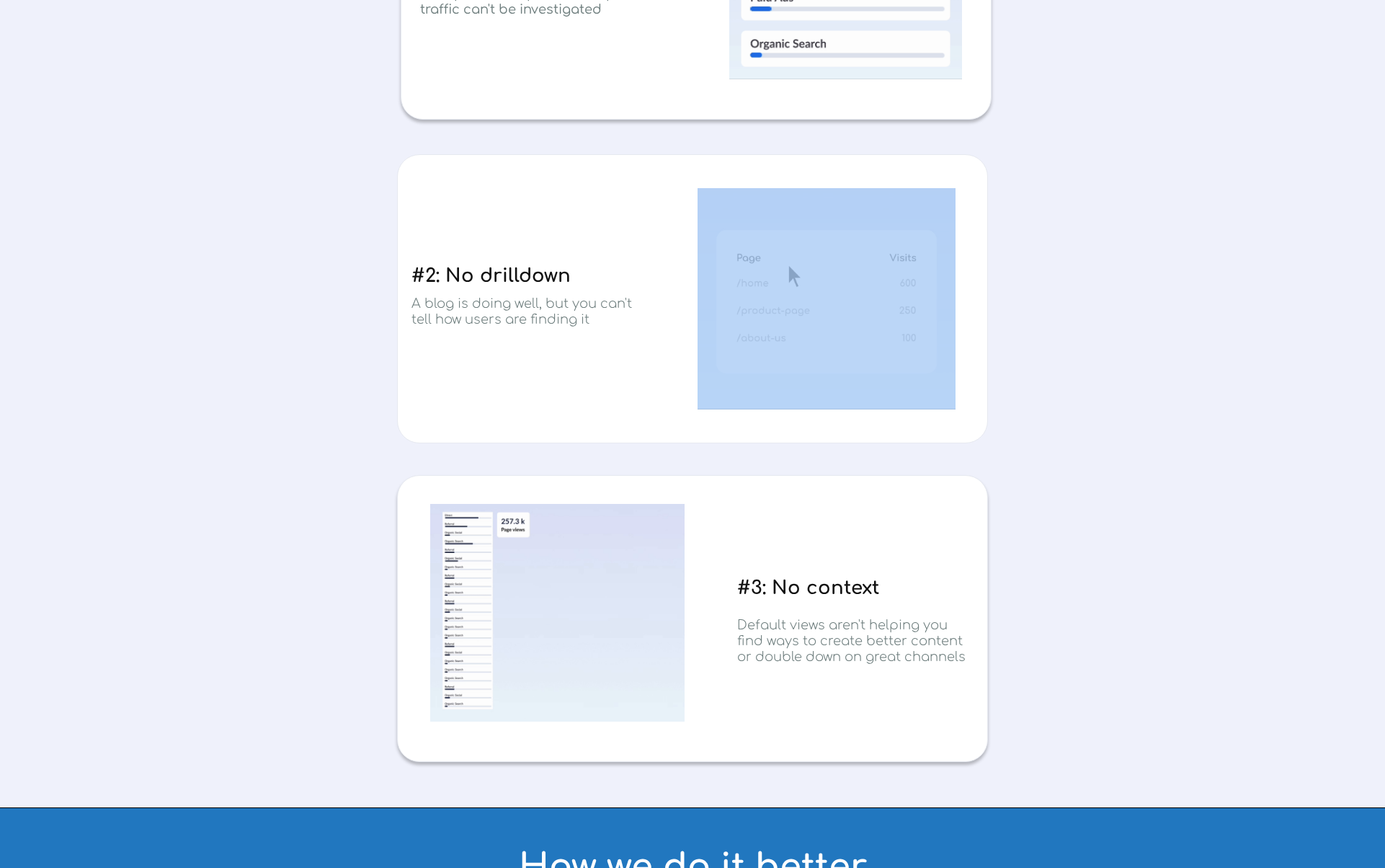
click at [599, 326] on h3 "A blog is doing well, but you can't tell how users are finding it" at bounding box center [529, 311] width 236 height 31
click at [599, 326] on h3 "A blog is doing well, but you can't tell how users are finding it" at bounding box center [529, 311] width 236 height 31
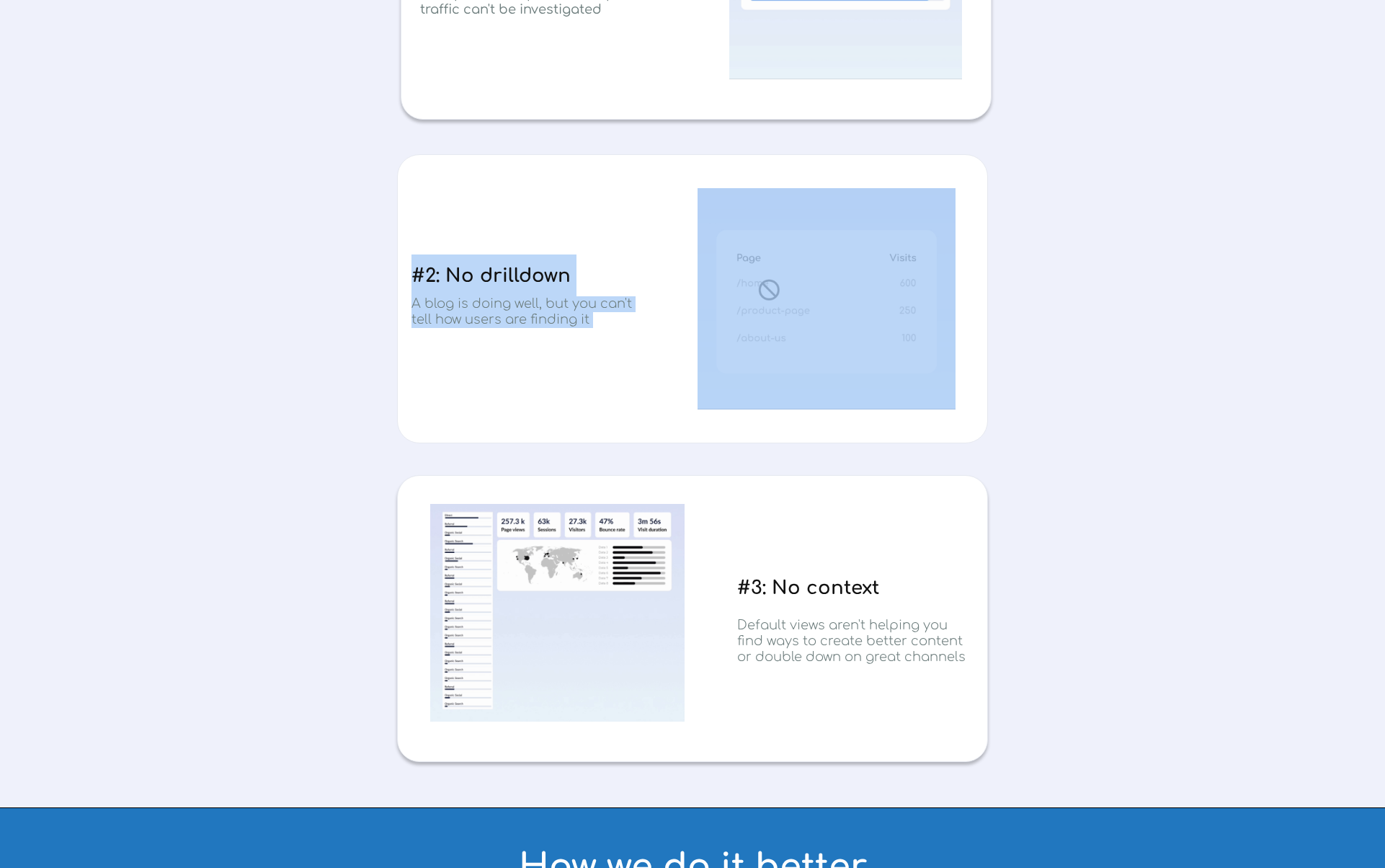
drag, startPoint x: 599, startPoint y: 326, endPoint x: 456, endPoint y: 274, distance: 152.2
click at [456, 274] on div "#2: No drilldown A blog is doing well, but you can't tell how users are finding…" at bounding box center [692, 298] width 591 height 289
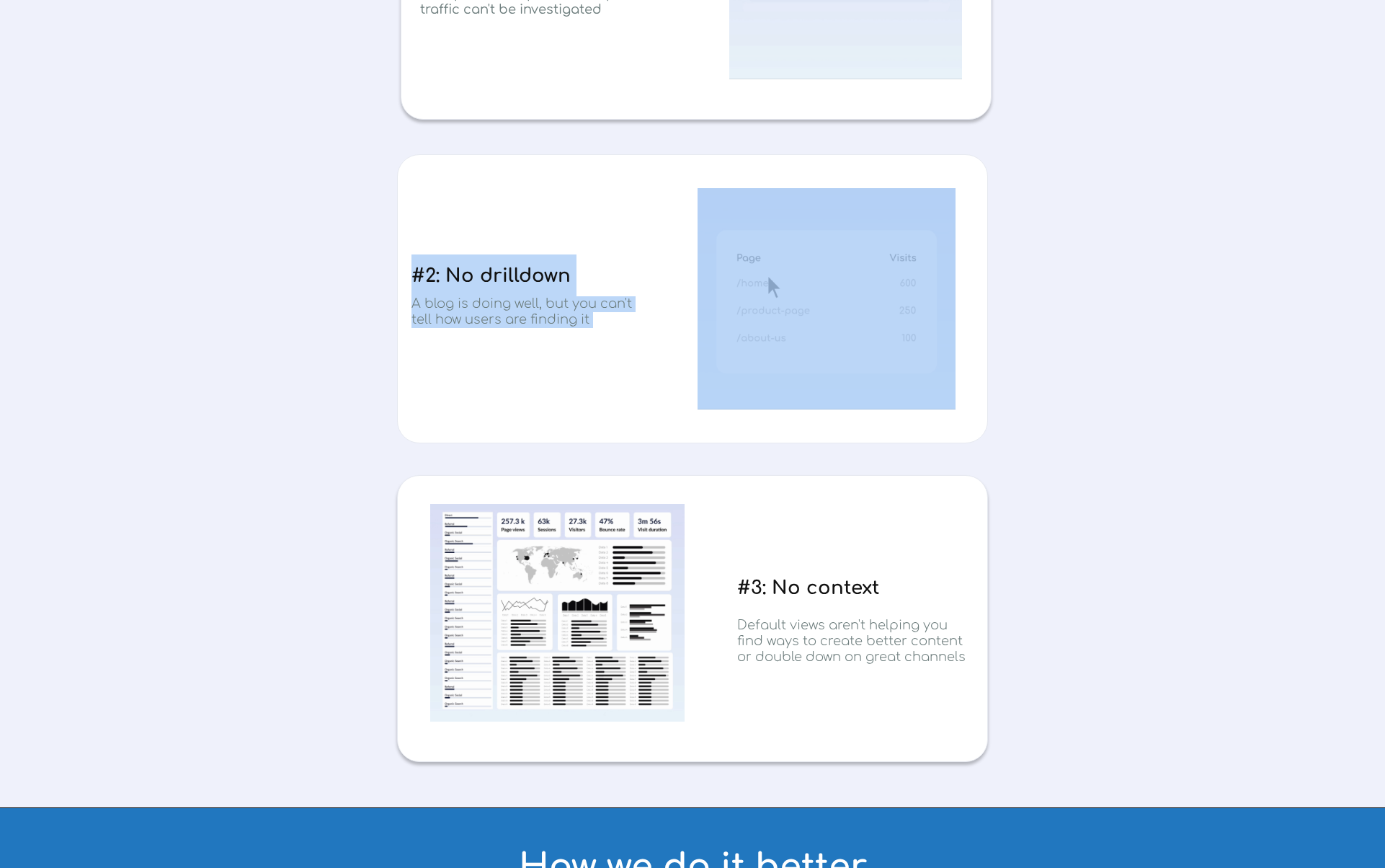
click at [456, 274] on span "#2: No drilldown" at bounding box center [491, 275] width 159 height 21
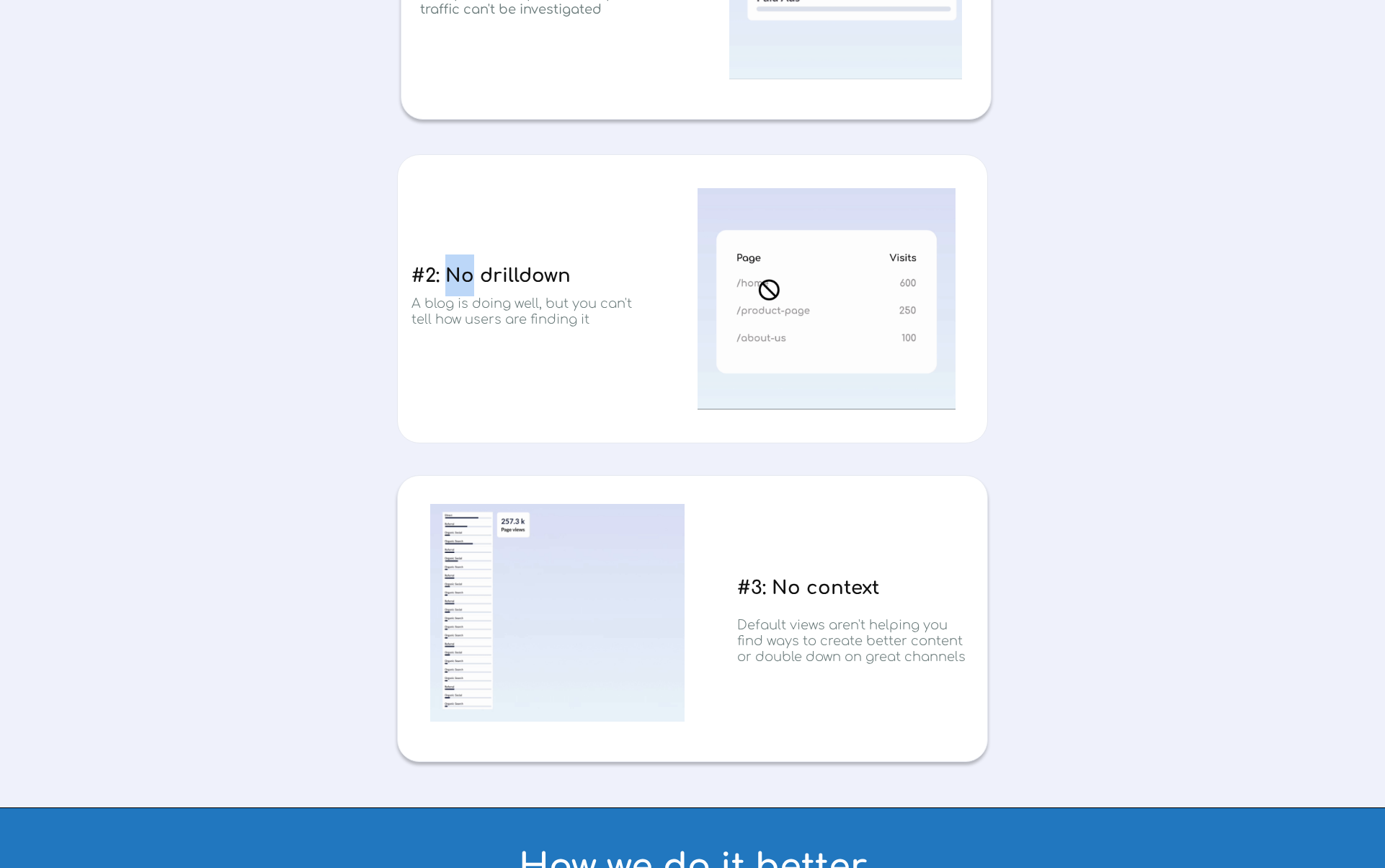
click at [456, 274] on span "#2: No drilldown" at bounding box center [491, 275] width 159 height 21
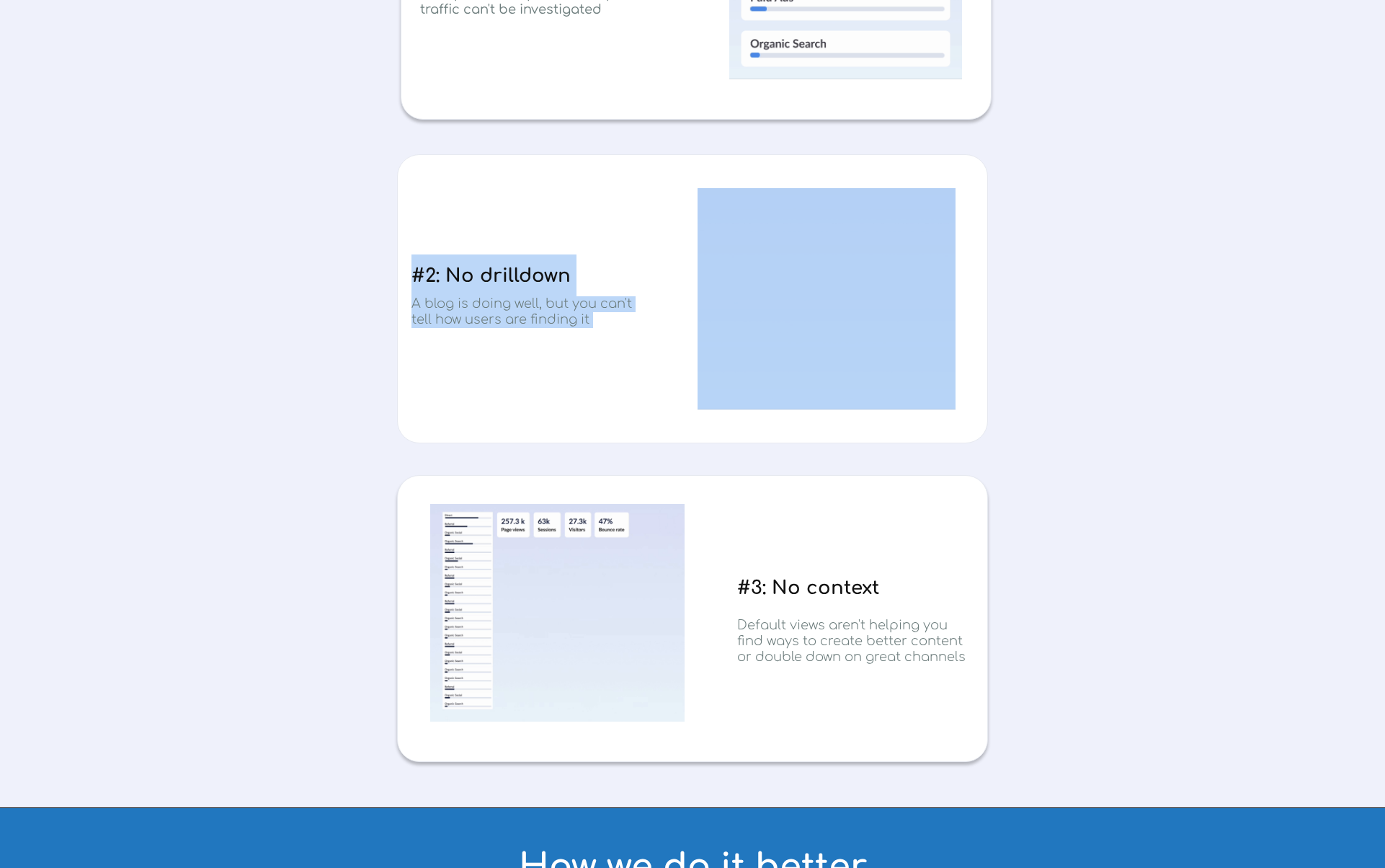
drag, startPoint x: 456, startPoint y: 274, endPoint x: 586, endPoint y: 321, distance: 138.2
click at [584, 322] on div "#2: No drilldown A blog is doing well, but you can't tell how users are finding…" at bounding box center [692, 298] width 591 height 289
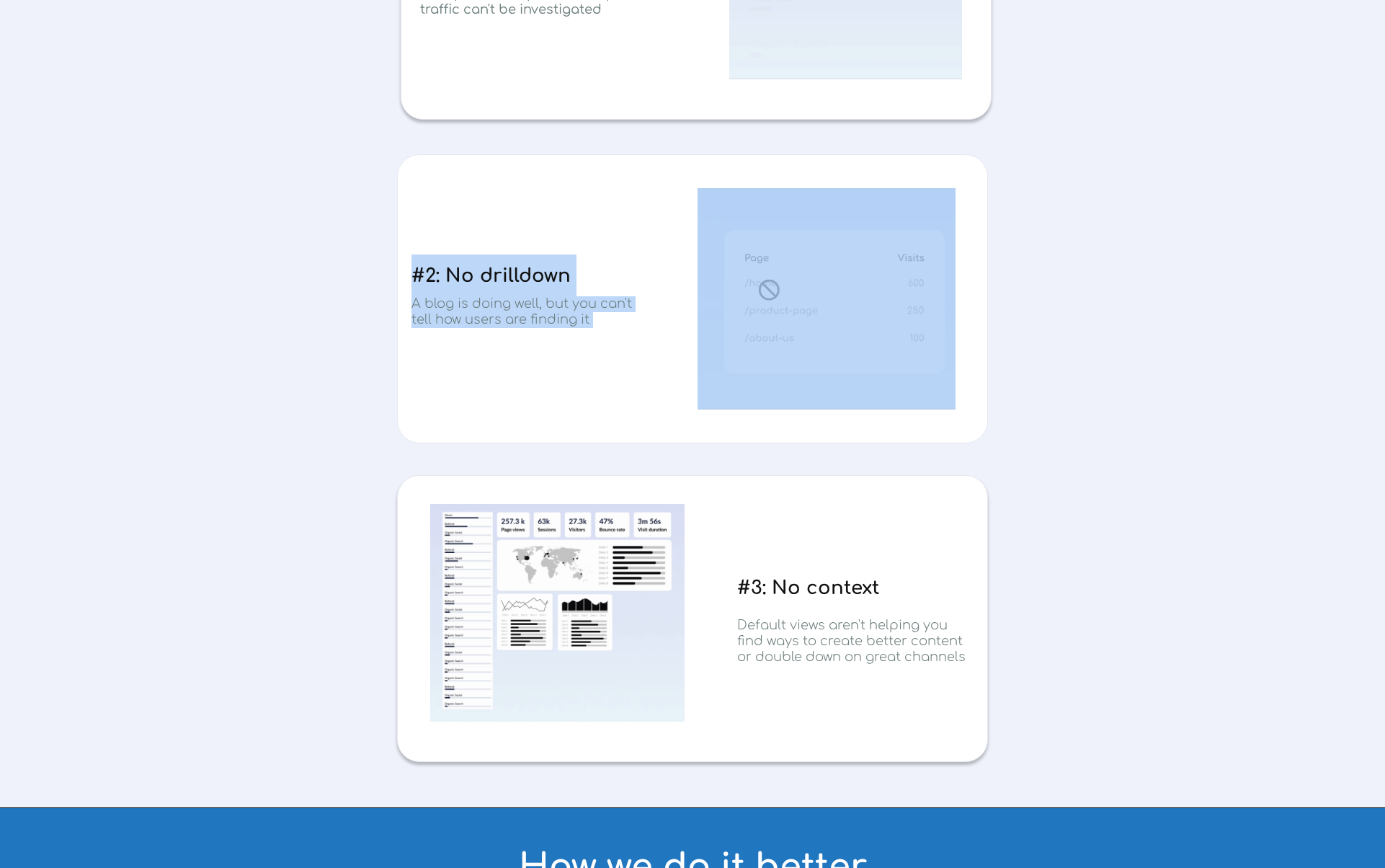
click at [586, 321] on span "A blog is doing well, but you can't tell how users are finding it" at bounding box center [521, 311] width 220 height 31
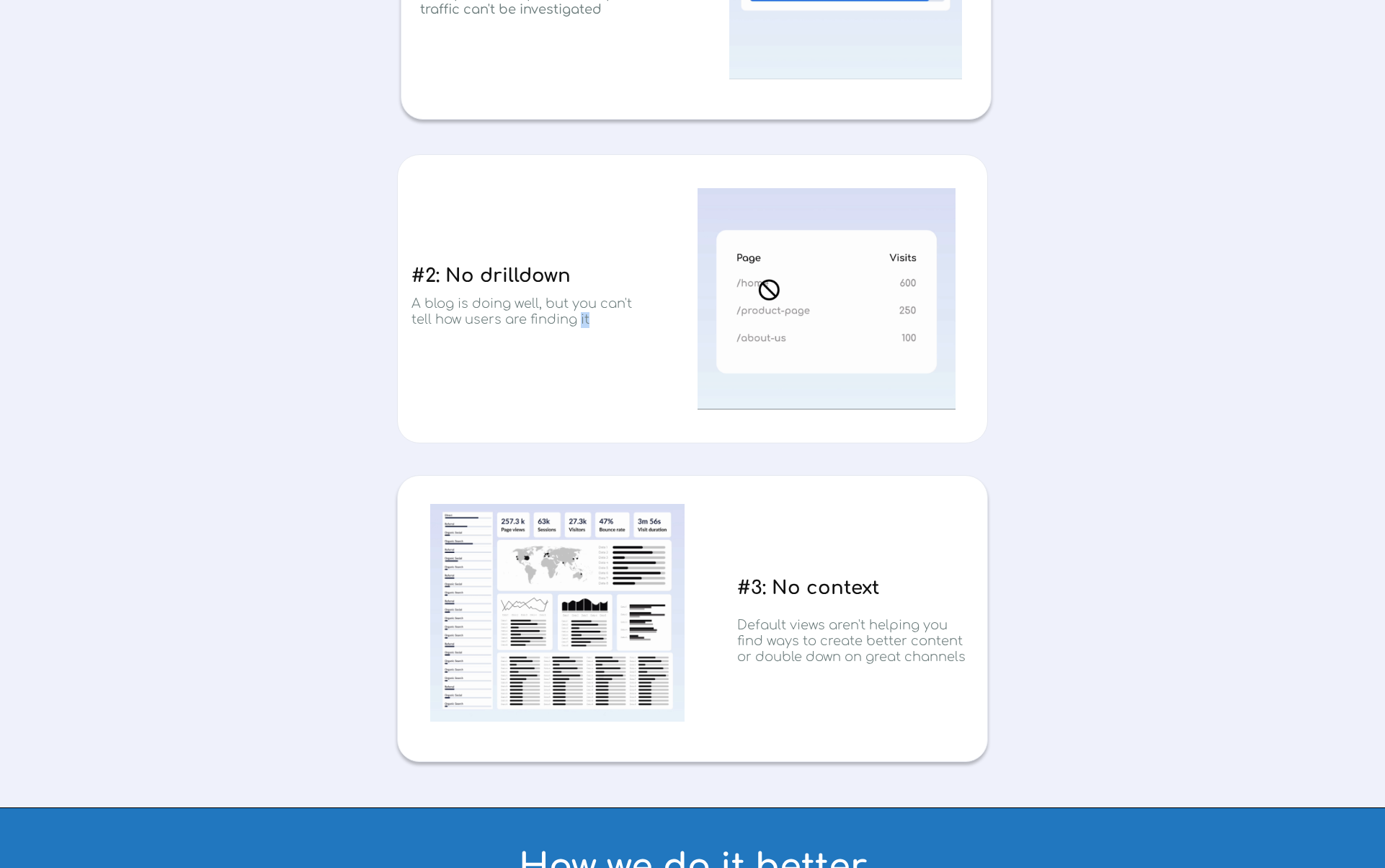
click at [587, 321] on span "A blog is doing well, but you can't tell how users are finding it" at bounding box center [521, 311] width 220 height 31
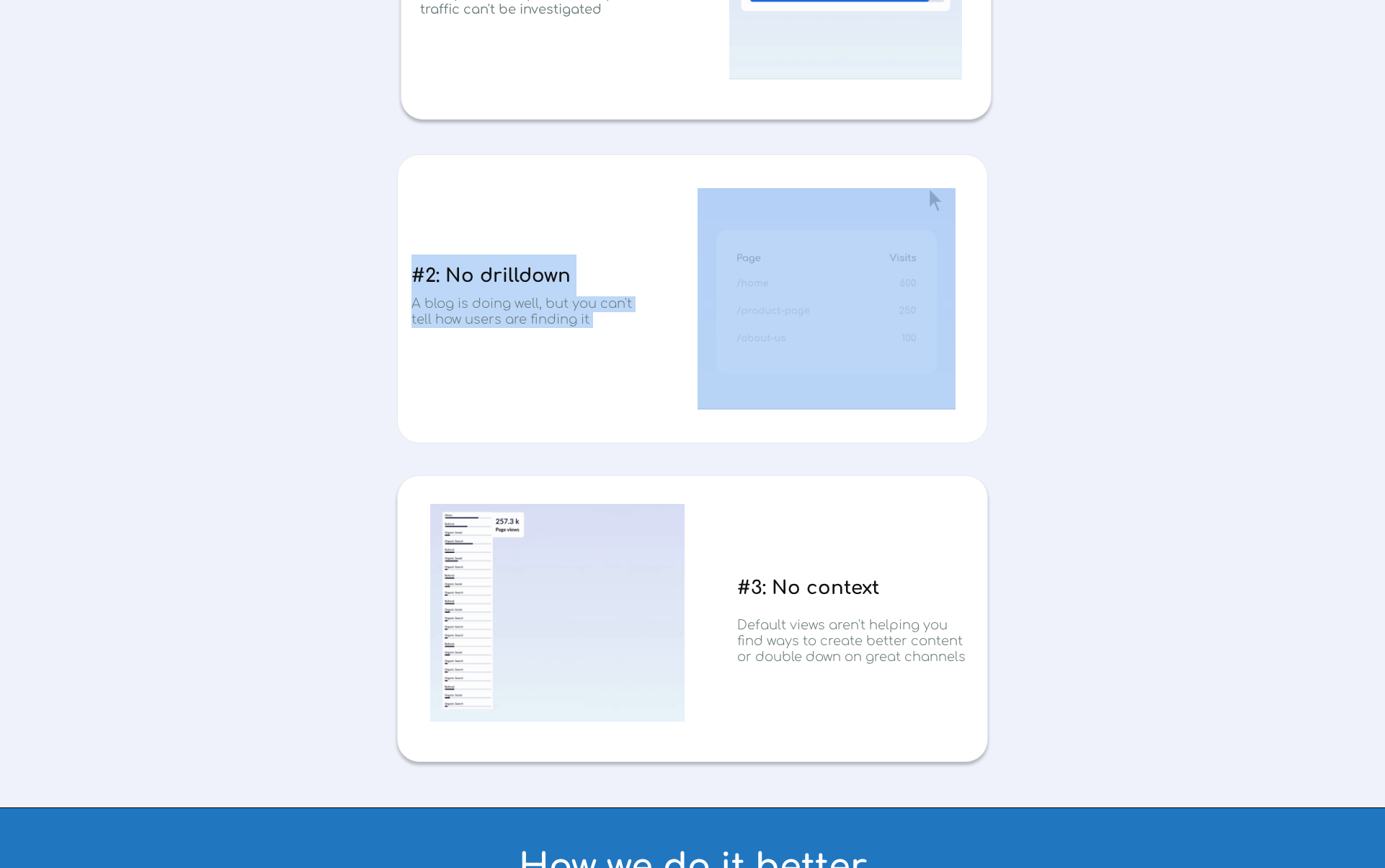
drag, startPoint x: 587, startPoint y: 321, endPoint x: 437, endPoint y: 283, distance: 154.7
click at [437, 283] on div "#2: No drilldown A blog is doing well, but you can't tell how users are finding…" at bounding box center [692, 298] width 591 height 289
click at [437, 282] on span "#2: No drilldown" at bounding box center [491, 275] width 159 height 21
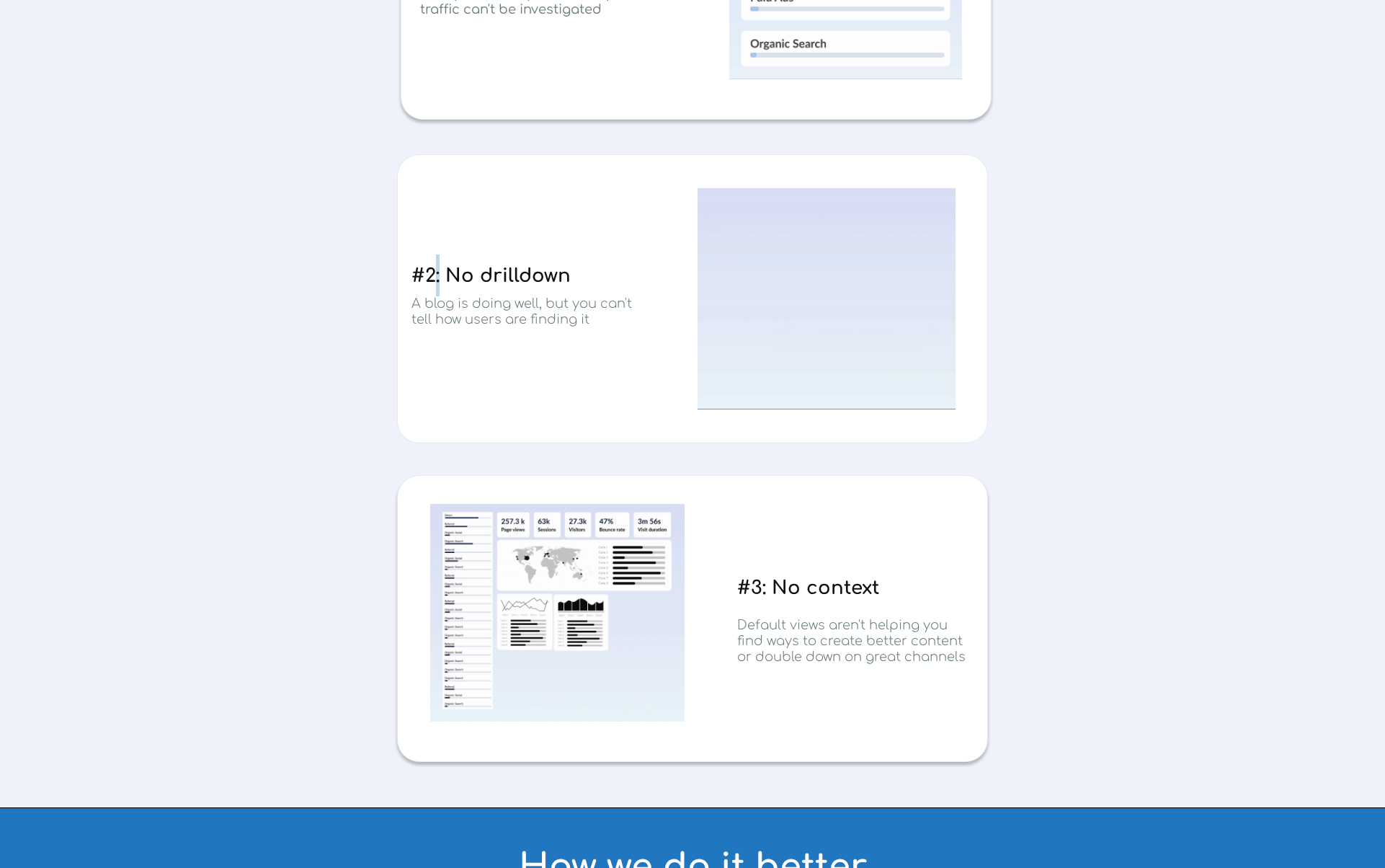
click at [437, 282] on span "#2: No drilldown" at bounding box center [491, 275] width 159 height 21
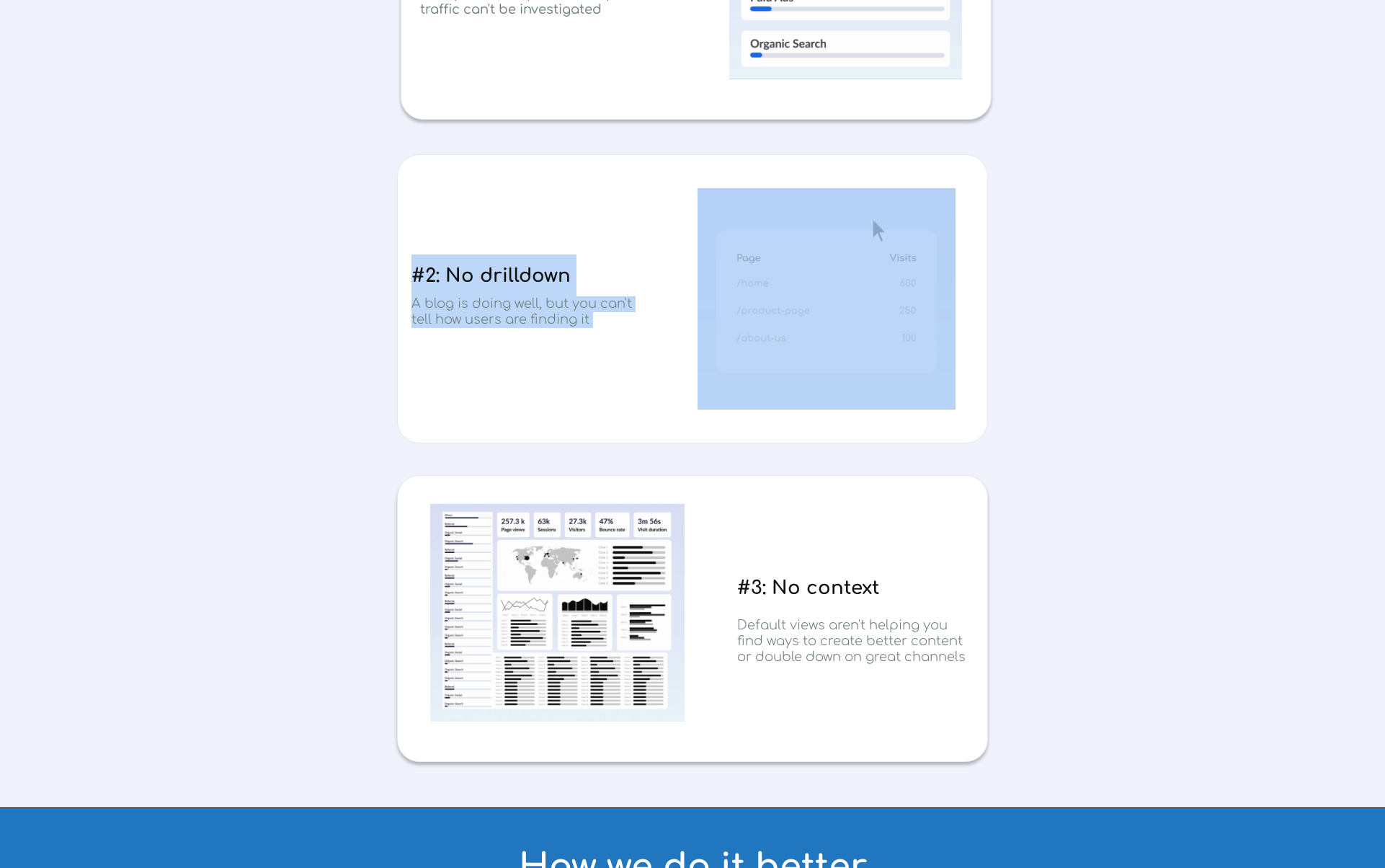
drag, startPoint x: 437, startPoint y: 282, endPoint x: 542, endPoint y: 310, distance: 108.7
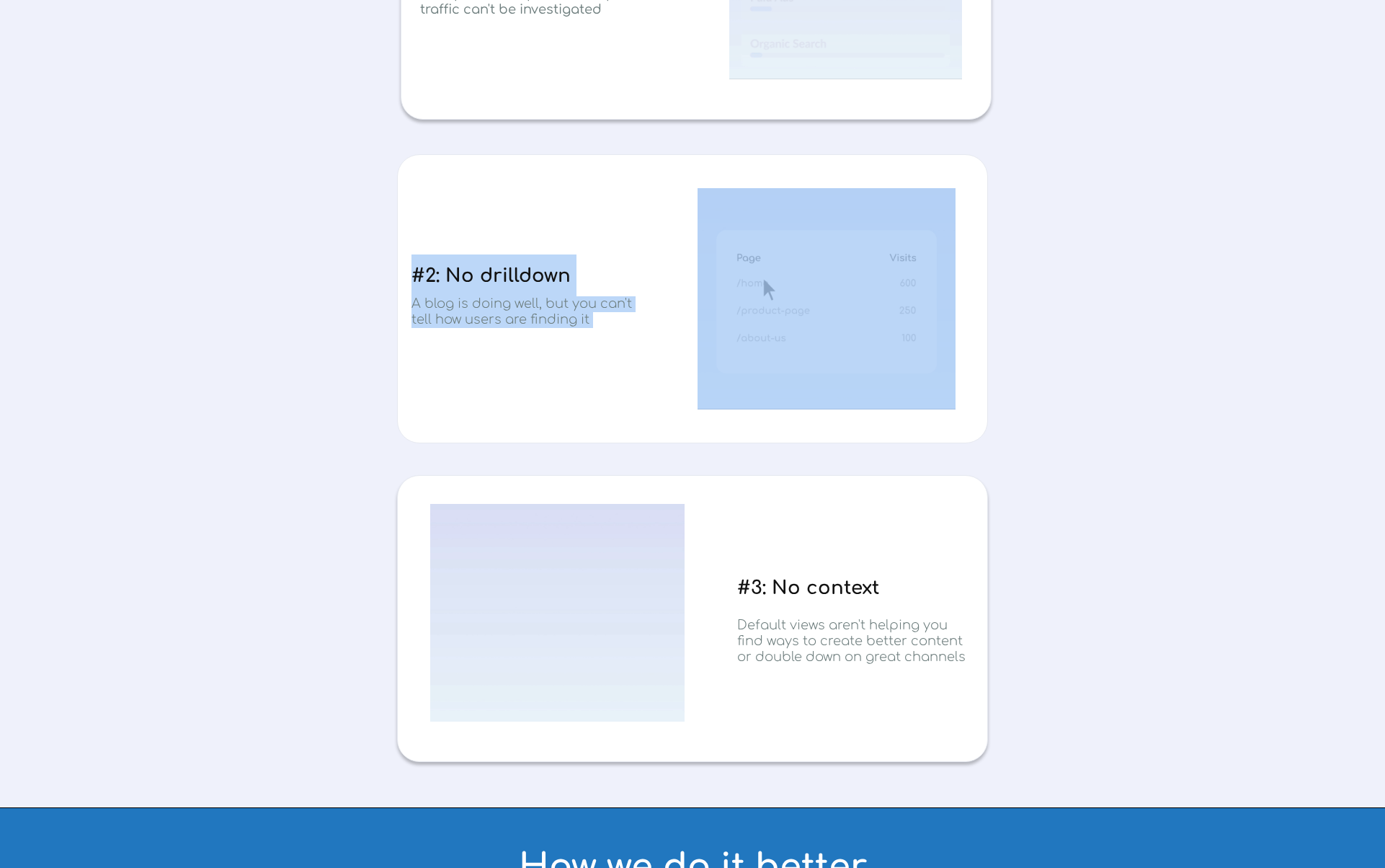
click at [538, 310] on div "#2: No drilldown A blog is doing well, but you can't tell how users are finding…" at bounding box center [692, 298] width 591 height 289
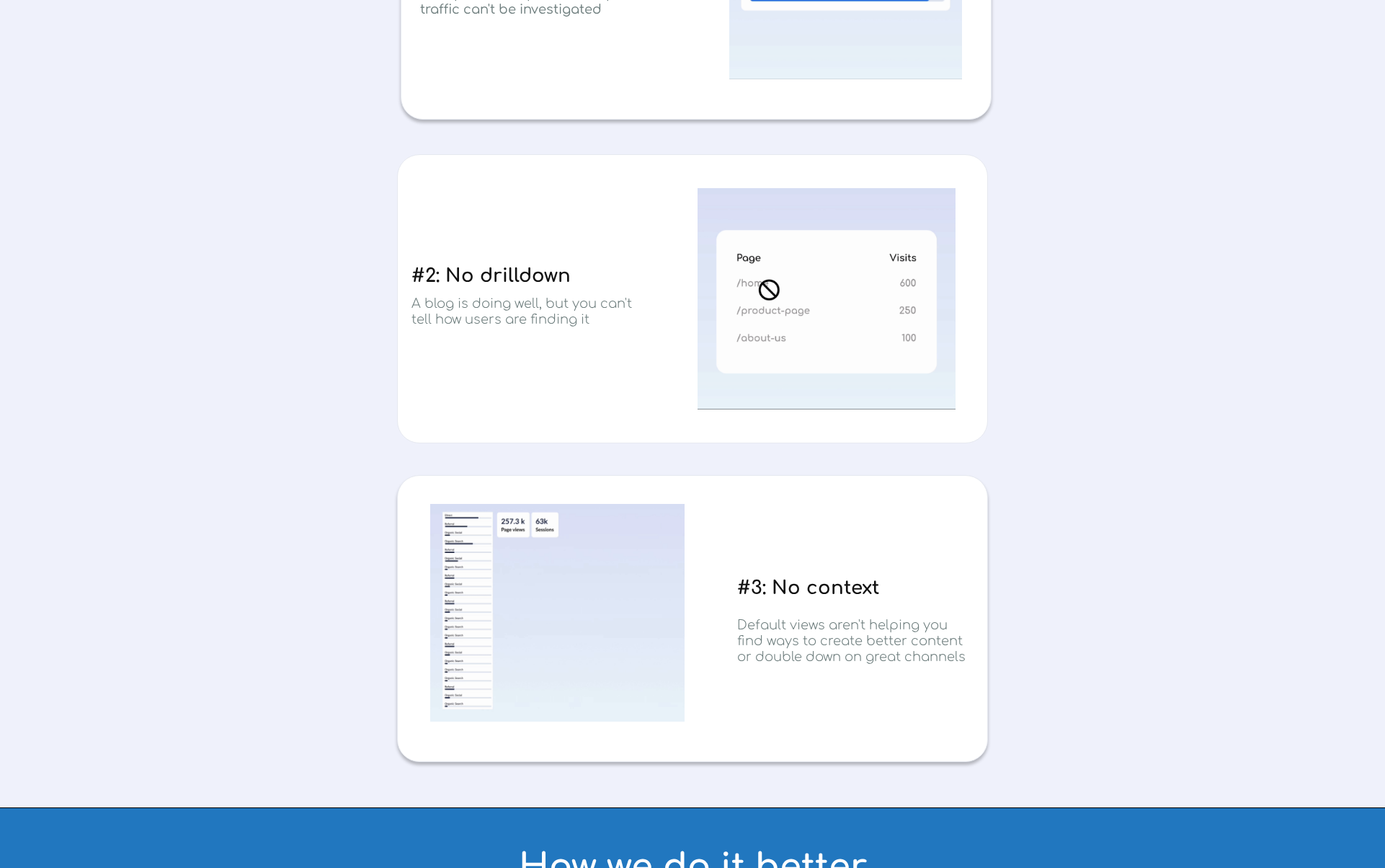
click at [542, 310] on h3 "A blog is doing well, but you can't tell how users are finding it" at bounding box center [529, 311] width 236 height 31
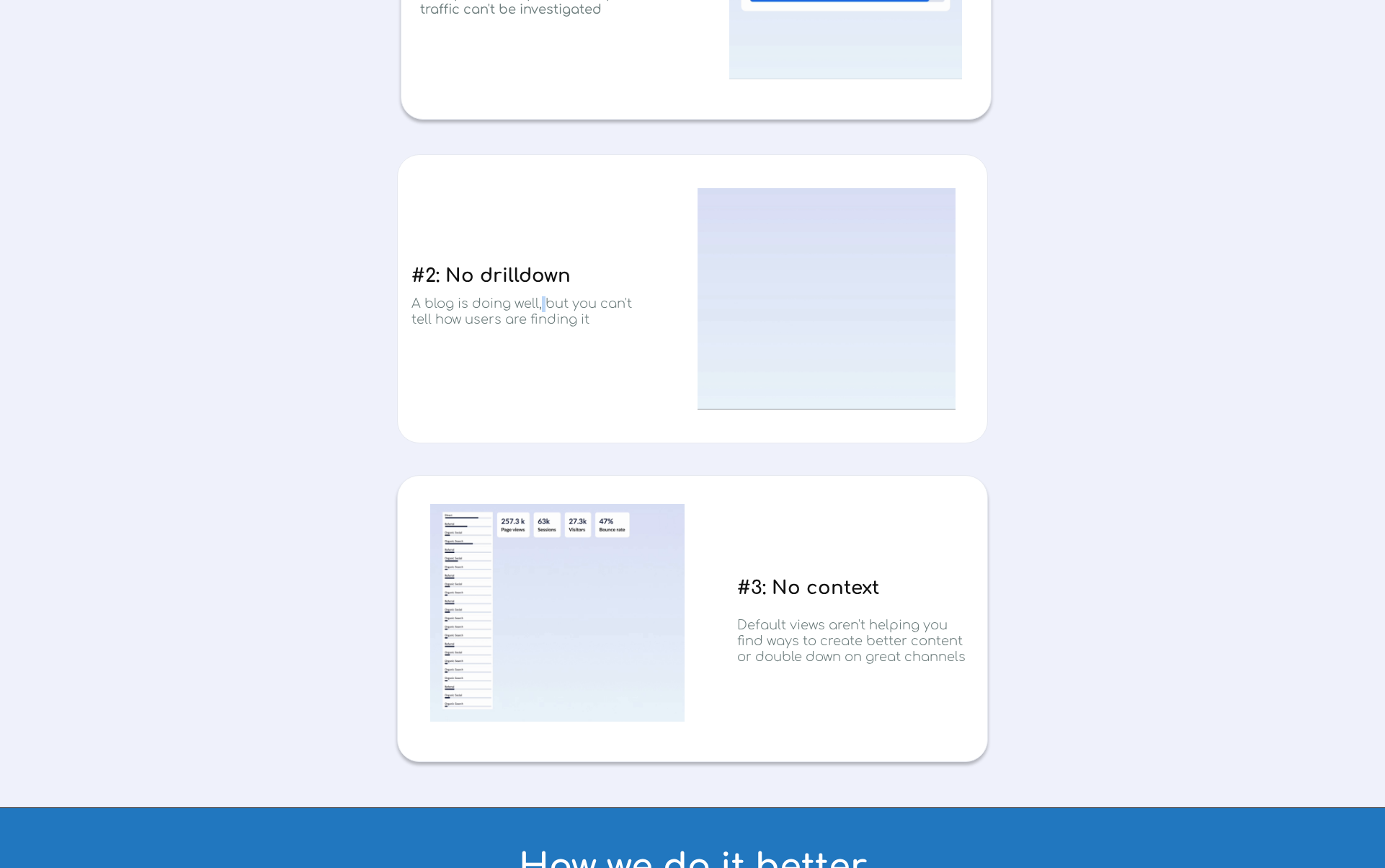
click at [542, 310] on h3 "A blog is doing well, but you can't tell how users are finding it" at bounding box center [529, 311] width 236 height 31
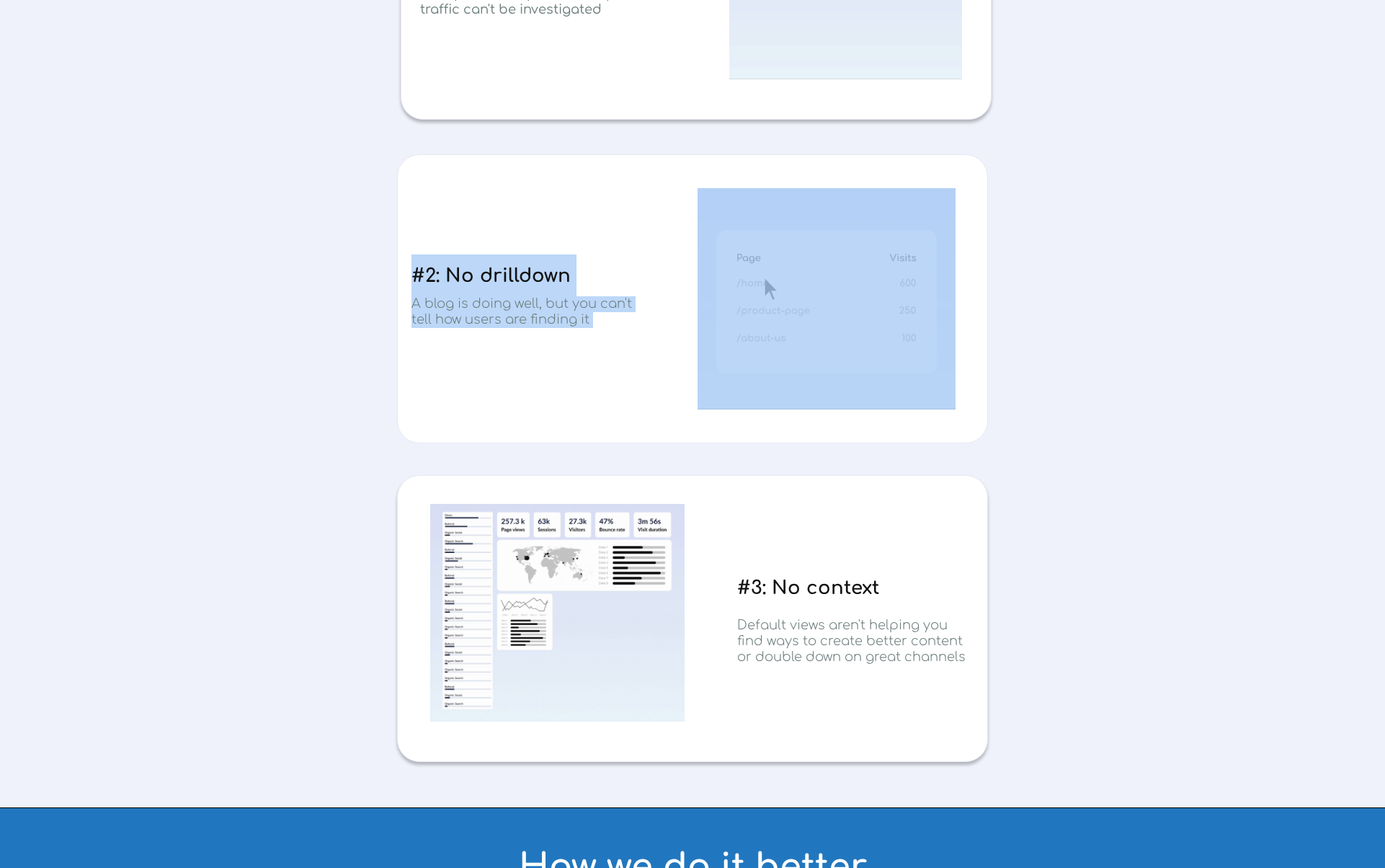
drag, startPoint x: 542, startPoint y: 310, endPoint x: 440, endPoint y: 278, distance: 106.9
click at [440, 278] on div "#2: No drilldown A blog is doing well, but you can't tell how users are finding…" at bounding box center [692, 298] width 591 height 289
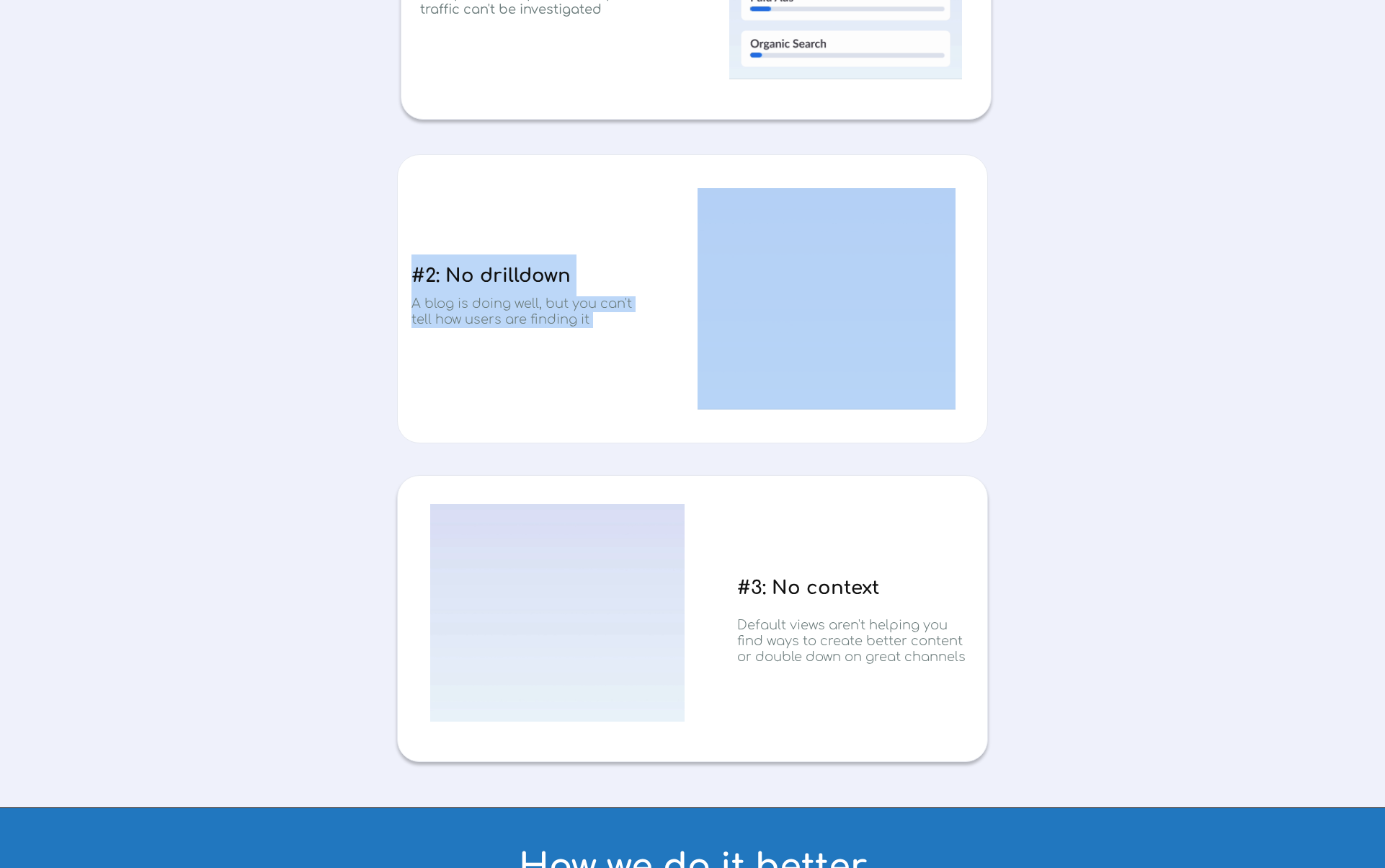
click at [440, 278] on span "#2: No drilldown" at bounding box center [491, 275] width 159 height 21
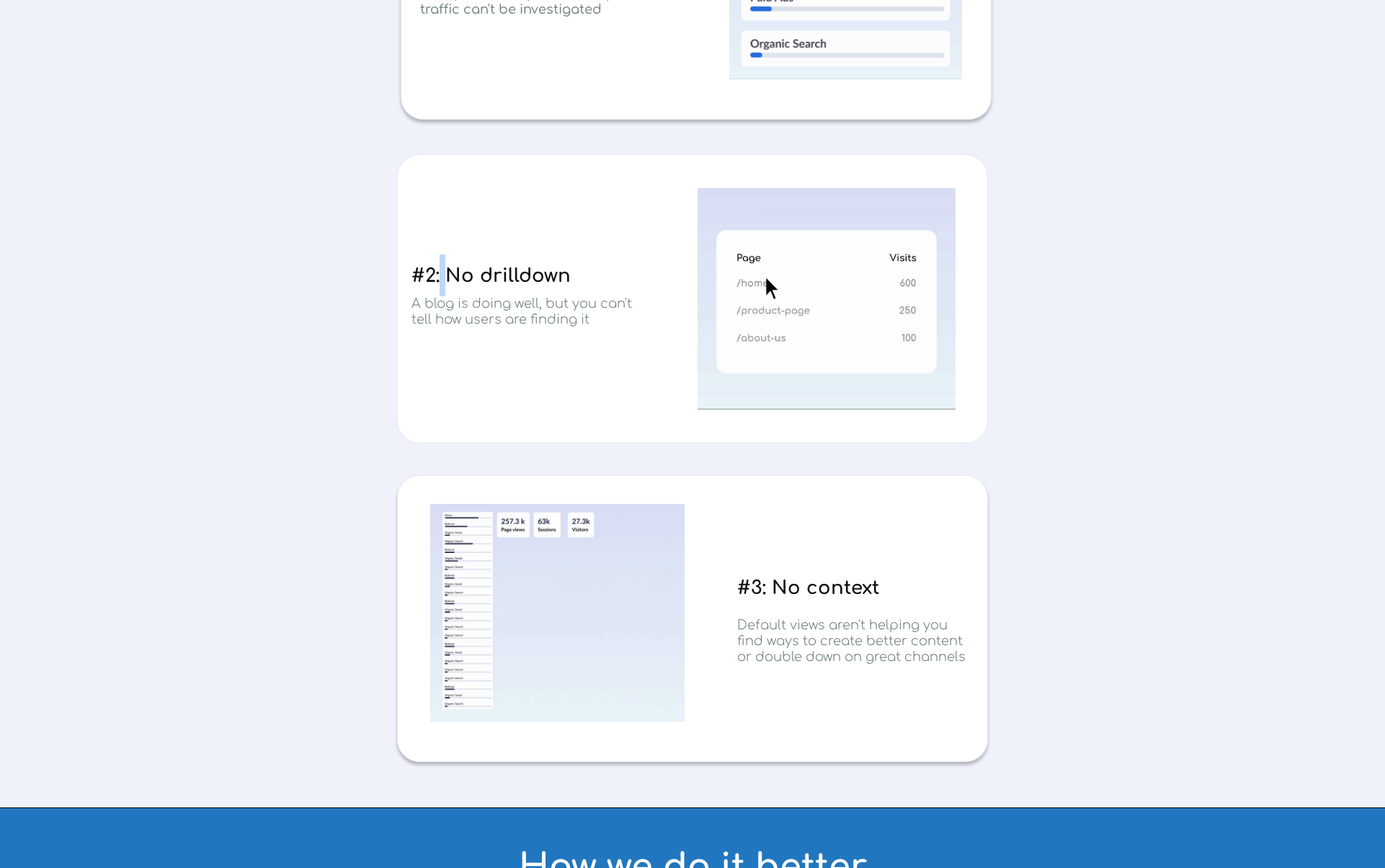
click at [440, 278] on span "#2: No drilldown" at bounding box center [491, 275] width 159 height 21
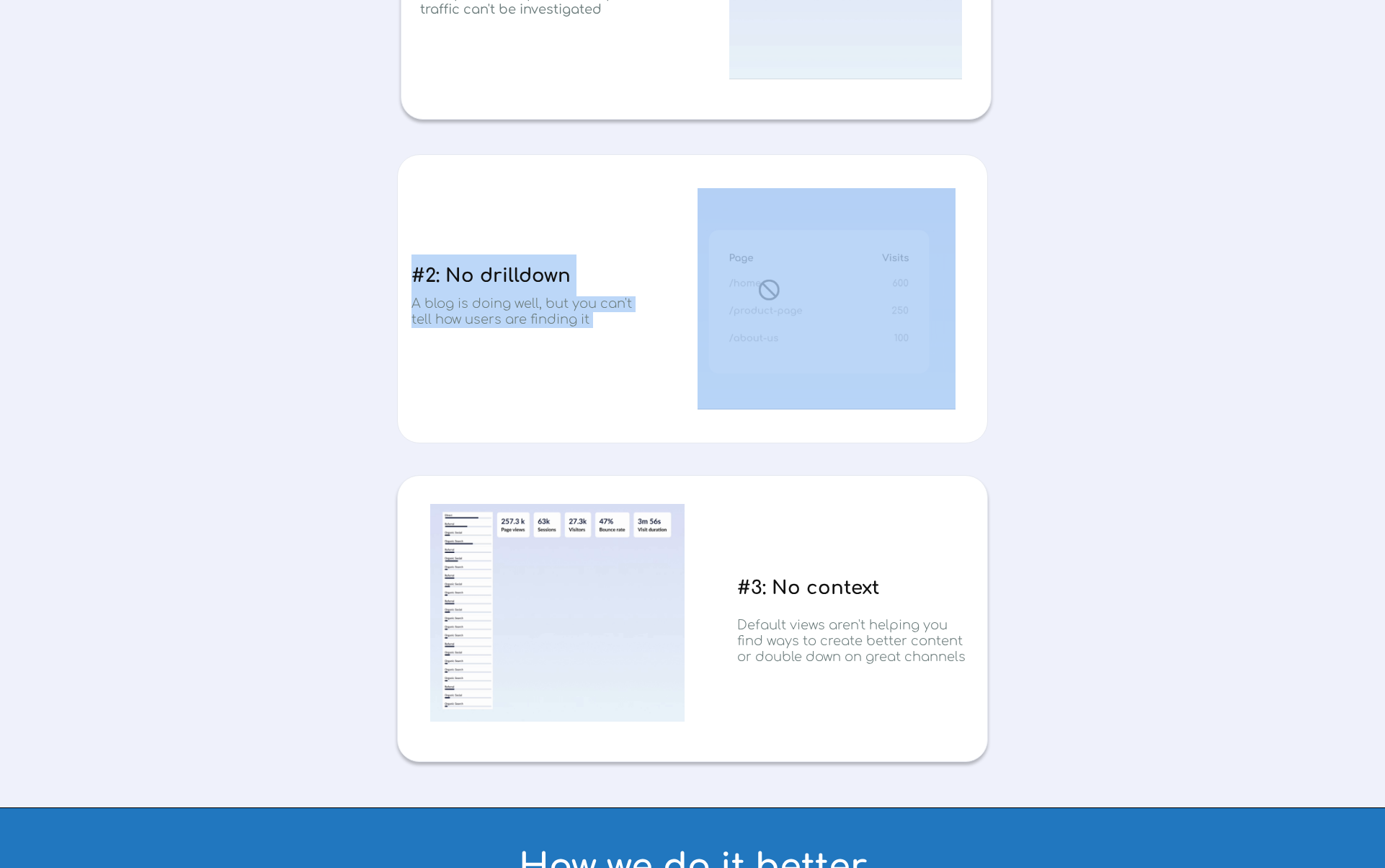
drag
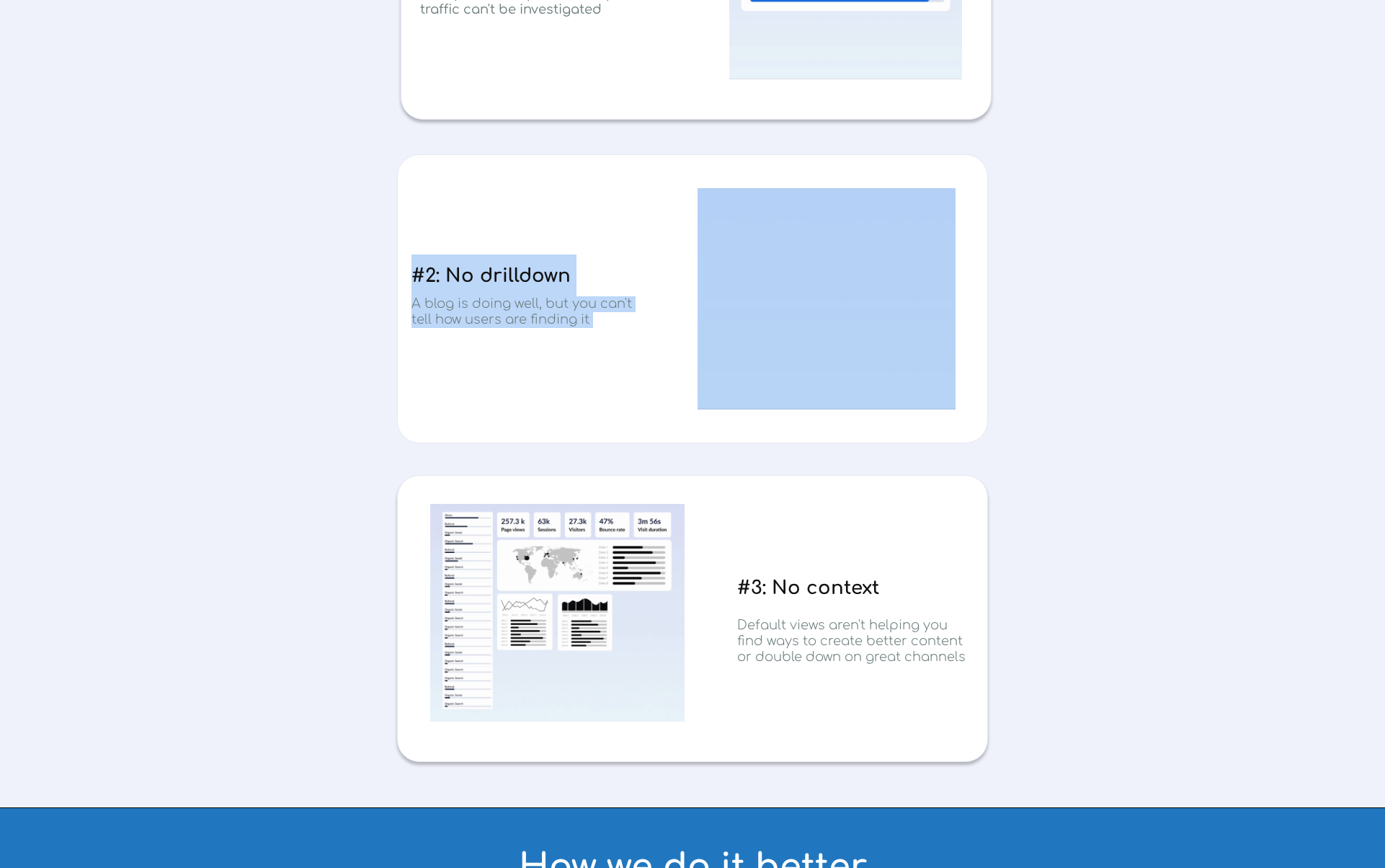
click at [543, 312] on div "#2: No drilldown A blog is doing well, but you can't tell how users are finding…" at bounding box center [692, 298] width 591 height 289
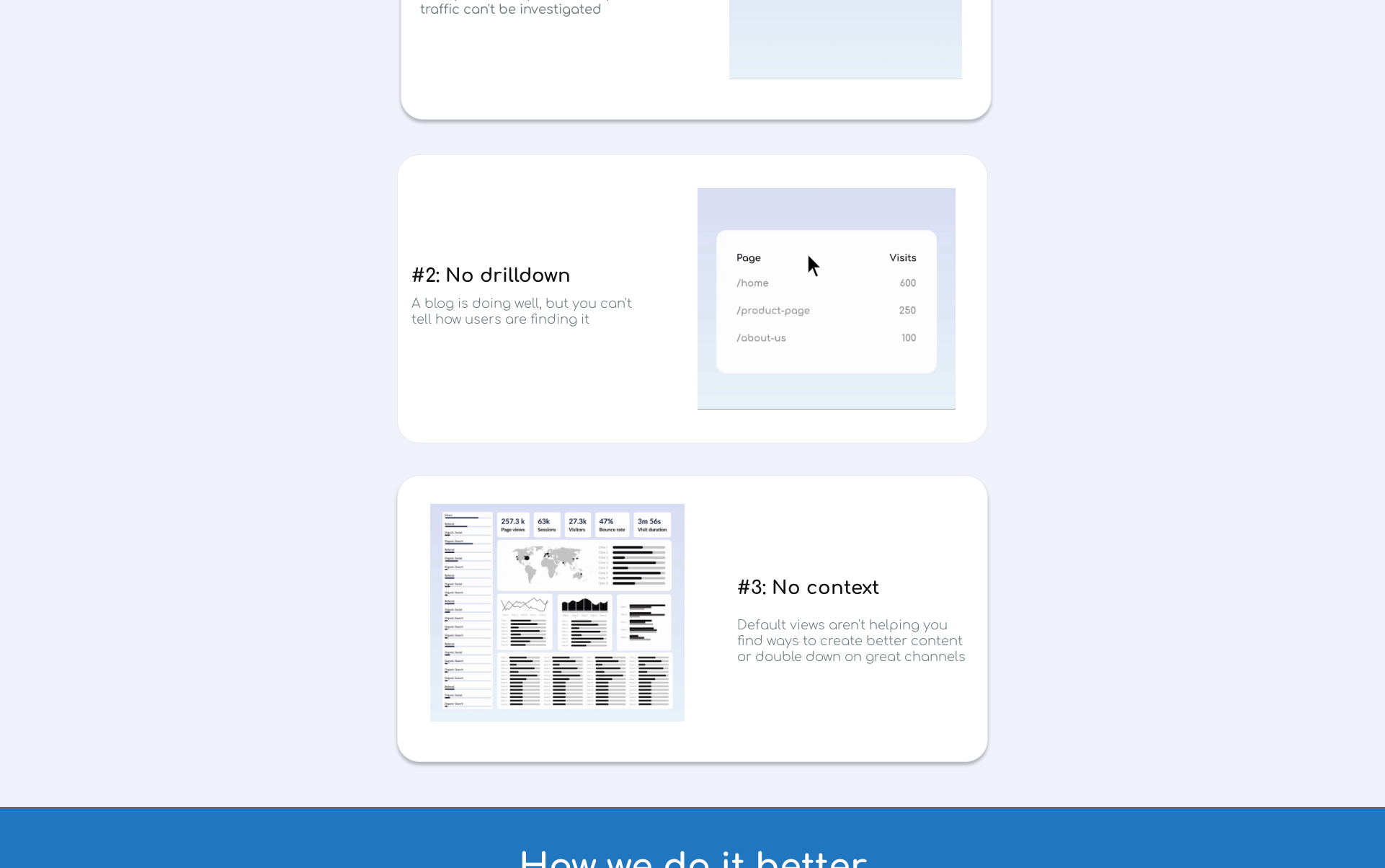
click at [554, 313] on span "A blog is doing well, but you can't tell how users are finding it" at bounding box center [521, 311] width 220 height 31
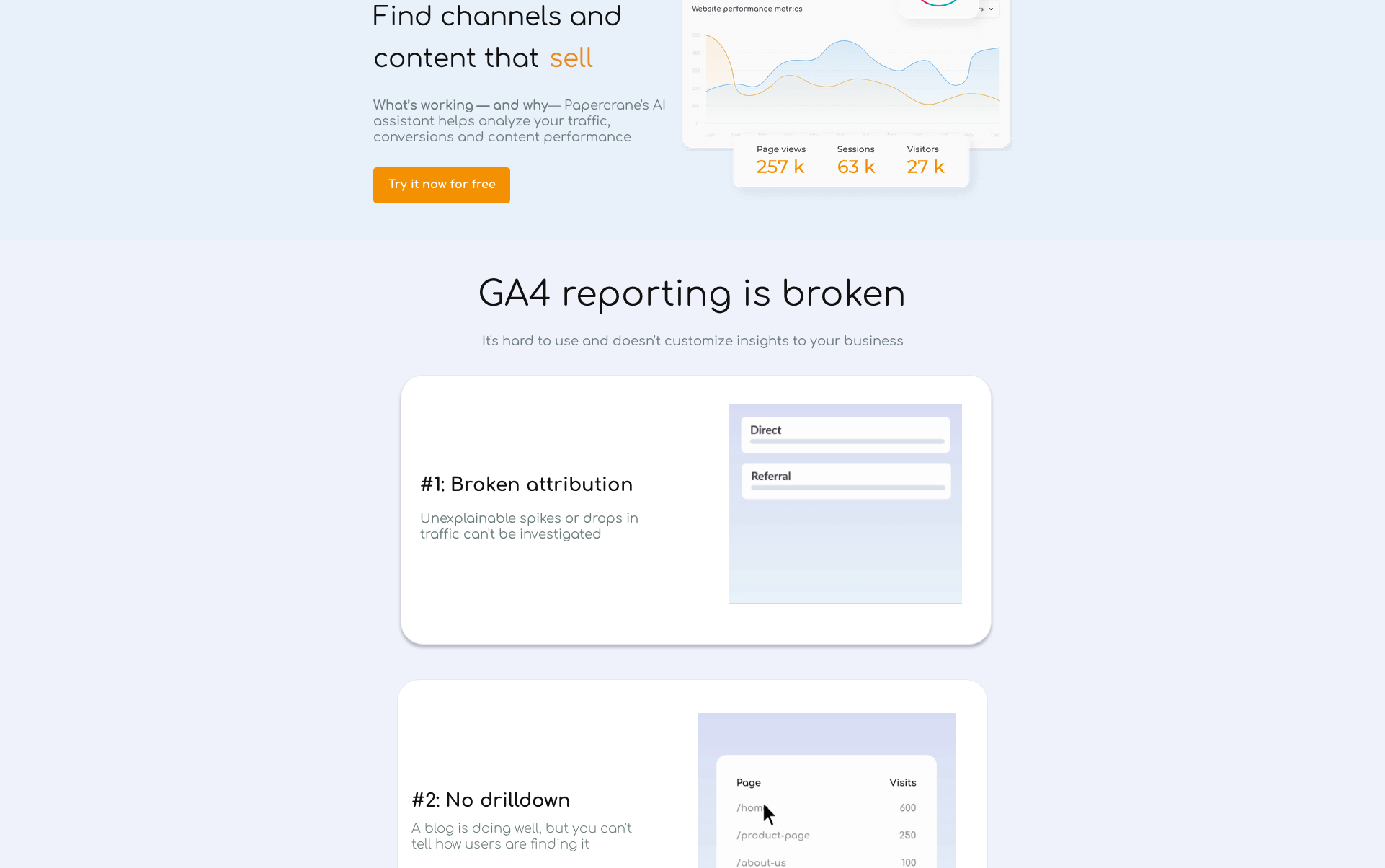
scroll to position [0, 0]
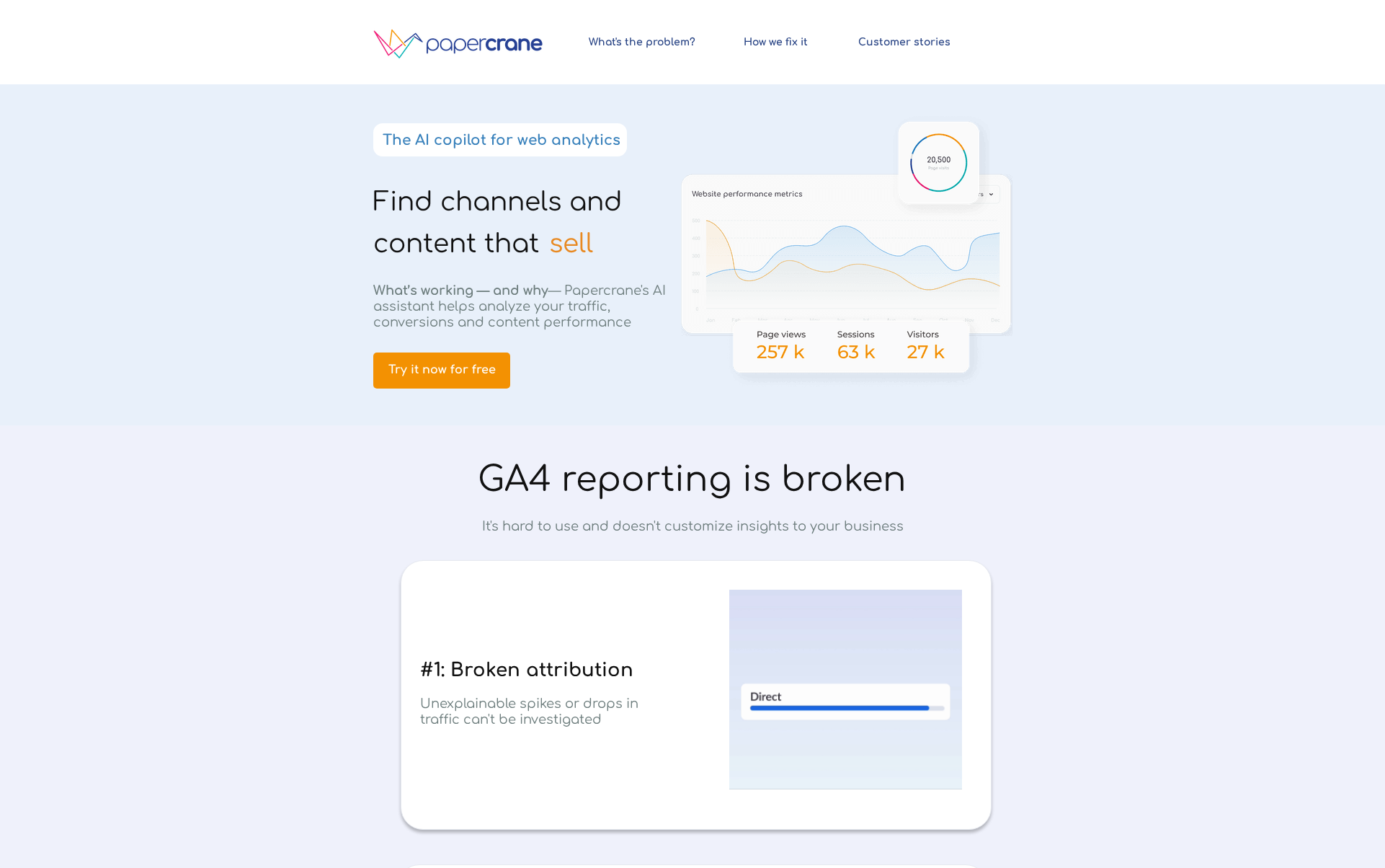
click at [585, 244] on span "sell" at bounding box center [571, 244] width 44 height 29
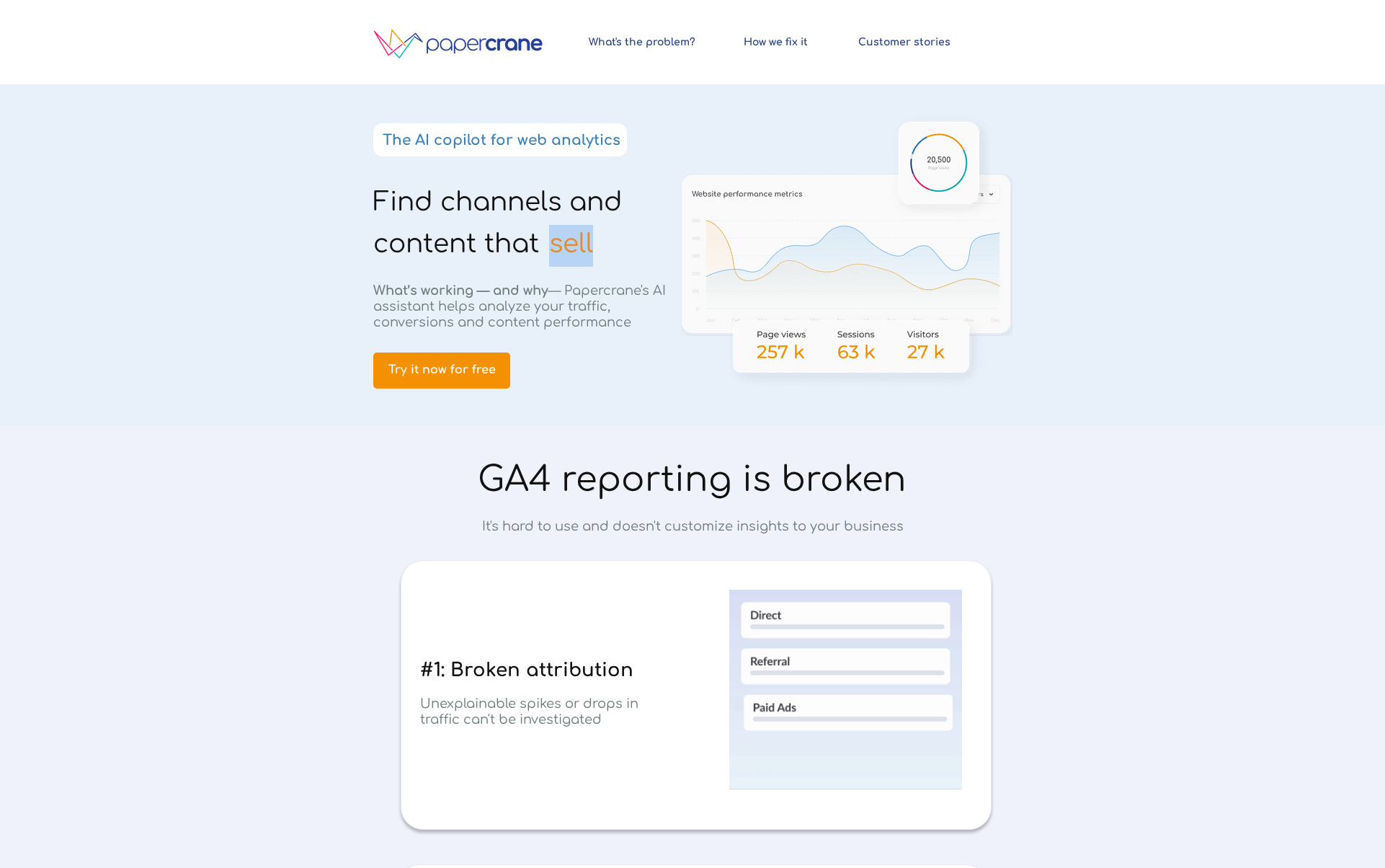
click at [585, 244] on span "sell" at bounding box center [571, 244] width 44 height 29
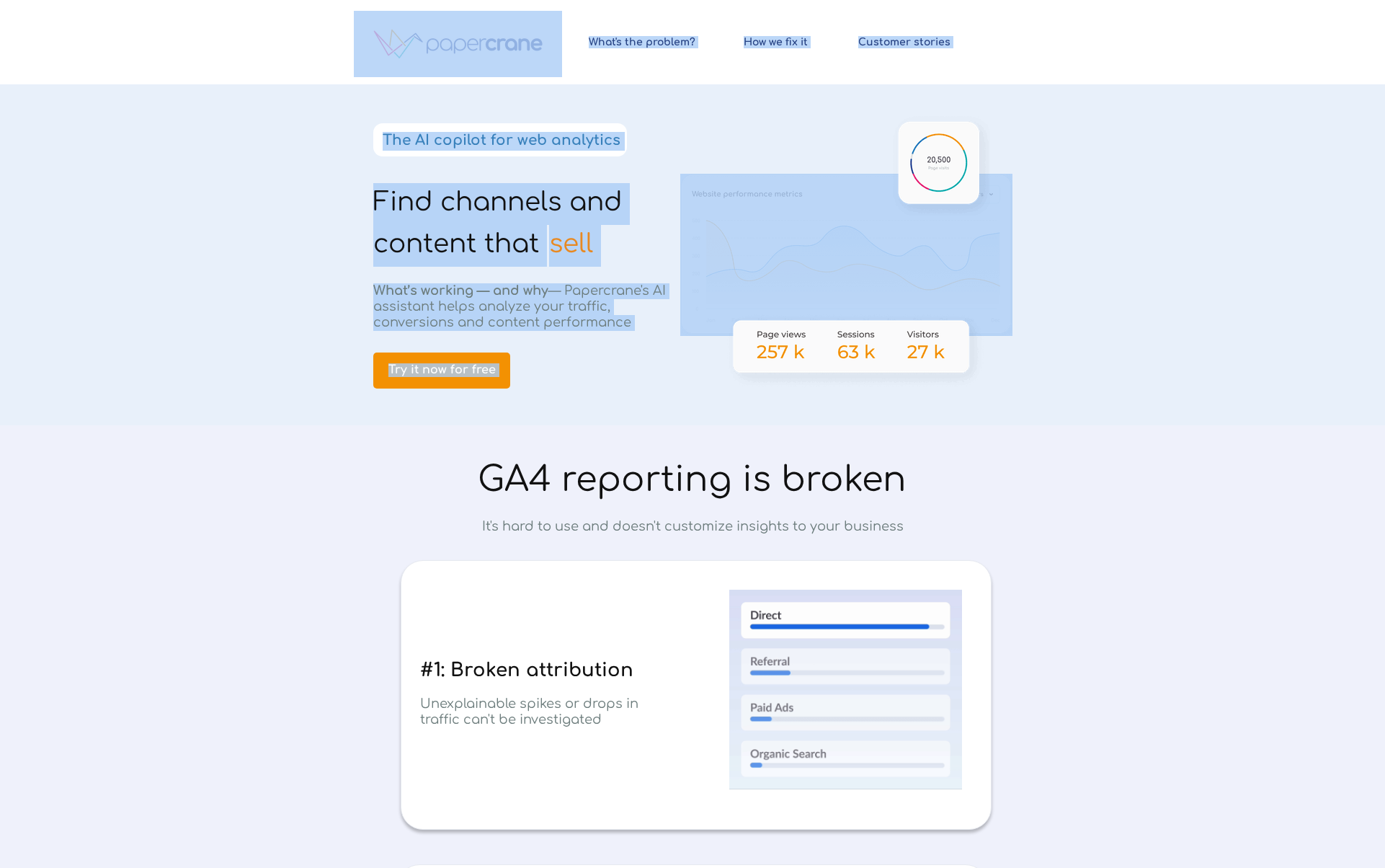
drag, startPoint x: 585, startPoint y: 244, endPoint x: 428, endPoint y: 196, distance: 164.2
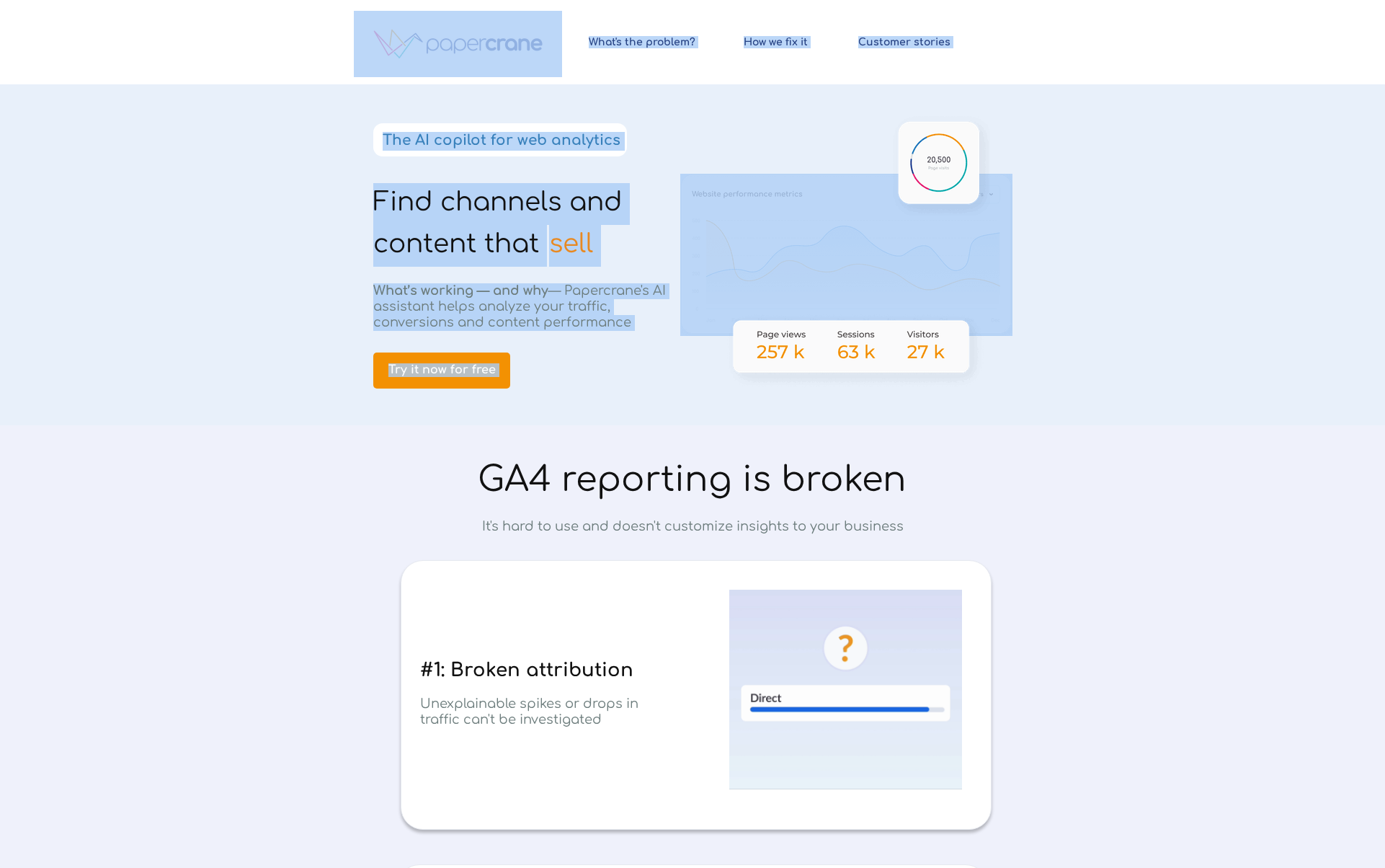
click at [429, 0] on div "Find channels and content that © 2024 PapercraneAI. All rights reserved How we …" at bounding box center [692, 0] width 678 height 0
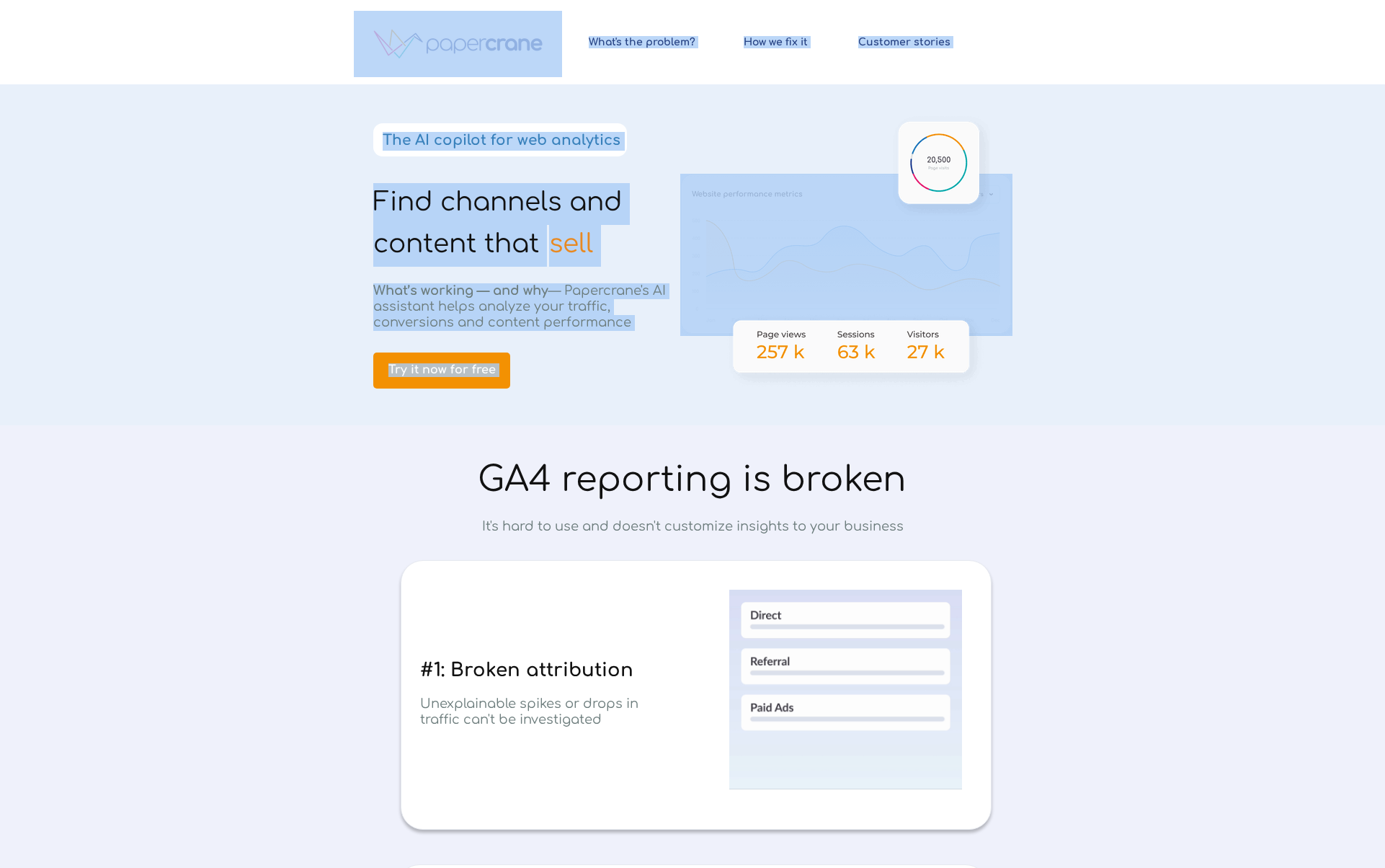
click at [428, 196] on span "Find channels and content that" at bounding box center [497, 222] width 248 height 71
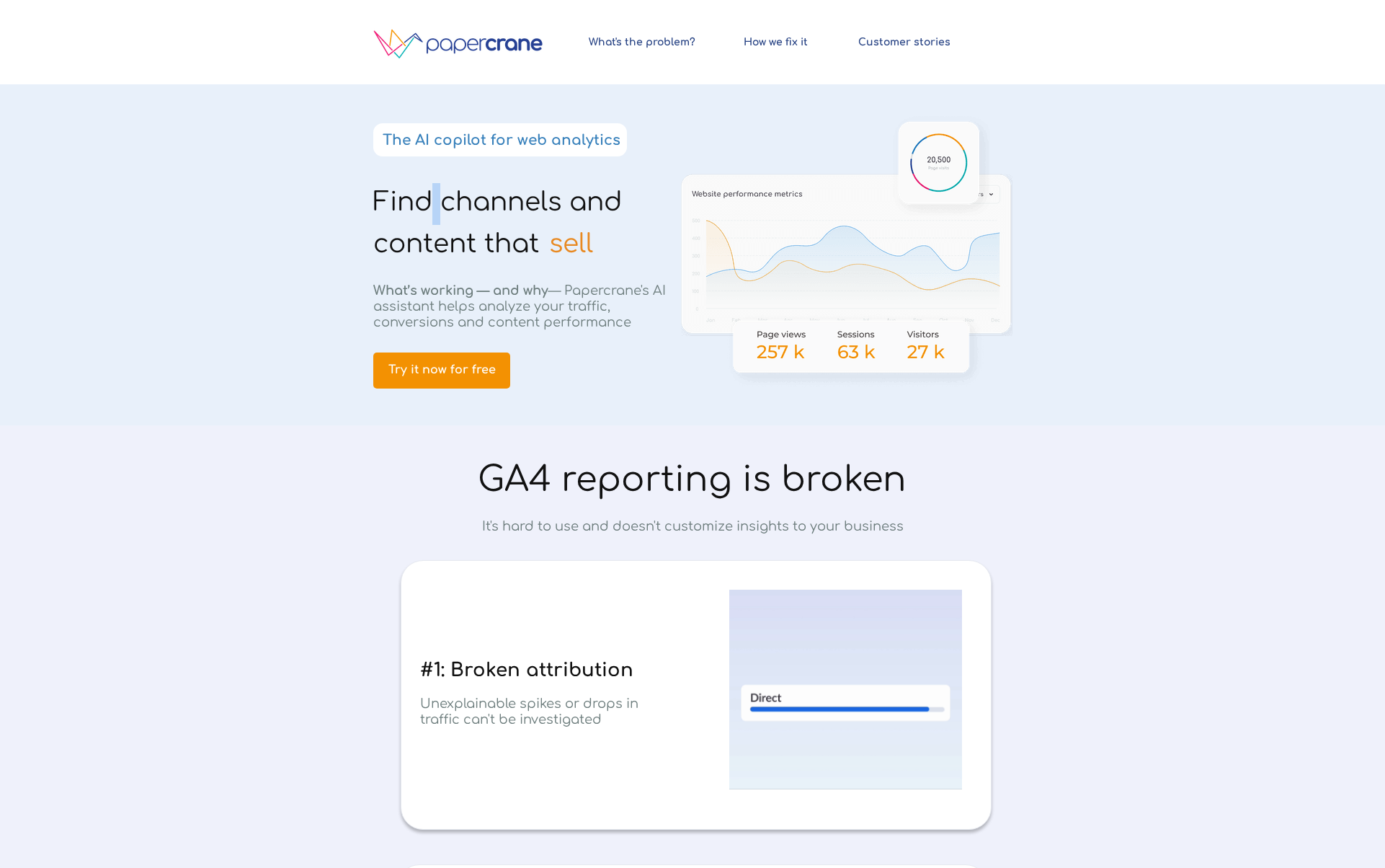
click at [428, 196] on span "Find channels and content that" at bounding box center [497, 222] width 248 height 71
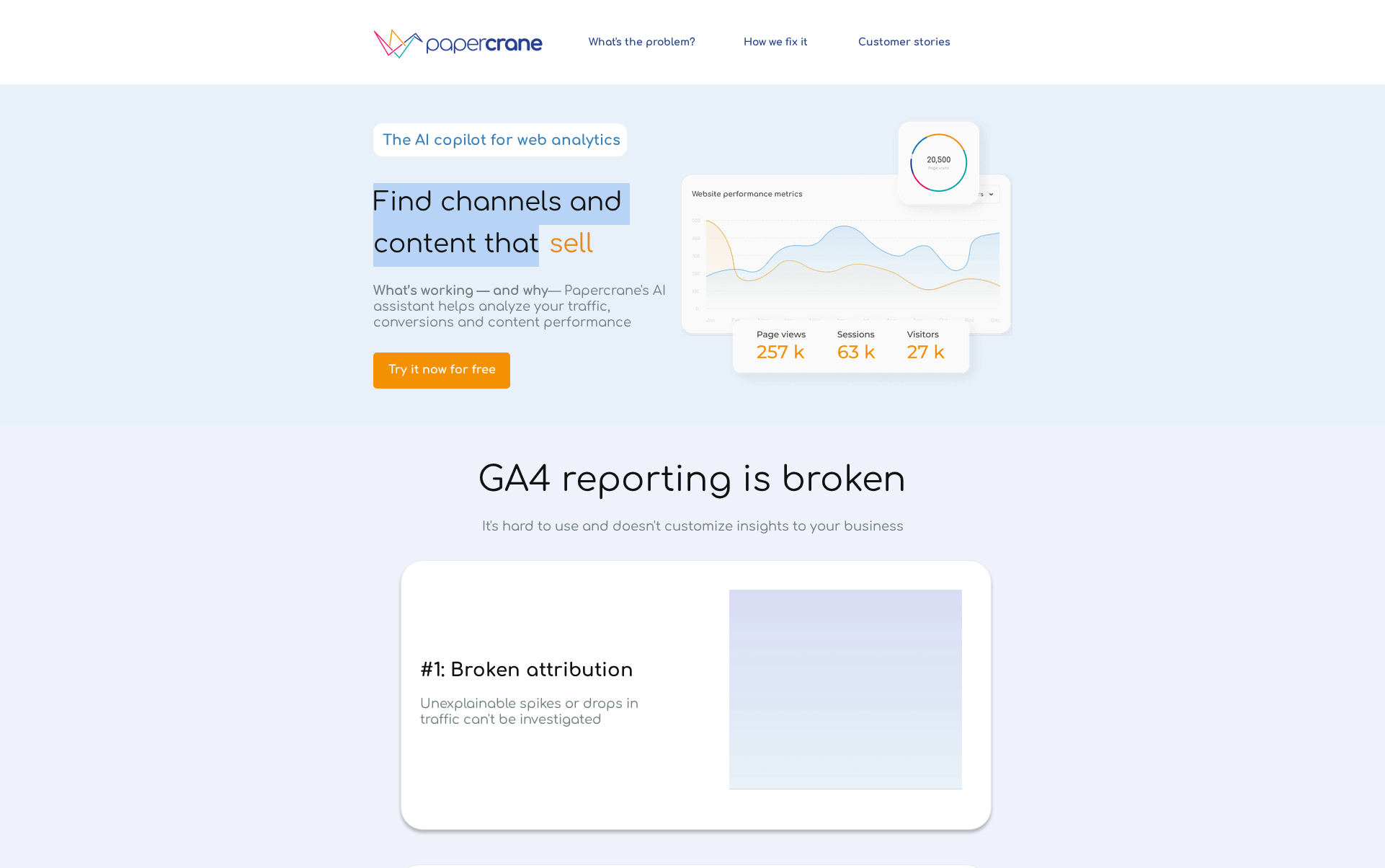
drag, startPoint x: 428, startPoint y: 196, endPoint x: 478, endPoint y: 214, distance: 53.1
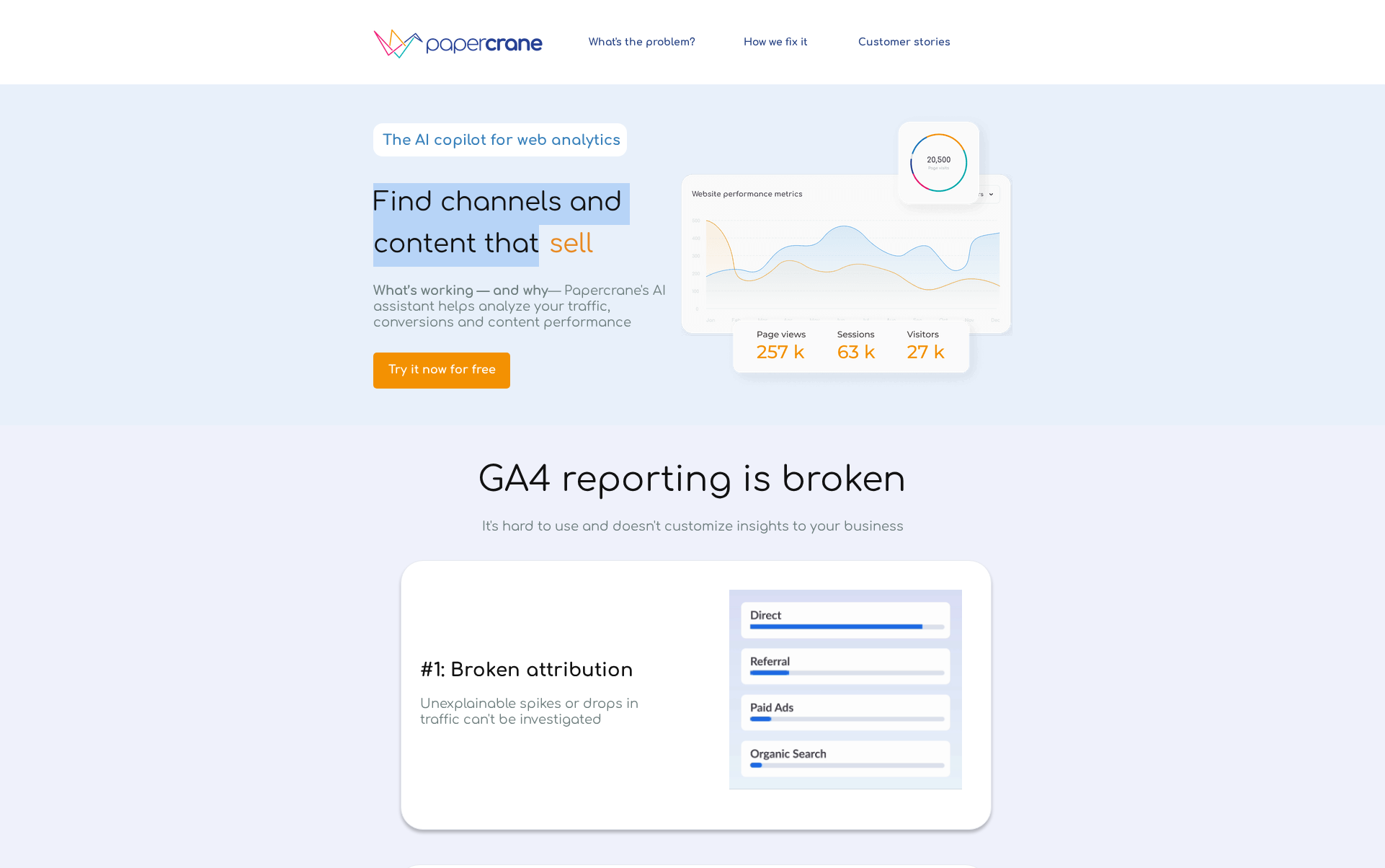
click at [429, 197] on span "Find channels and content that" at bounding box center [497, 222] width 248 height 71
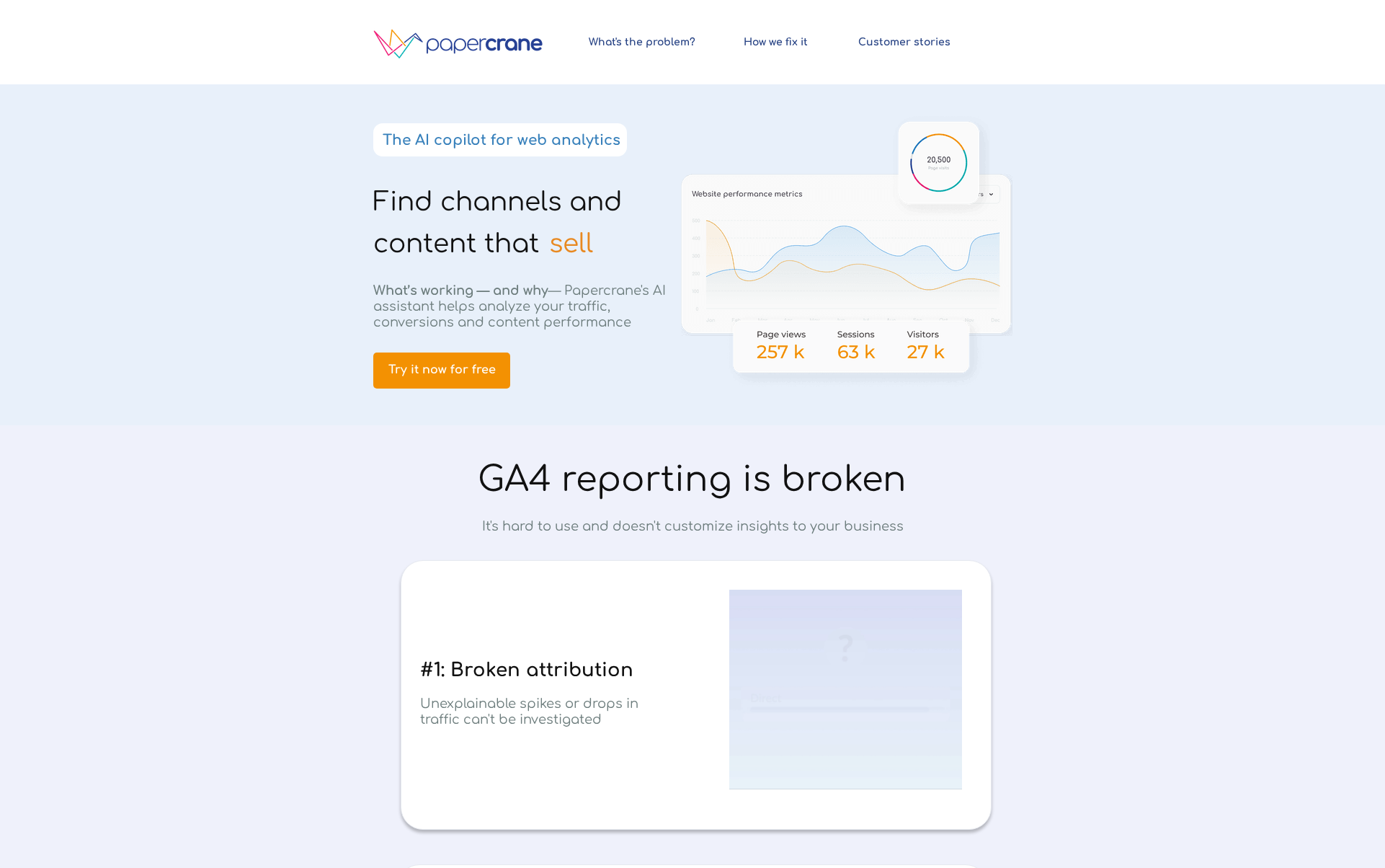
click at [609, 243] on h1 "sell" at bounding box center [604, 246] width 110 height 42
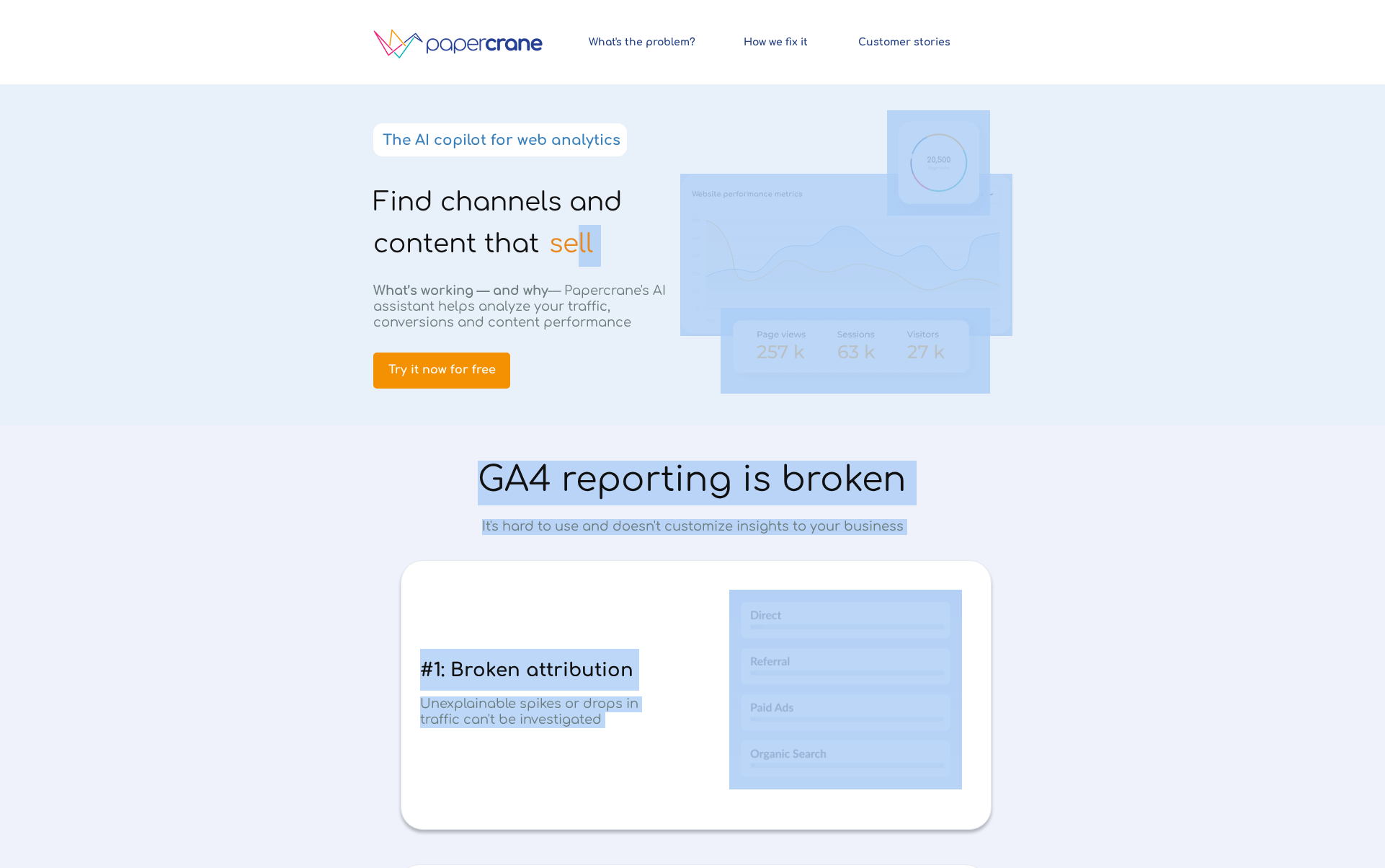
drag, startPoint x: 563, startPoint y: 240, endPoint x: 362, endPoint y: 204, distance: 204.2
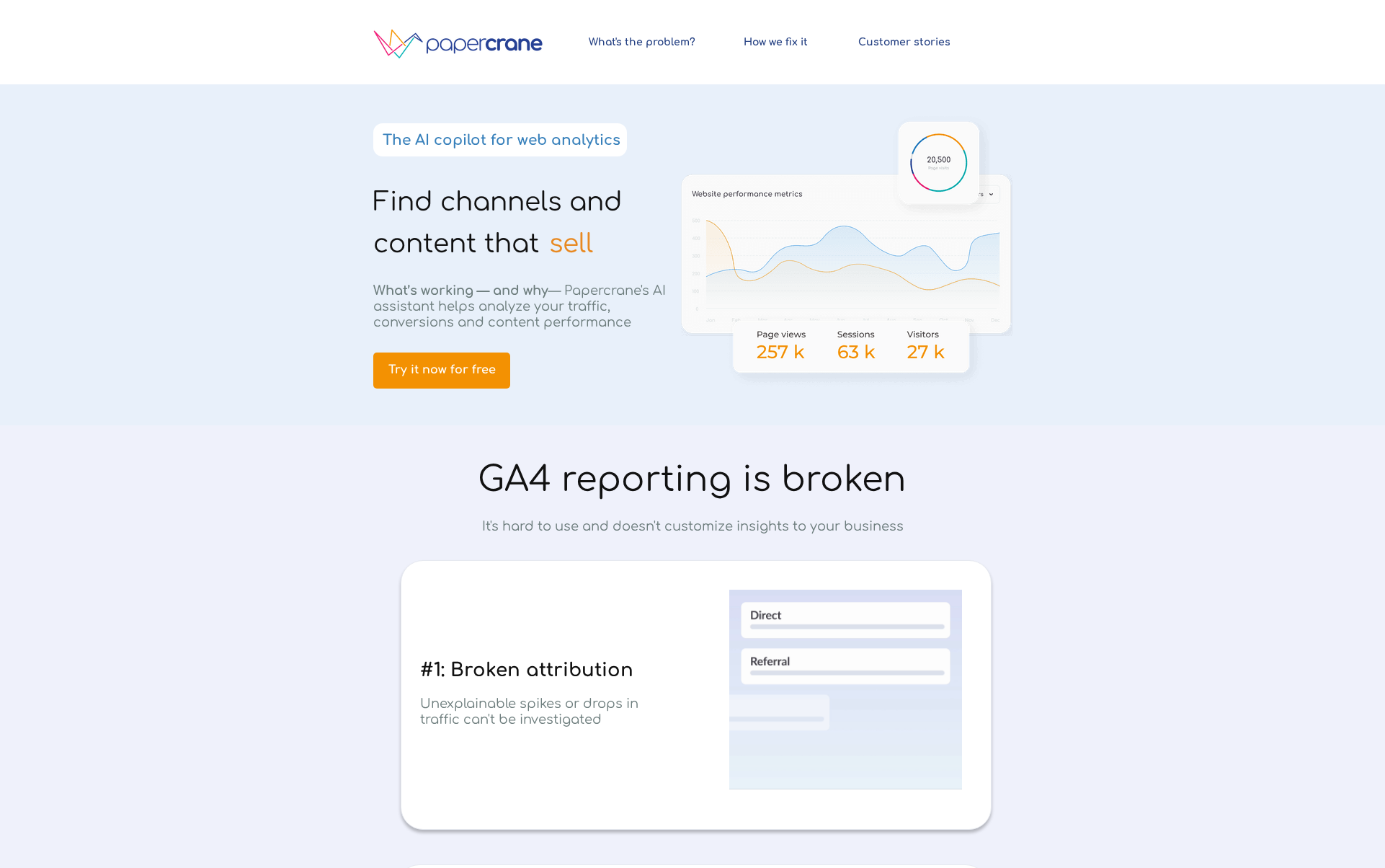
click at [437, 198] on span "Find channels and content that" at bounding box center [497, 222] width 248 height 71
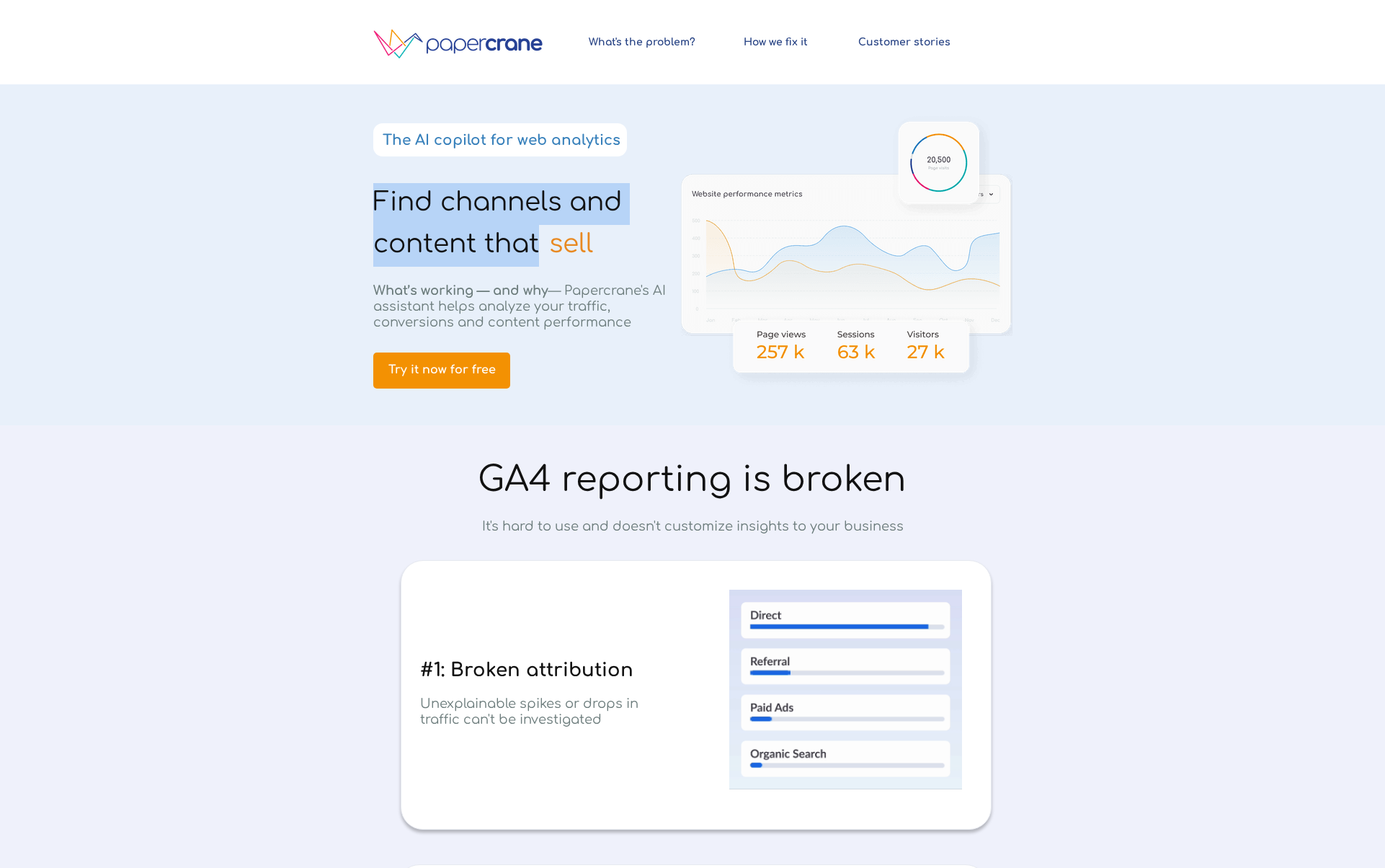
drag, startPoint x: 437, startPoint y: 198, endPoint x: 535, endPoint y: 227, distance: 102.2
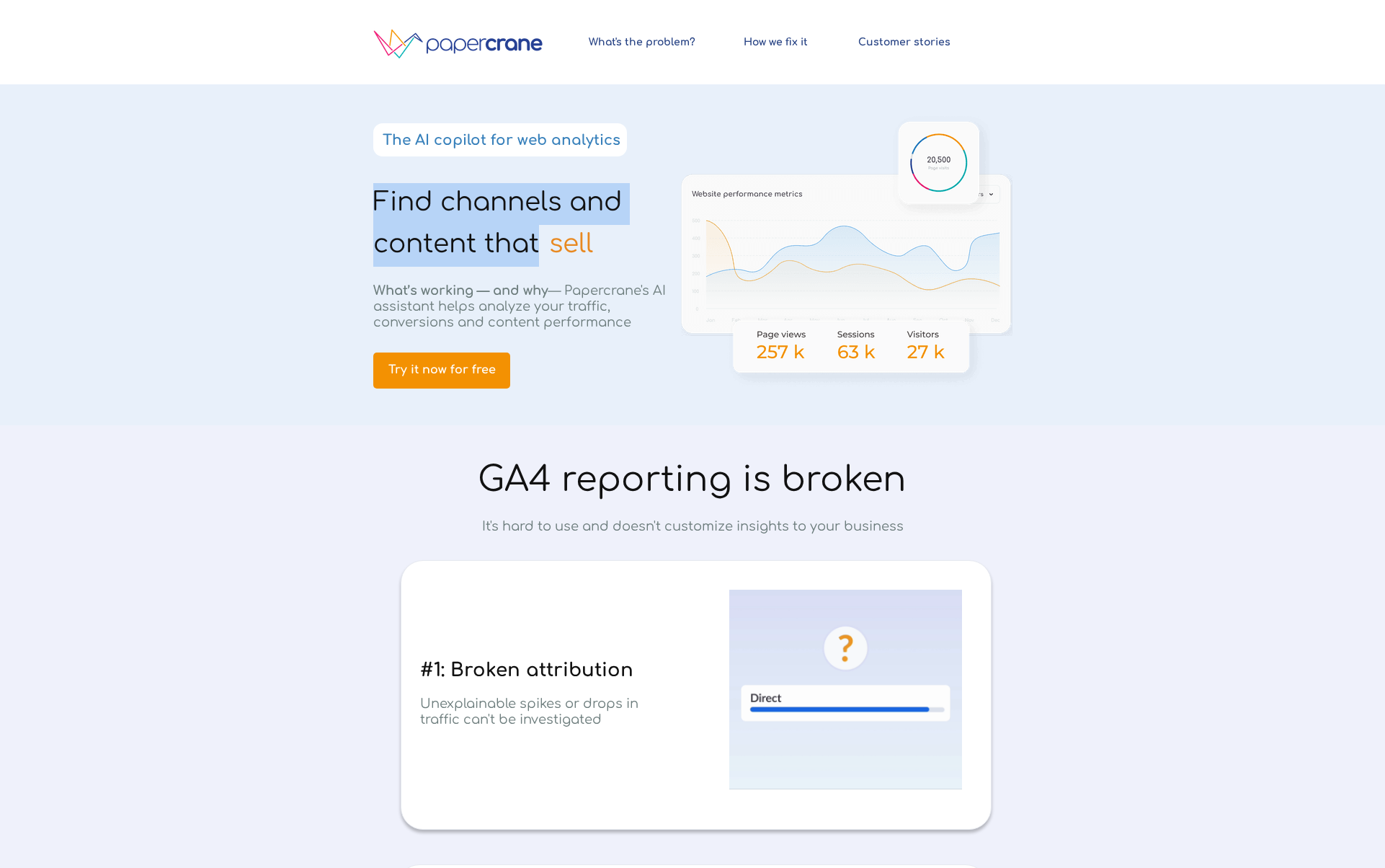
click at [535, 227] on h1 "Find channels and content that" at bounding box center [514, 224] width 283 height 83
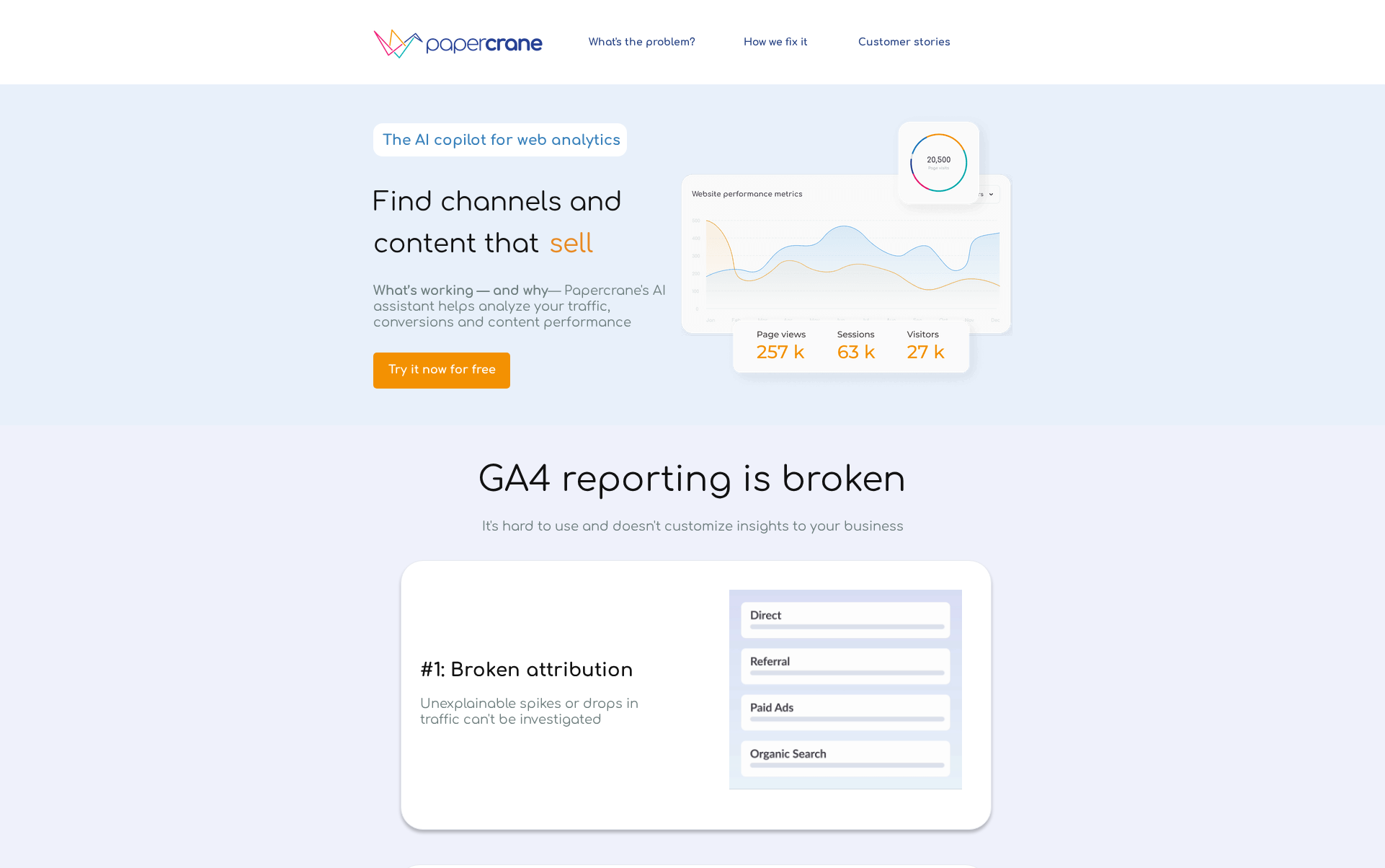
click at [591, 237] on span "sell" at bounding box center [571, 244] width 44 height 29
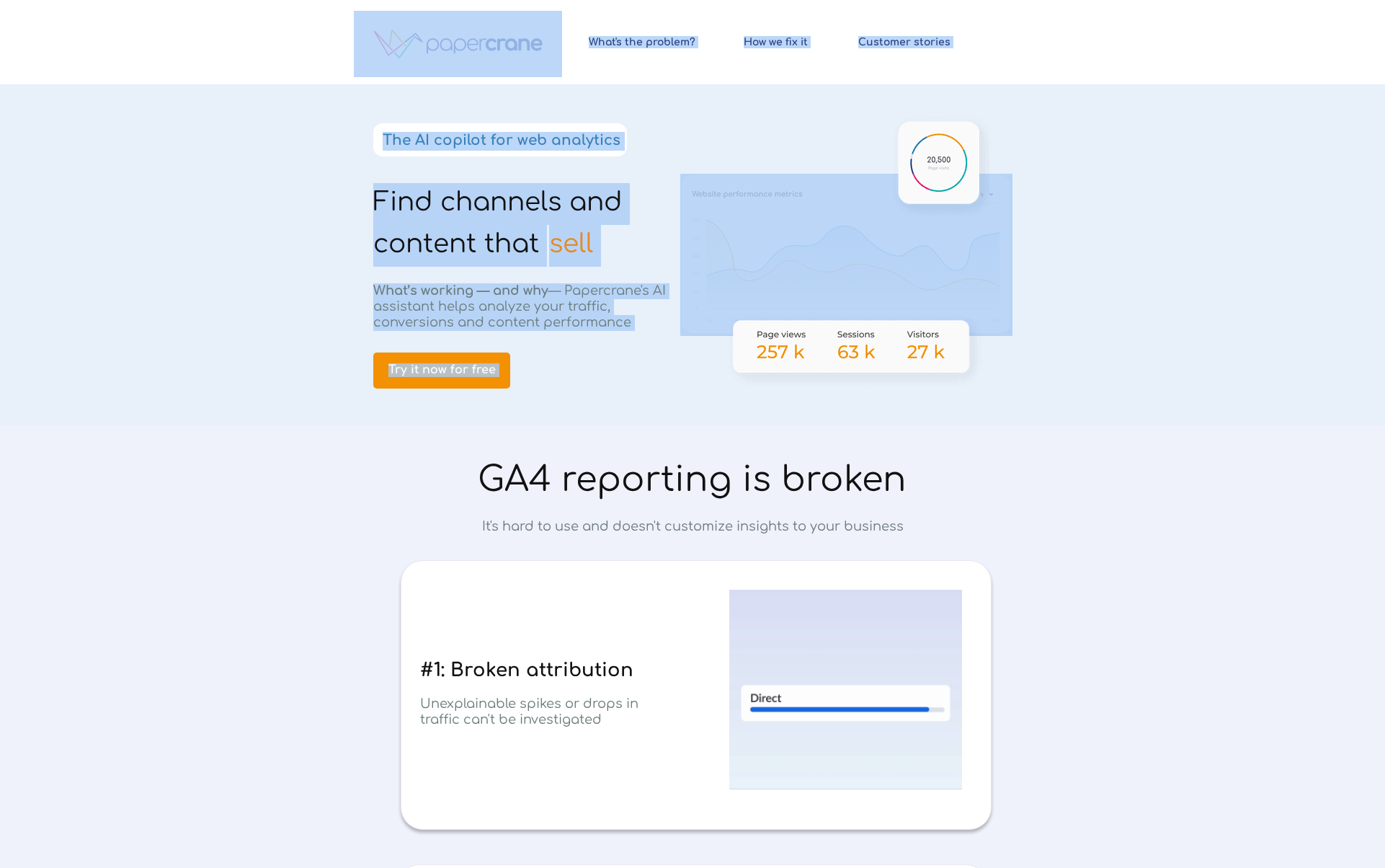
drag, startPoint x: 513, startPoint y: 224, endPoint x: 394, endPoint y: 196, distance: 122.2
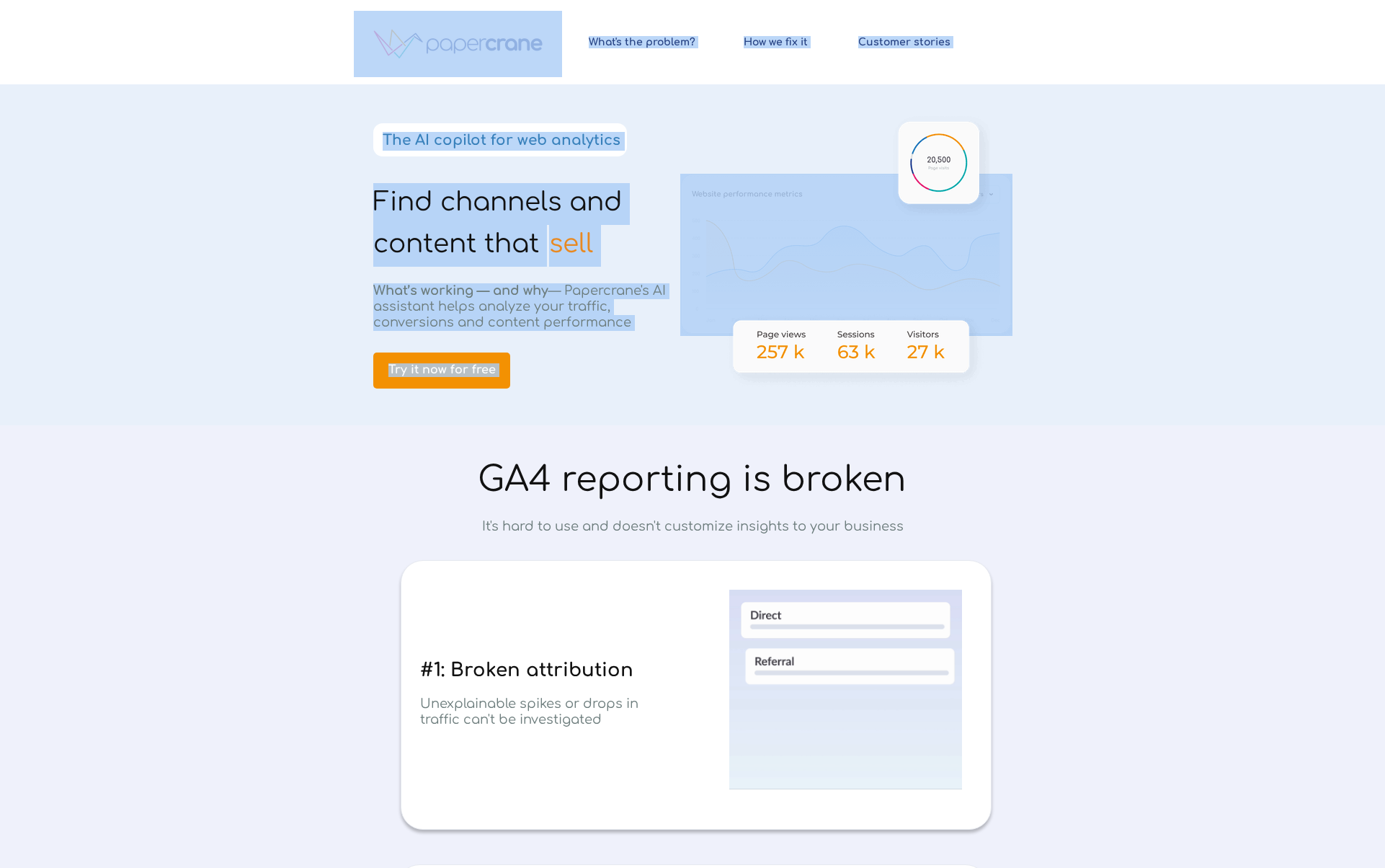
click at [394, 0] on div "Find channels and content that © 2024 PapercraneAI. All rights reserved How we …" at bounding box center [692, 0] width 678 height 0
click at [395, 196] on span "Find channels and content that" at bounding box center [497, 222] width 248 height 71
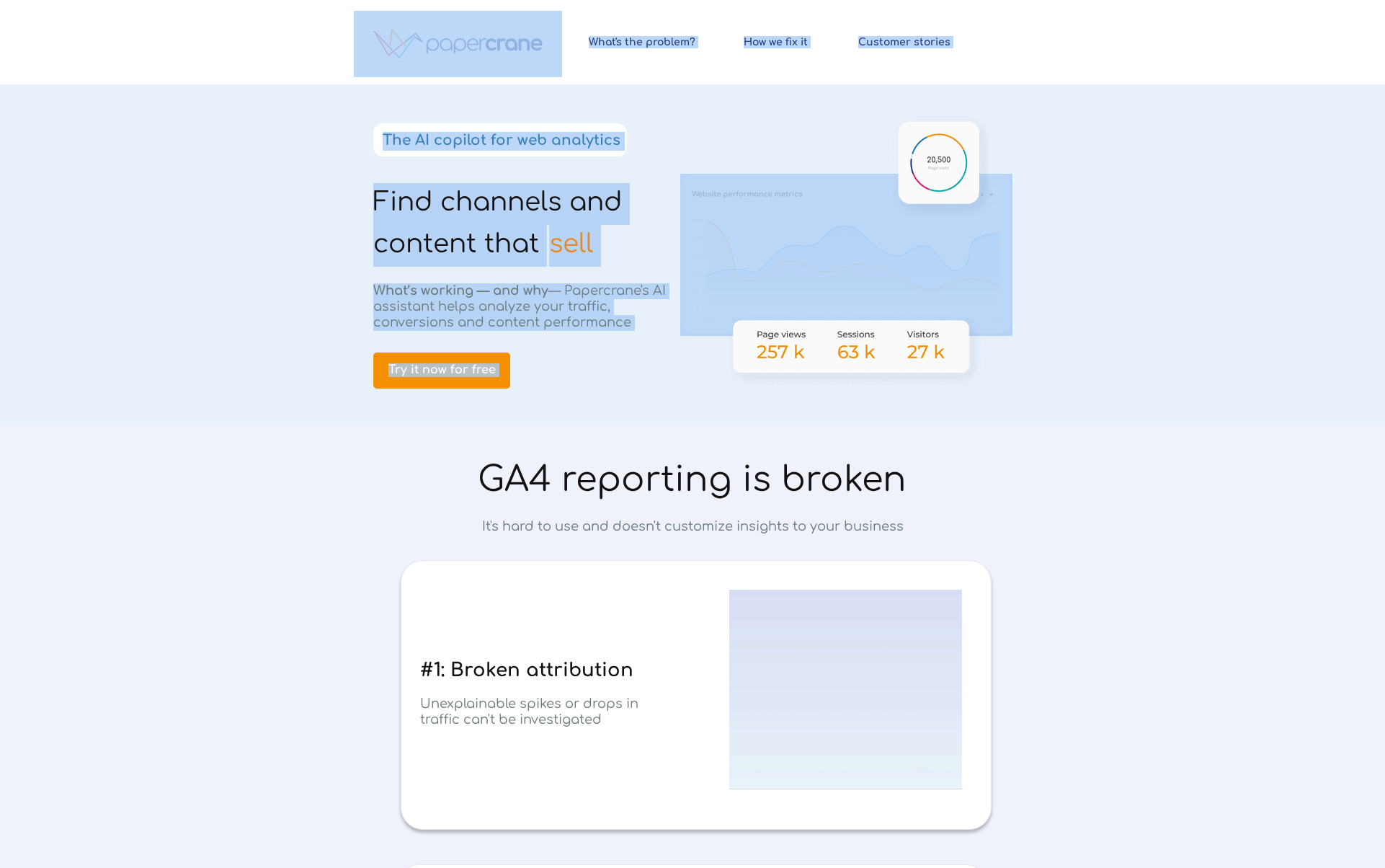
drag, startPoint x: 395, startPoint y: 196, endPoint x: 595, endPoint y: 240, distance: 204.8
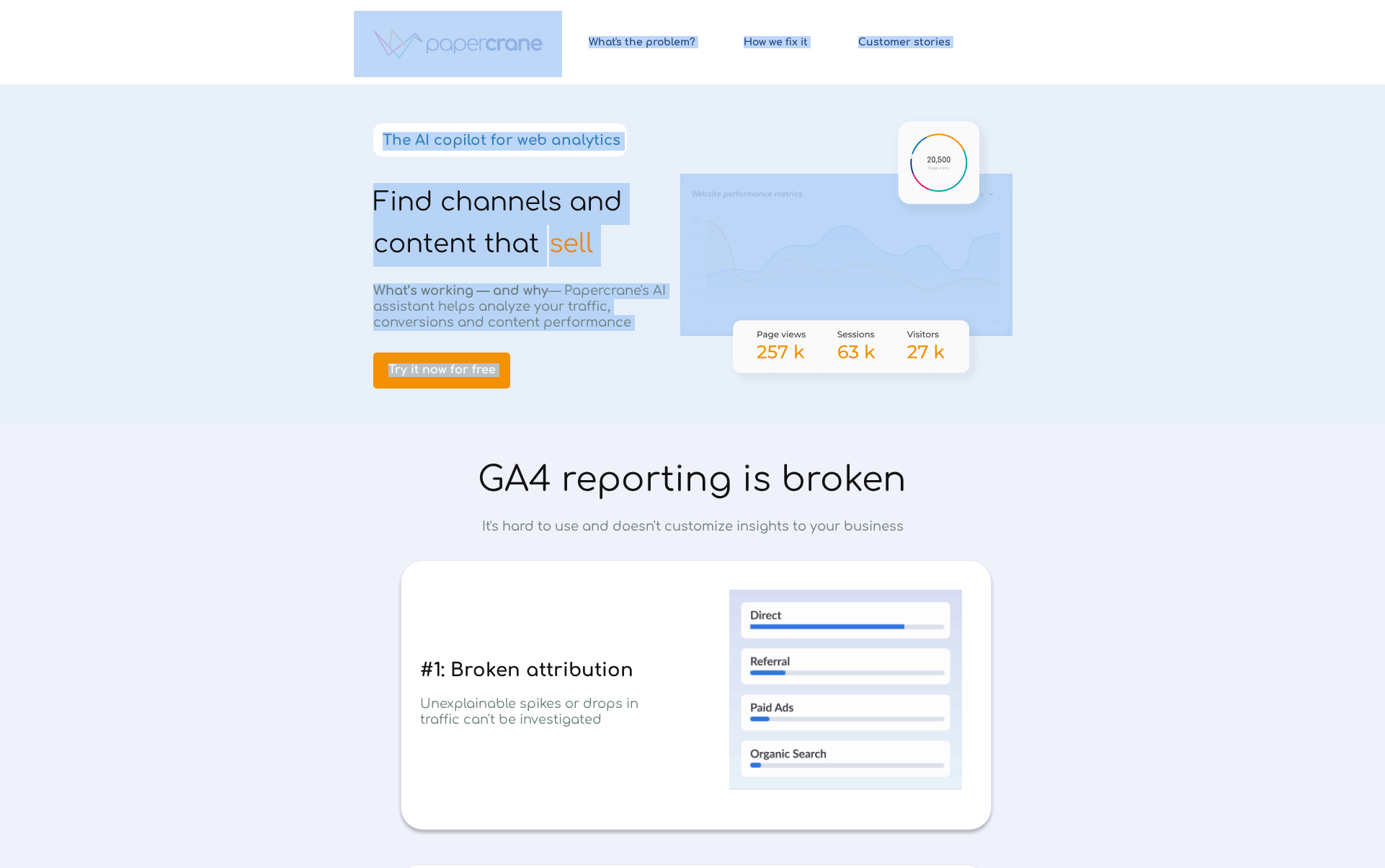
click at [595, 0] on div "Find channels and content that © 2024 PapercraneAI. All rights reserved How we …" at bounding box center [692, 0] width 678 height 0
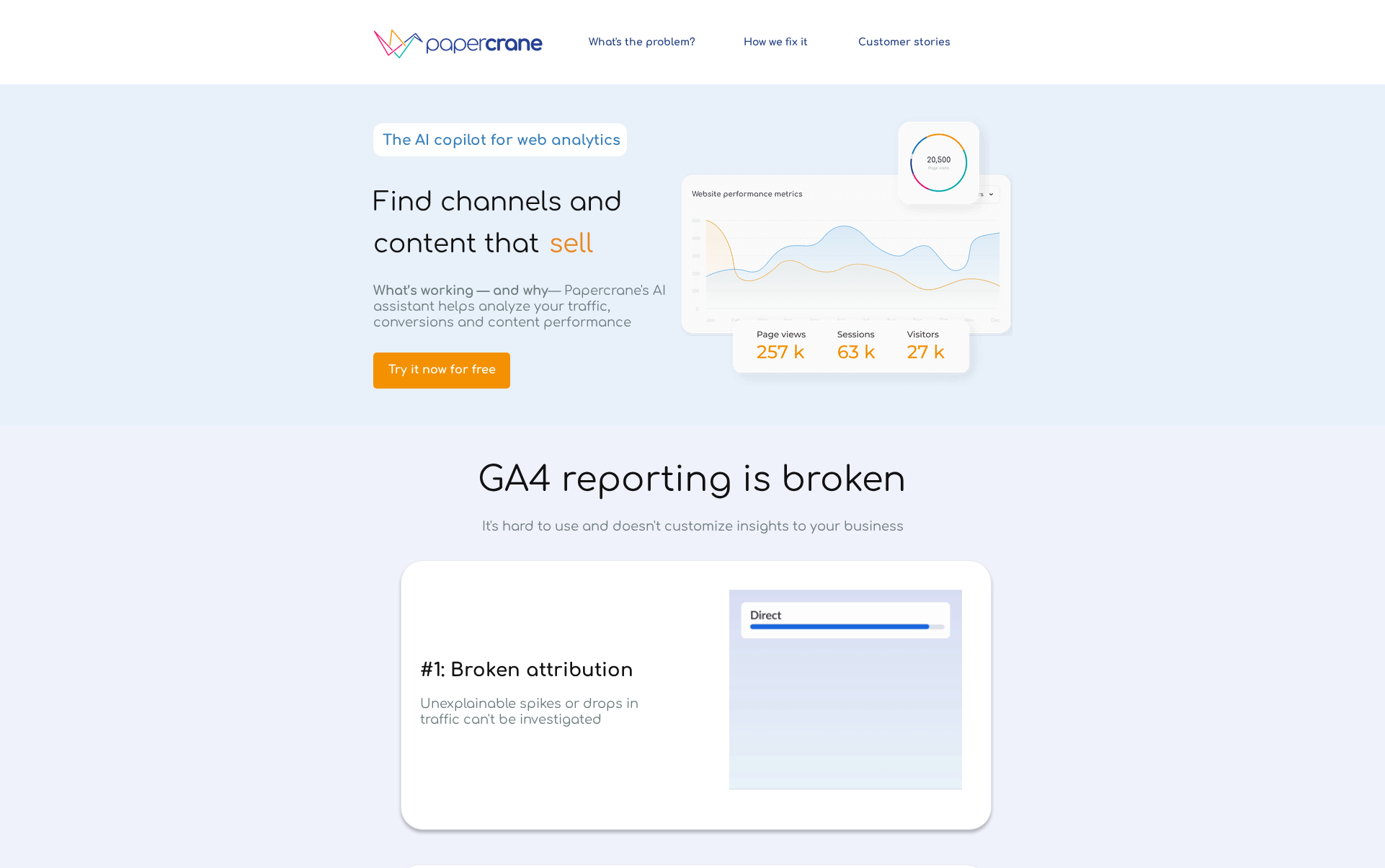
click at [605, 274] on div at bounding box center [692, 254] width 678 height 341
click at [600, 135] on strong "The AI copilot for web analytics" at bounding box center [502, 139] width 238 height 16
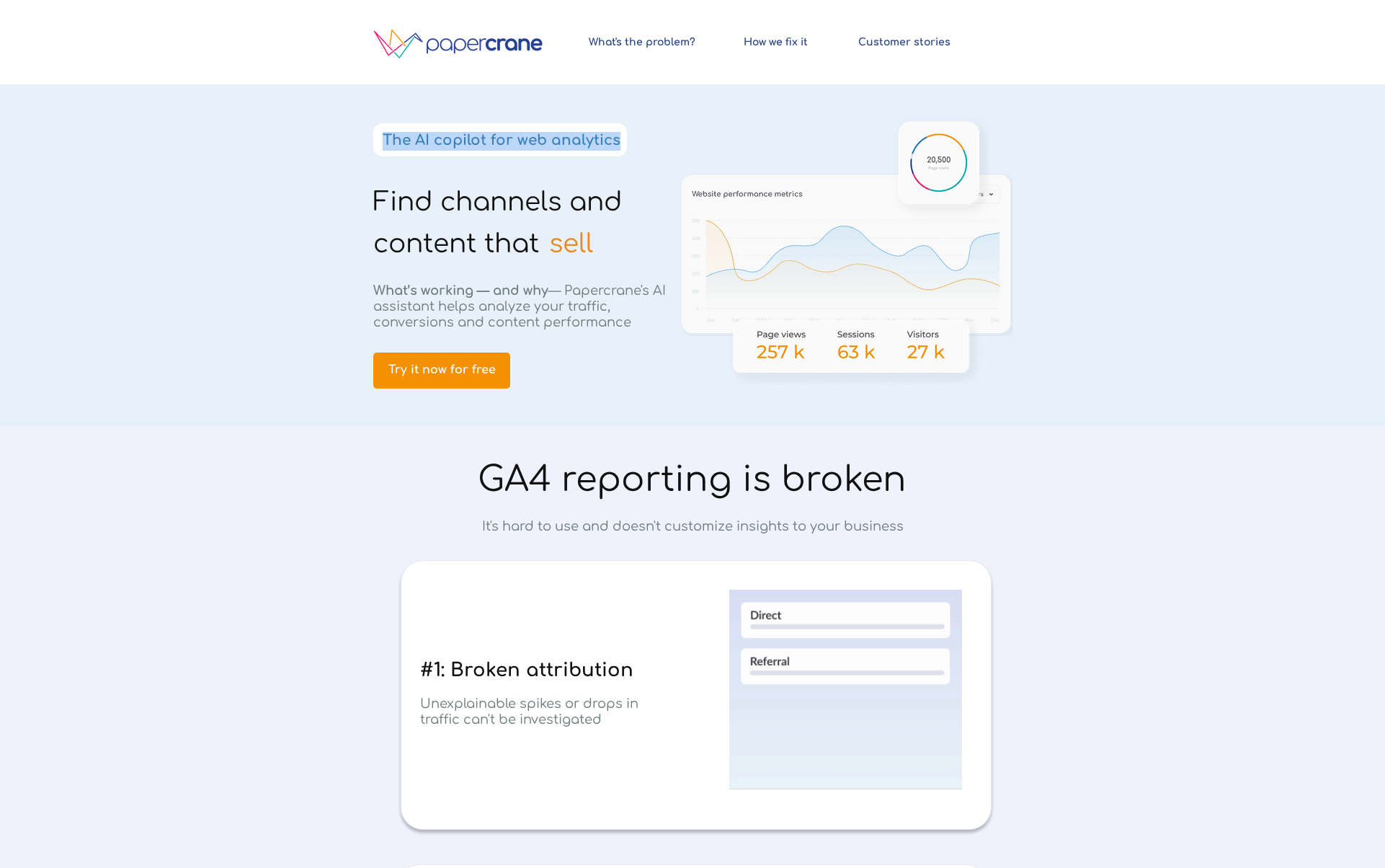
click at [600, 135] on strong "The AI copilot for web analytics" at bounding box center [502, 139] width 238 height 16
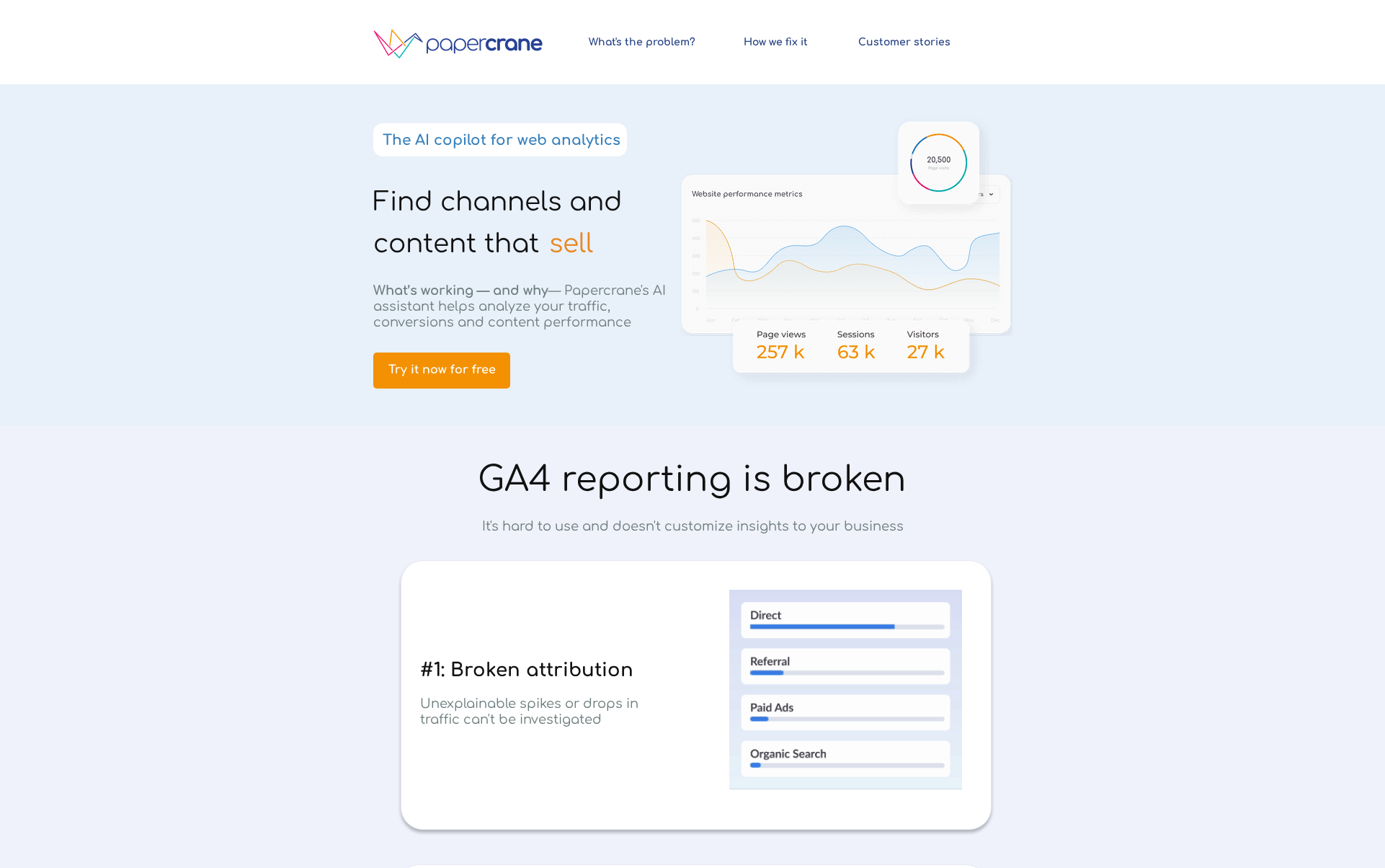
click at [583, 203] on span "Find channels and content that" at bounding box center [497, 222] width 248 height 71
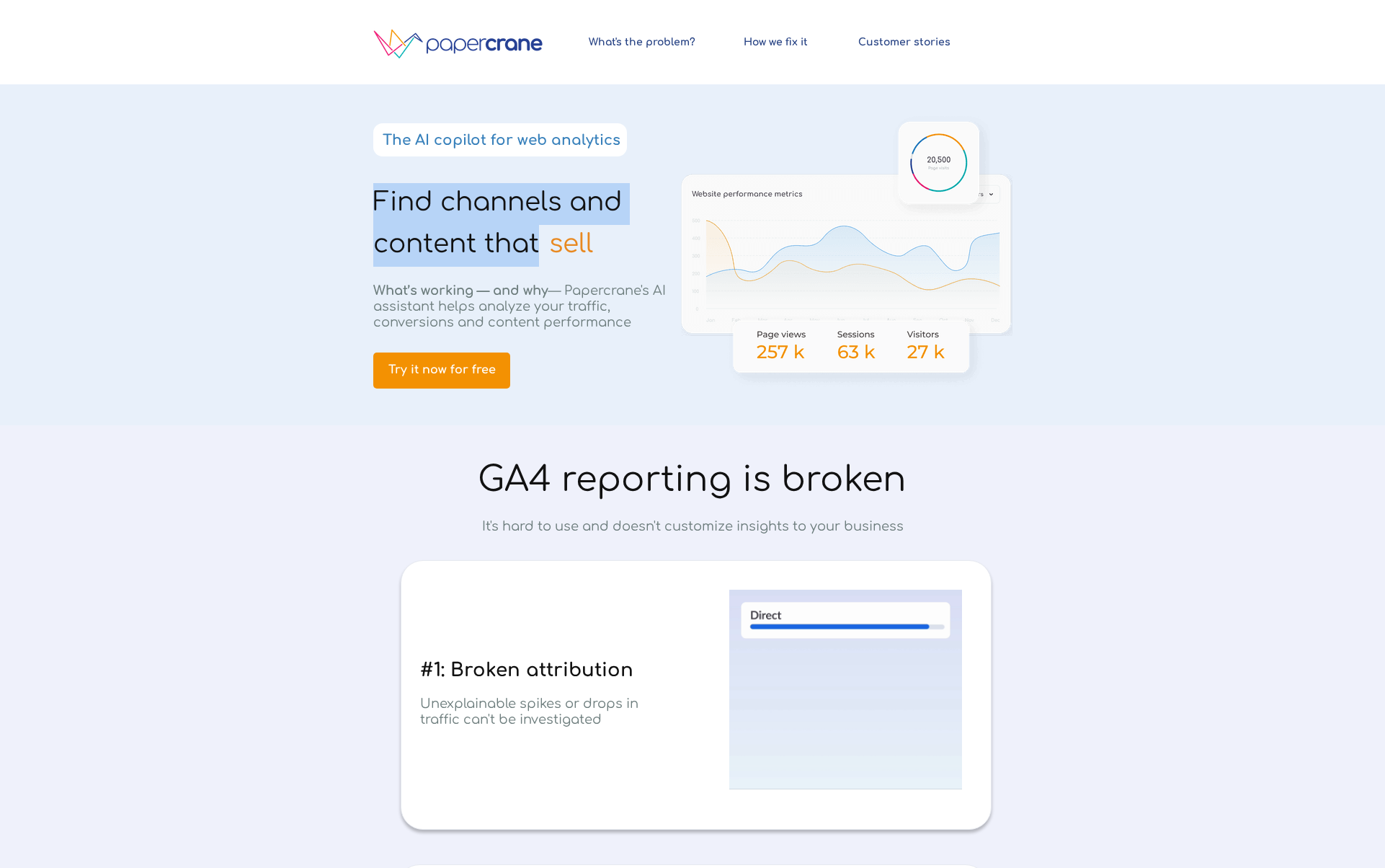
click at [583, 203] on span "Find channels and content that" at bounding box center [497, 222] width 248 height 71
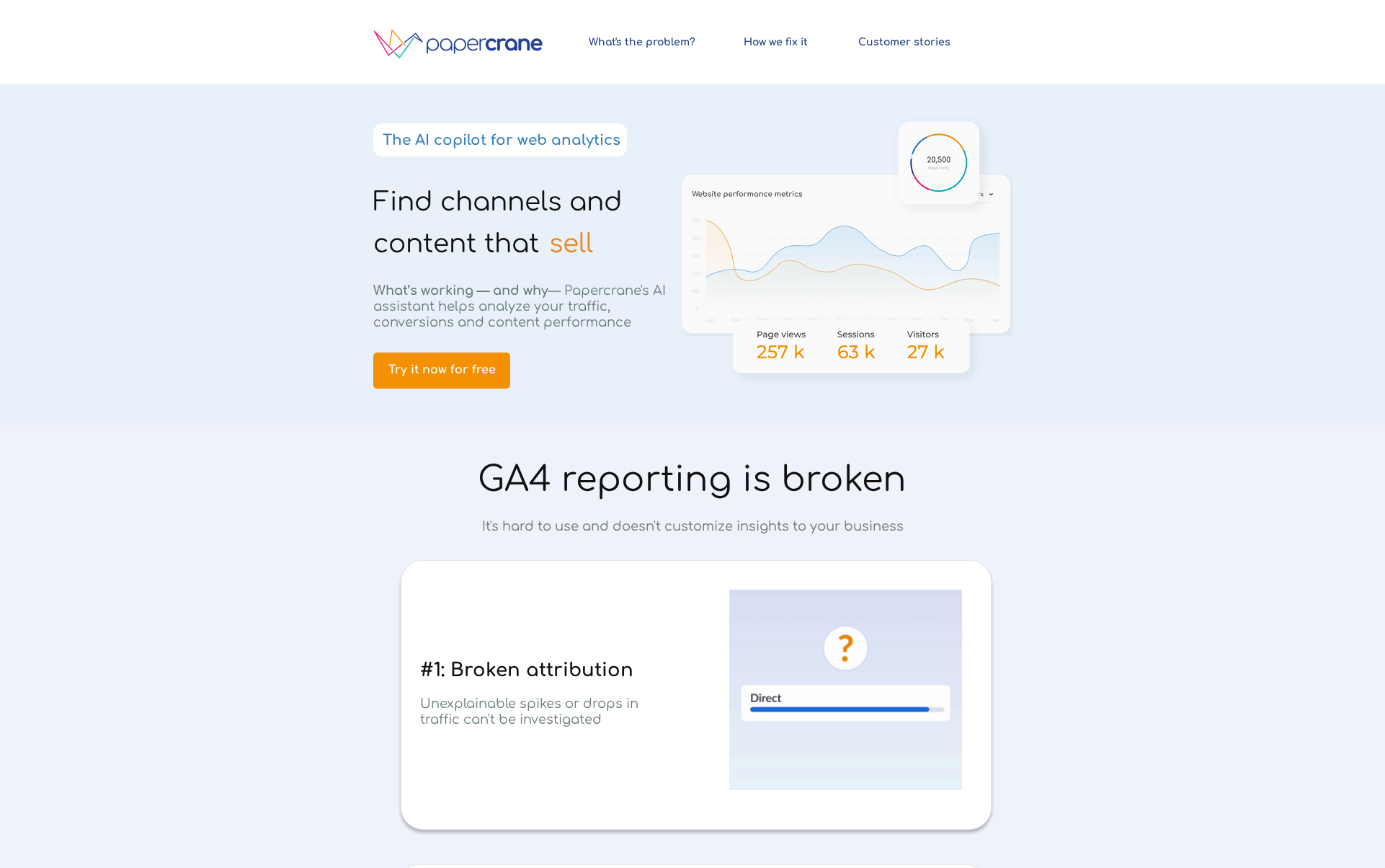
click at [582, 251] on span "sell" at bounding box center [571, 244] width 44 height 29
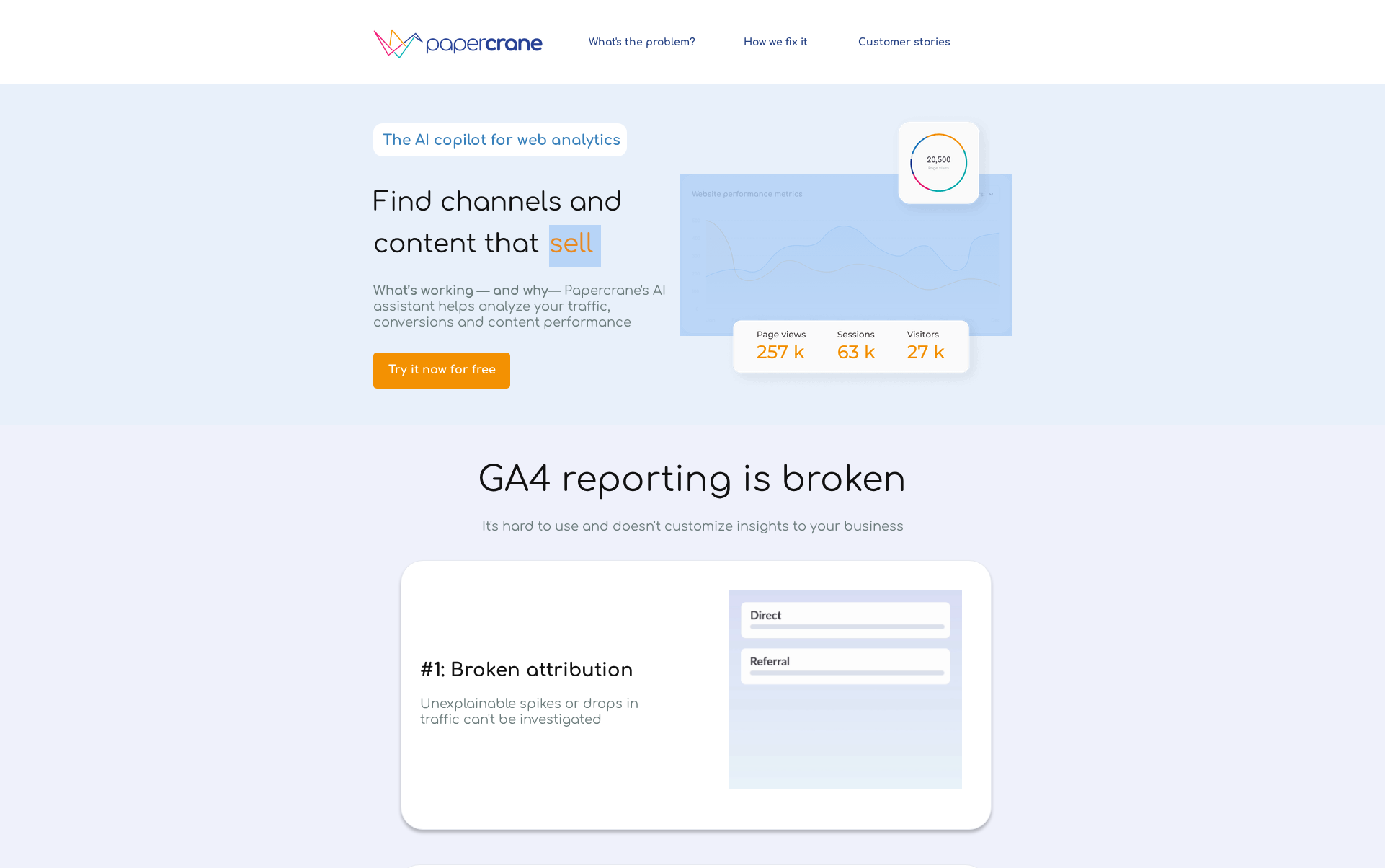
click at [582, 251] on span "sell" at bounding box center [571, 244] width 44 height 29
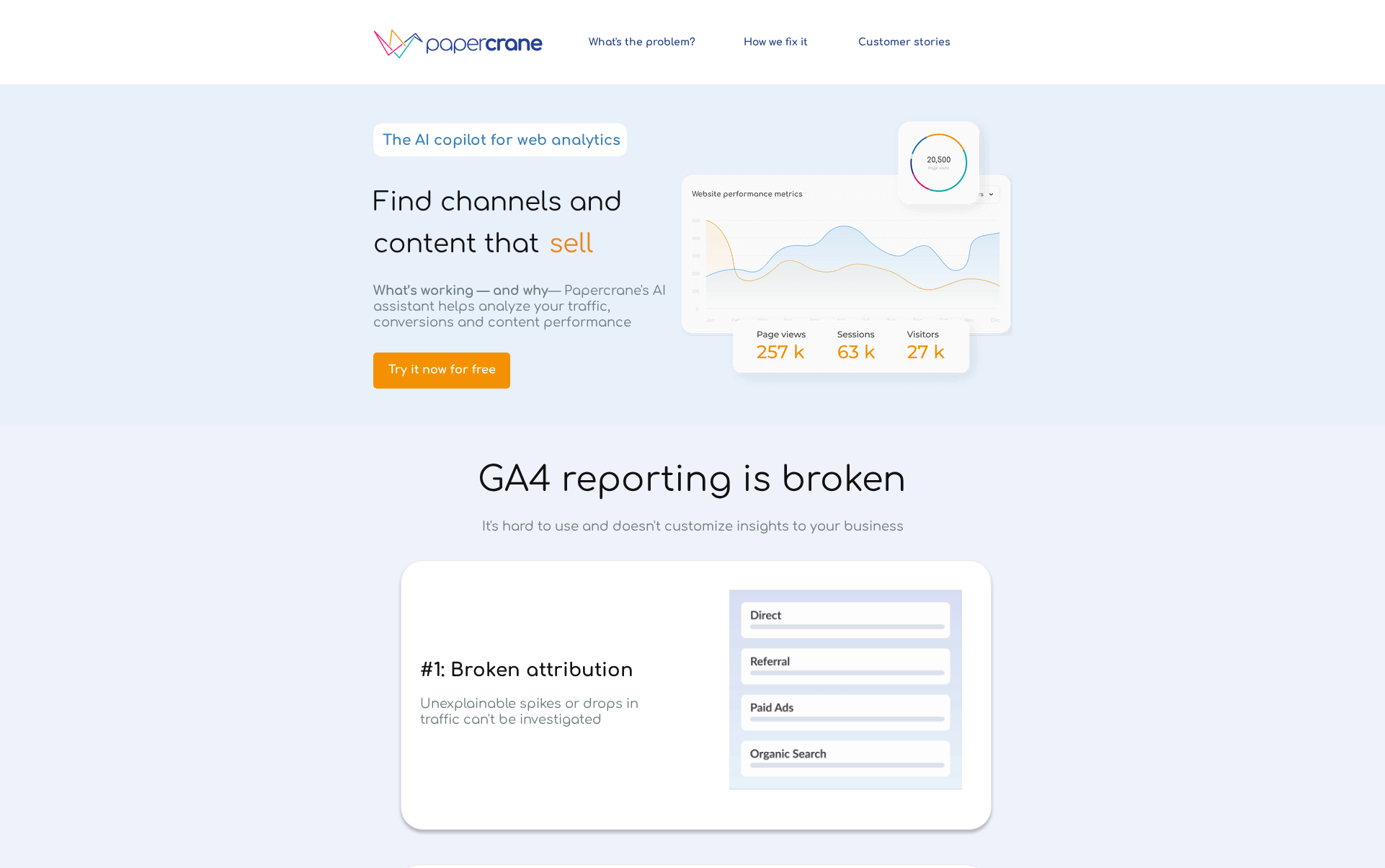
click at [415, 202] on span "Find channels and content that" at bounding box center [497, 222] width 248 height 71
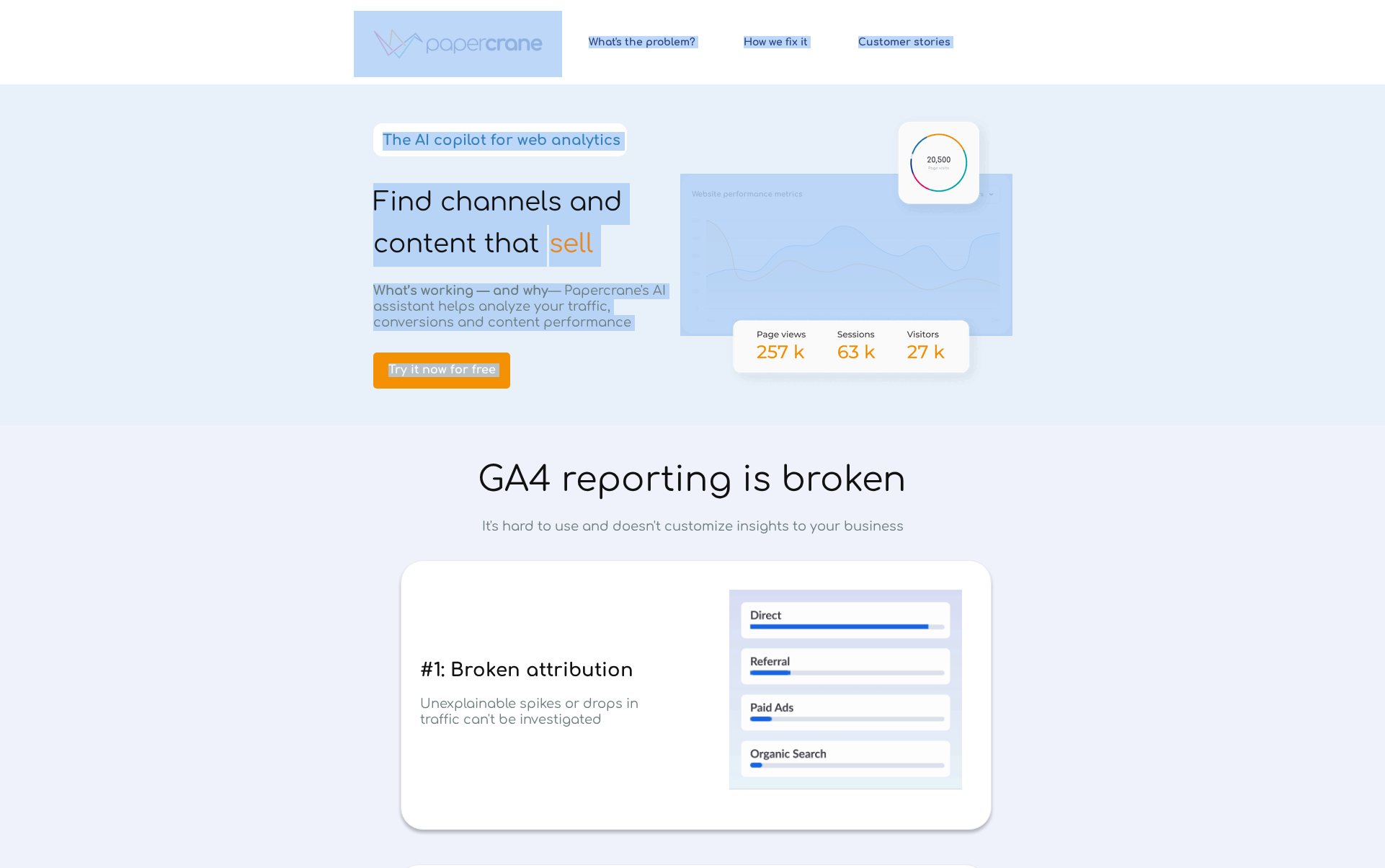
drag, startPoint x: 415, startPoint y: 202, endPoint x: 582, endPoint y: 228, distance: 169.0
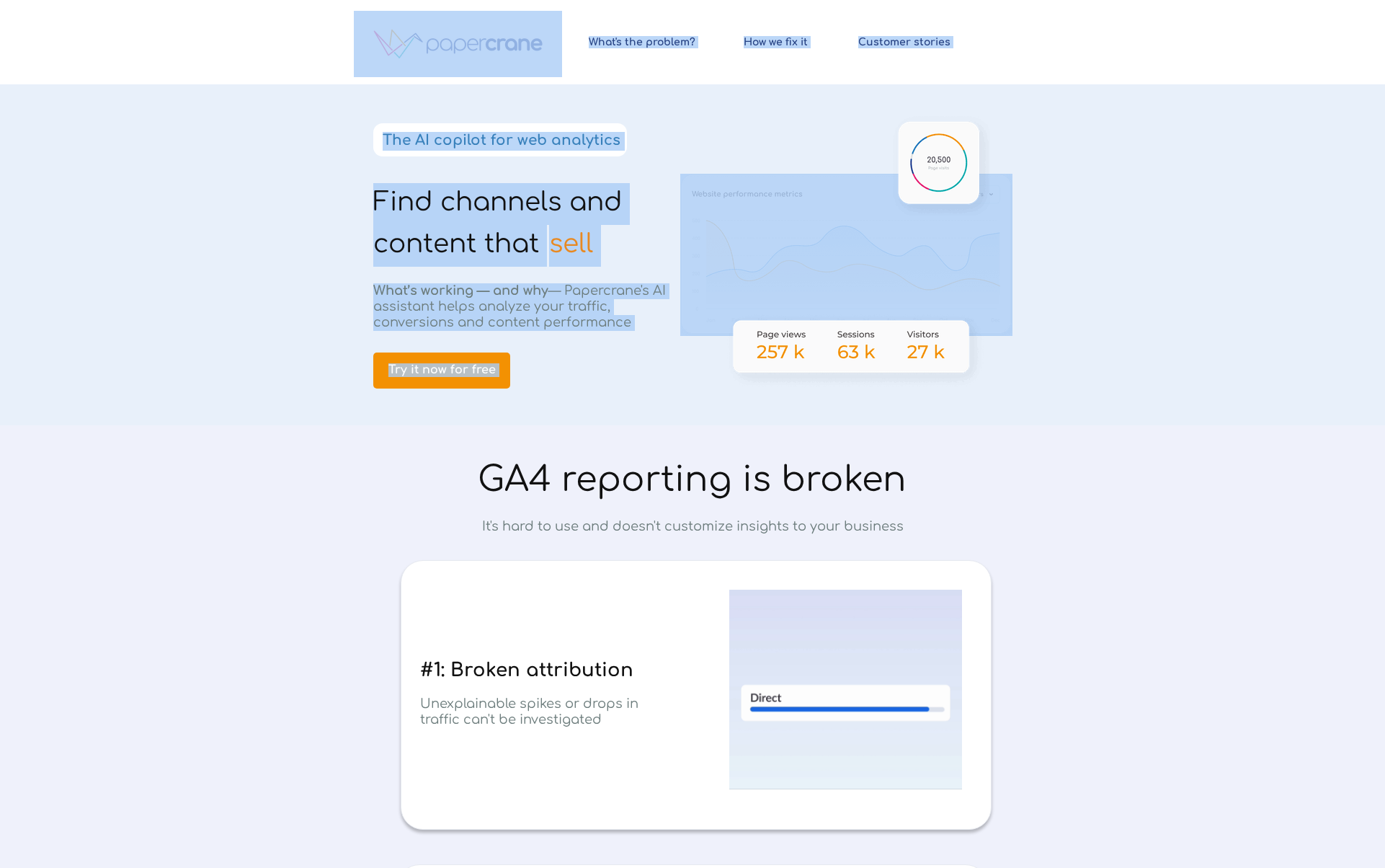
click at [582, 0] on div "Find channels and content that © 2024 PapercraneAI. All rights reserved How we …" at bounding box center [692, 0] width 678 height 0
click at [582, 228] on h1 "sell" at bounding box center [604, 246] width 110 height 42
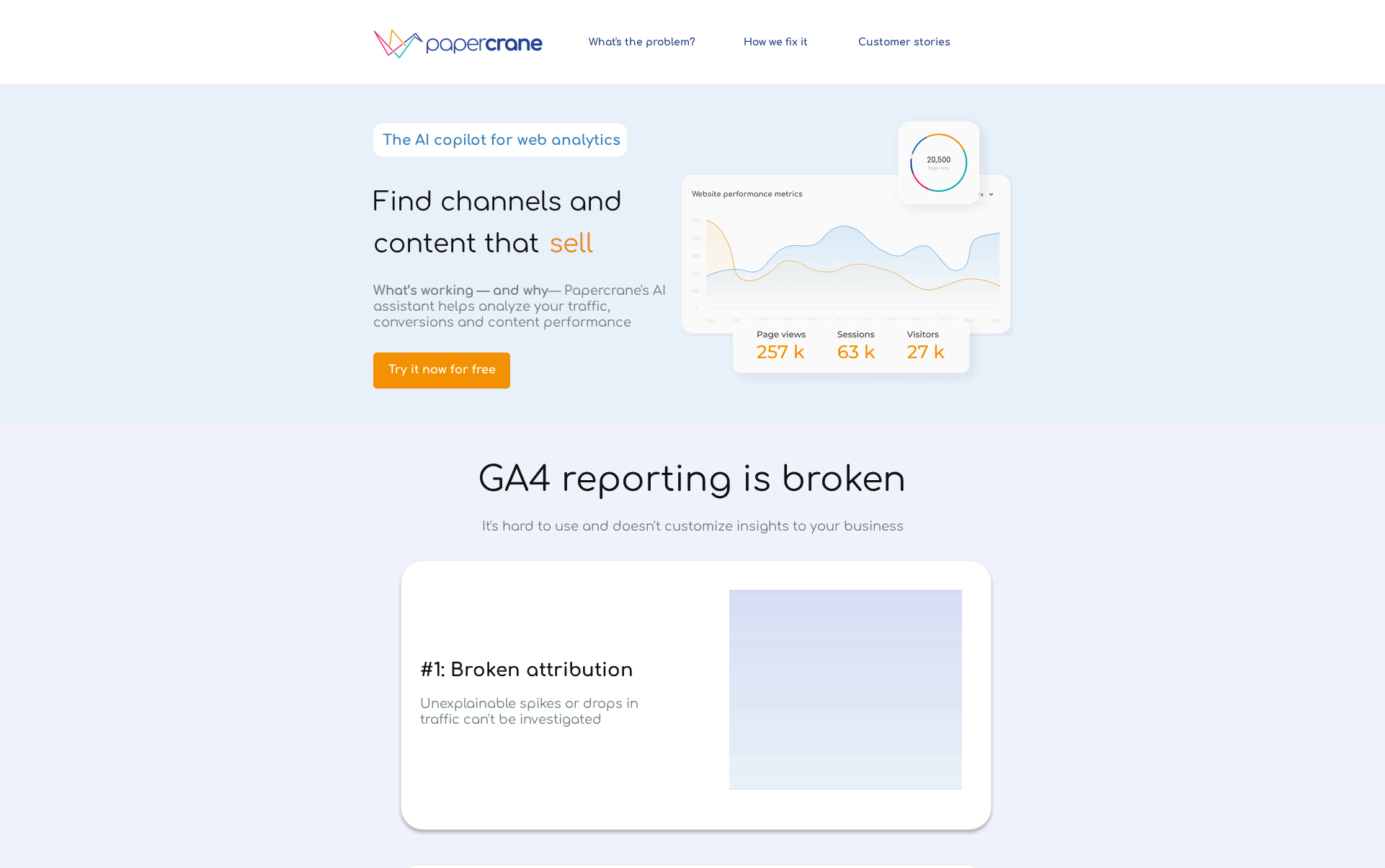
click at [586, 241] on span "sell" at bounding box center [571, 244] width 44 height 29
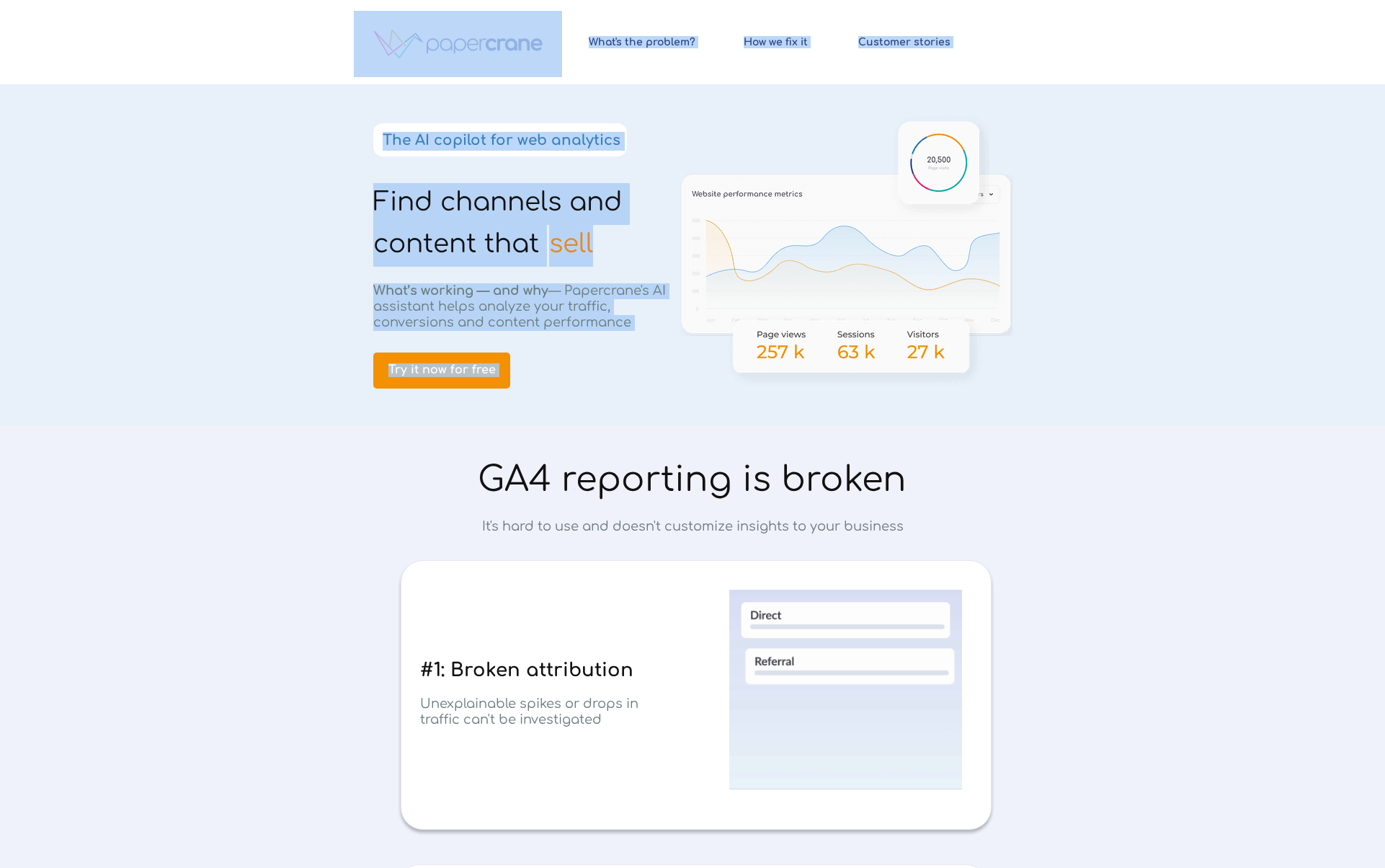
drag, startPoint x: 586, startPoint y: 241, endPoint x: 397, endPoint y: 201, distance: 193.2
click at [397, 0] on div "Find channels and content that © 2024 PapercraneAI. All rights reserved How we …" at bounding box center [692, 0] width 678 height 0
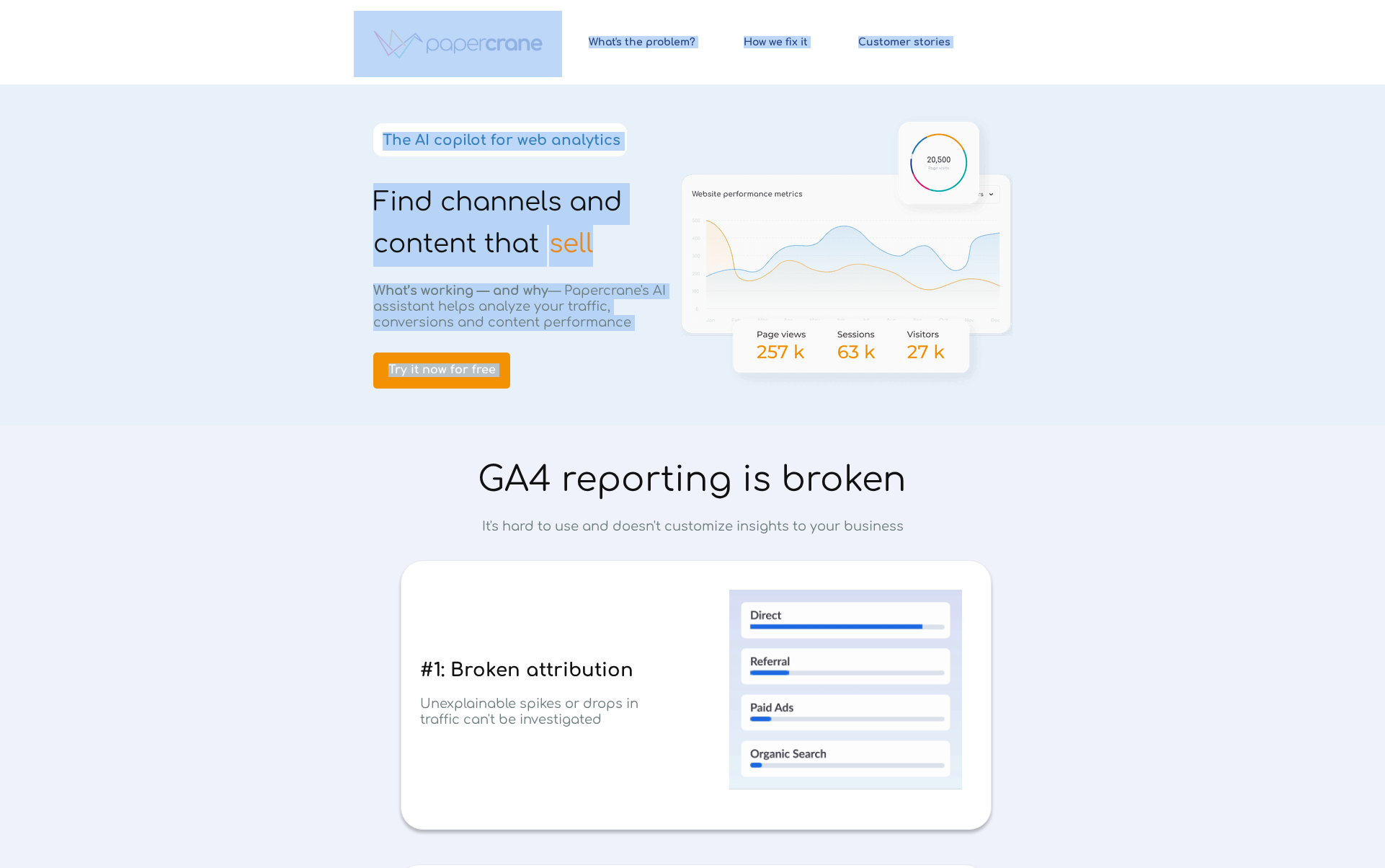
click at [390, 213] on span "Find channels and content that" at bounding box center [497, 222] width 248 height 71
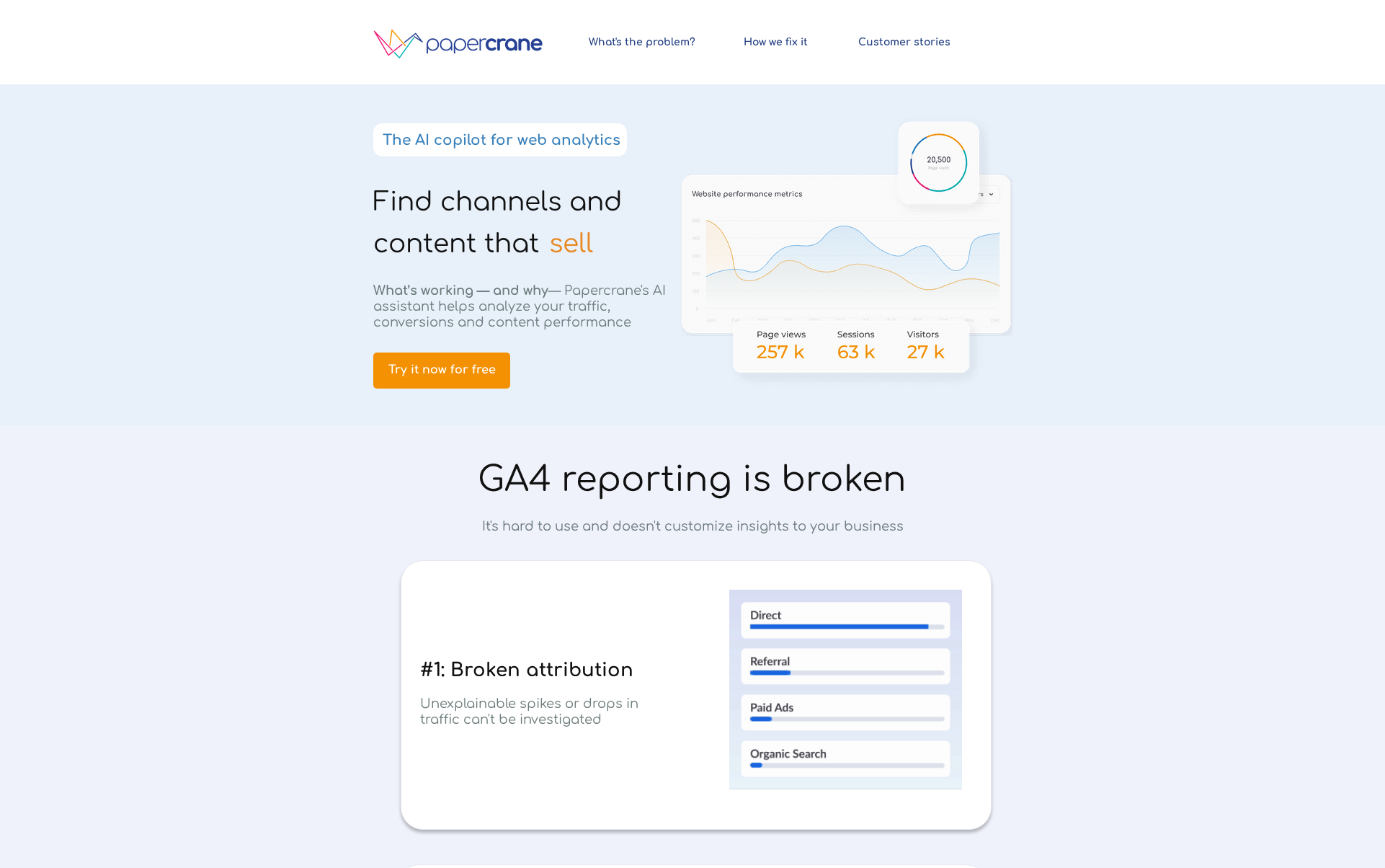
click at [400, 137] on strong "The AI copilot for web analytics" at bounding box center [502, 139] width 238 height 16
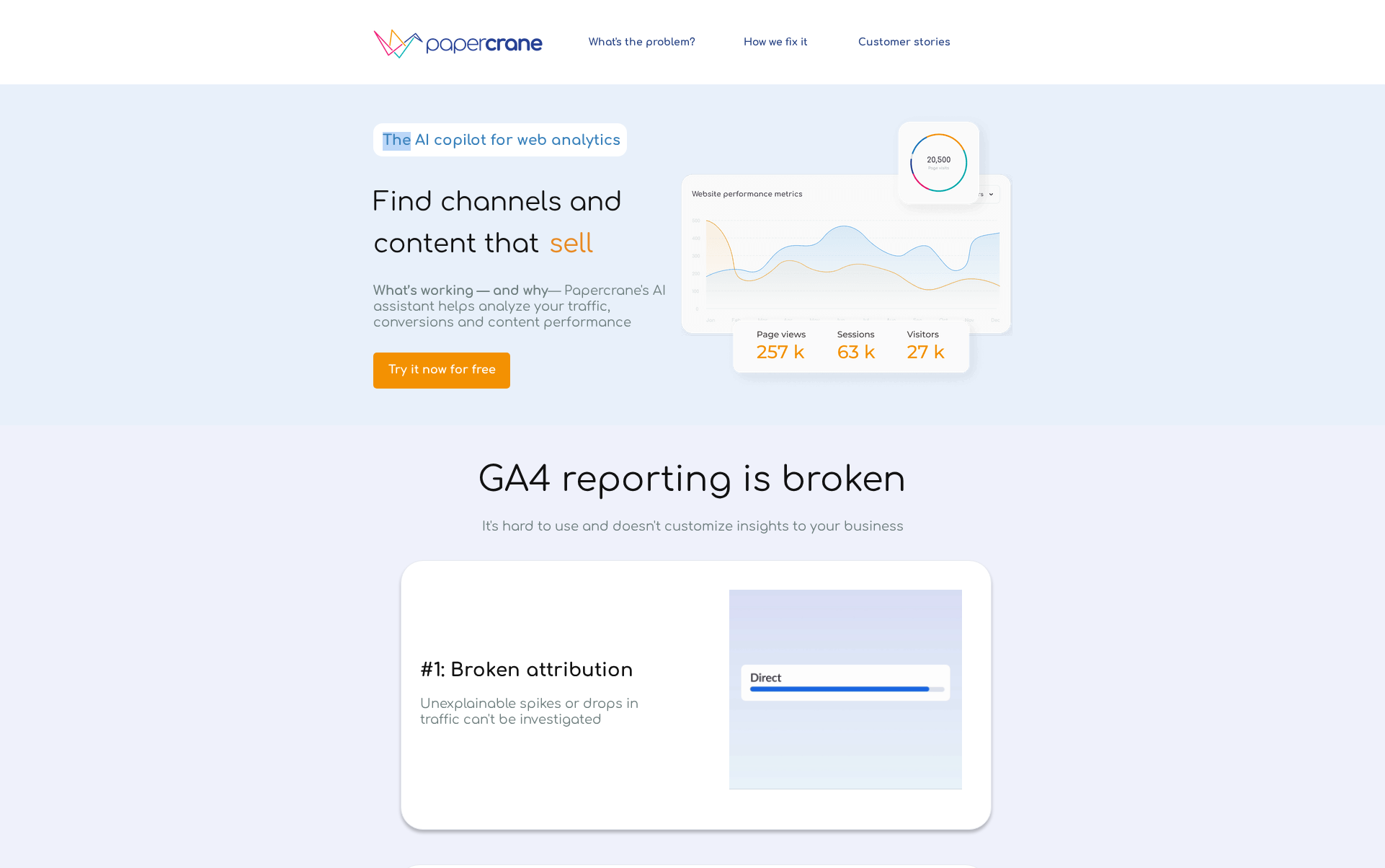
click at [400, 137] on strong "The AI copilot for web analytics" at bounding box center [502, 139] width 238 height 16
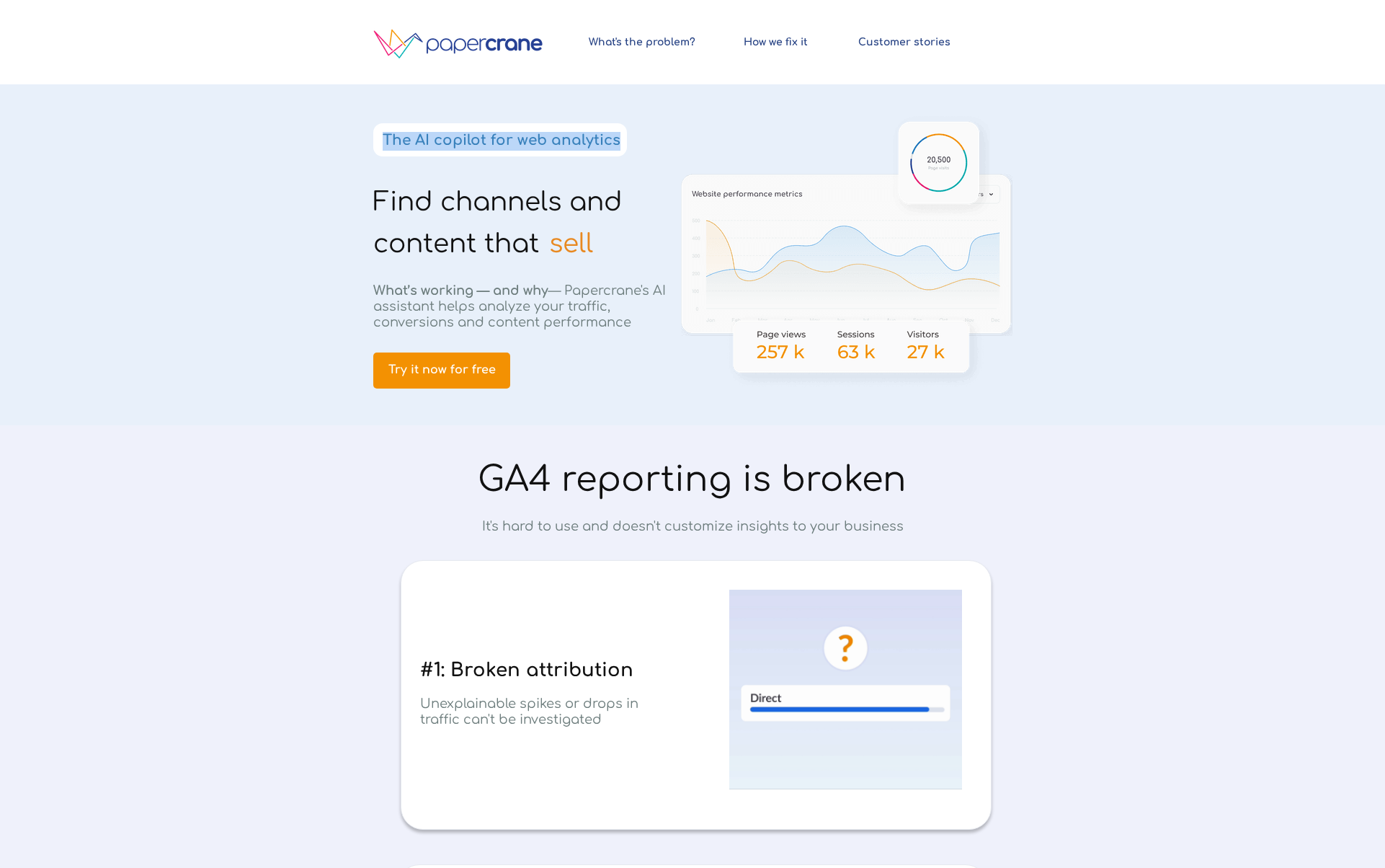
click at [400, 137] on strong "The AI copilot for web analytics" at bounding box center [502, 139] width 238 height 16
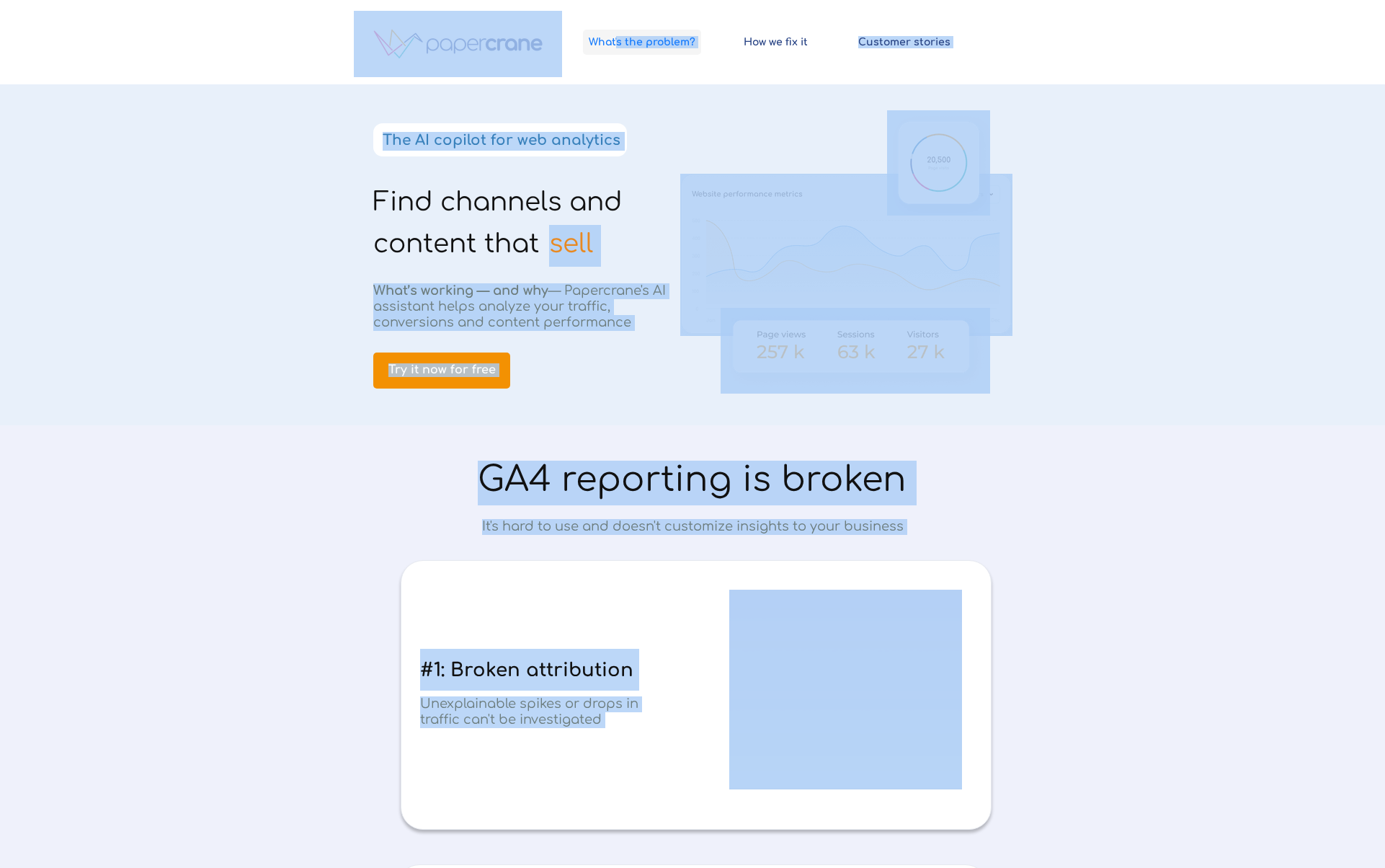
drag, startPoint x: 1051, startPoint y: 36, endPoint x: 659, endPoint y: 51, distance: 392.3
click at [1129, 42] on div at bounding box center [692, 42] width 1385 height 84
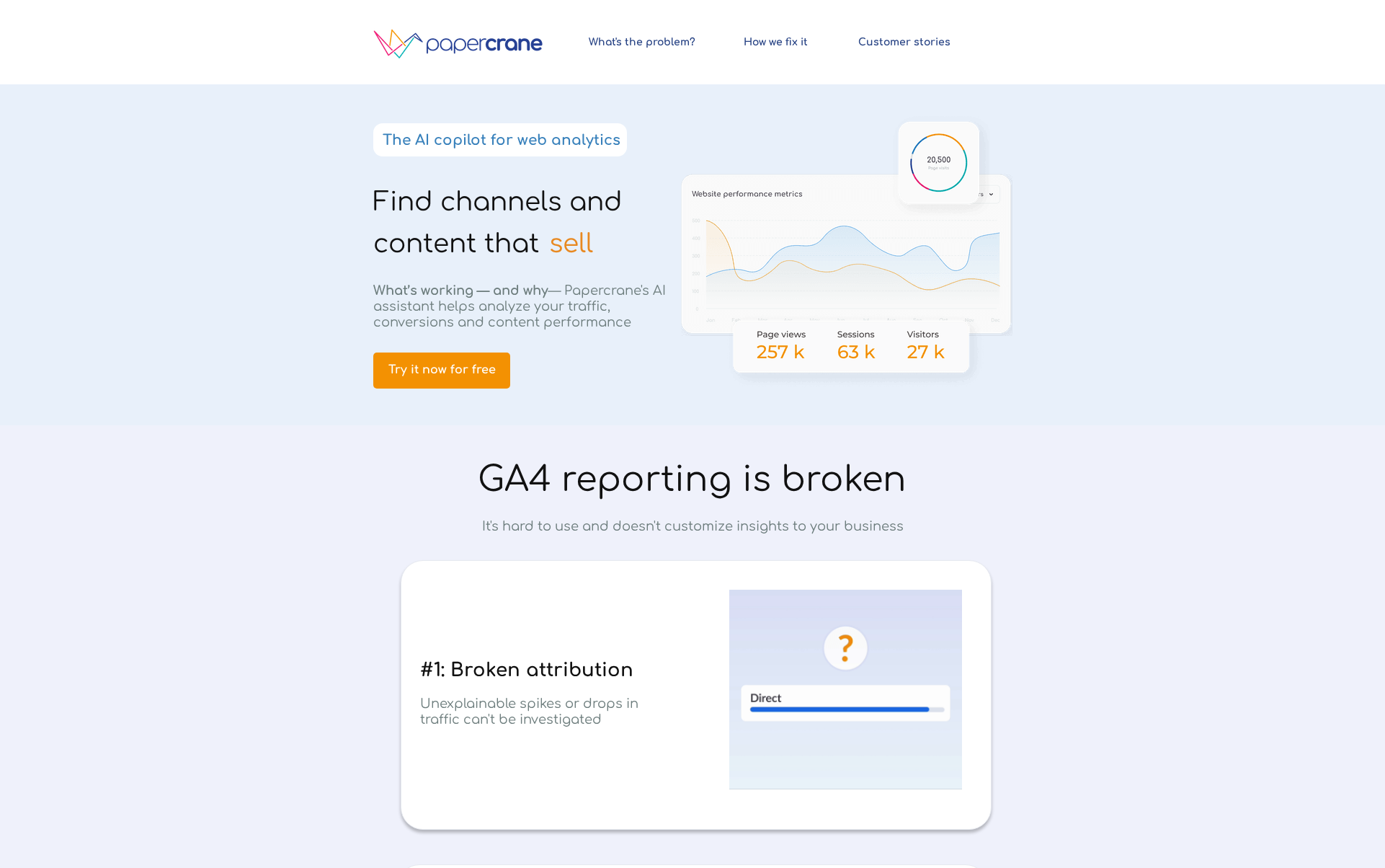
click at [1007, 132] on div at bounding box center [692, 254] width 678 height 341
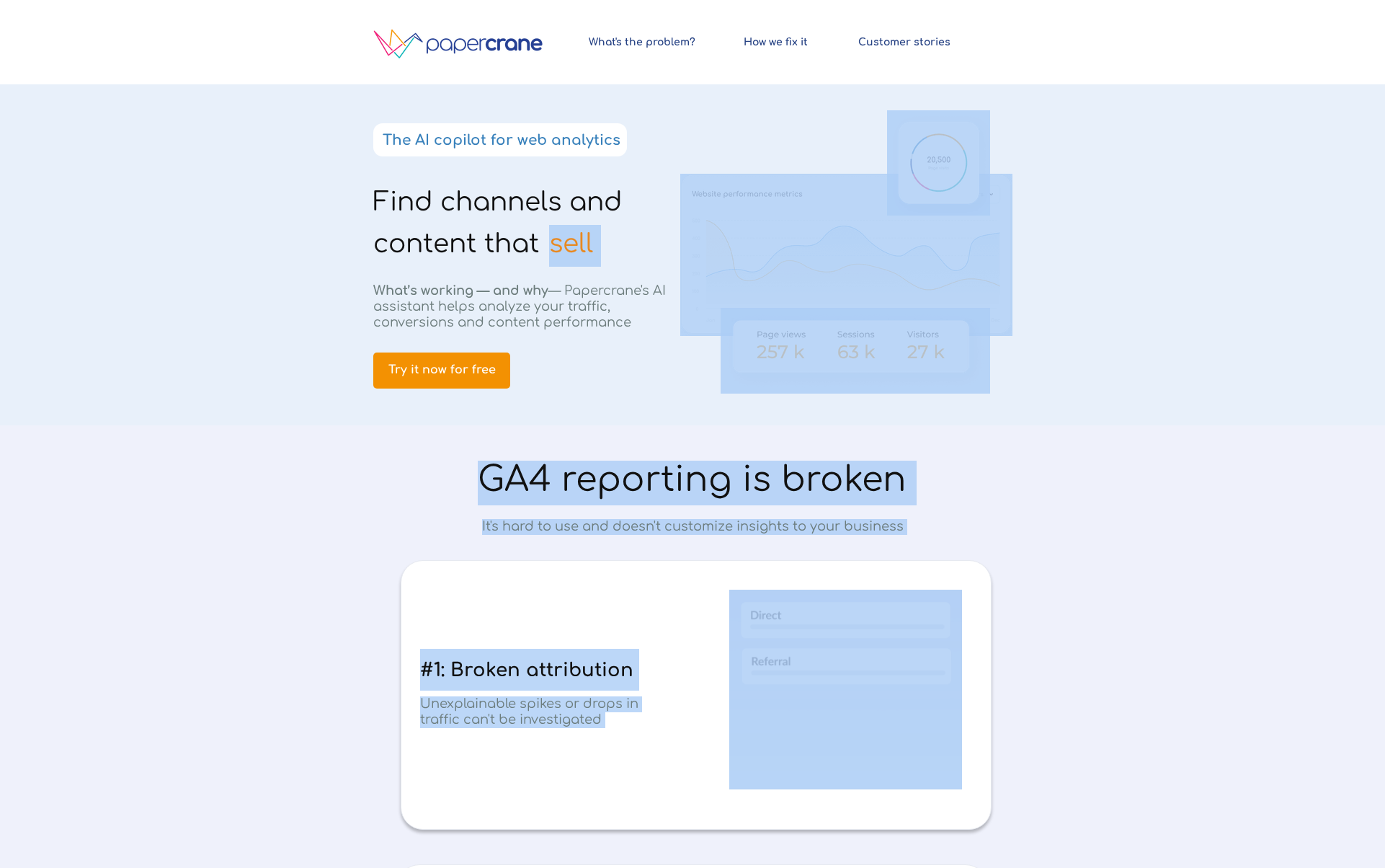
drag, startPoint x: 848, startPoint y: 154, endPoint x: 623, endPoint y: 139, distance: 225.5
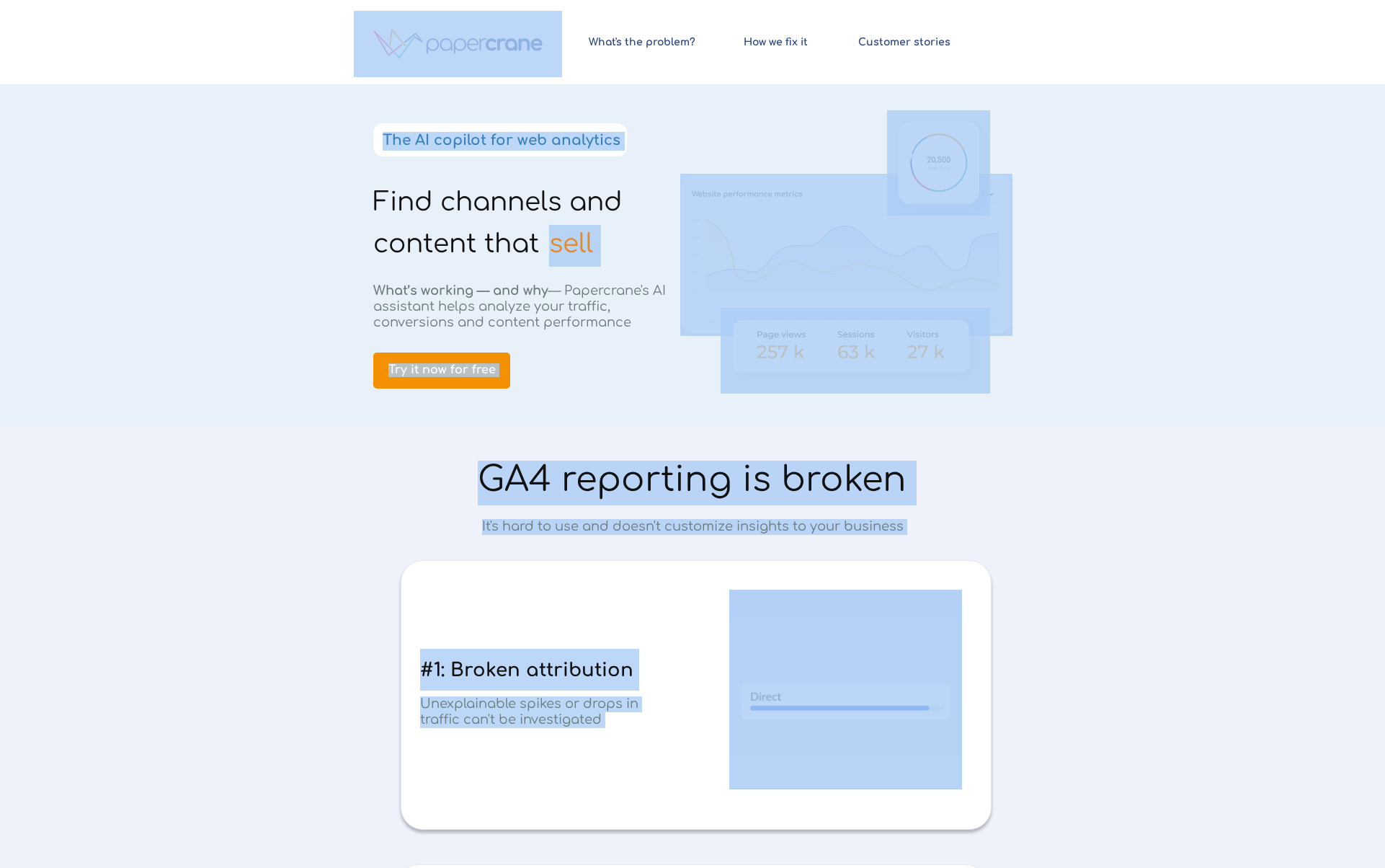
drag, startPoint x: 1134, startPoint y: 58, endPoint x: 348, endPoint y: 48, distance: 786.1
click at [351, 48] on div at bounding box center [692, 42] width 1385 height 84
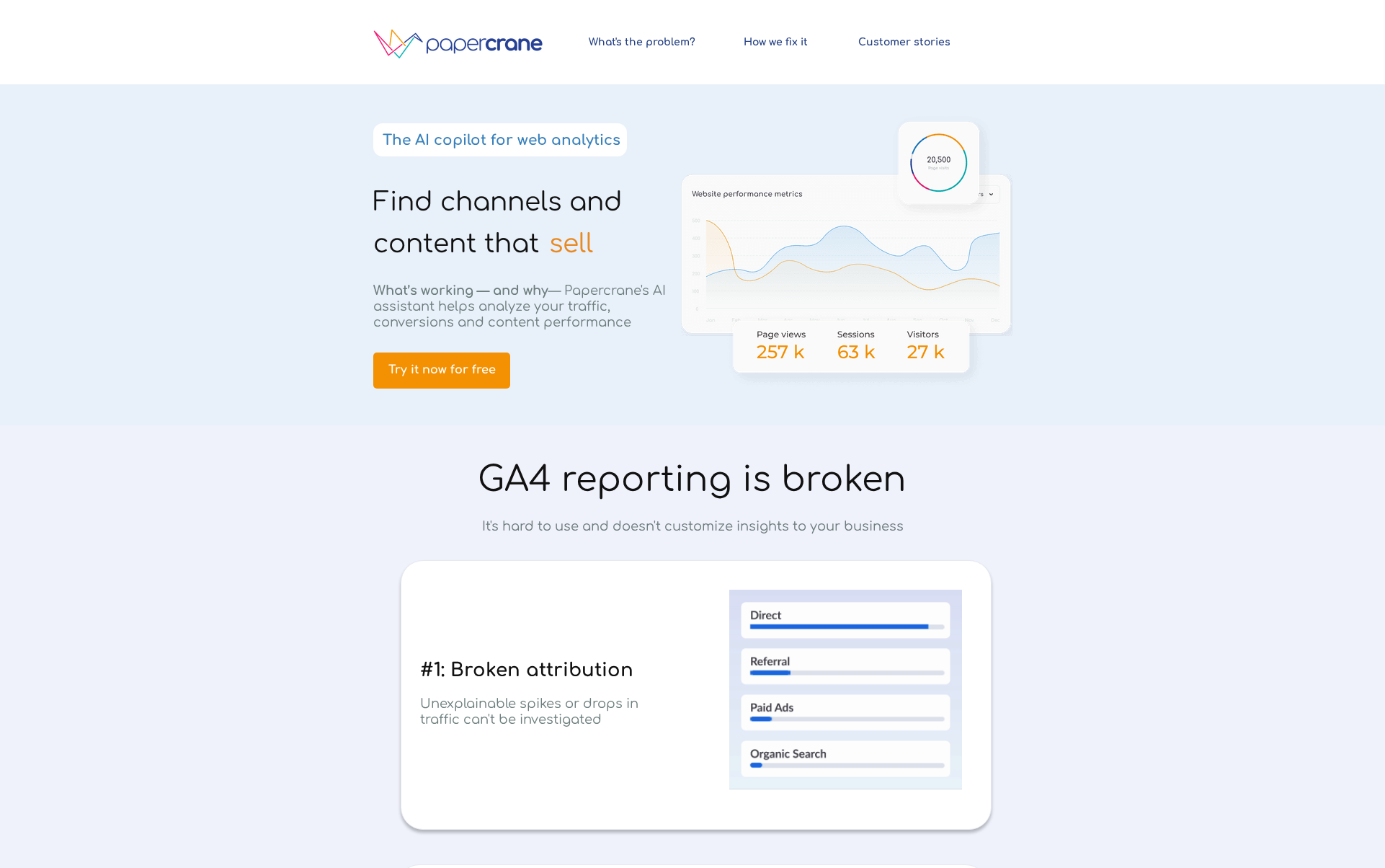
click at [323, 42] on div at bounding box center [692, 42] width 1385 height 84
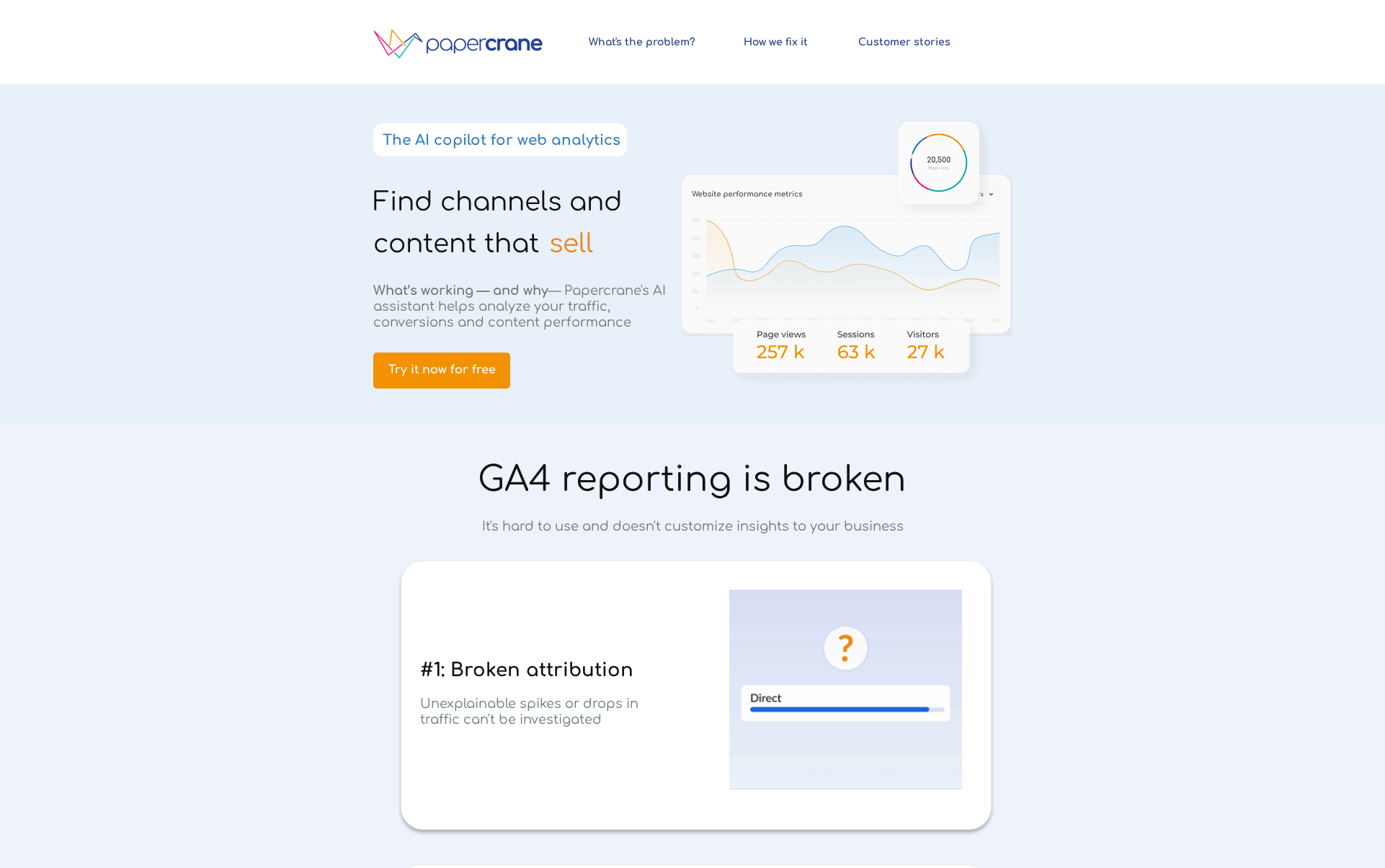
drag, startPoint x: 360, startPoint y: 42, endPoint x: 994, endPoint y: 48, distance: 634.0
click at [989, 48] on div at bounding box center [692, 42] width 1385 height 84
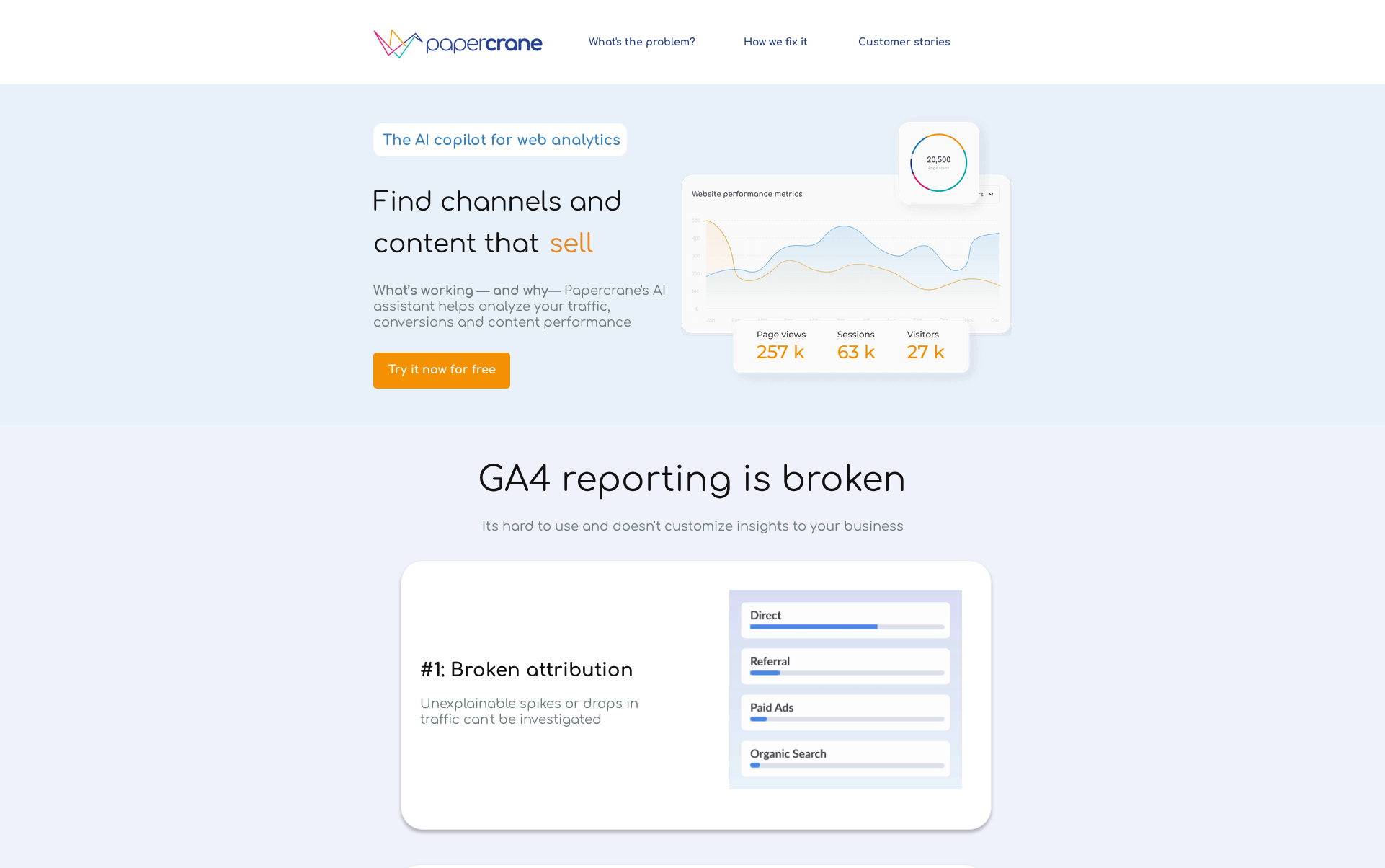
drag, startPoint x: 1019, startPoint y: 43, endPoint x: 996, endPoint y: 9, distance: 41.0
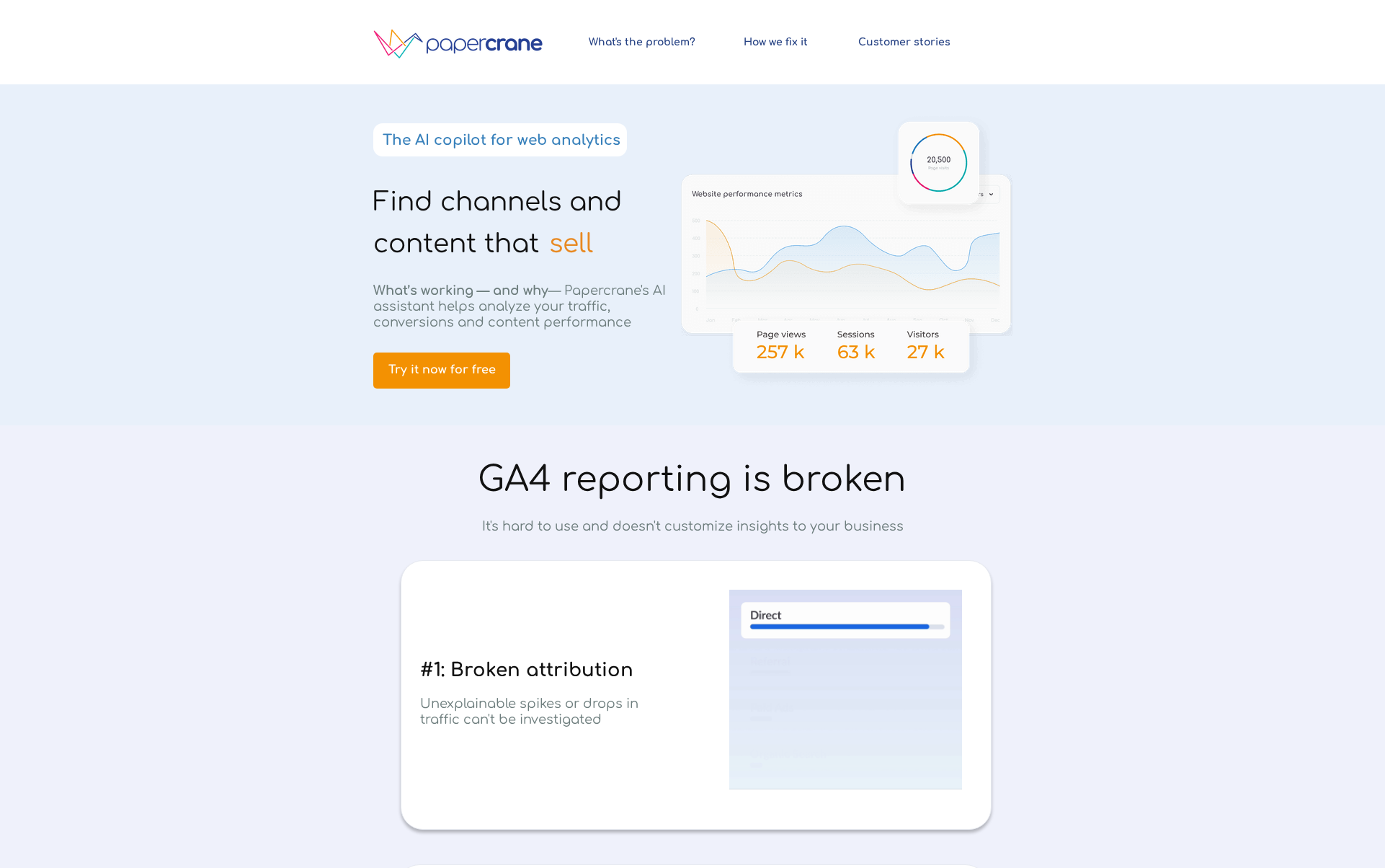
click at [1019, 43] on div at bounding box center [692, 42] width 678 height 84
